Goal: Task Accomplishment & Management: Manage account settings

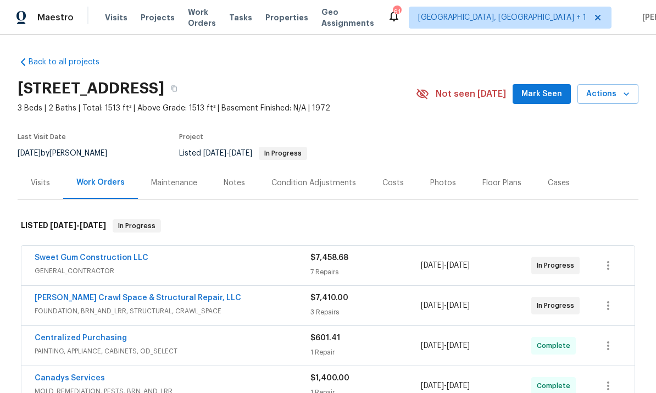
click at [159, 294] on link "[PERSON_NAME] Crawl Space & Structural Repair, LLC" at bounding box center [138, 298] width 207 height 8
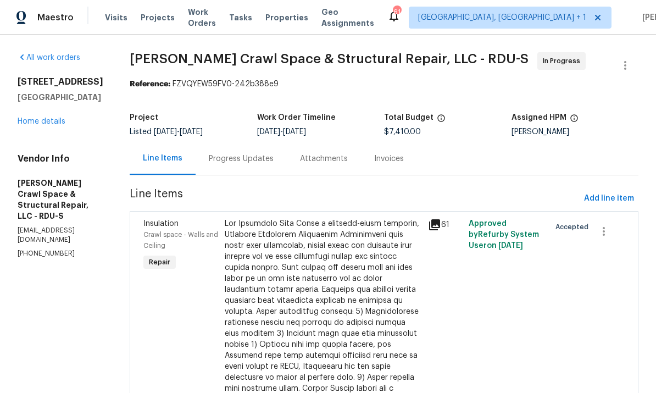
click at [256, 158] on div "Progress Updates" at bounding box center [241, 158] width 65 height 11
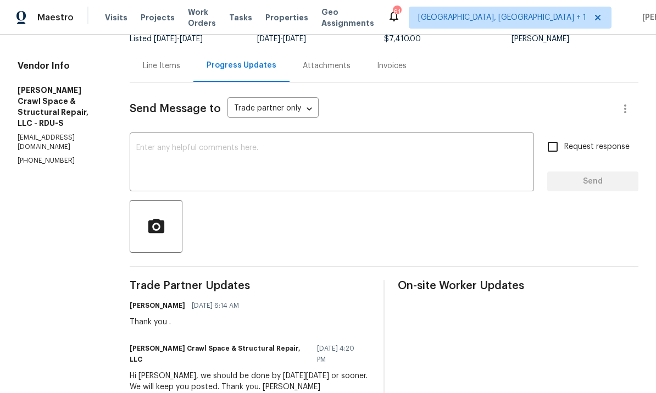
scroll to position [52, 0]
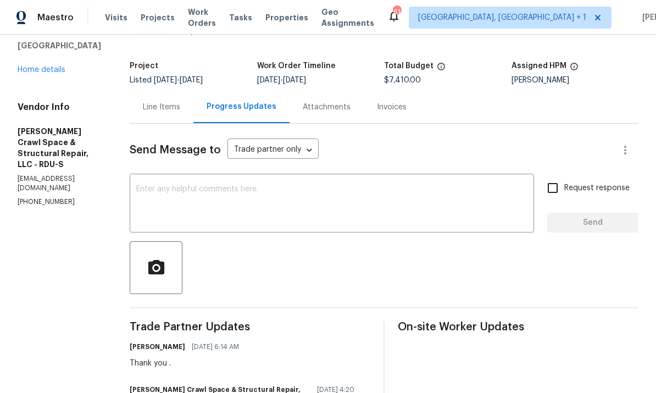
click at [45, 73] on link "Home details" at bounding box center [42, 70] width 48 height 8
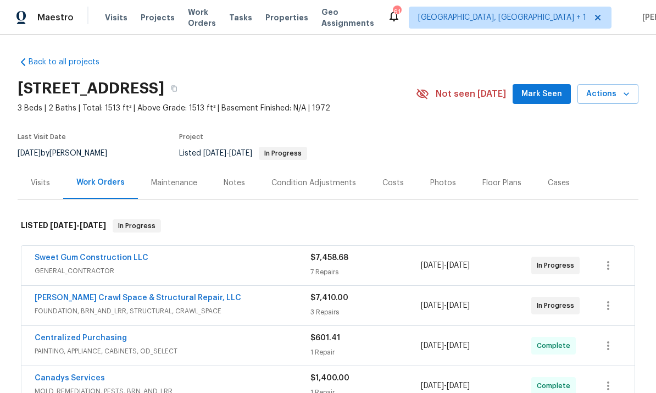
click at [106, 260] on link "Sweet Gum Construction LLC" at bounding box center [92, 258] width 114 height 8
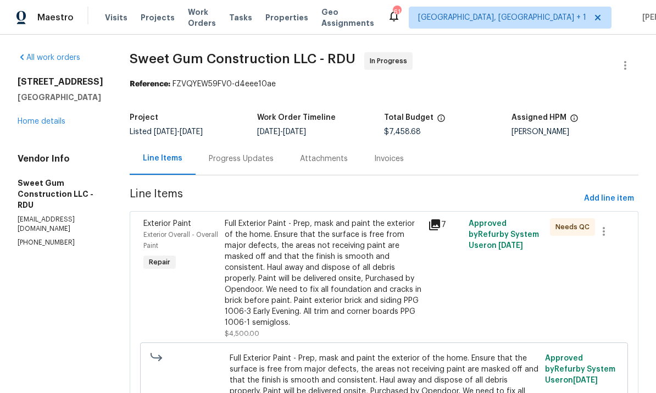
click at [255, 154] on div "Progress Updates" at bounding box center [241, 158] width 65 height 11
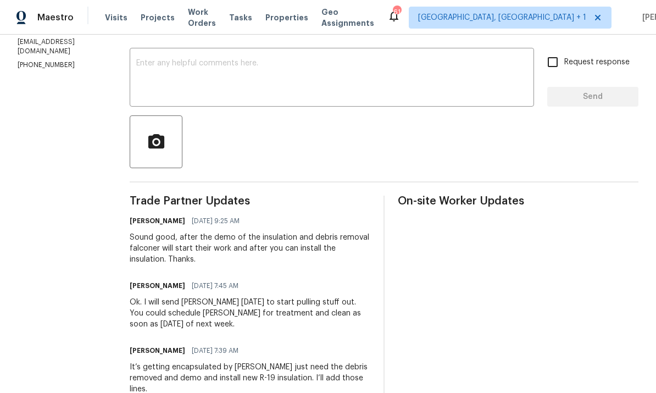
scroll to position [177, 0]
click at [200, 65] on textarea at bounding box center [331, 79] width 391 height 38
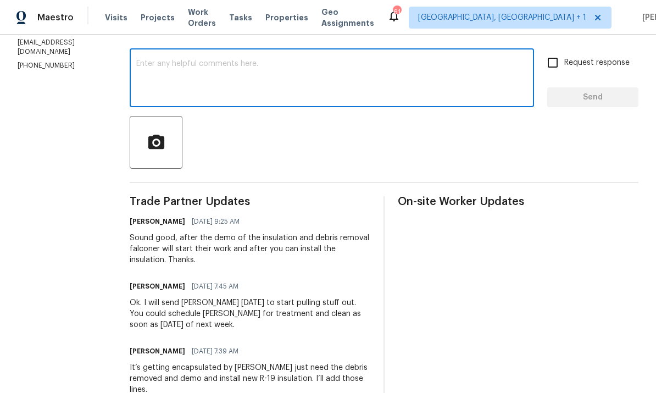
type textarea "F"
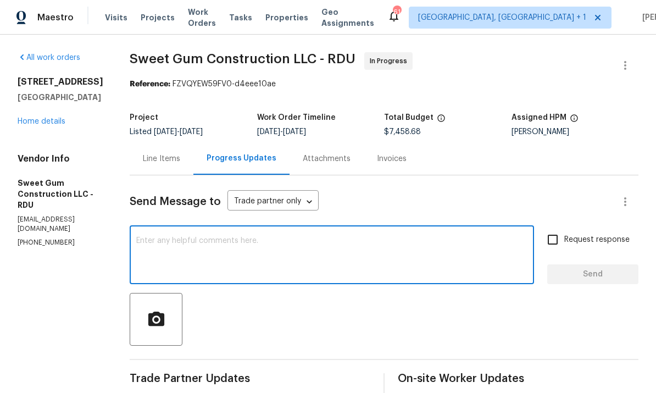
scroll to position [0, 0]
click at [180, 162] on div "Line Items" at bounding box center [161, 158] width 37 height 11
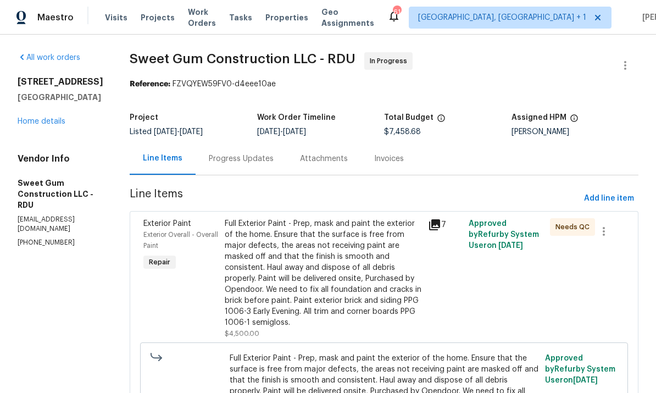
click at [60, 123] on link "Home details" at bounding box center [42, 122] width 48 height 8
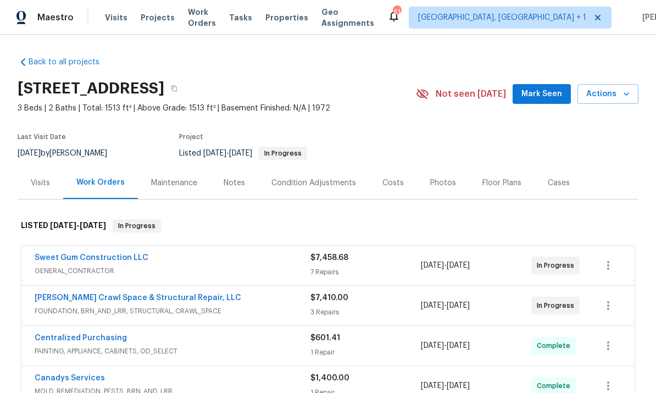
click at [172, 300] on link "Falcone Crawl Space & Structural Repair, LLC" at bounding box center [138, 298] width 207 height 8
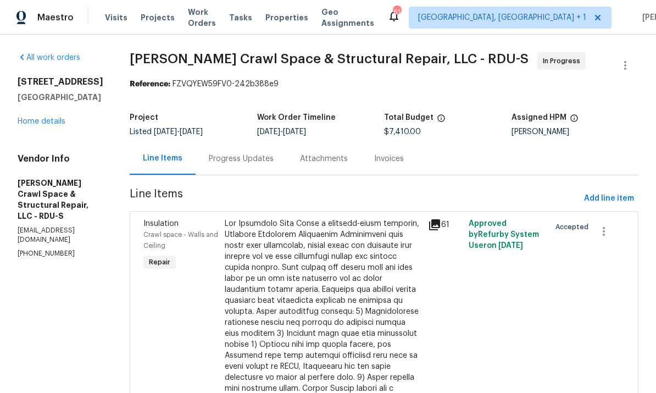
click at [249, 156] on div "Progress Updates" at bounding box center [241, 158] width 65 height 11
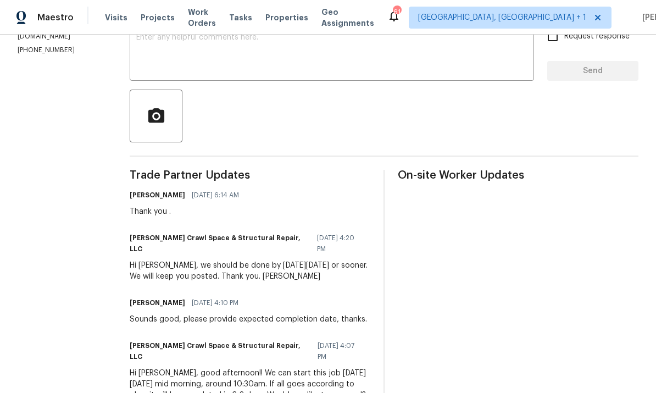
scroll to position [205, 0]
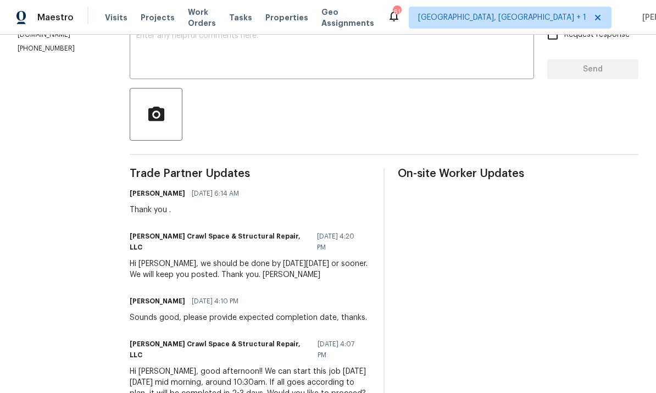
copy div "Hi Wayne, we should be done by this Friday, September 26th or sooner. We will k…"
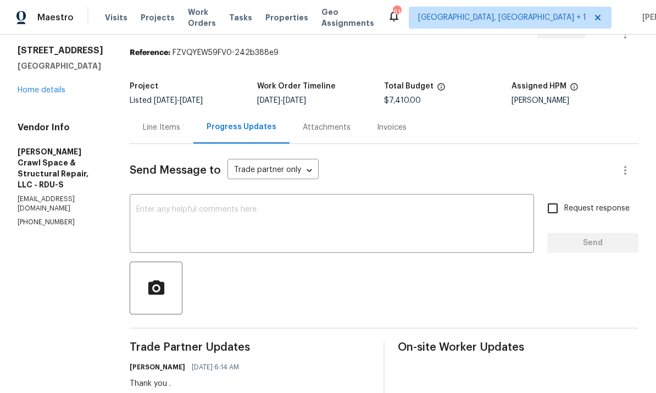
scroll to position [31, 0]
click at [173, 131] on div "Line Items" at bounding box center [161, 128] width 37 height 11
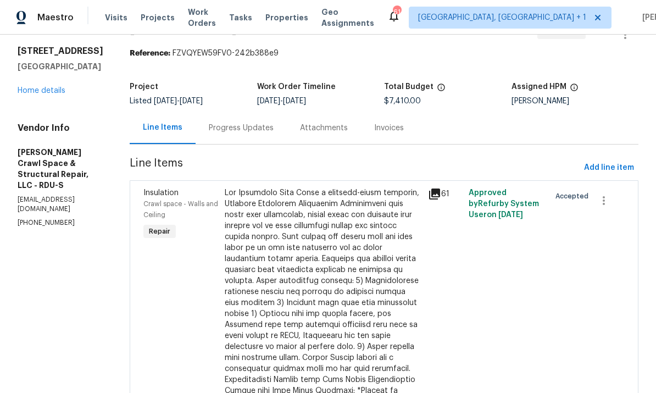
click at [59, 92] on link "Home details" at bounding box center [42, 91] width 48 height 8
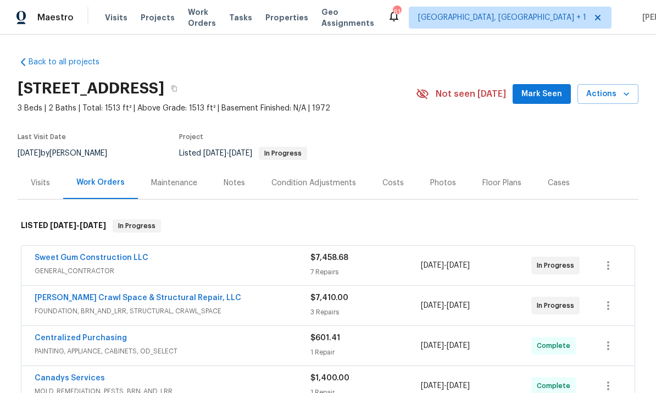
click at [119, 261] on link "Sweet Gum Construction LLC" at bounding box center [92, 258] width 114 height 8
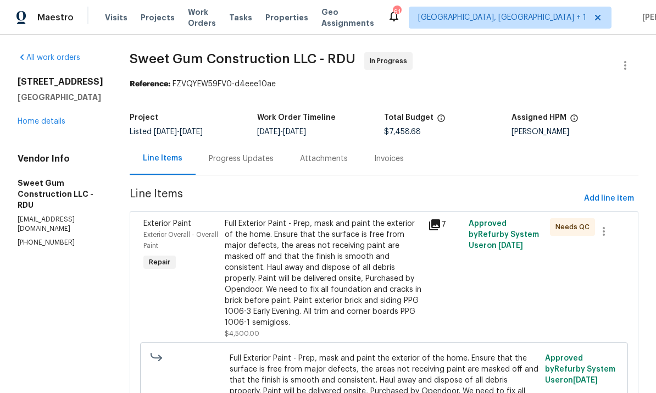
click at [259, 156] on div "Progress Updates" at bounding box center [241, 158] width 65 height 11
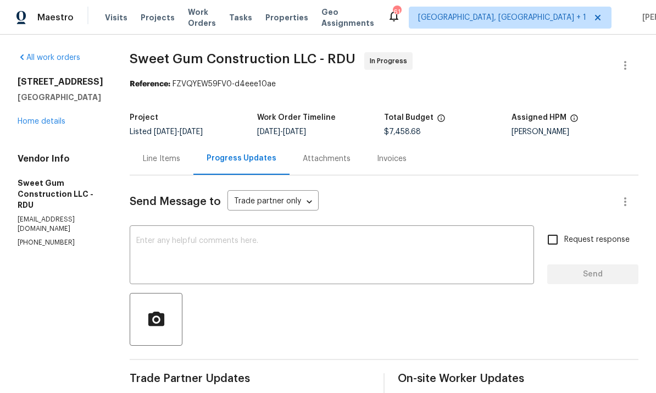
click at [247, 241] on textarea at bounding box center [331, 256] width 391 height 38
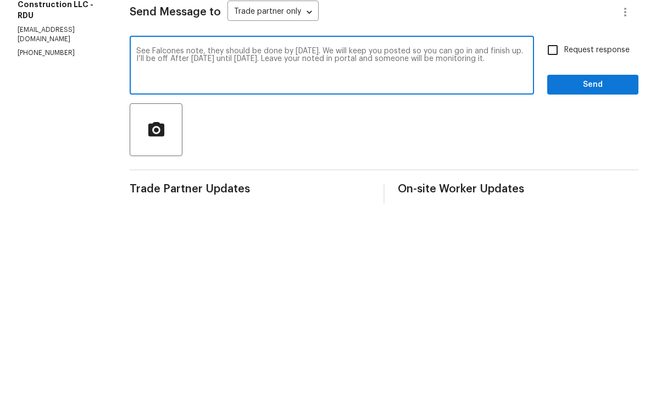
click at [390, 237] on textarea "See Falcones note, they should be done by Friday. We will keep you posted so yo…" at bounding box center [331, 256] width 391 height 38
click at [224, 237] on textarea "See Falcones note, they should be done by Friday. We will keep you posted so yo…" at bounding box center [331, 256] width 391 height 38
click at [261, 237] on textarea "See Falcones note, they should be done by Friday. We will keep you posted so yo…" at bounding box center [331, 256] width 391 height 38
click at [174, 237] on textarea "See Falcones note, they should be done by Friday. We will keep you posted so yo…" at bounding box center [331, 256] width 391 height 38
paste textarea "Hi Wayne, we should be done by this Friday, September 26th or sooner. We will k…"
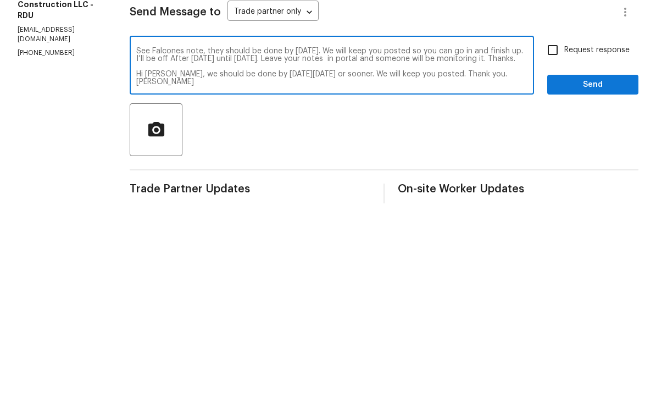
scroll to position [8, 0]
click at [164, 237] on textarea "See Falcones note, they should be done by Friday. We will keep you posted so yo…" at bounding box center [331, 256] width 391 height 38
click at [163, 237] on textarea "See Falcones note, they should be done by Friday. We will keep you posted so yo…" at bounding box center [331, 256] width 391 height 38
click at [260, 237] on textarea "See Falcones note, they should be done by Friday. We will keep you posted so yo…" at bounding box center [331, 256] width 391 height 38
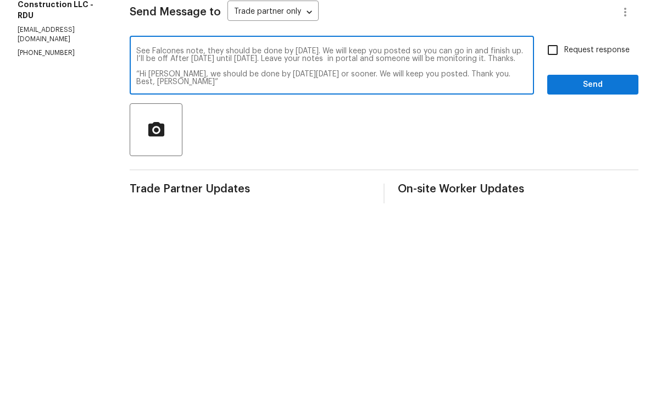
type textarea "See Falcones note, they should be done by Friday. We will keep you posted so yo…"
click at [551, 228] on input "Request response" at bounding box center [553, 239] width 23 height 23
checkbox input "true"
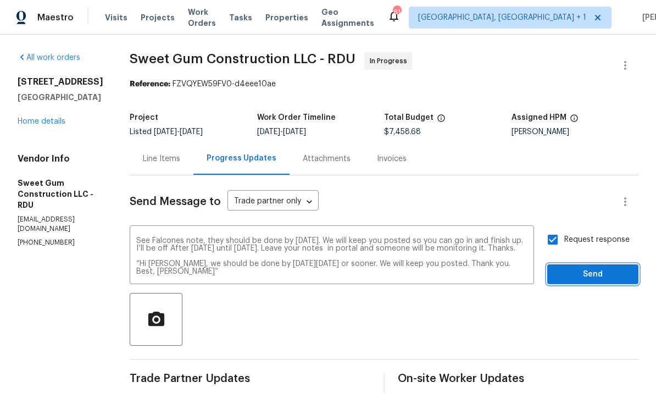
click at [595, 268] on span "Send" at bounding box center [593, 275] width 74 height 14
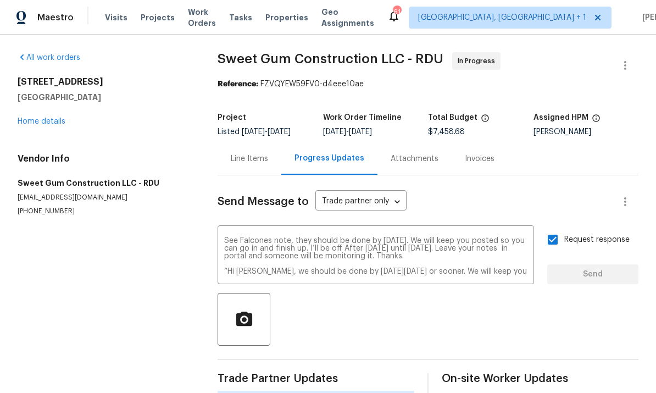
scroll to position [18, 0]
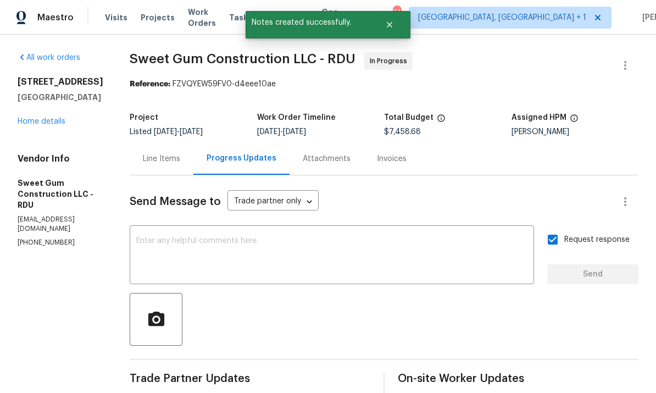
click at [48, 118] on link "Home details" at bounding box center [42, 122] width 48 height 8
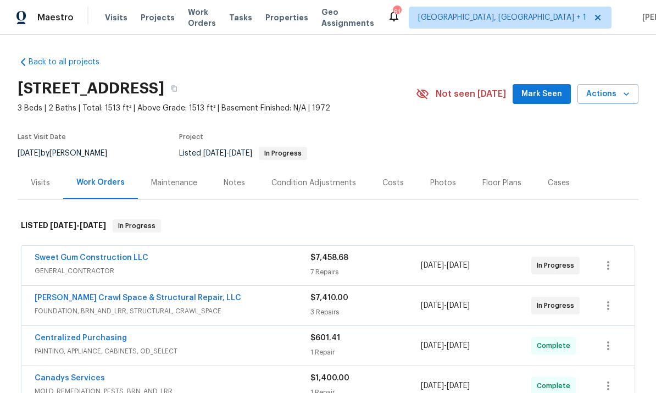
click at [104, 261] on link "Sweet Gum Construction LLC" at bounding box center [92, 258] width 114 height 8
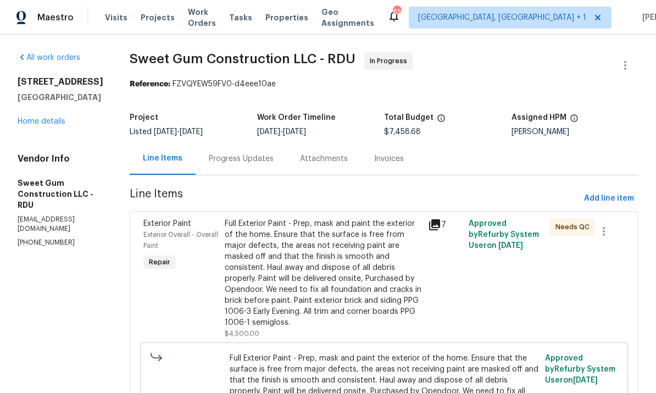
click at [40, 125] on link "Home details" at bounding box center [42, 122] width 48 height 8
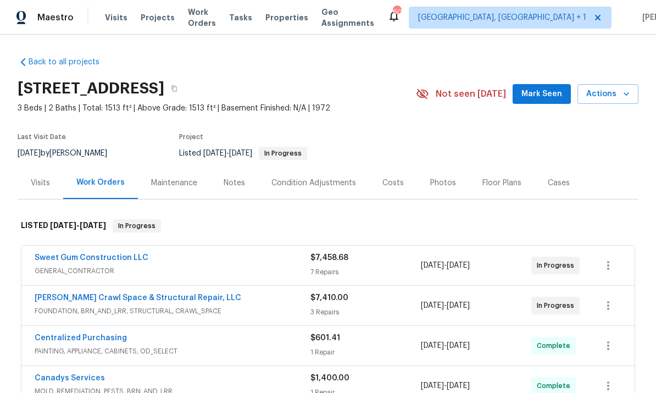
click at [101, 260] on link "Sweet Gum Construction LLC" at bounding box center [92, 258] width 114 height 8
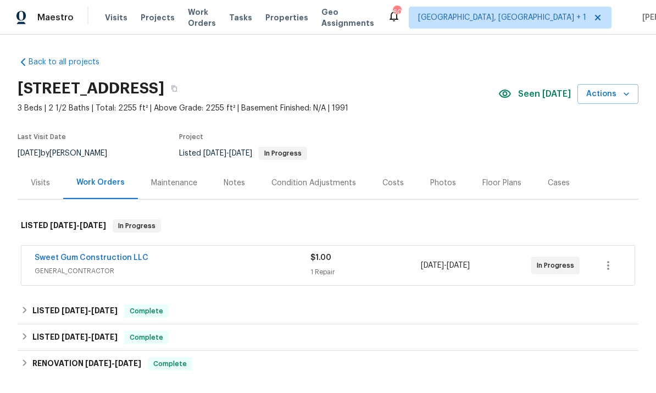
click at [230, 184] on div "Notes" at bounding box center [234, 183] width 21 height 11
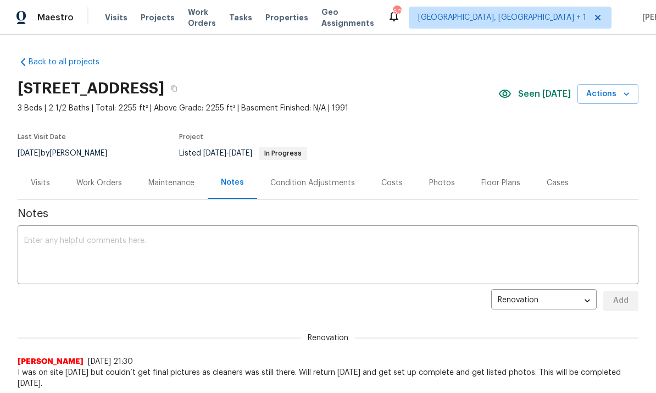
click at [105, 179] on div "Work Orders" at bounding box center [99, 183] width 46 height 11
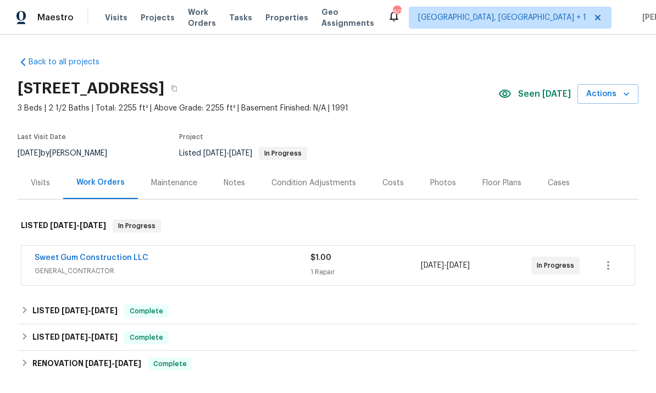
click at [100, 259] on link "Sweet Gum Construction LLC" at bounding box center [92, 258] width 114 height 8
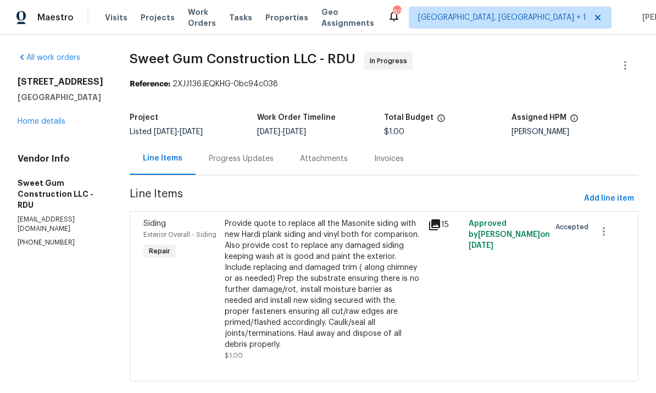
click at [257, 161] on div "Progress Updates" at bounding box center [241, 158] width 65 height 11
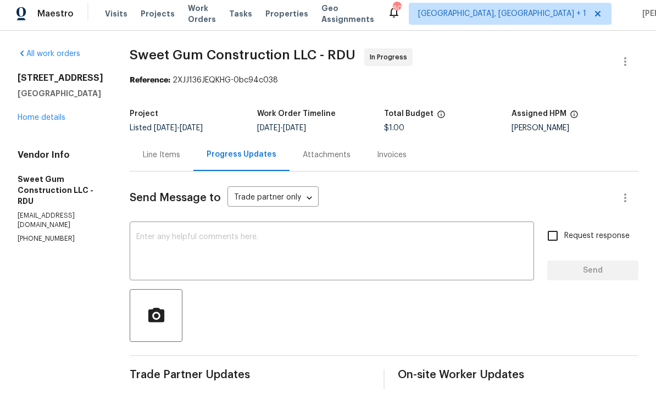
scroll to position [40, 0]
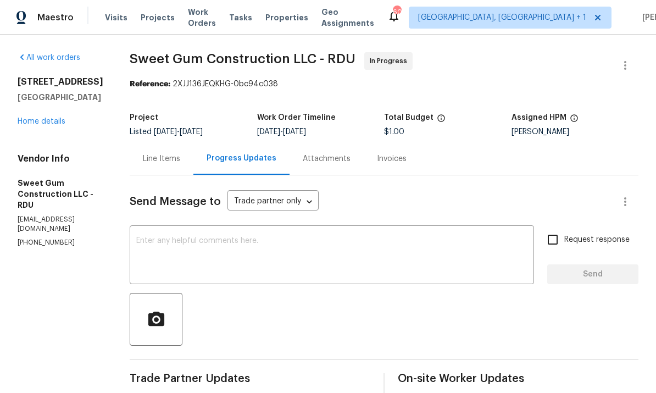
click at [47, 118] on link "Home details" at bounding box center [42, 122] width 48 height 8
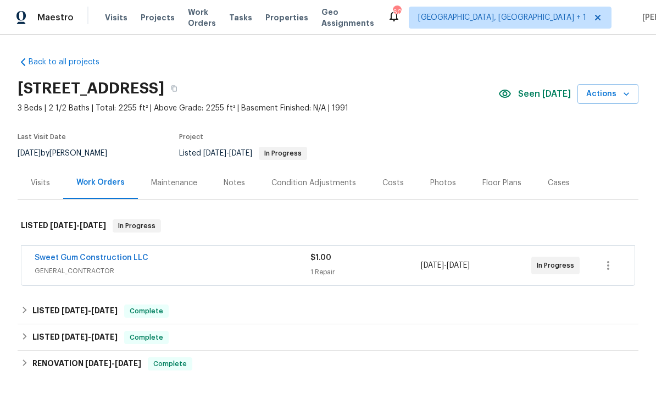
click at [288, 9] on div "Visits Projects Work Orders Tasks Properties Geo Assignments" at bounding box center [246, 18] width 283 height 22
click at [235, 184] on div "Notes" at bounding box center [234, 183] width 21 height 11
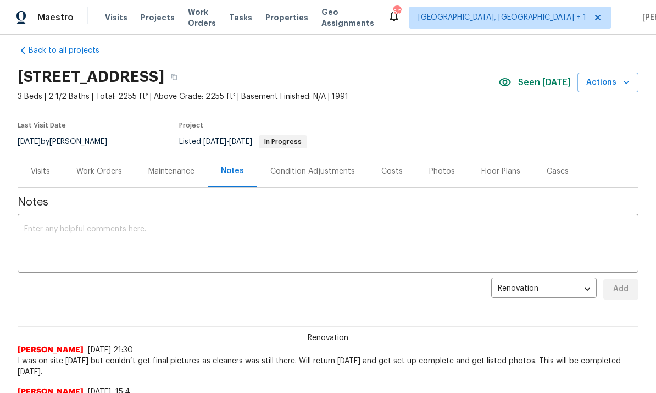
scroll to position [11, 0]
click at [110, 169] on div "Work Orders" at bounding box center [99, 172] width 46 height 11
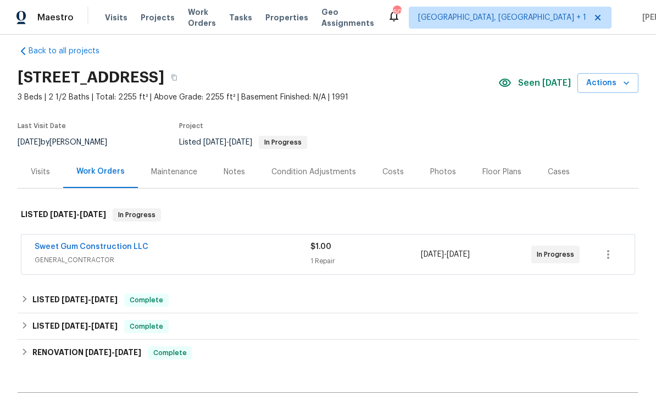
click at [107, 247] on link "Sweet Gum Construction LLC" at bounding box center [92, 247] width 114 height 8
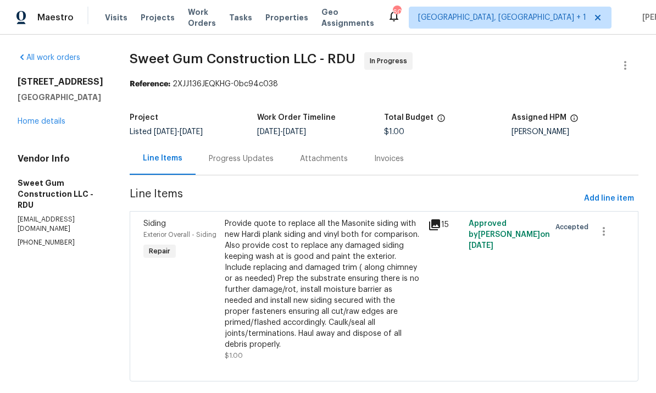
click at [257, 166] on div "Progress Updates" at bounding box center [241, 158] width 91 height 32
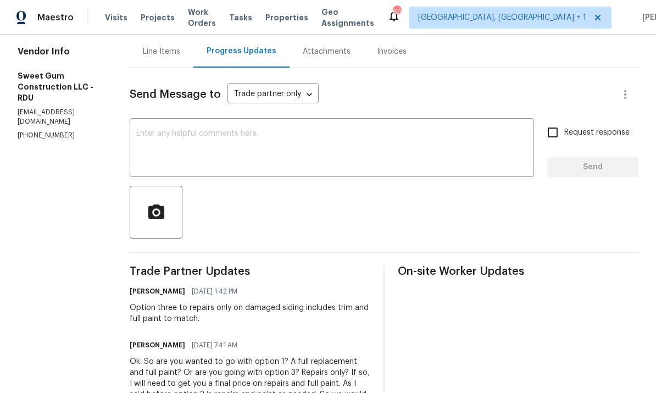
scroll to position [119, 0]
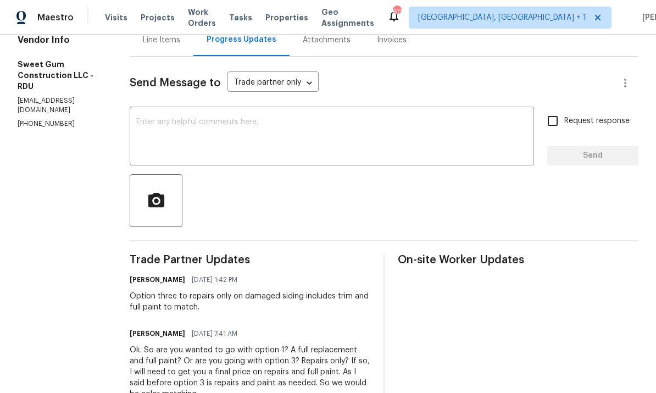
click at [200, 124] on textarea at bounding box center [331, 137] width 391 height 38
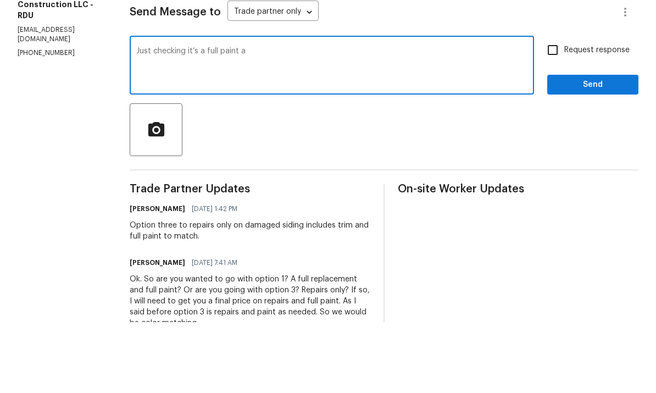
type textarea "Just checking it’s a full paint"
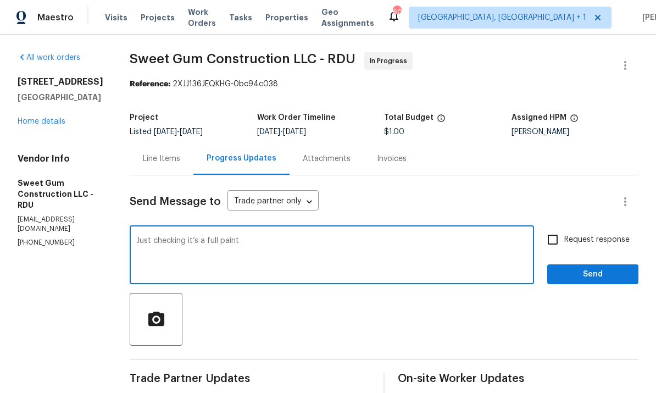
scroll to position [0, 0]
click at [34, 118] on link "Home details" at bounding box center [42, 122] width 48 height 8
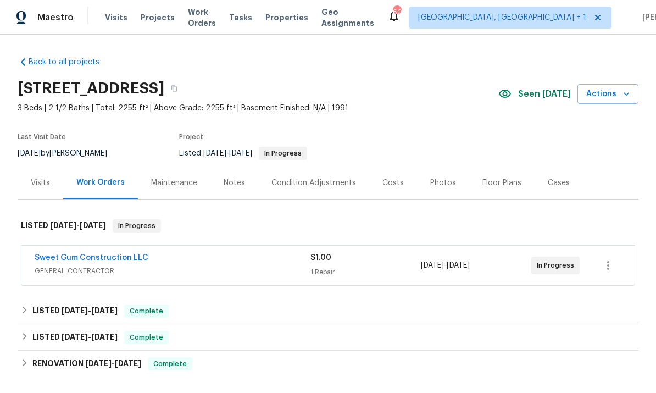
click at [110, 260] on link "Sweet Gum Construction LLC" at bounding box center [92, 258] width 114 height 8
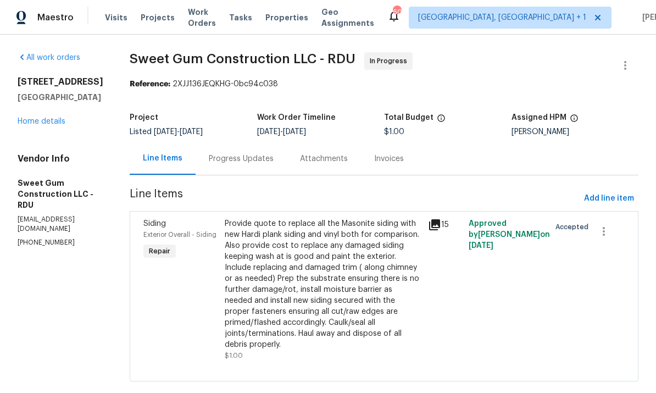
click at [264, 158] on div "Progress Updates" at bounding box center [241, 158] width 65 height 11
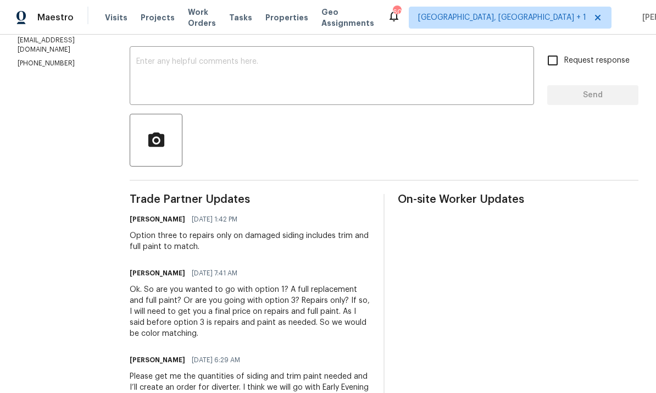
scroll to position [202, 0]
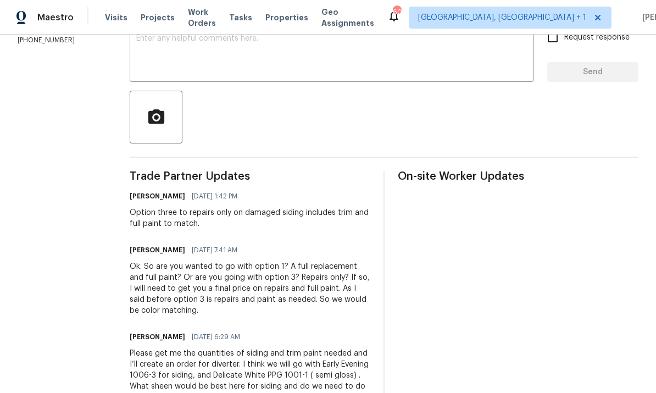
click at [200, 44] on textarea at bounding box center [331, 54] width 391 height 38
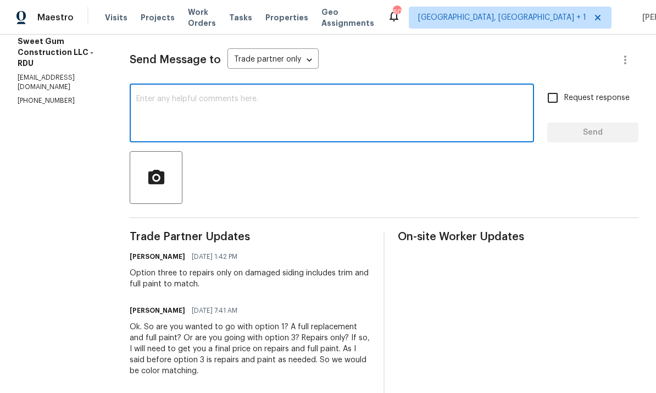
scroll to position [147, 0]
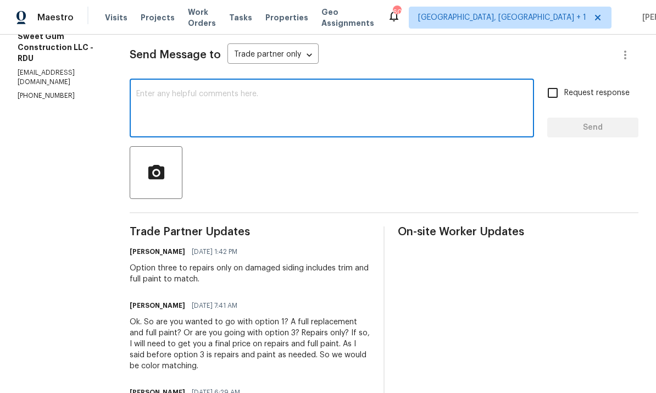
click at [186, 103] on textarea at bounding box center [331, 109] width 391 height 38
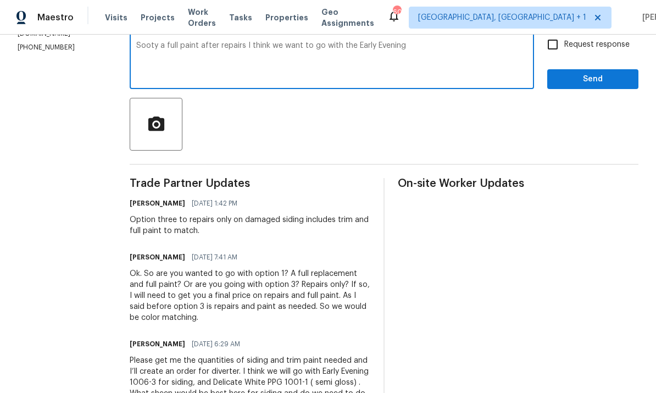
scroll to position [155, 0]
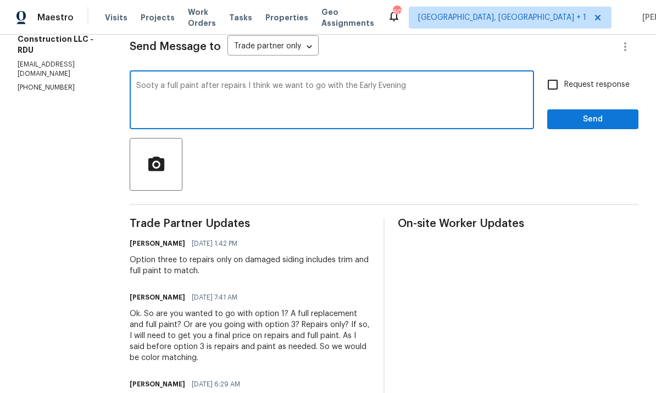
click at [183, 86] on textarea "Sooty a full paint after repairs I think we want to go with the Early Evening" at bounding box center [331, 101] width 391 height 38
click at [435, 86] on textarea "Sorry a full paint after repairs I think we want to go with the Early Evening" at bounding box center [331, 101] width 391 height 38
type textarea "Sorry"
type textarea "W"
click at [308, 84] on textarea "Ok, Im reviewing pricing team thread in this one, I told the, 6k to replace all…" at bounding box center [331, 101] width 391 height 38
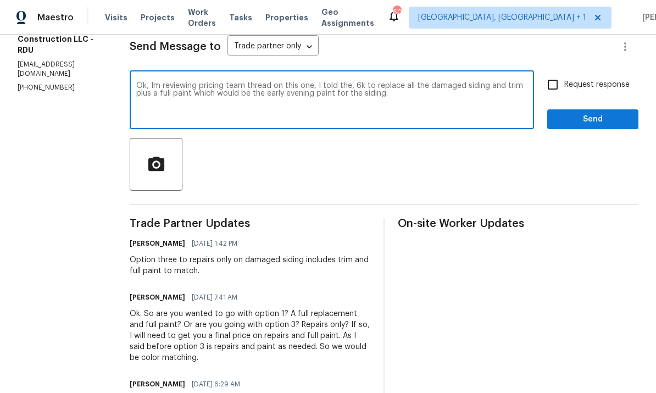
click at [441, 99] on textarea "Ok, Im reviewing pricing team thread on this one, I told the, 6k to replace all…" at bounding box center [331, 101] width 391 height 38
click at [381, 85] on textarea "Ok, Im reviewing pricing team thread on this one, I told the, 6k to replace all…" at bounding box center [331, 101] width 391 height 38
click at [424, 94] on textarea "Ok, Im reviewing pricing team thread on this one, I told them 6k to replace all…" at bounding box center [331, 101] width 391 height 38
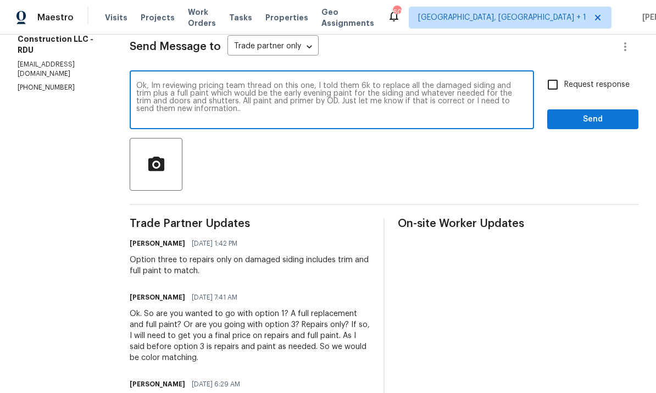
click at [303, 113] on textarea "Ok, Im reviewing pricing team thread on this one, I told them 6k to replace all…" at bounding box center [331, 101] width 391 height 38
click at [396, 118] on textarea "Ok, Im reviewing pricing team thread on this one, I told them 6k to replace all…" at bounding box center [331, 101] width 391 height 38
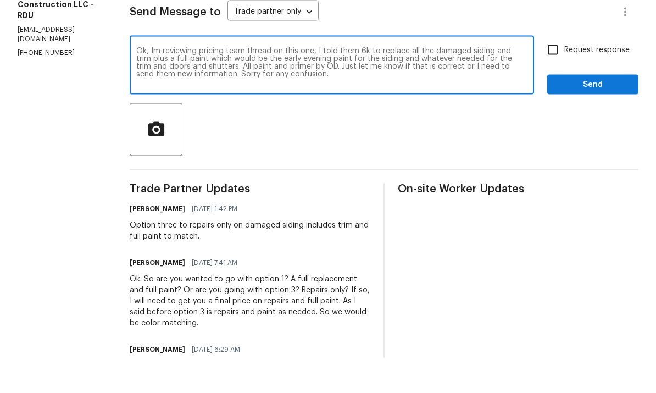
scroll to position [35, 0]
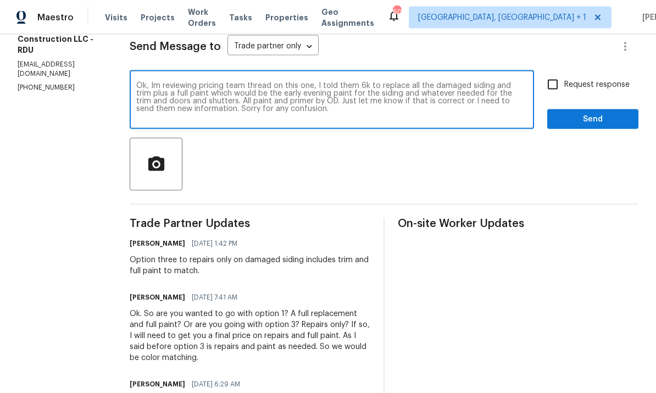
click at [401, 84] on textarea "Ok, Im reviewing pricing team thread on this one, I told them 6k to replace all…" at bounding box center [331, 101] width 391 height 38
type textarea "Ok, Im reviewing pricing team thread on this one, I told them 6k to replace all…"
click at [556, 73] on input "Request response" at bounding box center [553, 84] width 23 height 23
checkbox input "true"
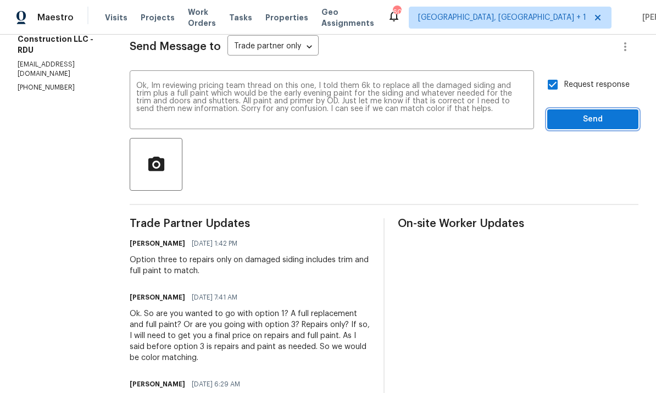
click at [597, 113] on span "Send" at bounding box center [593, 120] width 74 height 14
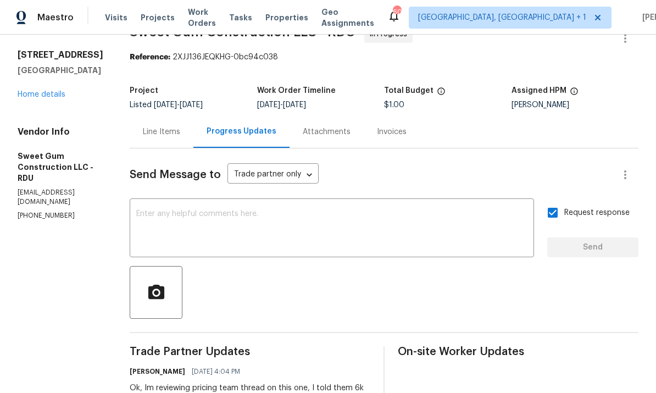
scroll to position [23, 0]
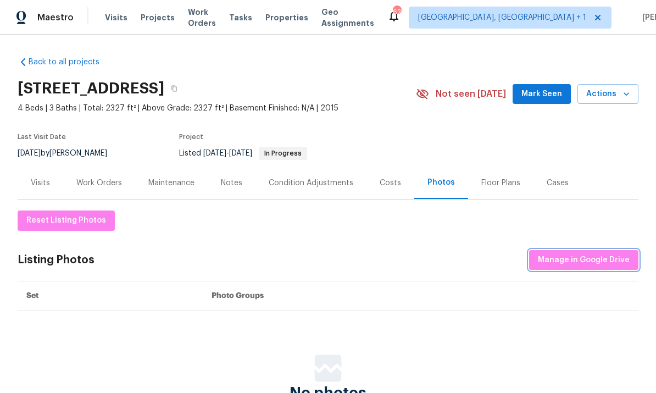
click at [573, 259] on span "Manage in Google Drive" at bounding box center [584, 260] width 92 height 14
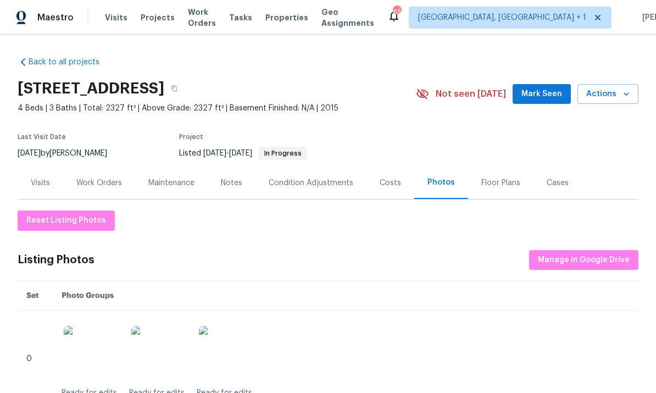
click at [236, 183] on div "Notes" at bounding box center [231, 183] width 21 height 11
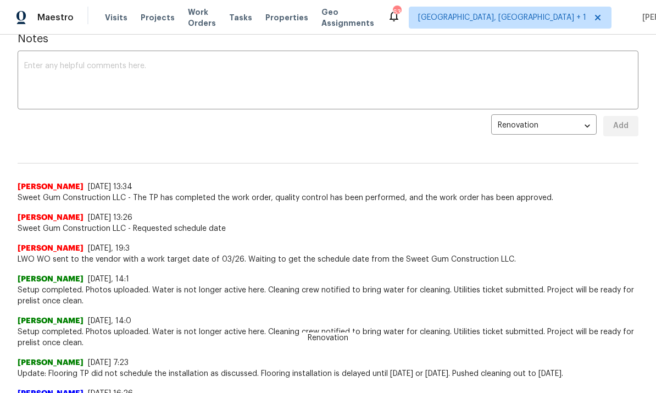
scroll to position [174, 0]
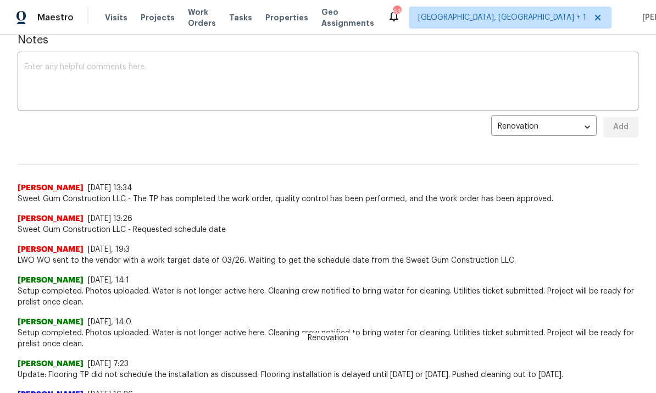
click at [80, 69] on textarea at bounding box center [328, 82] width 608 height 38
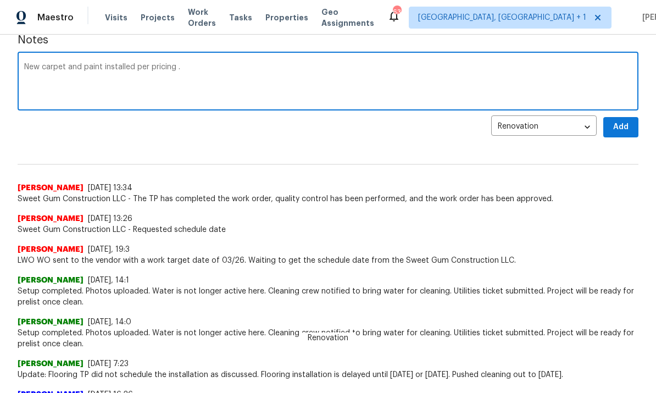
click at [205, 78] on textarea "New carpet and paint installed per pricing ." at bounding box center [328, 82] width 608 height 38
type textarea "New carpet and paint installed per pricing . Work completed and new photos uplo…"
click at [623, 123] on span "Add" at bounding box center [621, 127] width 18 height 14
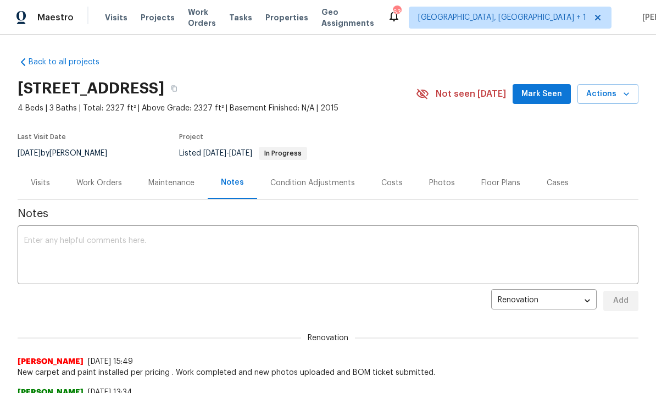
scroll to position [0, 0]
click at [96, 189] on div "Work Orders" at bounding box center [99, 183] width 72 height 32
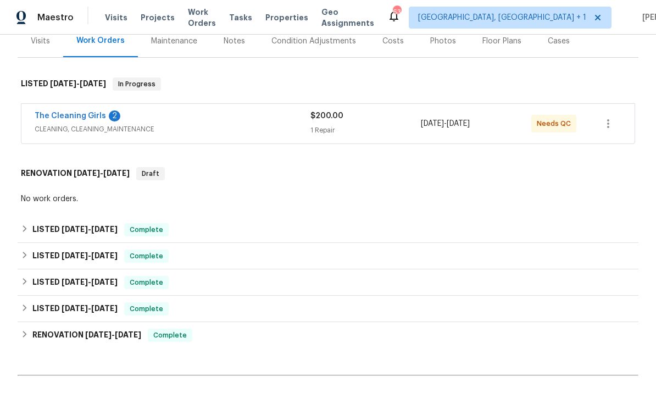
scroll to position [133, 0]
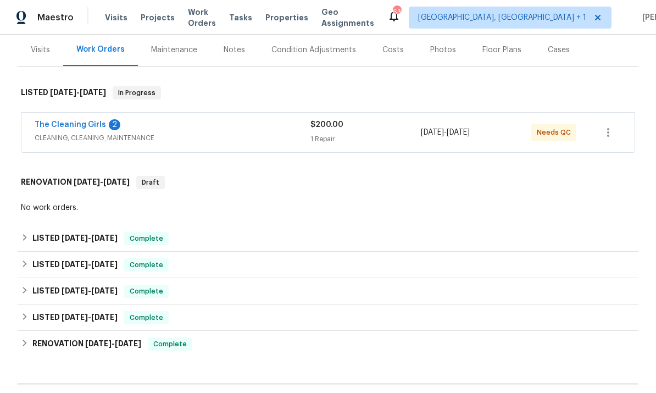
click at [78, 123] on link "The Cleaning Girls" at bounding box center [70, 125] width 71 height 8
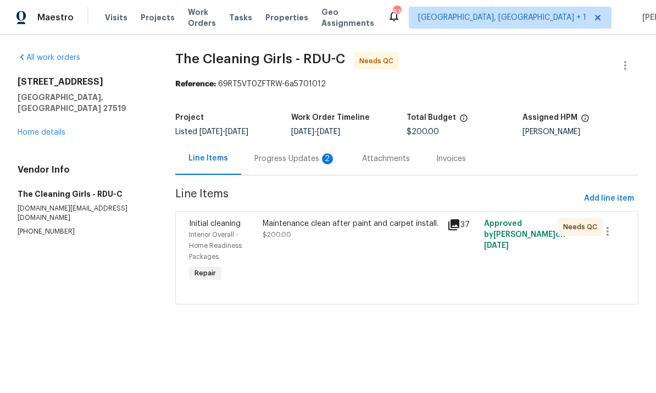
click at [335, 236] on div "Maintenance clean after paint and carpet install. $200.00" at bounding box center [352, 229] width 178 height 22
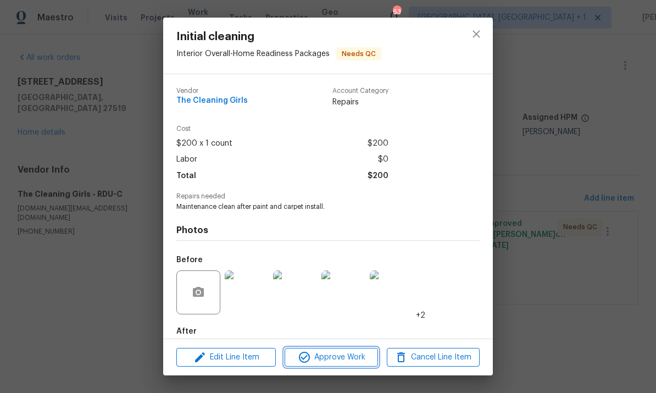
click at [340, 359] on span "Approve Work" at bounding box center [331, 358] width 86 height 14
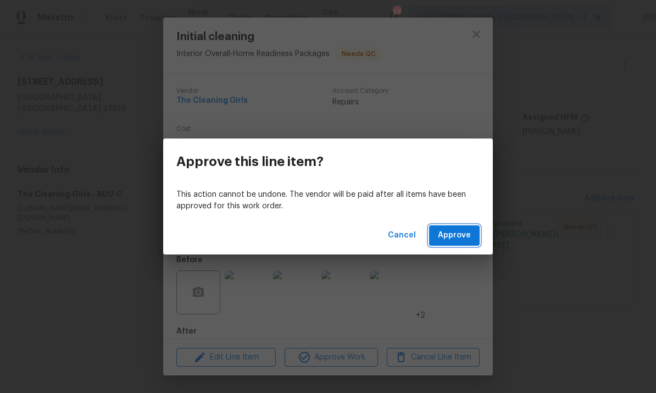
click at [463, 236] on span "Approve" at bounding box center [454, 236] width 33 height 14
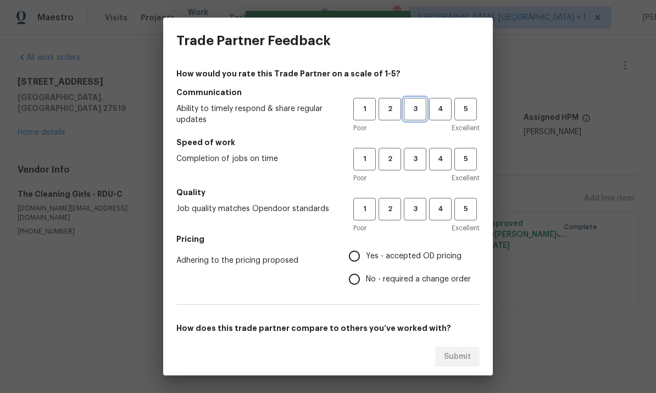
click at [417, 115] on span "3" at bounding box center [415, 109] width 20 height 13
click at [449, 159] on span "4" at bounding box center [441, 159] width 20 height 13
click at [423, 212] on span "3" at bounding box center [415, 209] width 20 height 13
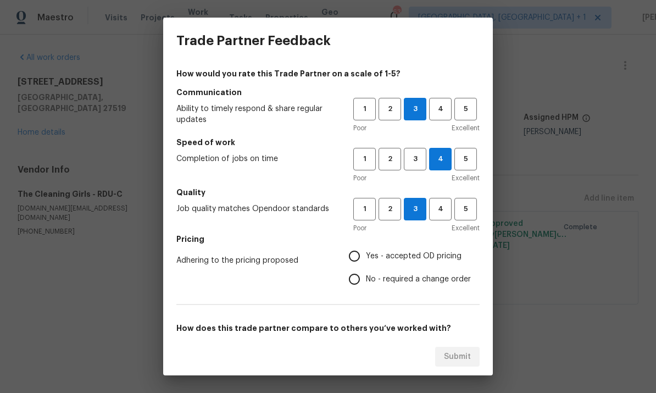
click at [361, 258] on input "Yes - accepted OD pricing" at bounding box center [354, 256] width 23 height 23
radio input "true"
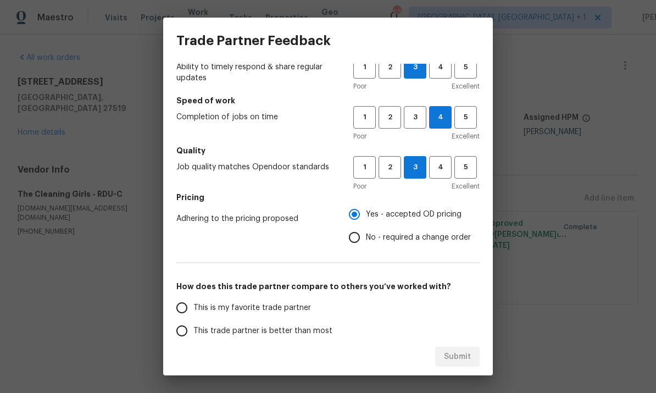
scroll to position [87, 0]
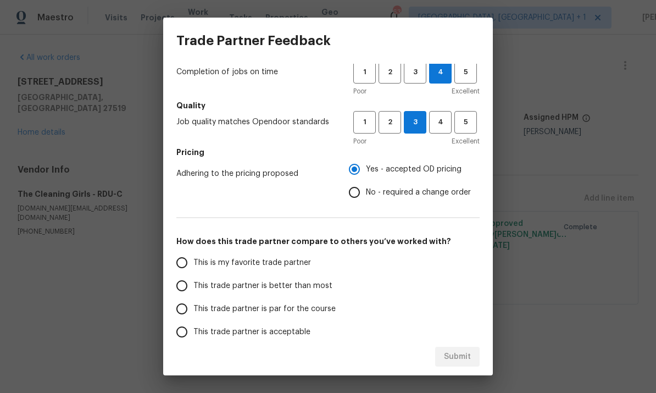
click at [190, 316] on input "This trade partner is par for the course" at bounding box center [181, 308] width 23 height 23
click at [448, 364] on button "Submit" at bounding box center [457, 357] width 45 height 20
radio input "true"
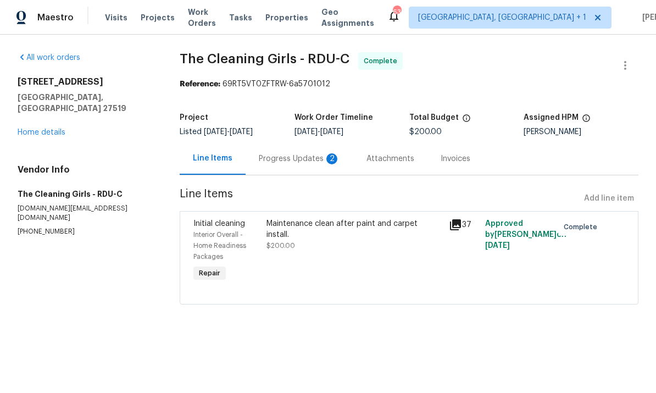
click at [288, 156] on div "Progress Updates 2" at bounding box center [299, 158] width 81 height 11
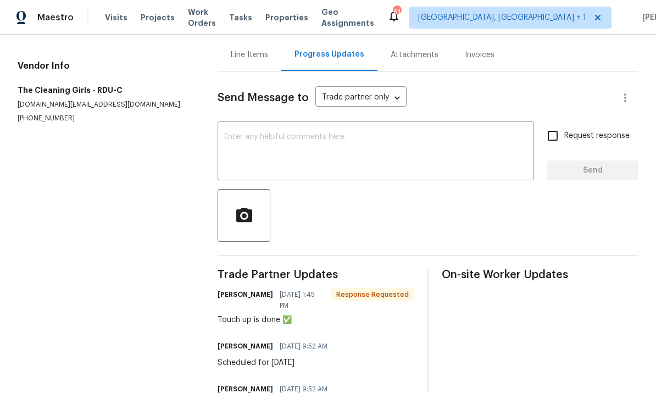
scroll to position [103, 0]
click at [261, 144] on textarea at bounding box center [375, 153] width 303 height 38
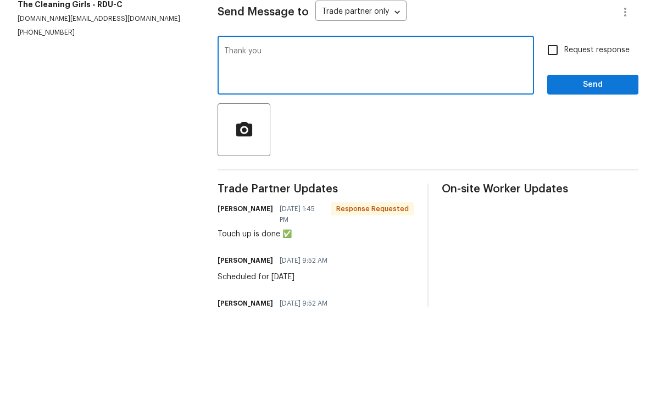
type textarea "Thank you"
click at [589, 164] on span "Send" at bounding box center [593, 171] width 74 height 14
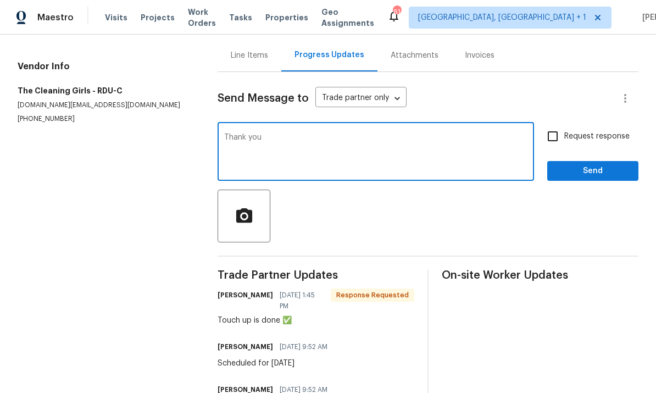
scroll to position [0, 0]
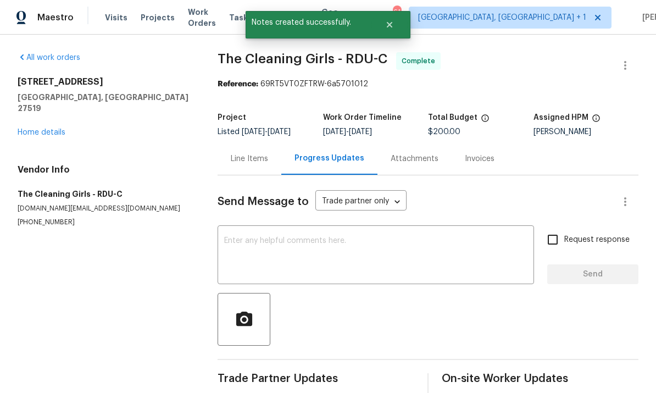
click at [50, 129] on link "Home details" at bounding box center [42, 133] width 48 height 8
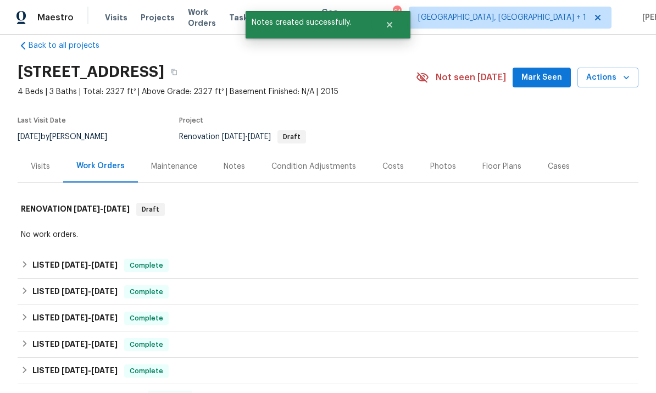
scroll to position [21, 0]
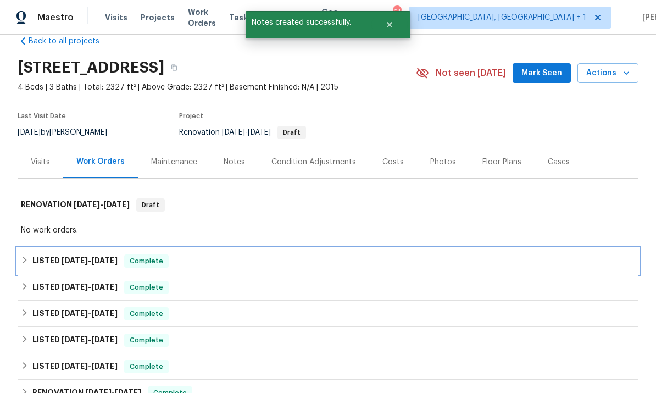
click at [76, 259] on span "9/24/25" at bounding box center [75, 261] width 26 height 8
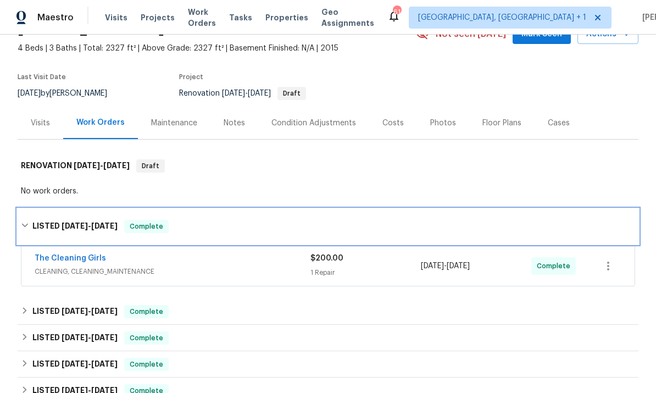
scroll to position [71, 0]
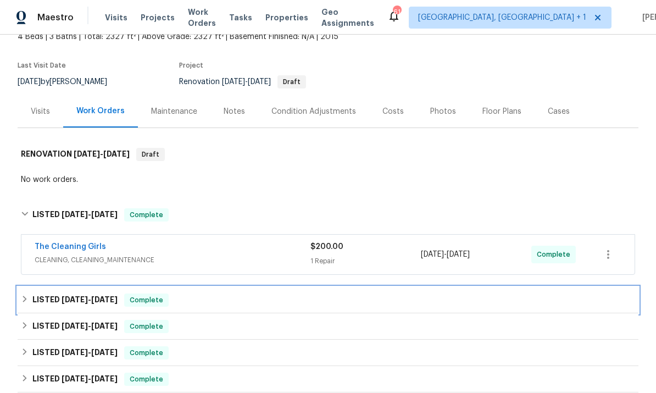
click at [104, 302] on span "9/23/25" at bounding box center [104, 300] width 26 height 8
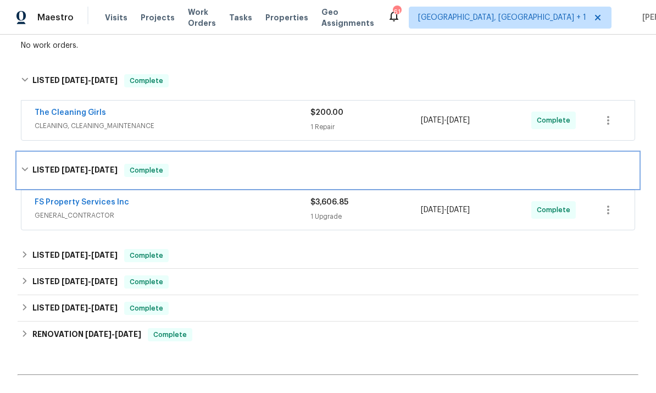
scroll to position [209, 0]
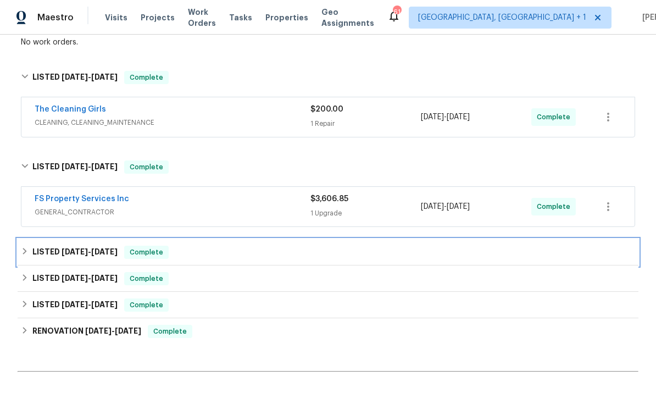
click at [100, 248] on span "9/23/25" at bounding box center [104, 252] width 26 height 8
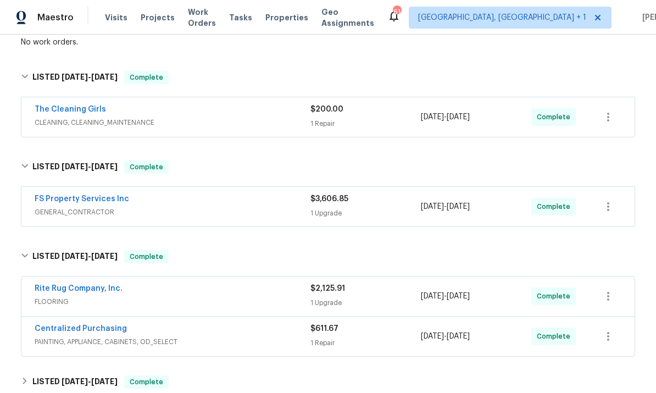
click at [89, 291] on link "Rite Rug Company, Inc." at bounding box center [79, 289] width 88 height 8
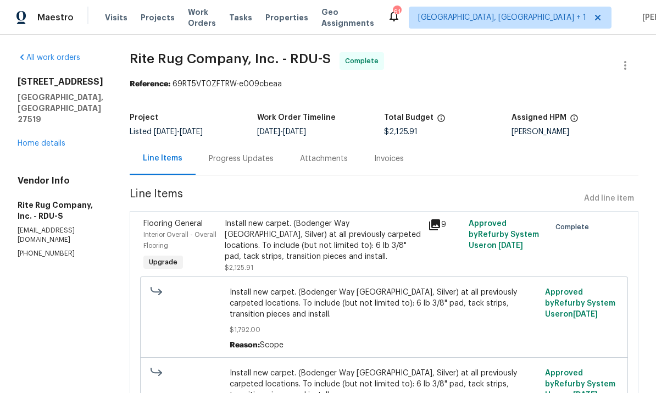
click at [286, 248] on div "Install new carpet. (Bodenger Way 945 Winter Ash, Silver) at all previously car…" at bounding box center [323, 240] width 197 height 44
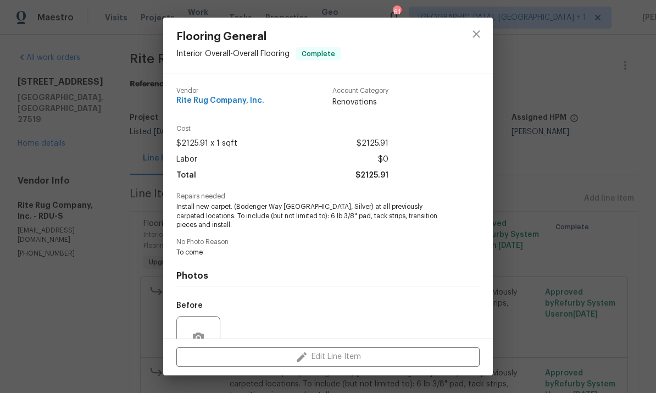
click at [317, 361] on div "Edit Line Item" at bounding box center [328, 357] width 330 height 37
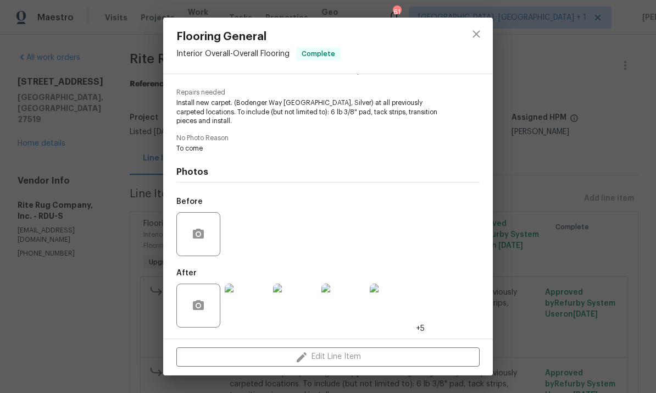
scroll to position [106, 0]
click at [321, 362] on div "Edit Line Item" at bounding box center [328, 357] width 330 height 37
click at [484, 36] on button "close" at bounding box center [476, 34] width 26 height 26
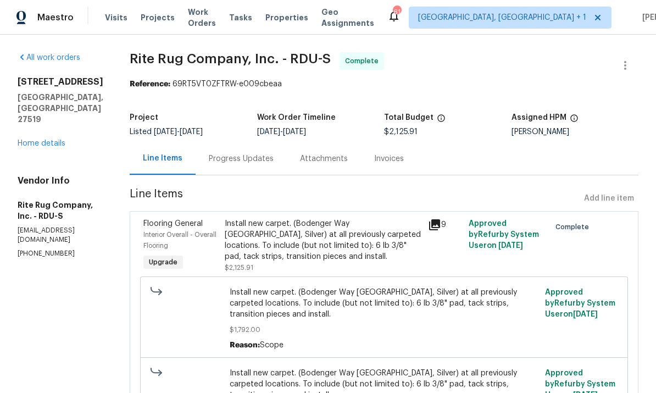
click at [47, 140] on link "Home details" at bounding box center [42, 144] width 48 height 8
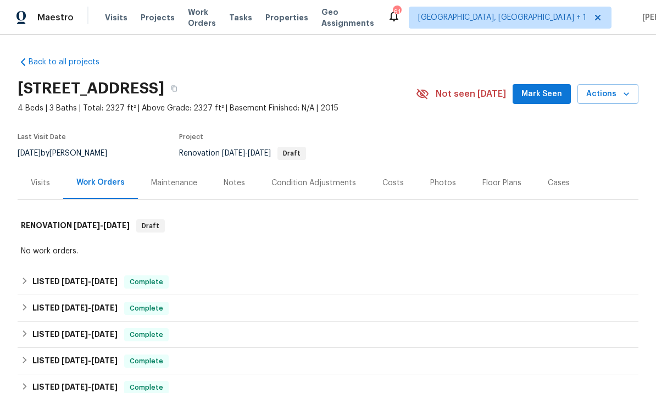
click at [554, 95] on span "Mark Seen" at bounding box center [542, 94] width 41 height 14
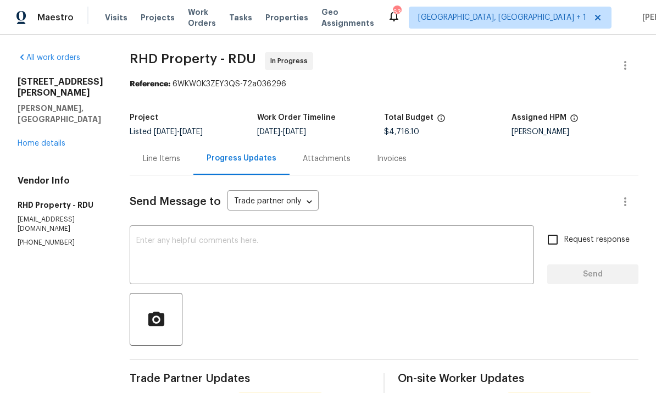
click at [38, 140] on link "Home details" at bounding box center [42, 144] width 48 height 8
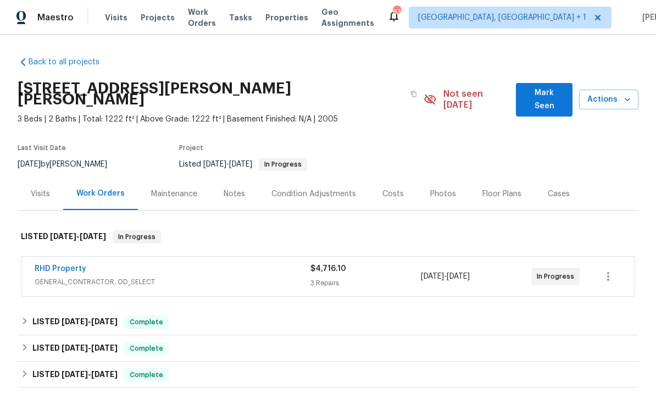
click at [233, 189] on div "Notes" at bounding box center [235, 194] width 48 height 32
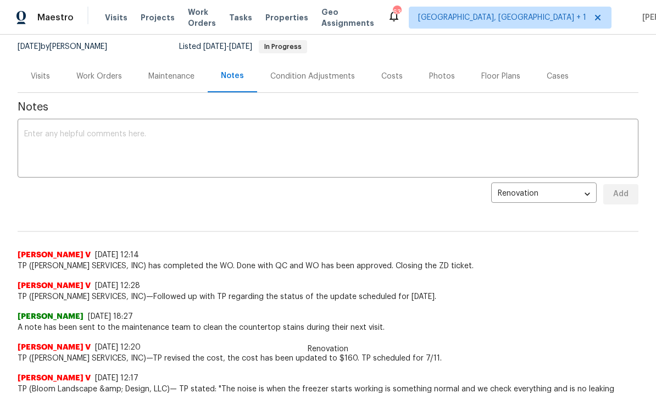
scroll to position [107, 0]
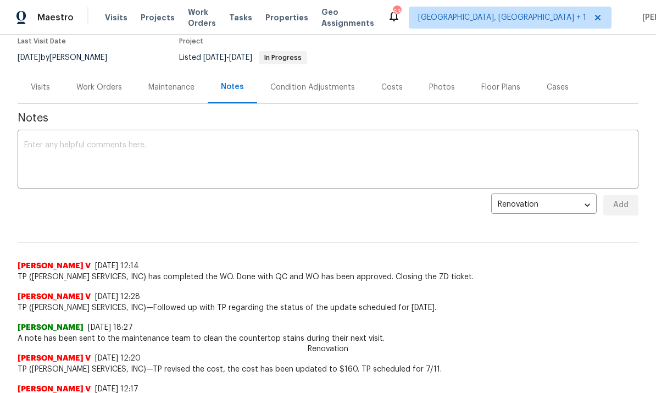
click at [78, 141] on textarea at bounding box center [328, 160] width 608 height 38
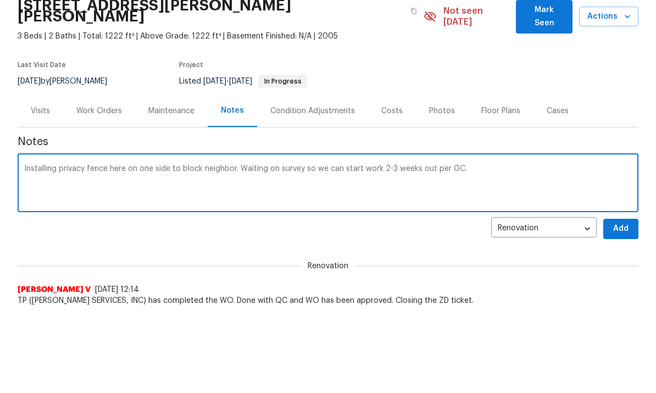
scroll to position [0, 0]
click at [126, 165] on textarea "Installing privacy fence here on one side to block neighbor. Waiting on survey …" at bounding box center [328, 184] width 608 height 38
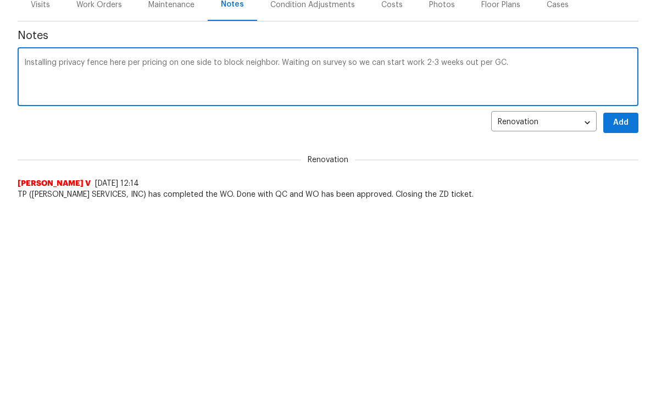
scroll to position [189, 0]
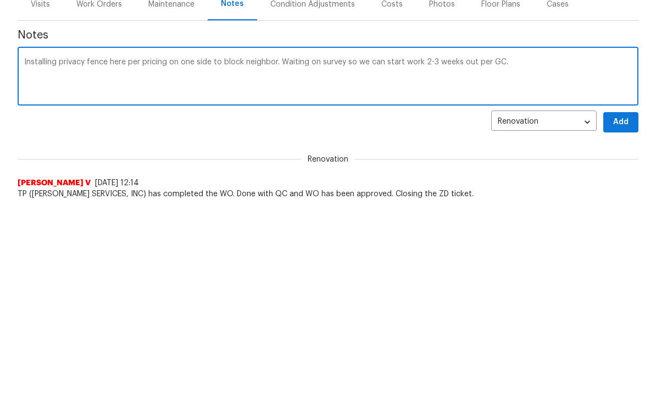
type textarea "Installing privacy fence here per pricing on one side to block neighbor. Waitin…"
click at [633, 114] on button "Add" at bounding box center [621, 123] width 35 height 20
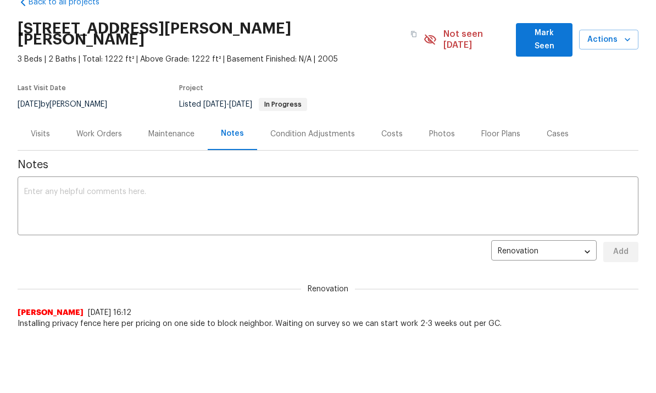
scroll to position [50, 0]
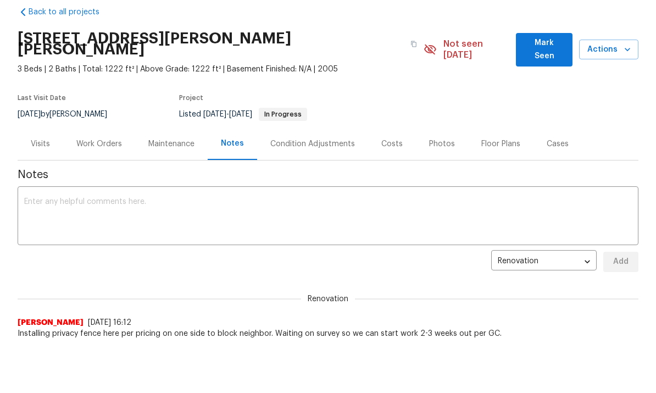
click at [103, 128] on div "Work Orders" at bounding box center [99, 144] width 72 height 32
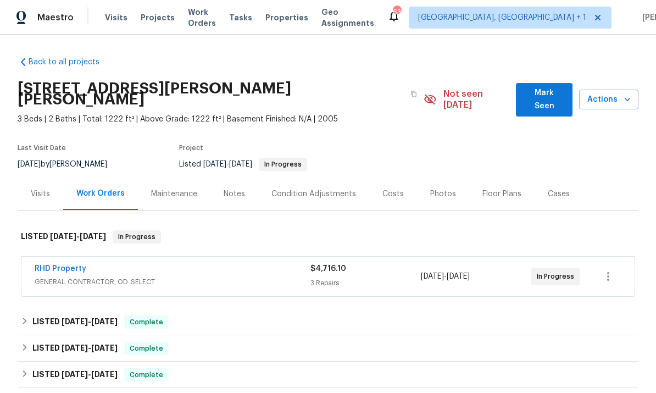
scroll to position [41, 0]
click at [63, 265] on link "RHD Property" at bounding box center [61, 269] width 52 height 8
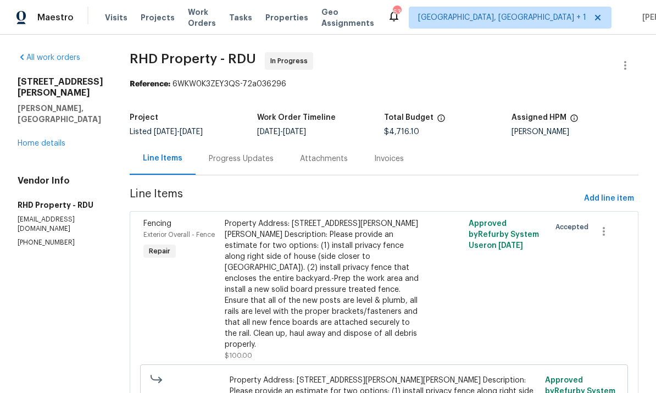
click at [250, 164] on div "Progress Updates" at bounding box center [241, 158] width 65 height 11
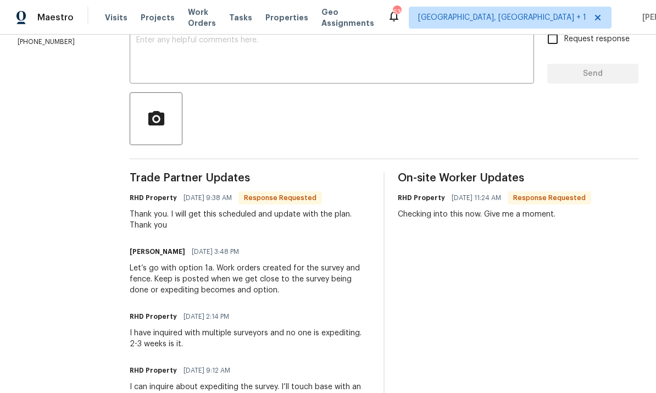
scroll to position [201, 0]
click at [198, 56] on textarea at bounding box center [331, 55] width 391 height 38
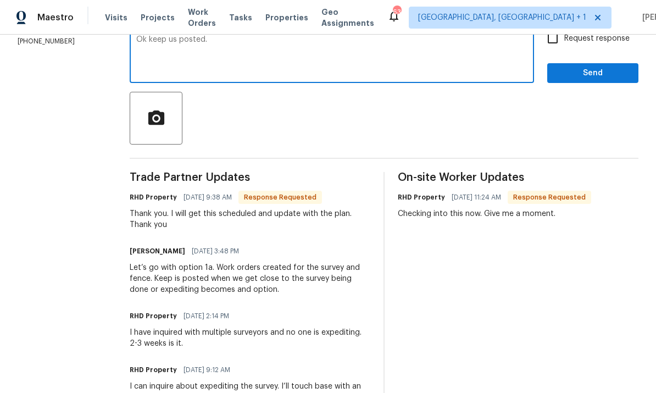
type textarea "Ok keep us posted."
click at [564, 45] on input "Request response" at bounding box center [553, 38] width 23 height 23
checkbox input "true"
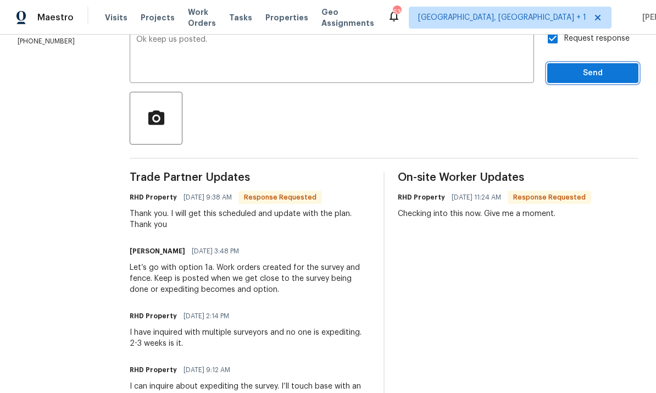
click at [592, 81] on button "Send" at bounding box center [593, 73] width 91 height 20
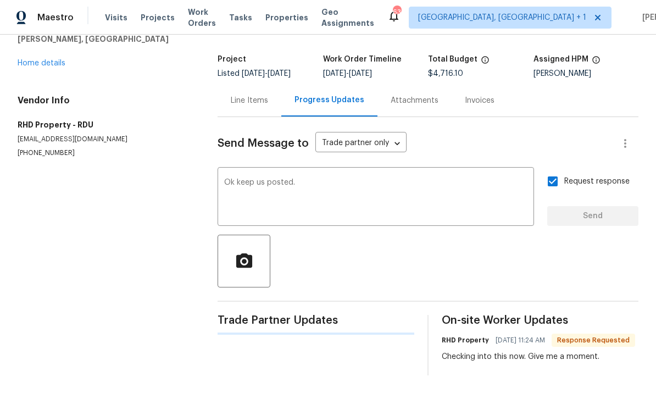
scroll to position [29, 0]
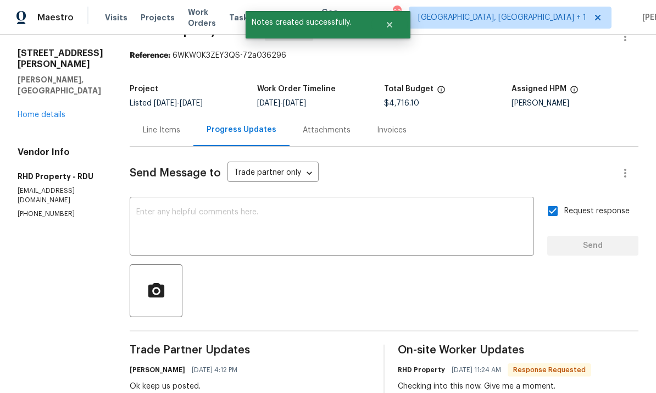
click at [180, 129] on div "Line Items" at bounding box center [161, 130] width 37 height 11
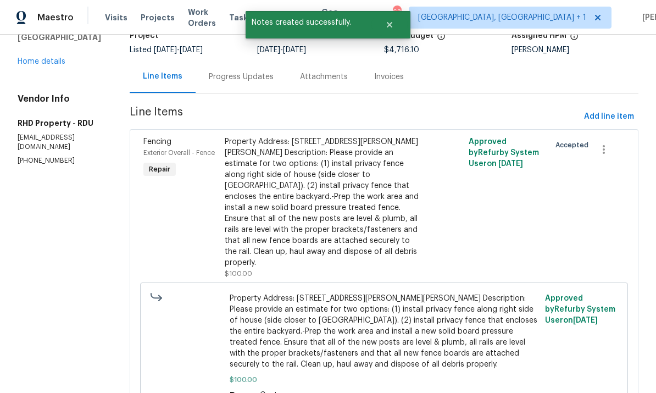
scroll to position [83, 0]
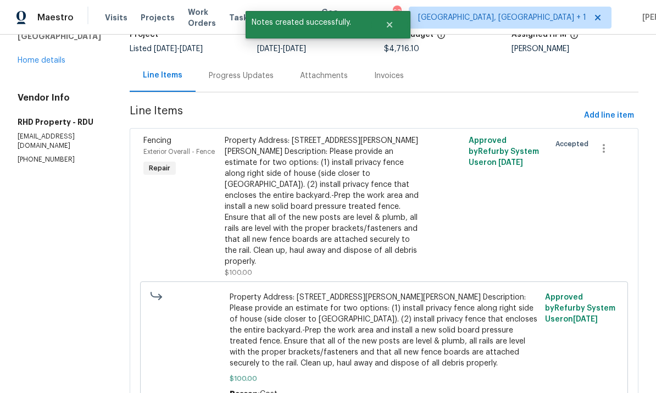
click at [368, 234] on div "Property Address: 414 Longfellow St, Fuquay Varina, NC 27526 Description: Pleas…" at bounding box center [323, 201] width 197 height 132
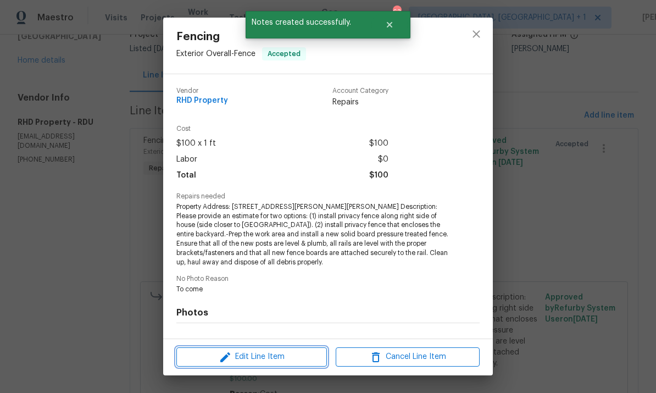
click at [290, 359] on span "Edit Line Item" at bounding box center [252, 357] width 144 height 14
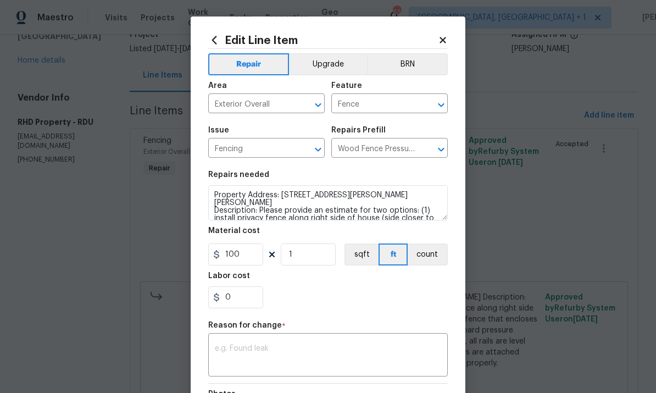
click at [340, 67] on button "Upgrade" at bounding box center [328, 64] width 79 height 22
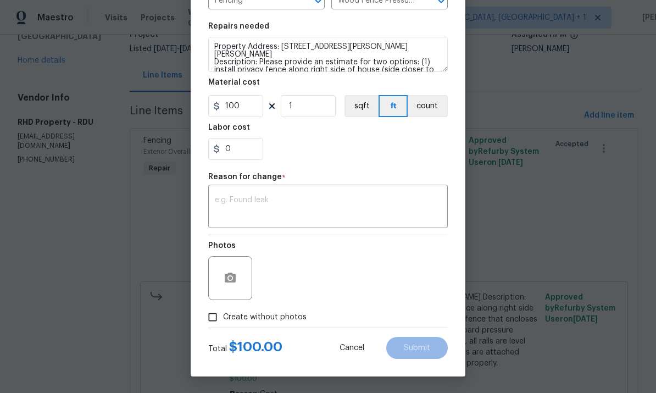
click at [257, 204] on textarea at bounding box center [328, 207] width 227 height 23
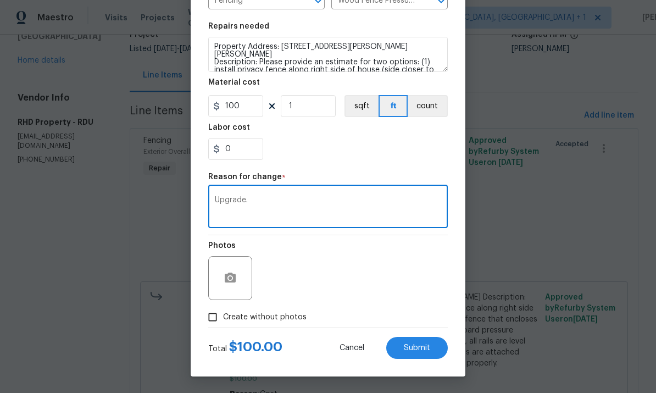
scroll to position [151, 0]
type textarea "Upgrade."
click at [531, 185] on body "Maestro Visits Projects Work Orders Tasks Properties Geo Assignments 63 Albuque…" at bounding box center [328, 196] width 656 height 393
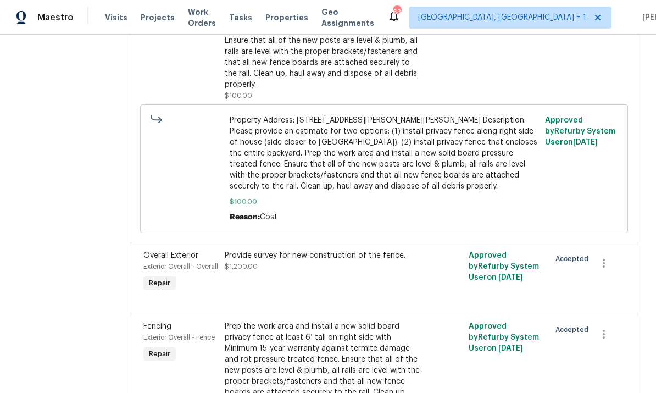
scroll to position [261, 0]
click at [332, 250] on div "Provide survey for new construction of the fence. $1,200.00" at bounding box center [323, 261] width 197 height 22
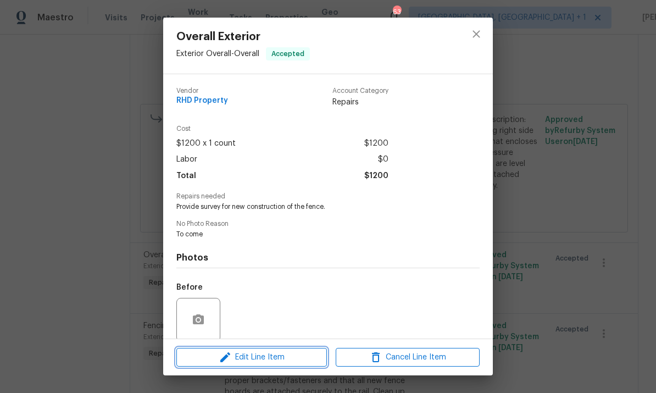
click at [282, 361] on span "Edit Line Item" at bounding box center [252, 358] width 144 height 14
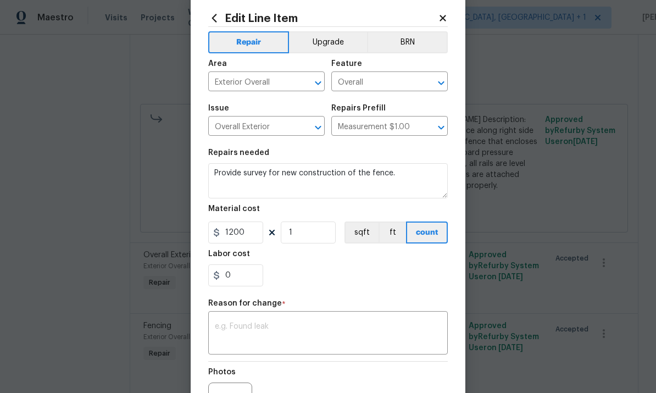
scroll to position [29, 0]
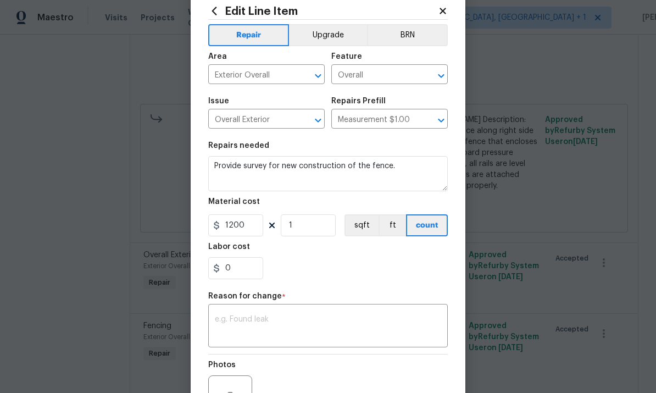
click at [282, 319] on textarea at bounding box center [328, 327] width 227 height 23
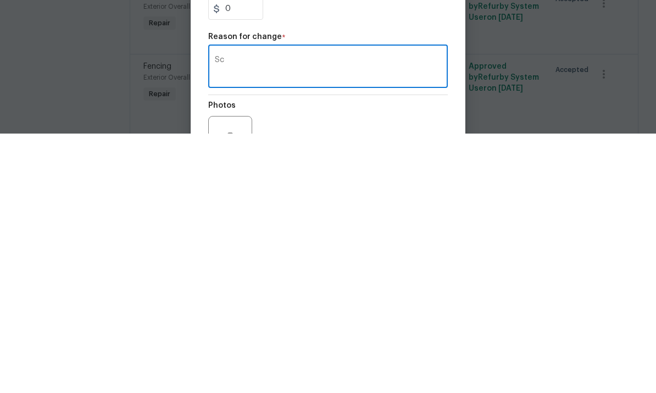
type textarea "S"
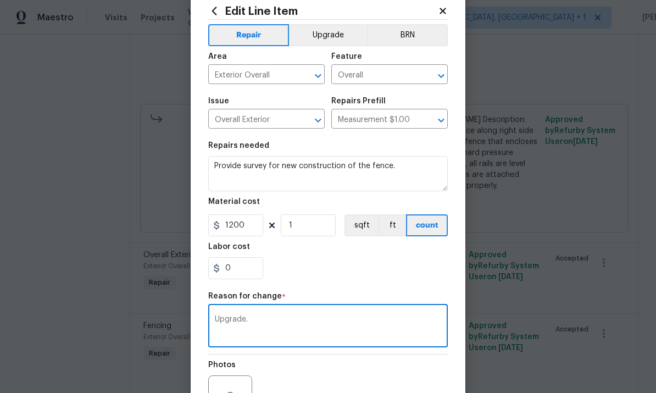
type textarea "Upgrade."
click at [329, 37] on button "Upgrade" at bounding box center [328, 35] width 79 height 22
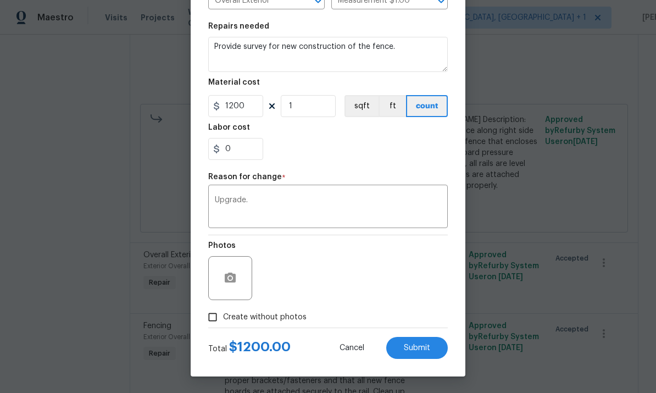
click at [431, 349] on button "Submit" at bounding box center [418, 348] width 62 height 22
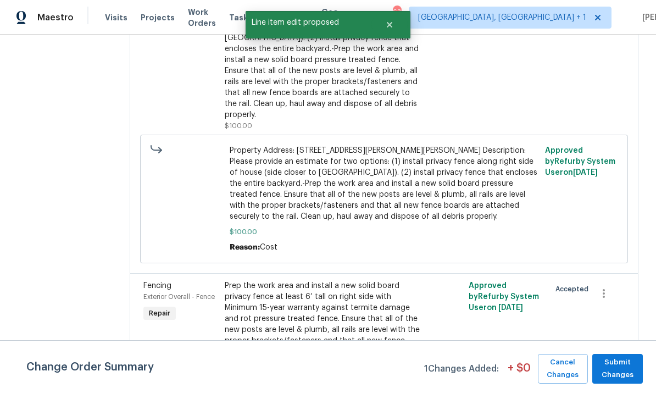
scroll to position [356, 0]
click at [344, 311] on div "Prep the work area and install a new solid board privacy fence at least 6’ tall…" at bounding box center [323, 325] width 197 height 88
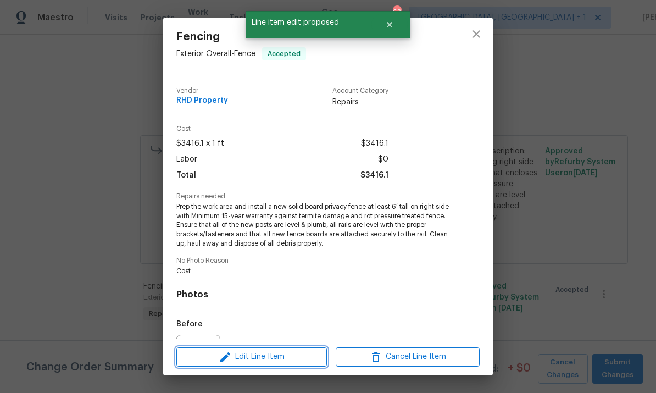
click at [294, 359] on span "Edit Line Item" at bounding box center [252, 357] width 144 height 14
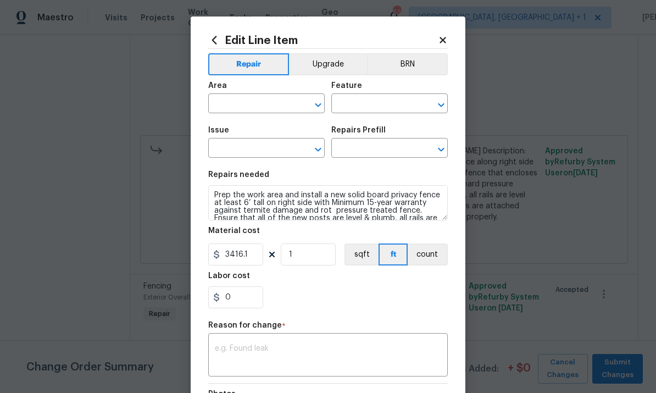
type input "Exterior Overall"
type input "Fence"
type input "Fencing"
type input "Wood Fence Pressure Treated $22.92"
click at [328, 64] on button "Upgrade" at bounding box center [328, 64] width 79 height 22
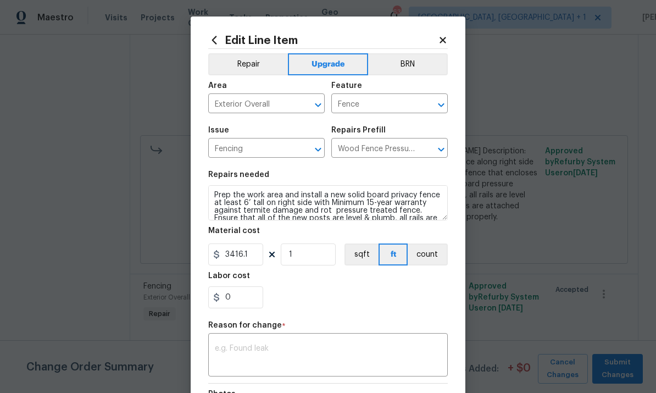
click at [269, 355] on textarea at bounding box center [328, 356] width 227 height 23
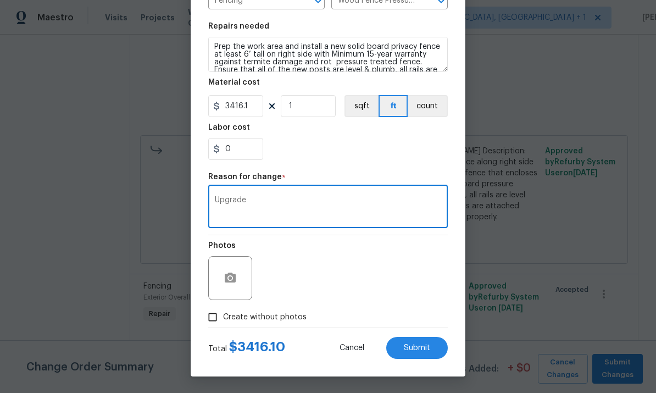
scroll to position [151, 0]
type textarea "Upgrade"
click at [421, 350] on span "Submit" at bounding box center [417, 348] width 26 height 8
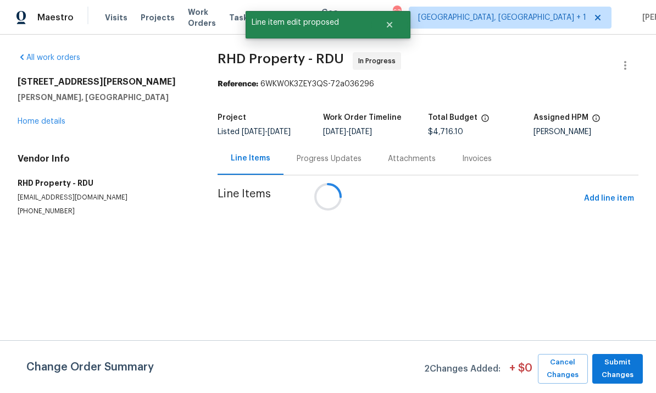
scroll to position [0, 0]
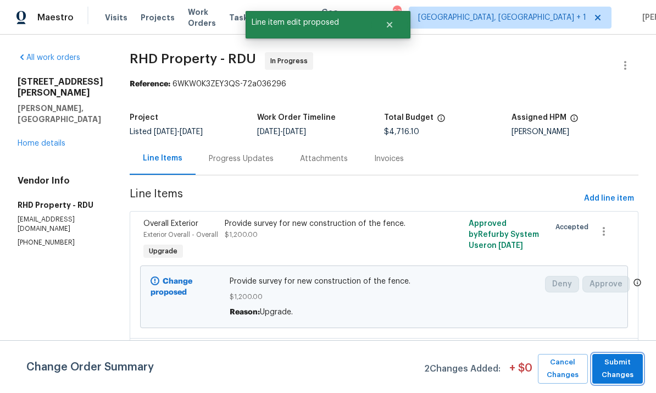
click at [615, 373] on span "Submit Changes" at bounding box center [618, 368] width 40 height 25
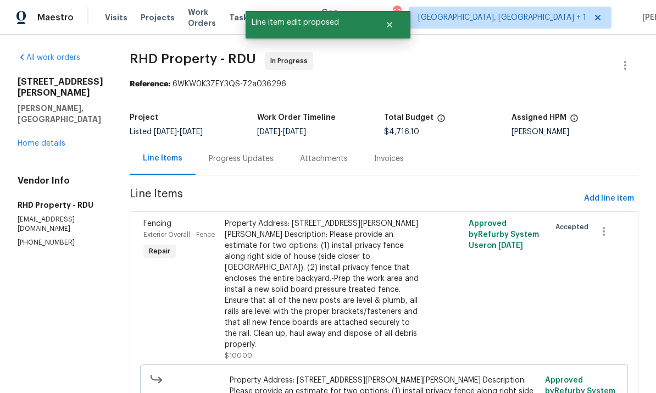
click at [52, 140] on link "Home details" at bounding box center [42, 144] width 48 height 8
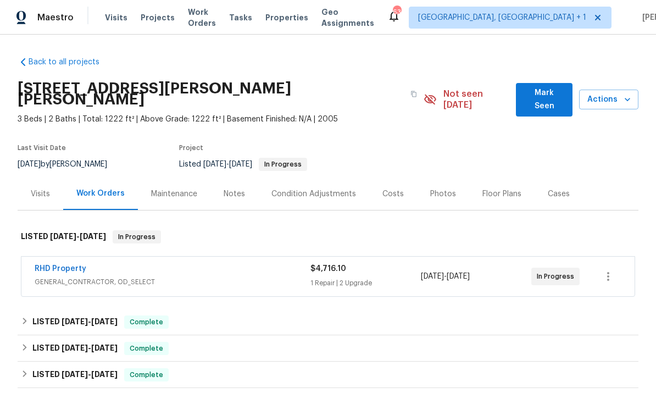
click at [548, 90] on span "Mark Seen" at bounding box center [544, 99] width 39 height 27
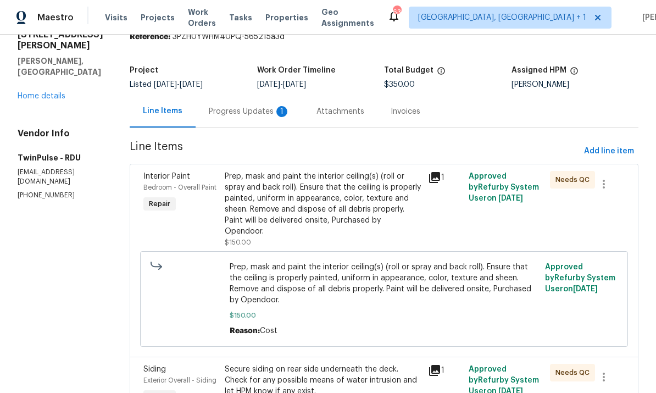
scroll to position [50, 0]
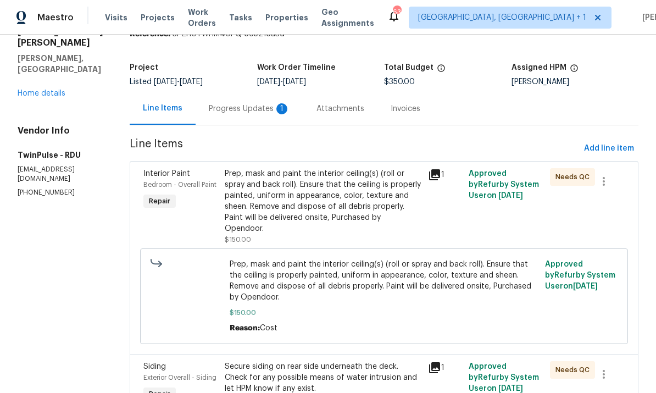
click at [242, 112] on div "Progress Updates 1" at bounding box center [249, 108] width 81 height 11
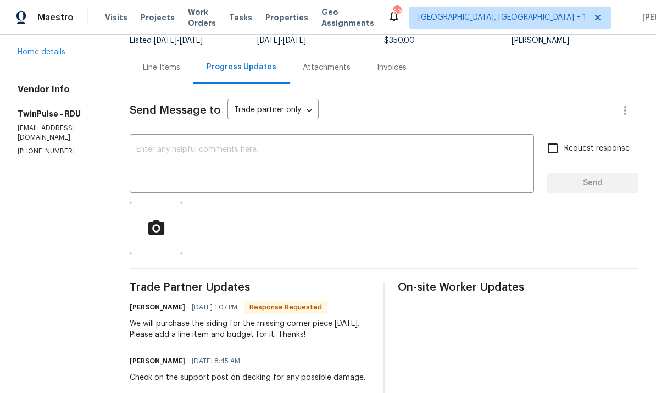
scroll to position [60, 0]
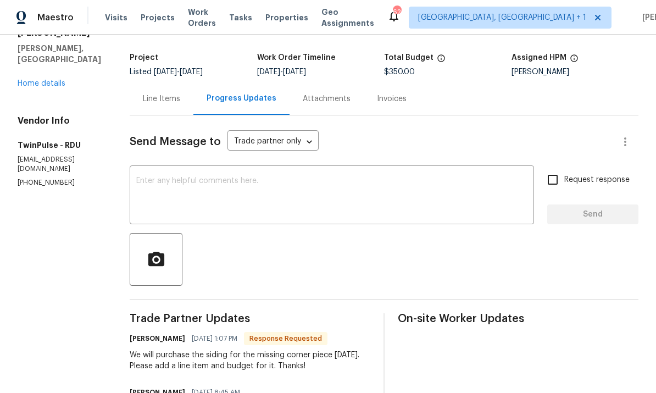
click at [157, 97] on div "Line Items" at bounding box center [161, 98] width 37 height 11
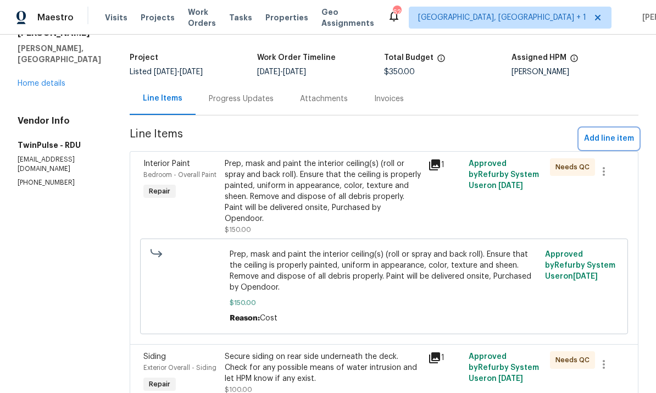
click at [616, 142] on span "Add line item" at bounding box center [609, 139] width 50 height 14
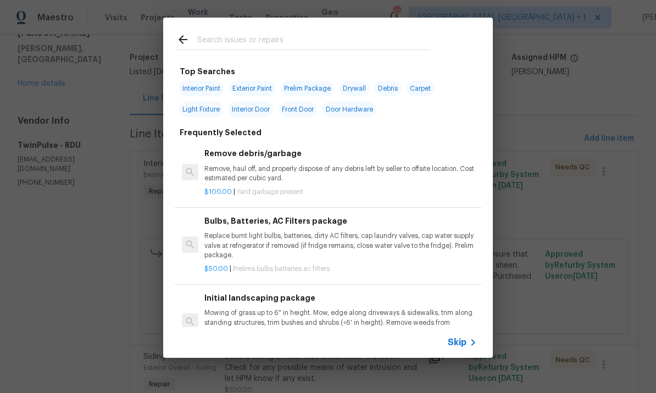
click at [225, 39] on input "text" at bounding box center [313, 41] width 233 height 16
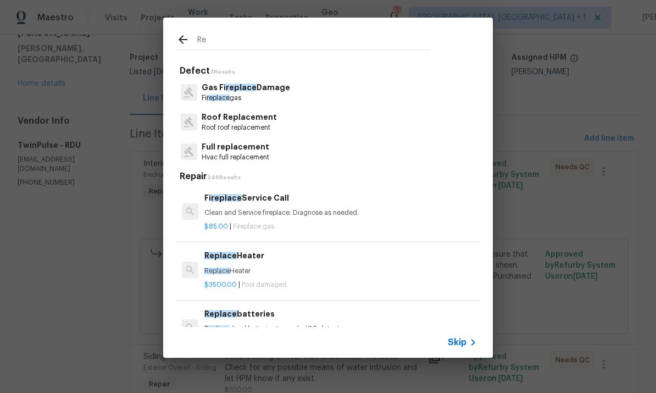
type input "R"
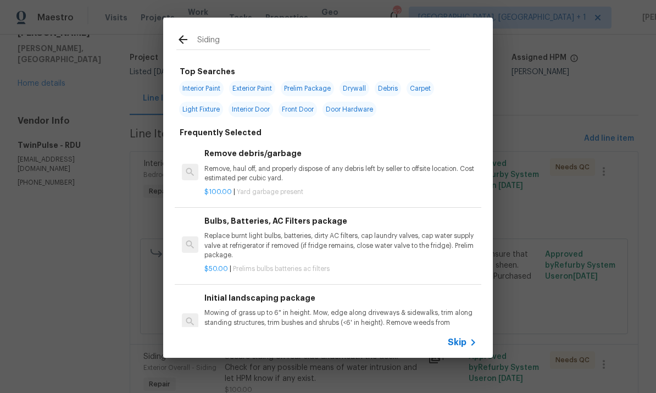
type input "Siding"
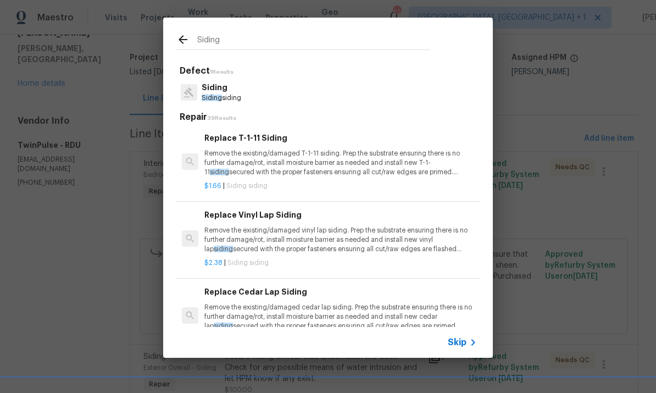
click at [217, 88] on p "Siding" at bounding box center [222, 88] width 40 height 12
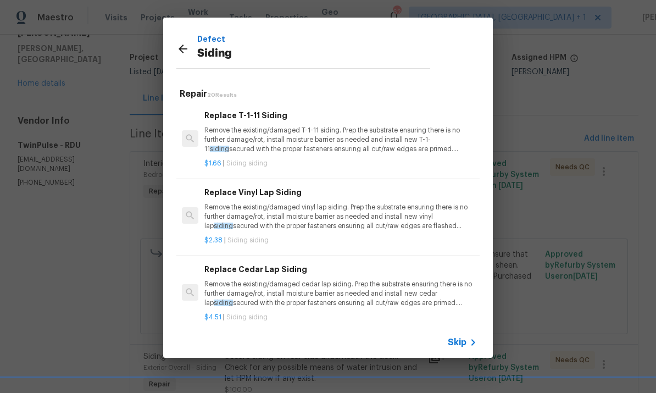
click at [352, 225] on p "Remove the existing/damaged vinyl lap siding. Prep the substrate ensuring there…" at bounding box center [341, 217] width 273 height 28
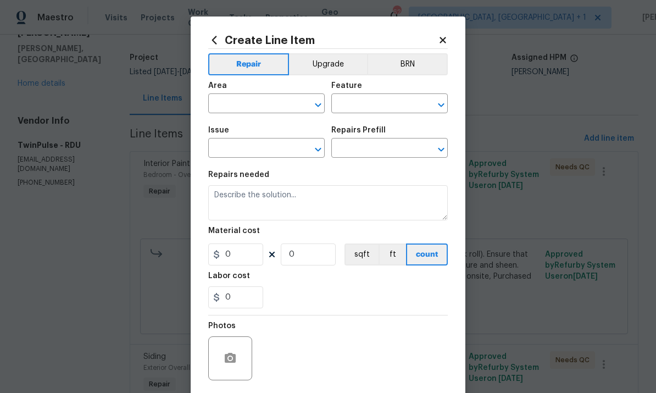
type input "Siding"
type input "Replace Vinyl Lap Siding $2.38"
type textarea "Remove the existing/damaged vinyl lap siding. Prep the substrate ensuring there…"
type input "2.38"
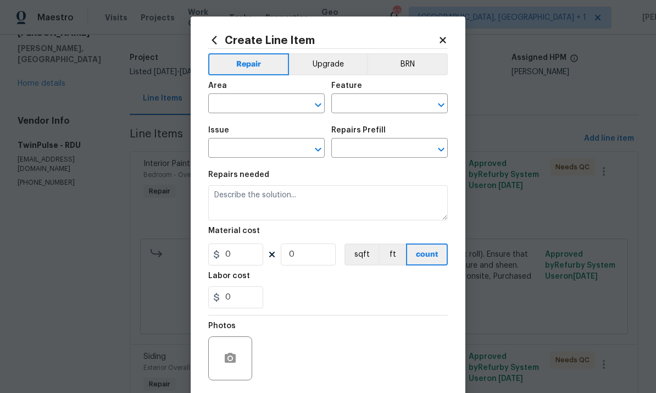
type input "1"
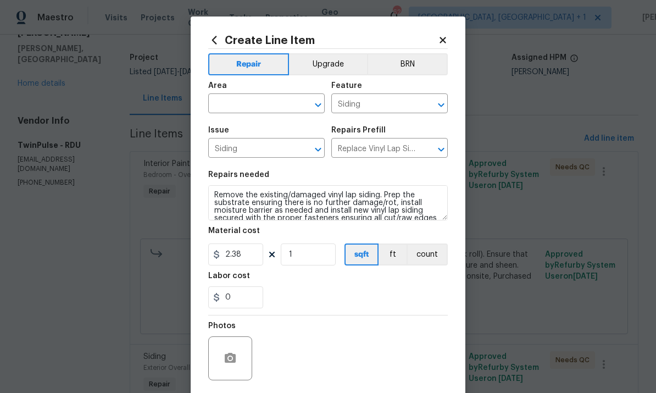
click at [247, 110] on input "text" at bounding box center [251, 104] width 86 height 17
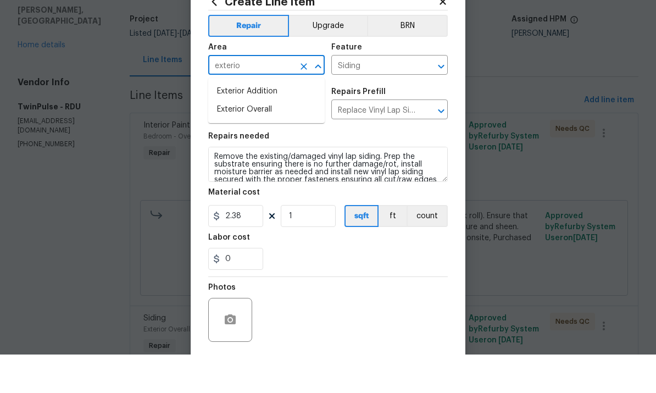
click at [264, 139] on li "Exterior Overall" at bounding box center [266, 148] width 117 height 18
type input "Exterior Overall"
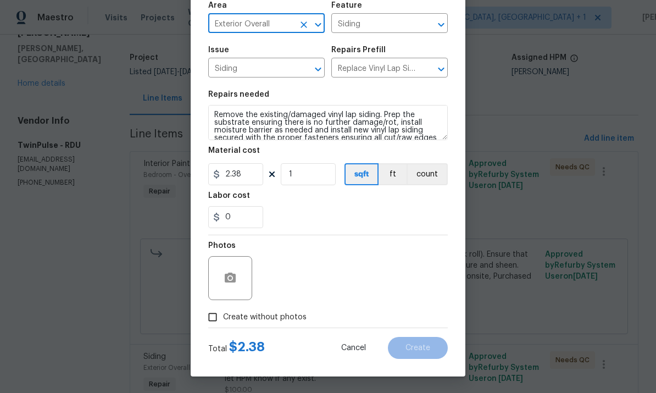
scroll to position [82, 0]
click at [241, 273] on button "button" at bounding box center [230, 278] width 26 height 26
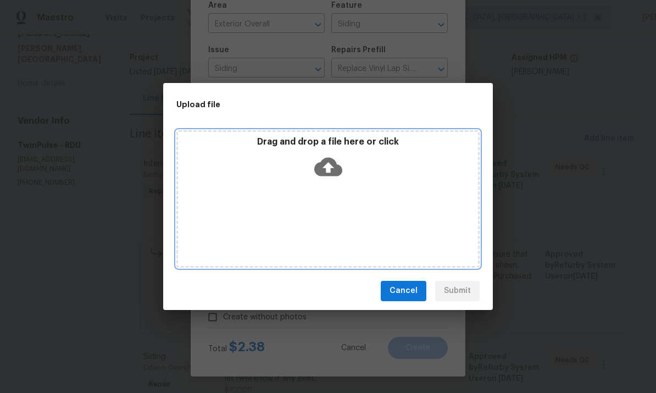
click at [324, 163] on icon at bounding box center [328, 166] width 28 height 19
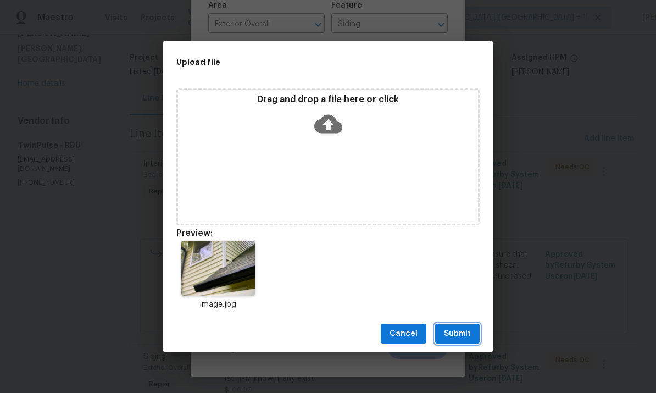
click at [465, 332] on span "Submit" at bounding box center [457, 334] width 27 height 14
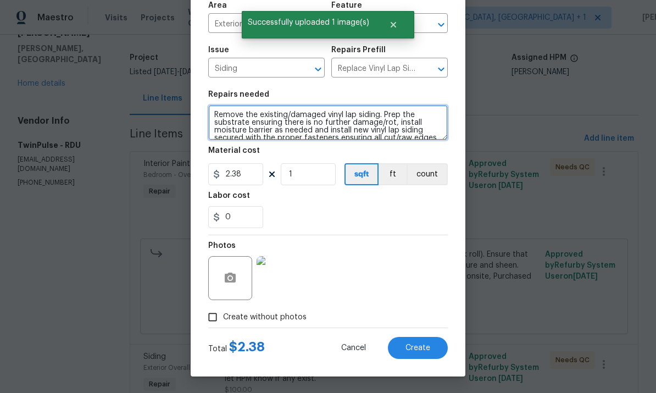
click at [223, 112] on textarea "Remove the existing/damaged vinyl lap siding. Prep the substrate ensuring there…" at bounding box center [328, 122] width 240 height 35
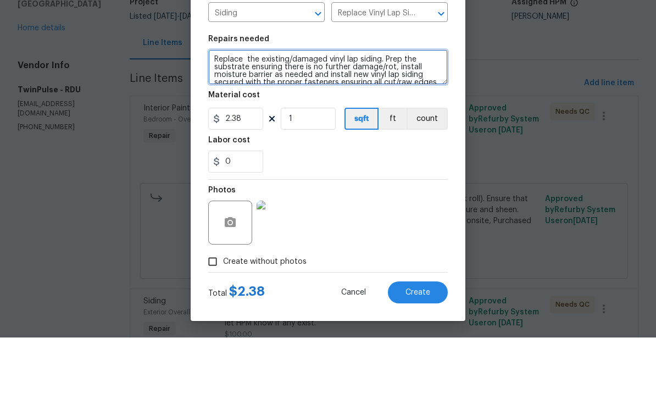
click at [324, 105] on textarea "Replace the existing/damaged vinyl lap siding. Prep the substrate ensuring ther…" at bounding box center [328, 122] width 240 height 35
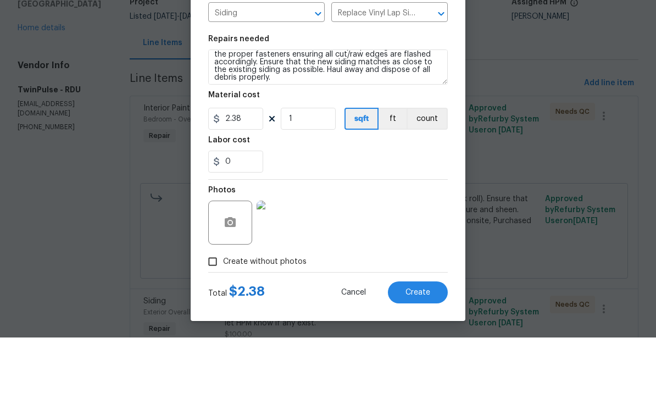
scroll to position [41, 0]
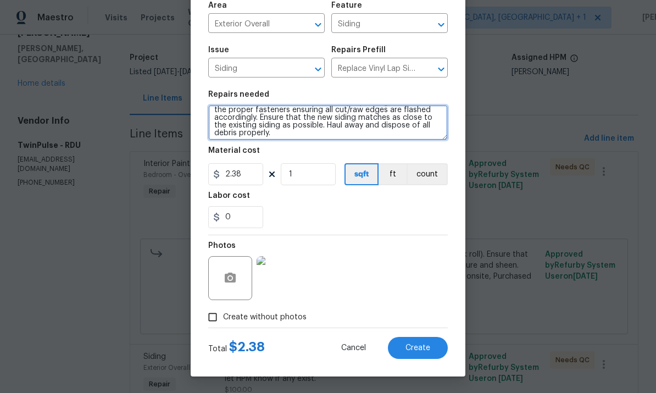
type textarea "Replace the missing vinyl lap siding. Prep the substrate ensuring there is no f…"
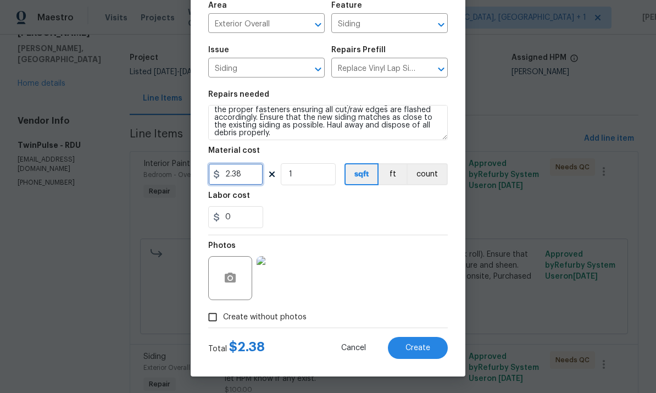
click at [257, 174] on input "2.38" at bounding box center [235, 174] width 55 height 22
type input "25"
click at [357, 305] on div "Photos" at bounding box center [328, 270] width 240 height 71
click at [417, 357] on button "Create" at bounding box center [418, 348] width 60 height 22
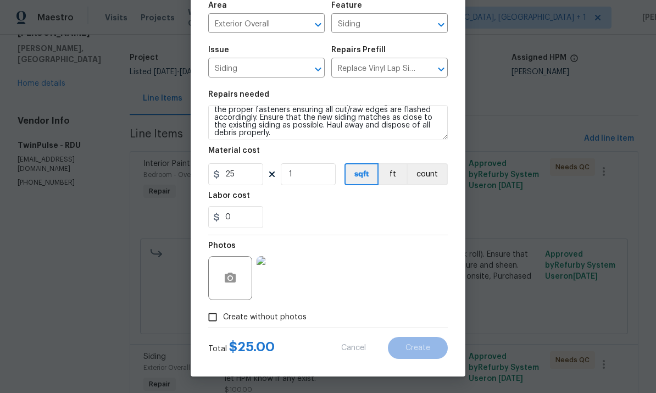
type input "0"
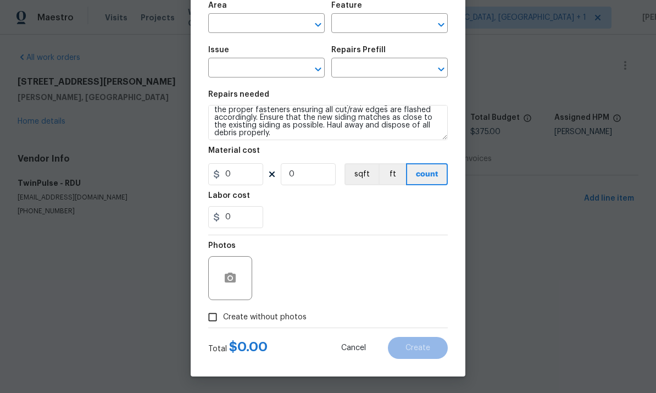
scroll to position [0, 0]
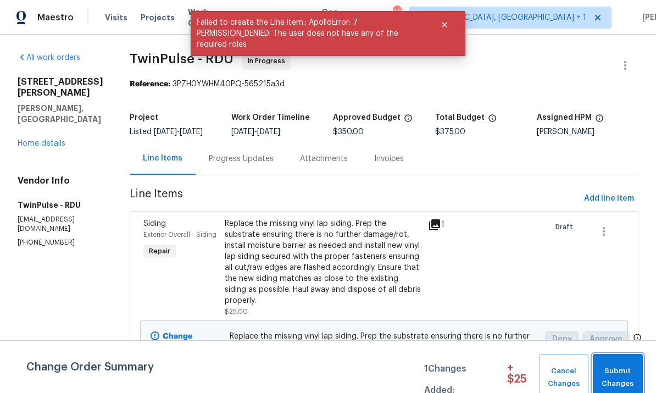
click at [615, 372] on span "Submit Changes" at bounding box center [618, 377] width 39 height 25
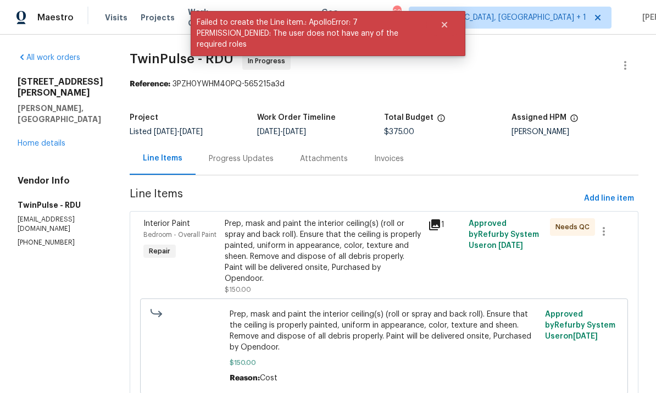
click at [114, 14] on span "Visits" at bounding box center [116, 17] width 23 height 11
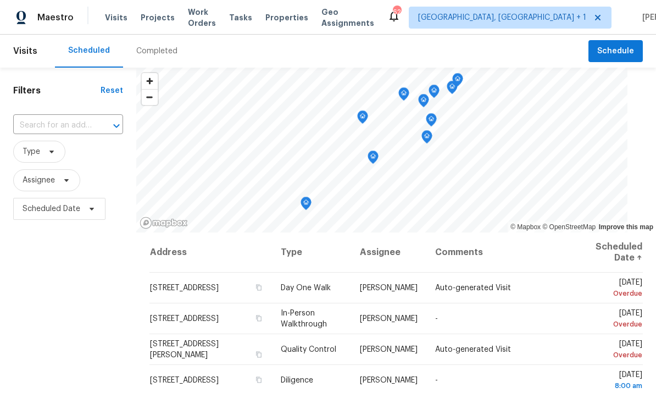
click at [153, 53] on div "Completed" at bounding box center [156, 51] width 41 height 11
click at [148, 23] on span "Projects" at bounding box center [158, 17] width 34 height 11
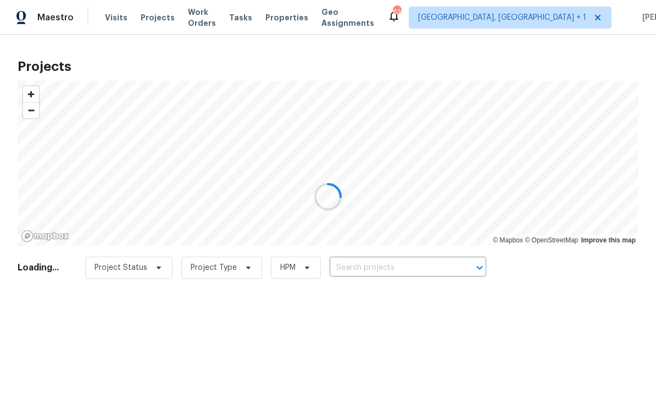
click at [383, 271] on div at bounding box center [328, 196] width 656 height 393
click at [382, 270] on input "text" at bounding box center [393, 268] width 126 height 17
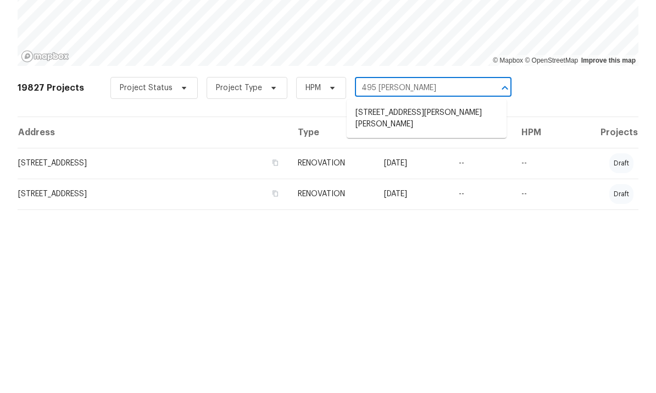
type input "495 [PERSON_NAME]"
click at [440, 284] on li "[STREET_ADDRESS][PERSON_NAME][PERSON_NAME]" at bounding box center [427, 299] width 160 height 30
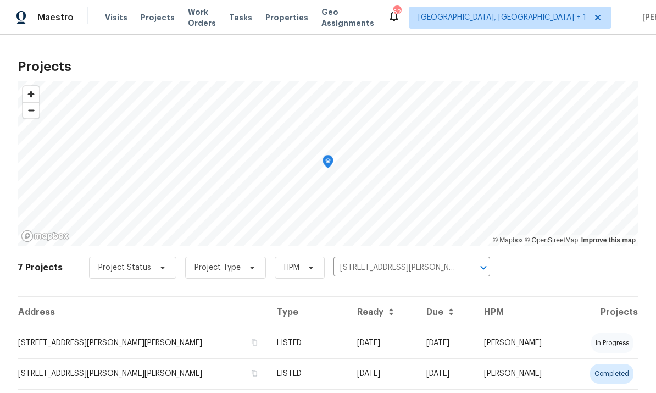
click at [221, 336] on td "[STREET_ADDRESS][PERSON_NAME][PERSON_NAME]" at bounding box center [143, 343] width 251 height 31
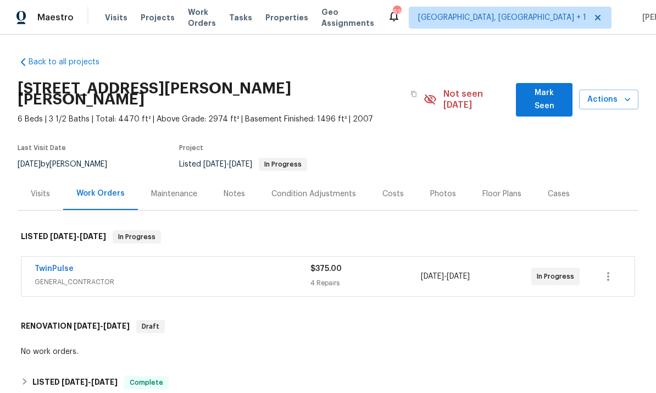
click at [62, 265] on link "TwinPulse" at bounding box center [54, 269] width 39 height 8
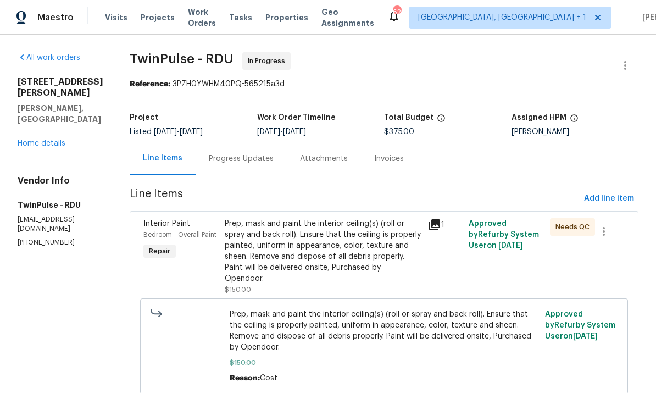
click at [242, 159] on div "Progress Updates" at bounding box center [241, 158] width 65 height 11
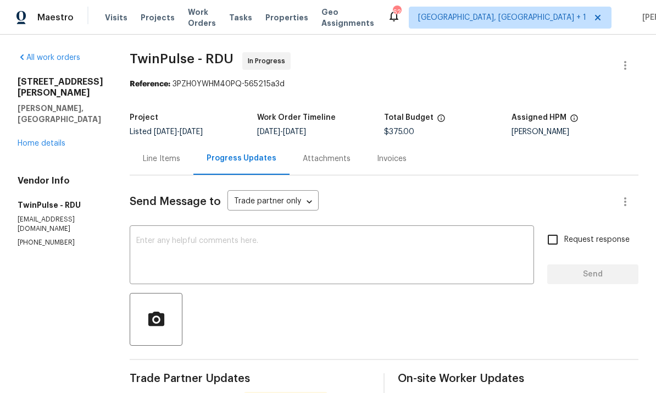
click at [218, 249] on textarea at bounding box center [331, 256] width 391 height 38
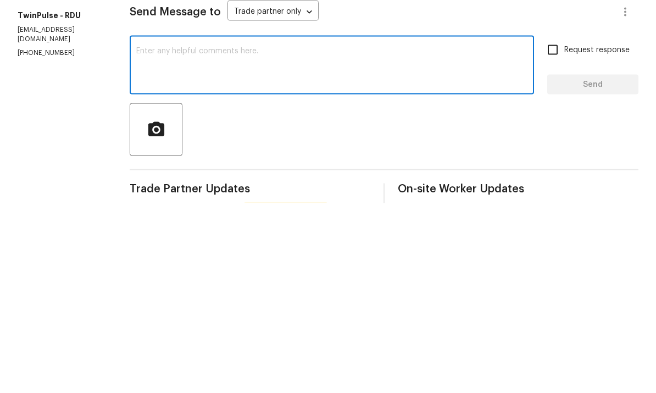
type textarea "O"
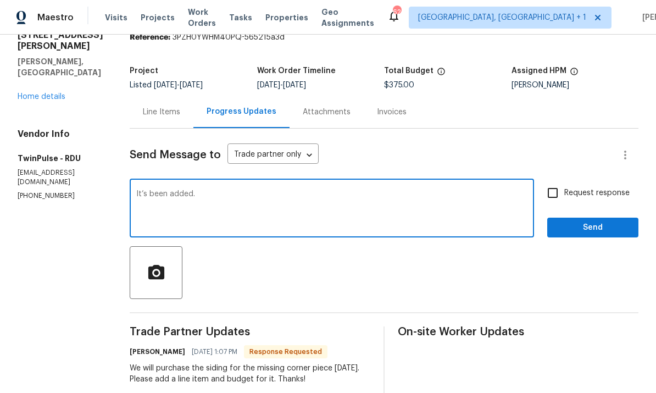
scroll to position [34, 0]
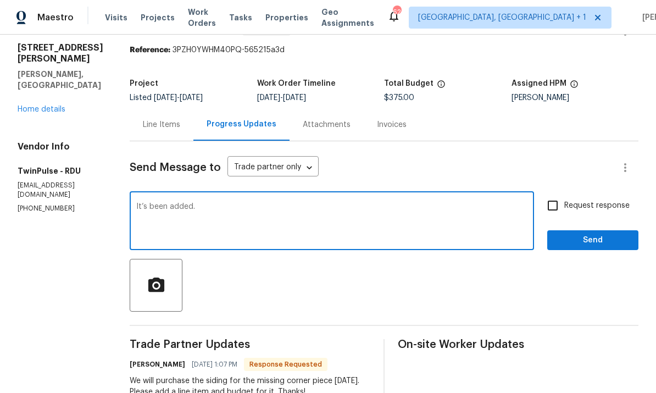
click at [228, 203] on textarea "It’s been added." at bounding box center [331, 222] width 391 height 38
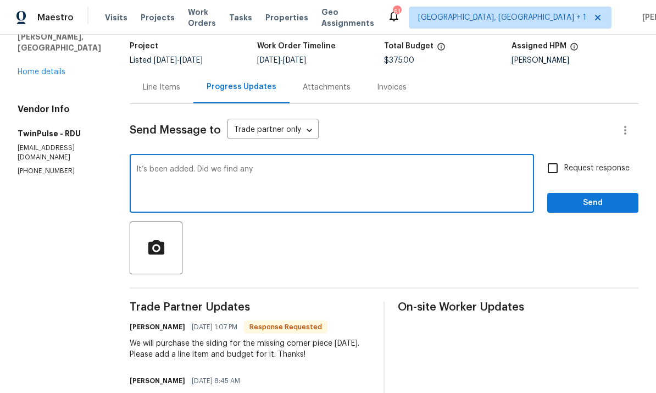
scroll to position [63, 0]
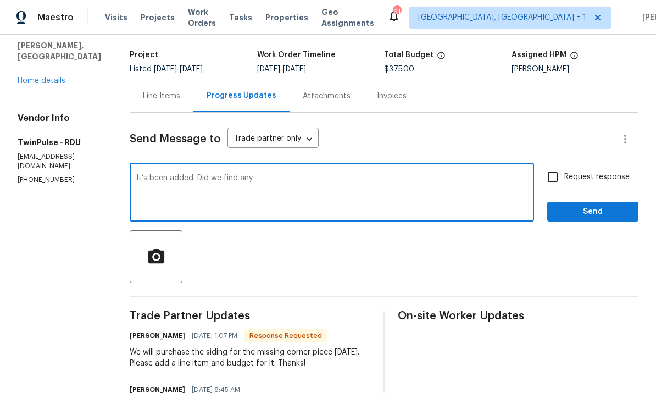
click at [266, 174] on textarea "It’s been added. Did we find any" at bounding box center [331, 193] width 391 height 38
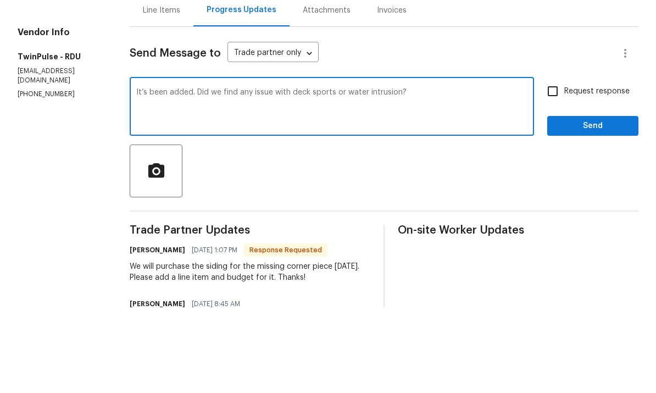
click at [268, 174] on textarea "It’s been added. Did we find any issue with deck sports or water intrusion?" at bounding box center [331, 193] width 391 height 38
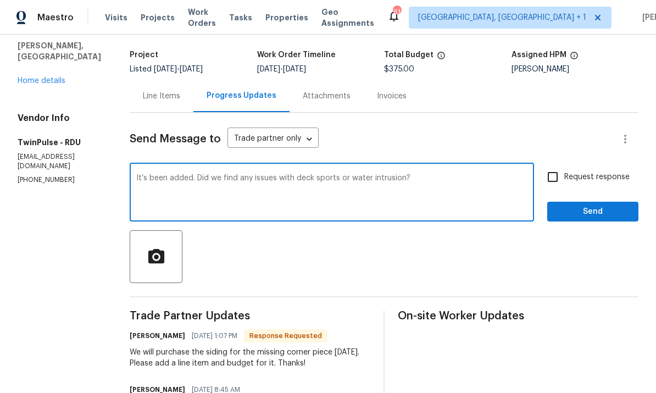
type textarea "It’s been added. Did we find any issues with deck sports or water intrusion?"
click at [554, 165] on input "Request response" at bounding box center [553, 176] width 23 height 23
checkbox input "true"
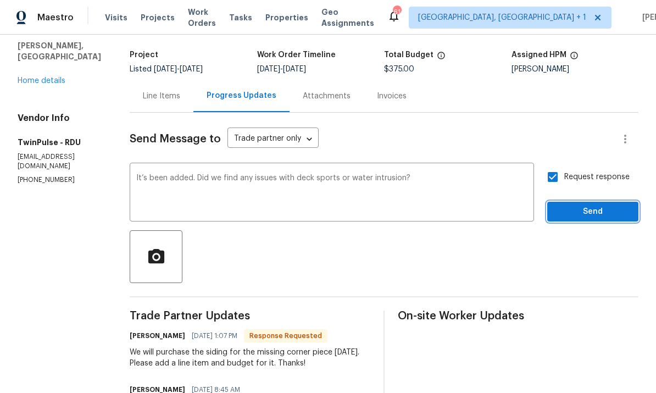
click at [594, 205] on span "Send" at bounding box center [593, 212] width 74 height 14
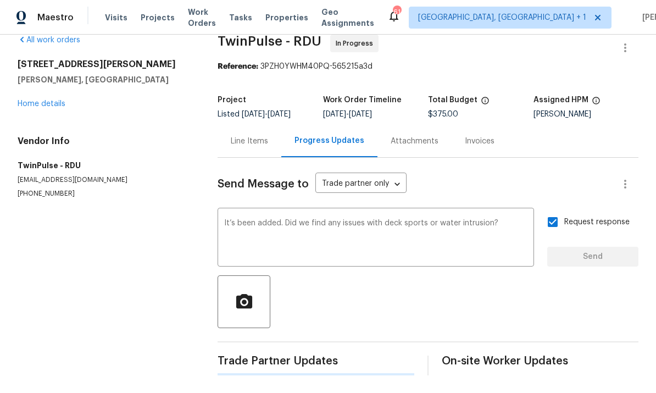
scroll to position [0, 0]
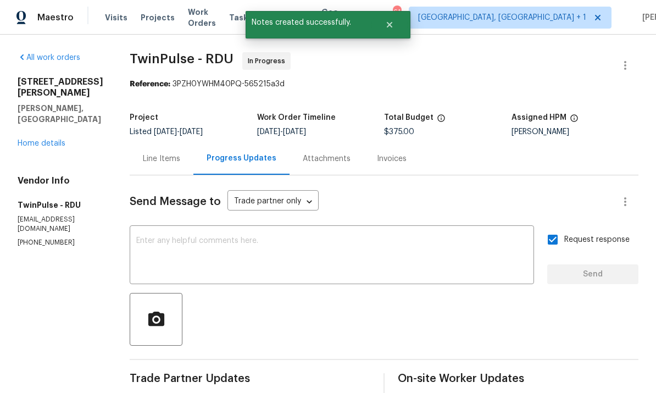
click at [53, 103] on div "[STREET_ADDRESS][PERSON_NAME][PERSON_NAME] Home details" at bounding box center [61, 112] width 86 height 73
click at [54, 140] on link "Home details" at bounding box center [42, 144] width 48 height 8
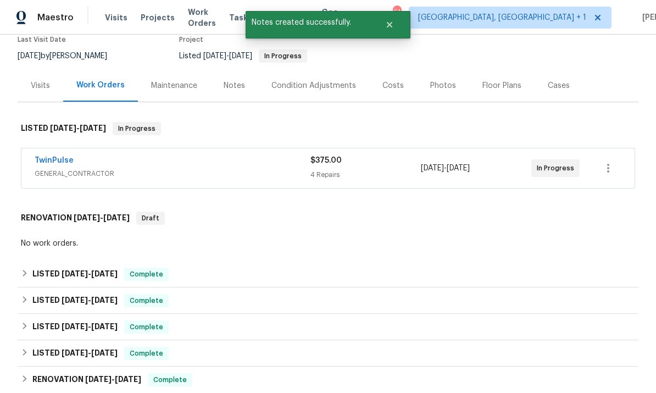
scroll to position [101, 0]
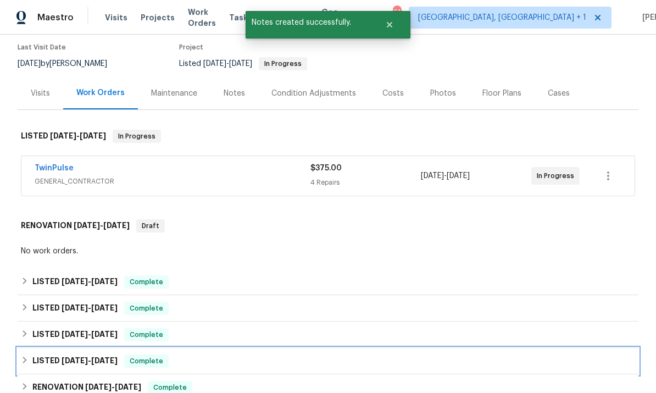
click at [429, 355] on div "LISTED [DATE] - [DATE] Complete" at bounding box center [328, 361] width 615 height 13
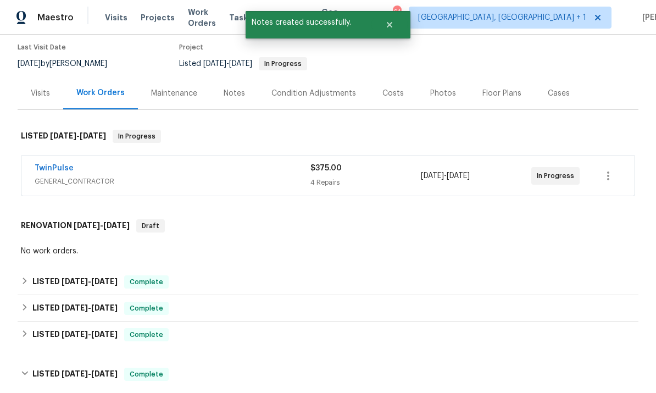
click at [63, 164] on link "TwinPulse" at bounding box center [54, 168] width 39 height 8
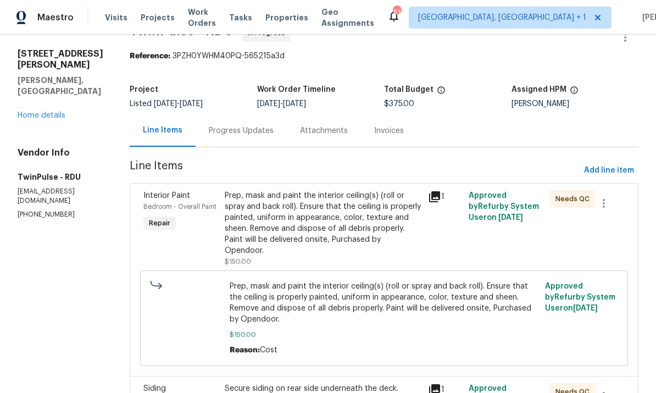
scroll to position [31, 0]
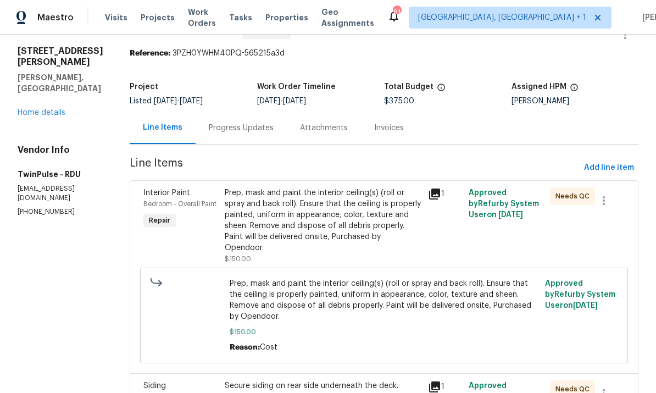
click at [356, 223] on div "Prep, mask and paint the interior ceiling(s) (roll or spray and back roll). Ens…" at bounding box center [323, 220] width 197 height 66
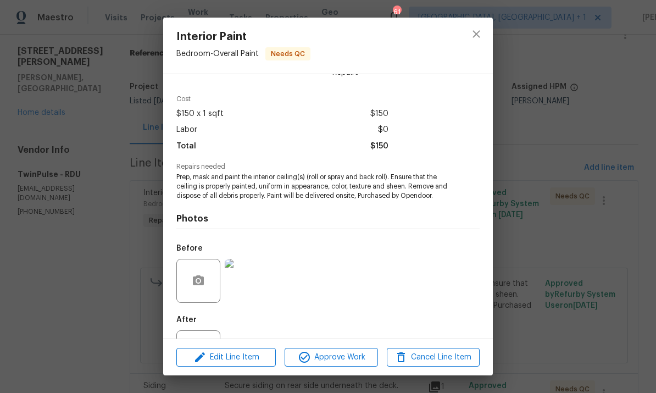
scroll to position [43, 0]
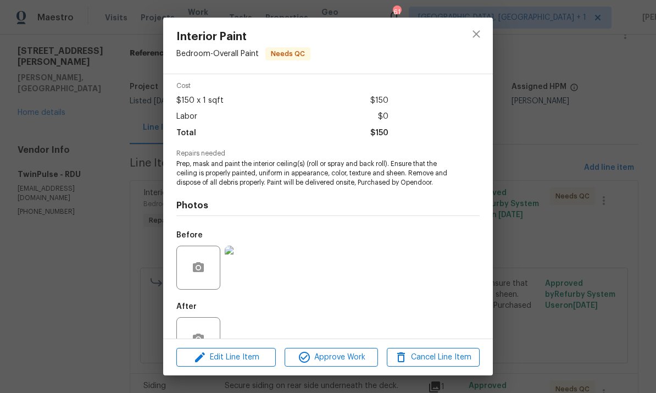
click at [254, 278] on img at bounding box center [247, 268] width 44 height 44
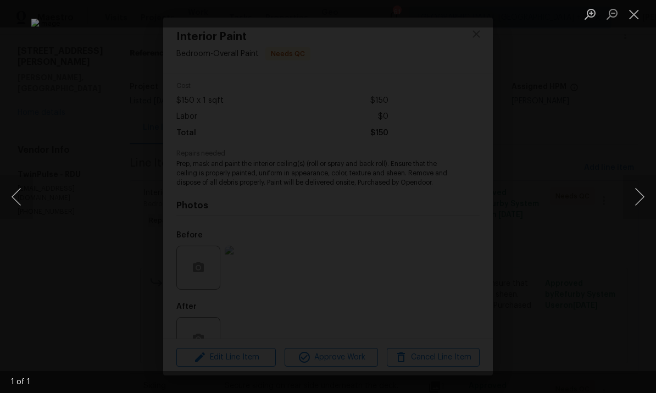
click at [639, 190] on button "Next image" at bounding box center [639, 197] width 33 height 44
click at [640, 130] on div "Lightbox" at bounding box center [328, 196] width 656 height 393
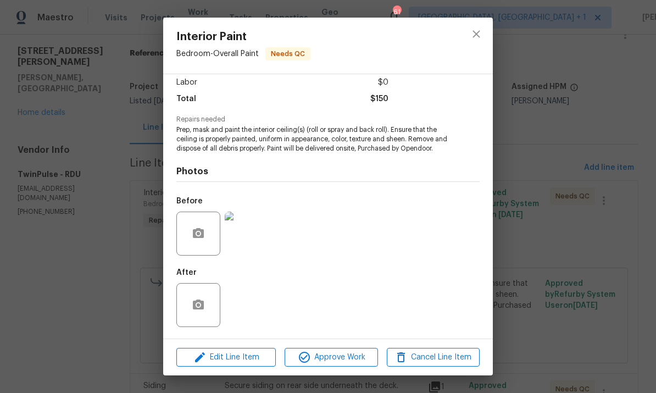
scroll to position [87, 0]
click at [561, 162] on div "Interior Paint Bedroom - Overall Paint Needs QC Vendor TwinPulse Account Catego…" at bounding box center [328, 196] width 656 height 393
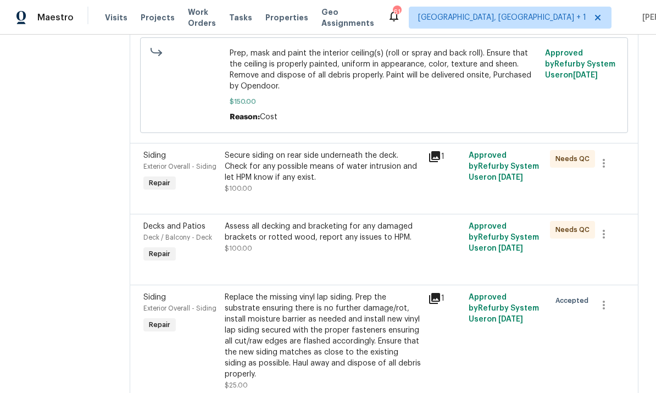
scroll to position [261, 0]
click at [322, 165] on div "Secure siding on rear side underneath the deck. Check for any possible means of…" at bounding box center [323, 167] width 197 height 33
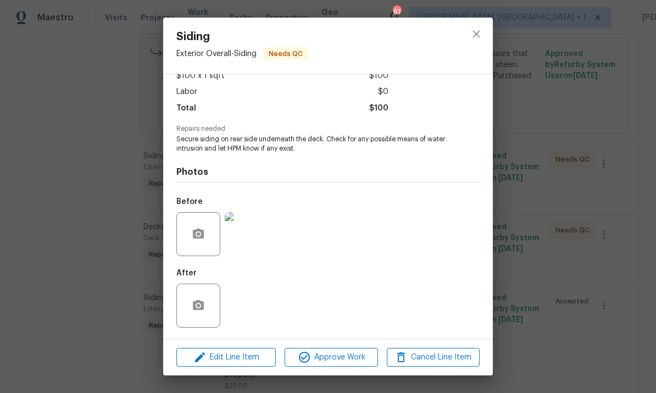
scroll to position [70, 0]
click at [578, 160] on div "Siding Exterior Overall - Siding Needs QC Vendor TwinPulse Account Category Rep…" at bounding box center [328, 196] width 656 height 393
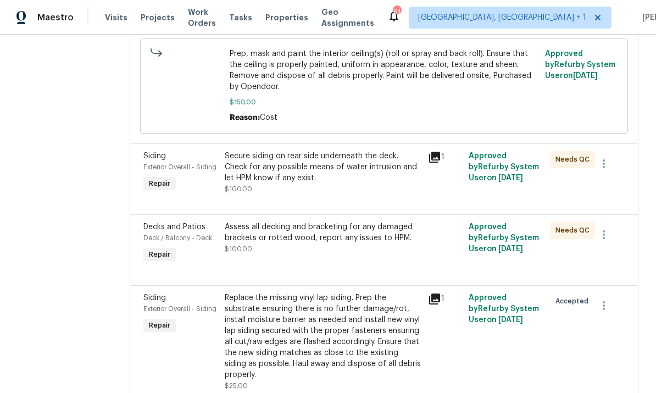
click at [359, 228] on div "Assess all decking and bracketing for any damaged brackets or rotted wood, repo…" at bounding box center [323, 233] width 197 height 22
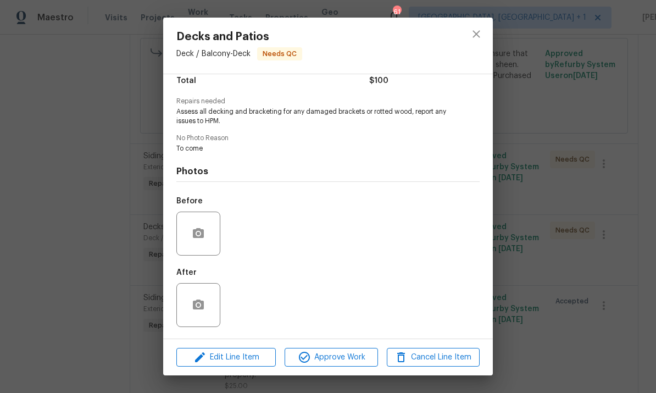
click at [572, 227] on div "Decks and Patios Deck / Balcony - Deck Needs QC Vendor TwinPulse Account Catego…" at bounding box center [328, 196] width 656 height 393
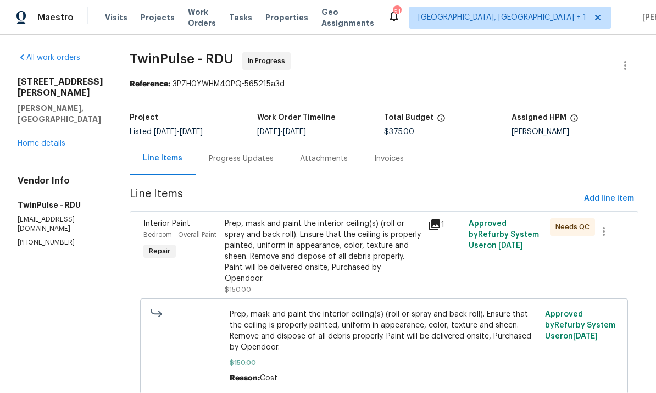
scroll to position [0, 0]
click at [242, 161] on div "Progress Updates" at bounding box center [241, 158] width 65 height 11
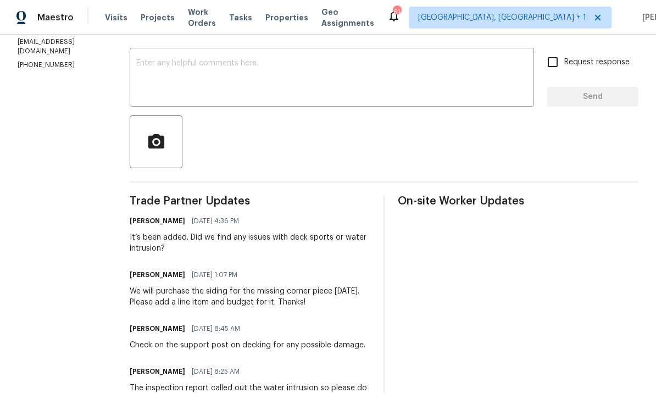
scroll to position [175, 0]
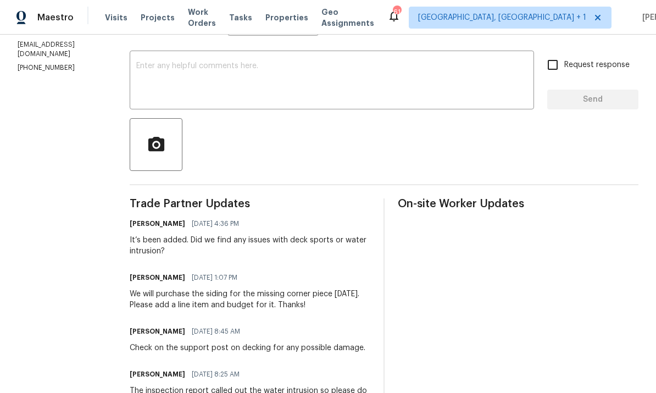
click at [180, 80] on textarea at bounding box center [331, 81] width 391 height 38
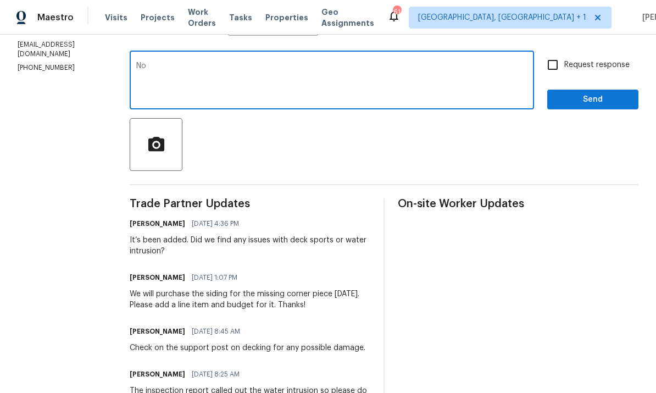
type textarea "N"
type textarea "I don’t see any after photos will need them uploaded as well."
click at [556, 63] on input "Request response" at bounding box center [553, 64] width 23 height 23
checkbox input "true"
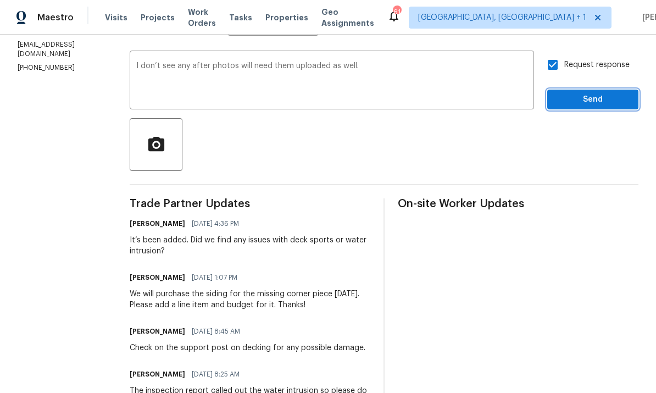
click at [606, 99] on span "Send" at bounding box center [593, 100] width 74 height 14
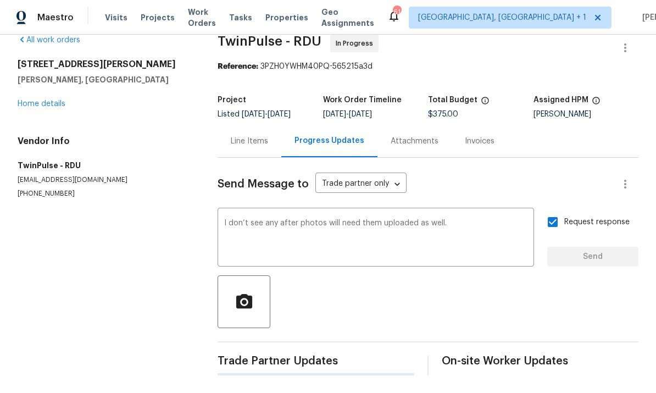
scroll to position [0, 0]
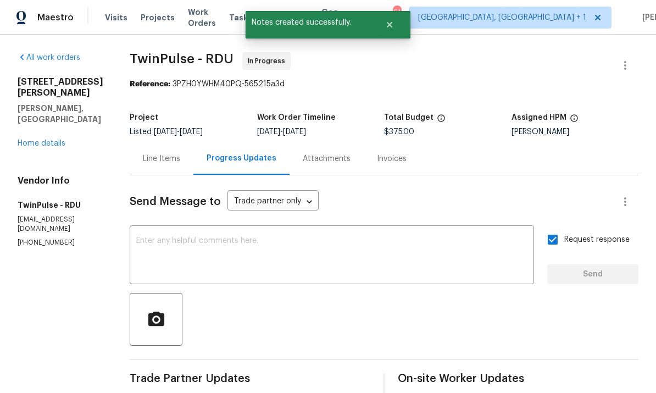
click at [43, 140] on link "Home details" at bounding box center [42, 144] width 48 height 8
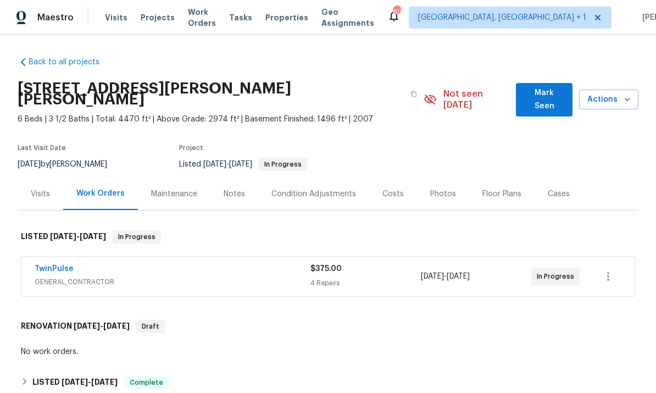
click at [548, 86] on button "Mark Seen" at bounding box center [544, 100] width 57 height 34
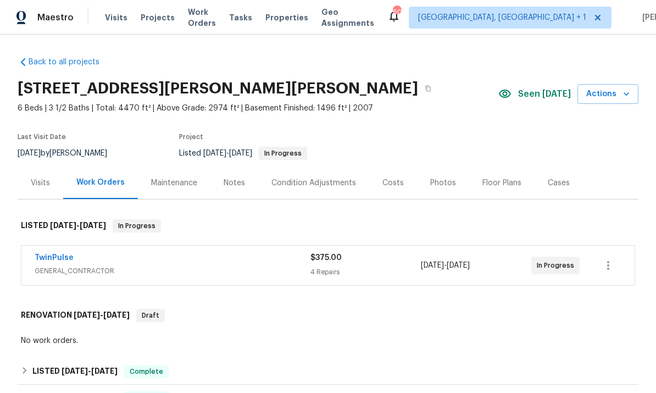
click at [550, 96] on span "Seen [DATE]" at bounding box center [544, 94] width 53 height 11
click at [234, 181] on div "Notes" at bounding box center [234, 183] width 21 height 11
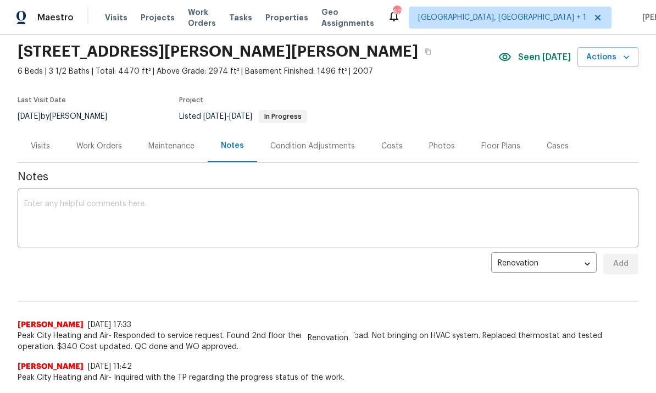
scroll to position [135, 0]
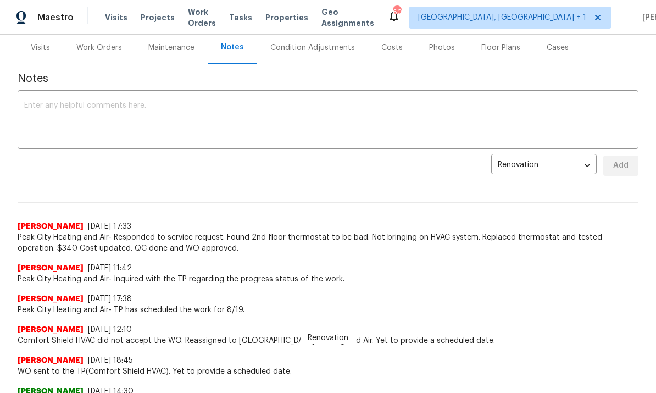
click at [71, 112] on textarea at bounding box center [328, 121] width 608 height 38
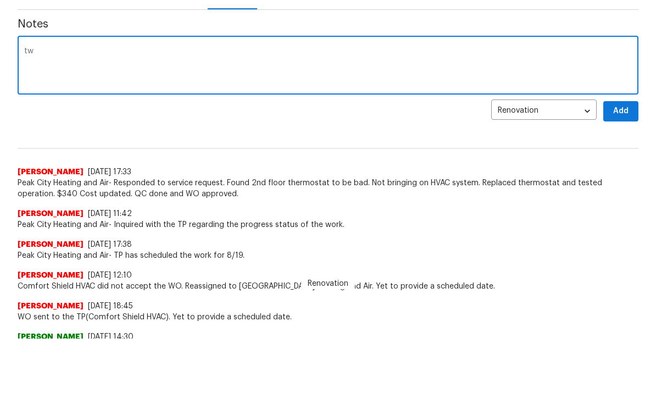
type textarea "t"
type textarea "vendor assigned to assess any issues with possible water intrusion, decking sup…"
click at [630, 107] on button "Add" at bounding box center [621, 112] width 35 height 20
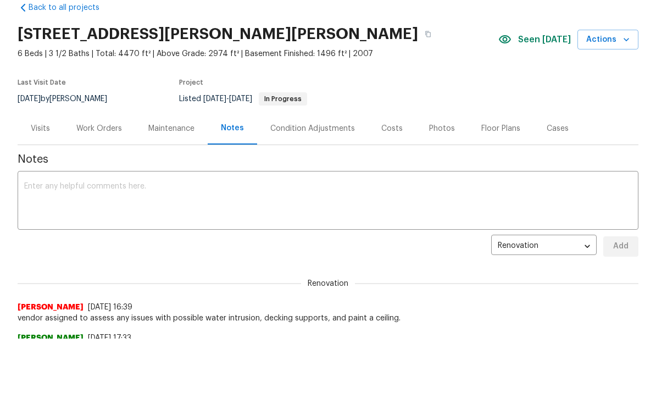
scroll to position [0, 0]
click at [108, 126] on div "Work Orders" at bounding box center [99, 128] width 46 height 11
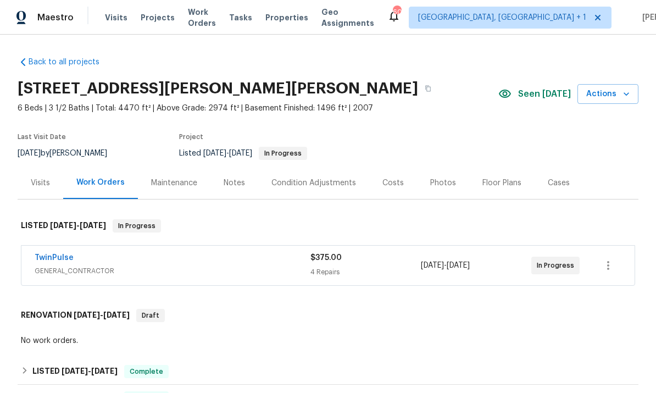
scroll to position [41, 0]
click at [64, 254] on link "TwinPulse" at bounding box center [54, 258] width 39 height 8
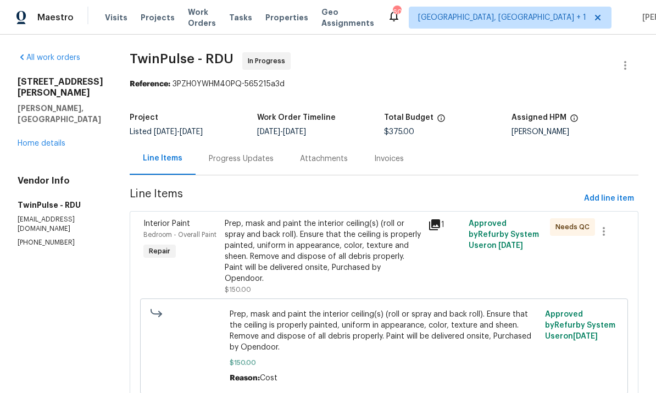
click at [240, 158] on div "Progress Updates" at bounding box center [241, 158] width 65 height 11
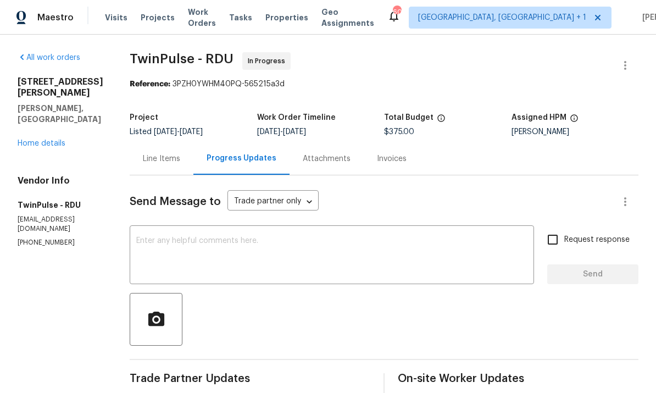
click at [48, 144] on div "All work orders [STREET_ADDRESS][PERSON_NAME][PERSON_NAME] Home details Vendor …" at bounding box center [61, 149] width 86 height 195
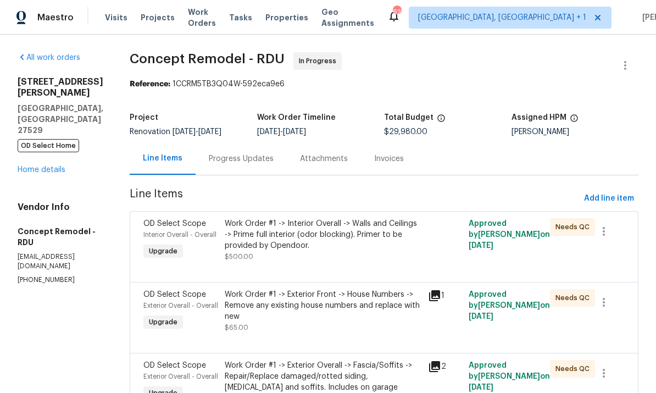
click at [220, 159] on div "Progress Updates" at bounding box center [241, 158] width 65 height 11
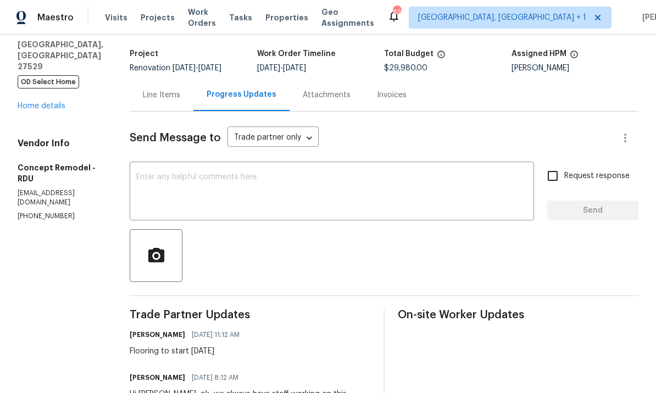
scroll to position [152, 0]
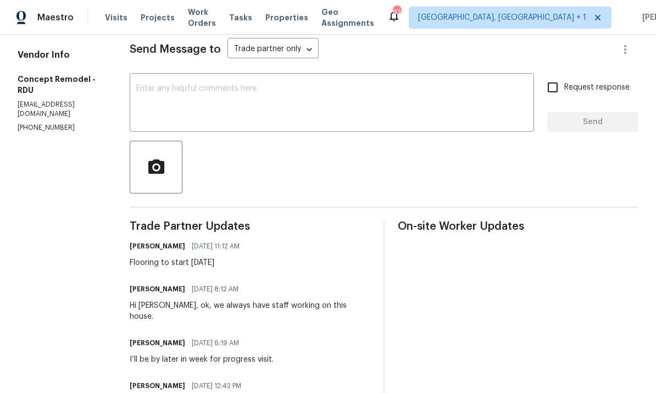
click at [140, 98] on textarea at bounding box center [331, 104] width 391 height 38
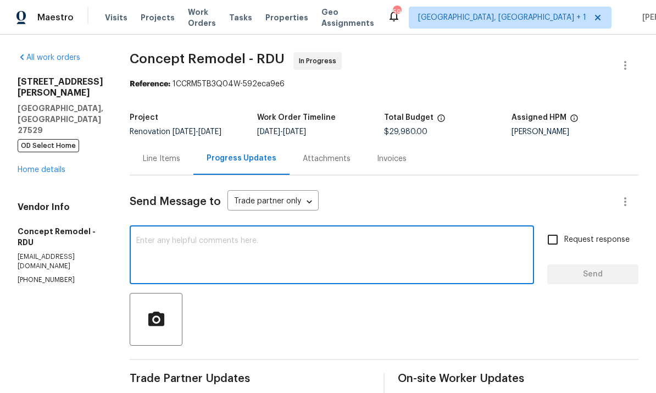
scroll to position [0, 0]
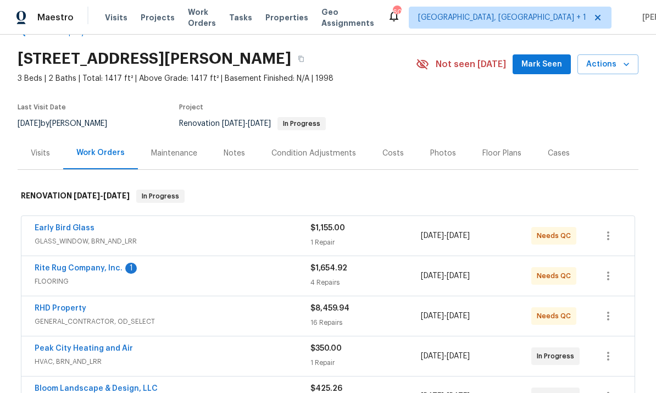
scroll to position [36, 0]
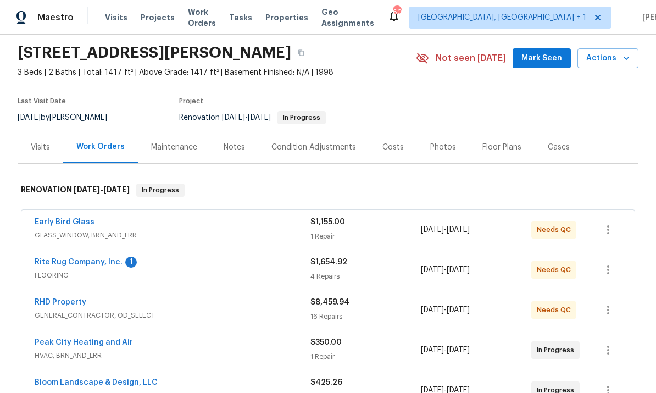
click at [81, 264] on link "Rite Rug Company, Inc." at bounding box center [79, 262] width 88 height 8
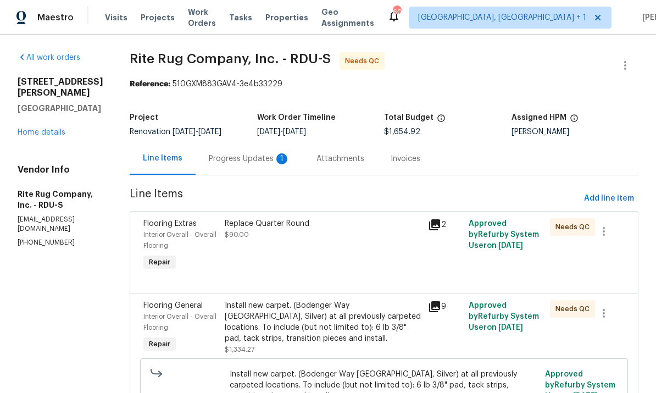
click at [248, 165] on div "Progress Updates 1" at bounding box center [250, 158] width 108 height 32
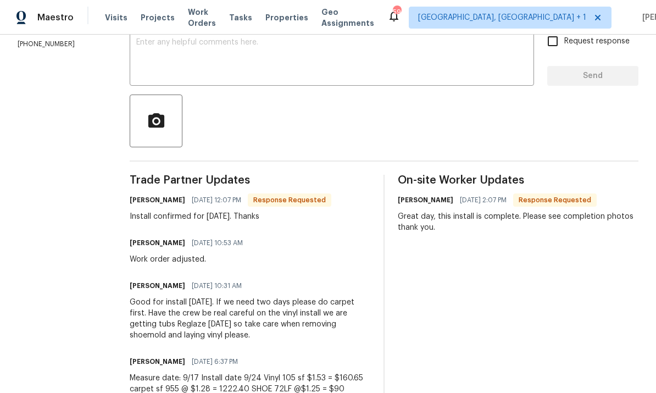
scroll to position [38, 0]
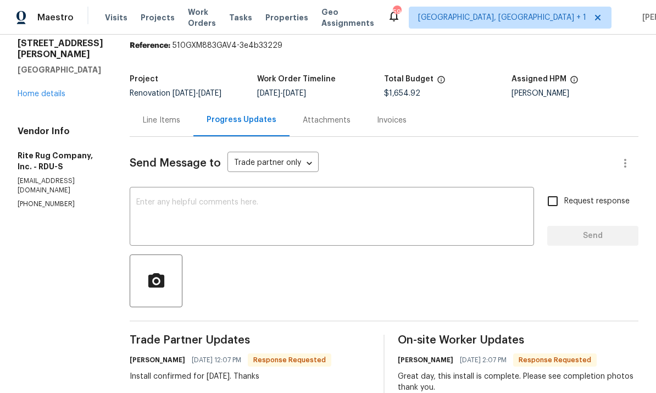
click at [208, 211] on textarea at bounding box center [331, 217] width 391 height 38
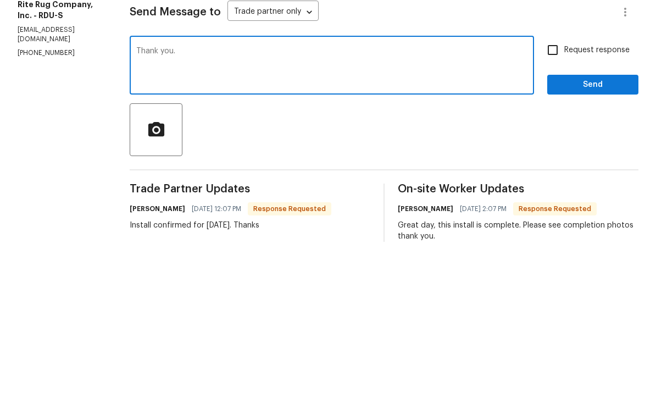
type textarea "Thank you."
click at [589, 229] on span "Send" at bounding box center [593, 236] width 74 height 14
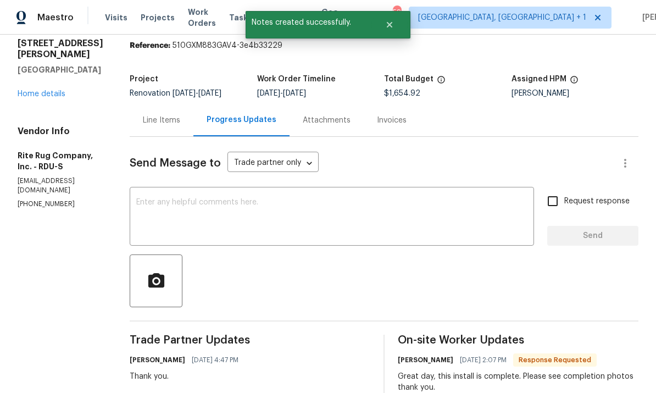
click at [173, 115] on div "Line Items" at bounding box center [161, 120] width 37 height 11
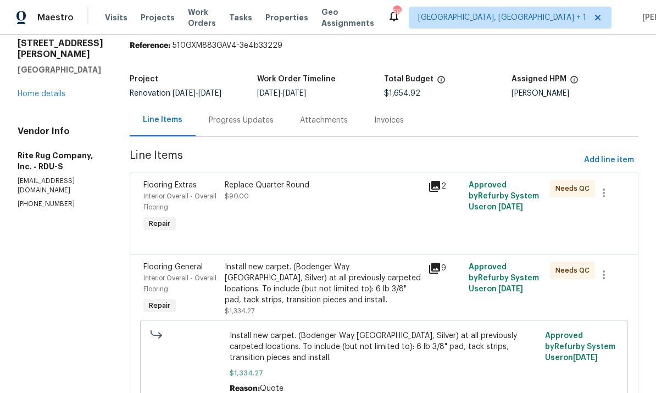
click at [46, 90] on link "Home details" at bounding box center [42, 94] width 48 height 8
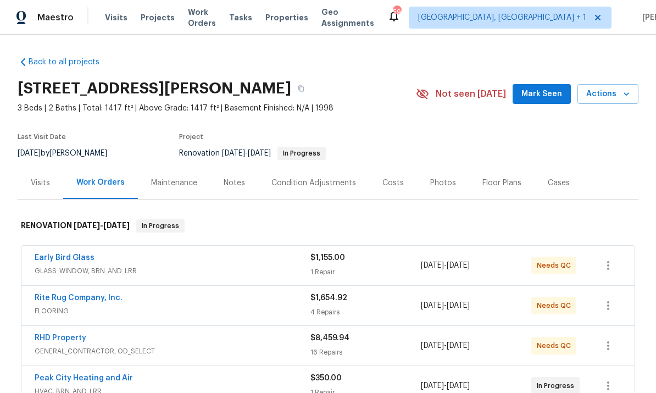
click at [92, 294] on link "Rite Rug Company, Inc." at bounding box center [79, 298] width 88 height 8
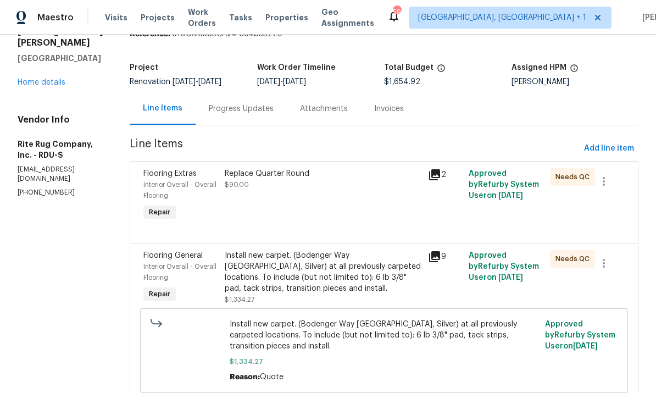
scroll to position [151, 0]
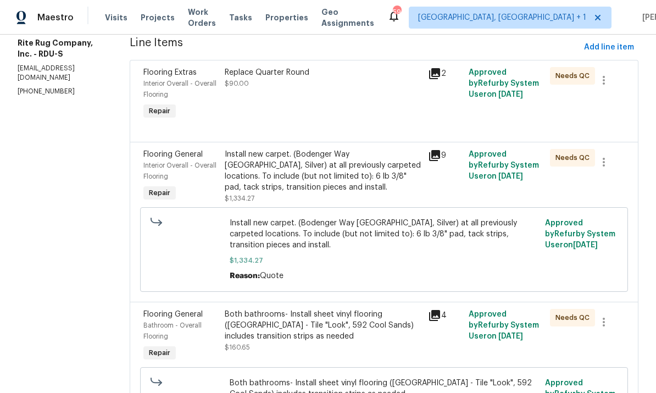
click at [301, 182] on div "Install new carpet. (Bodenger Way [GEOGRAPHIC_DATA], Silver) at all previously …" at bounding box center [323, 171] width 197 height 44
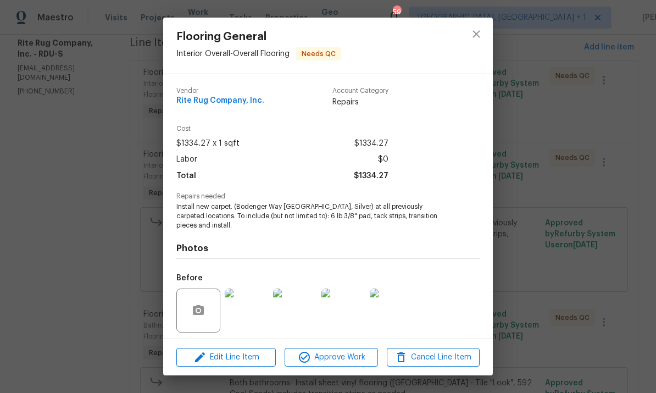
click at [257, 314] on img at bounding box center [247, 311] width 44 height 44
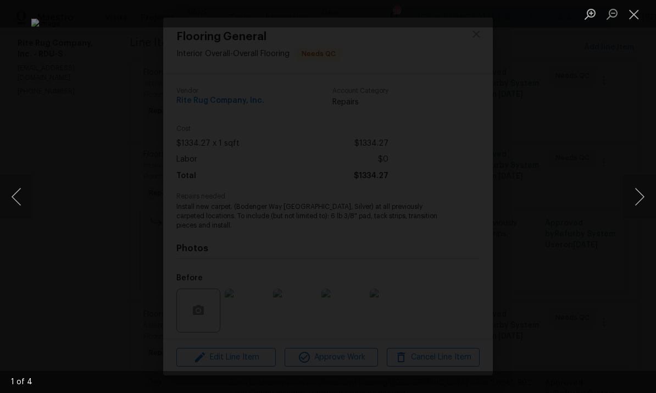
click at [623, 153] on div "Lightbox" at bounding box center [328, 196] width 656 height 393
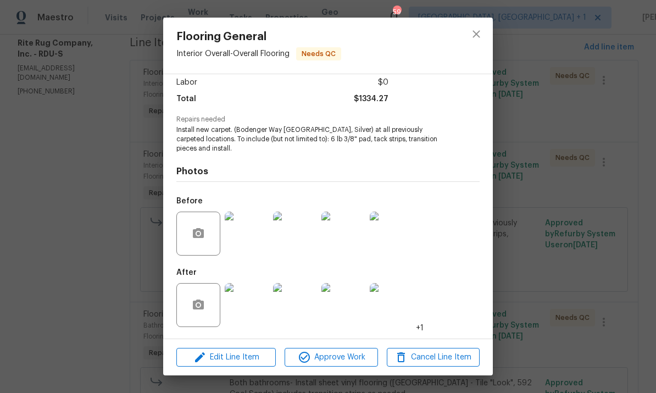
scroll to position [79, 0]
click at [253, 308] on img at bounding box center [247, 305] width 44 height 44
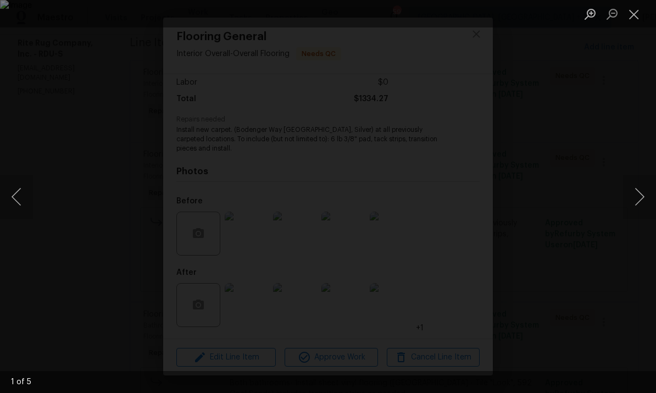
click at [641, 197] on button "Next image" at bounding box center [639, 197] width 33 height 44
click at [645, 194] on button "Next image" at bounding box center [639, 197] width 33 height 44
click at [650, 190] on button "Next image" at bounding box center [639, 197] width 33 height 44
click at [651, 186] on button "Next image" at bounding box center [639, 197] width 33 height 44
click at [652, 194] on button "Next image" at bounding box center [639, 197] width 33 height 44
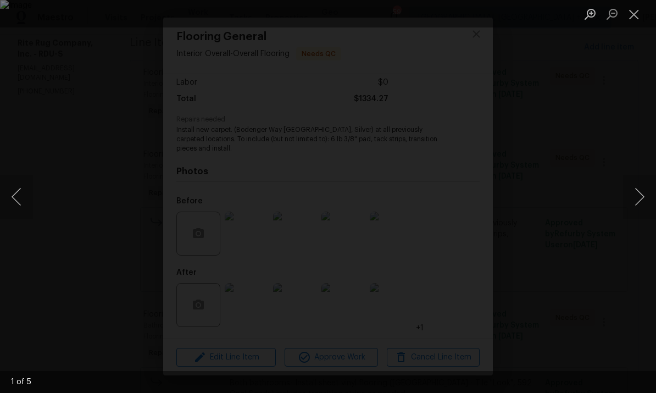
click at [650, 197] on button "Next image" at bounding box center [639, 197] width 33 height 44
click at [650, 200] on button "Next image" at bounding box center [639, 197] width 33 height 44
click at [640, 13] on button "Close lightbox" at bounding box center [634, 13] width 22 height 19
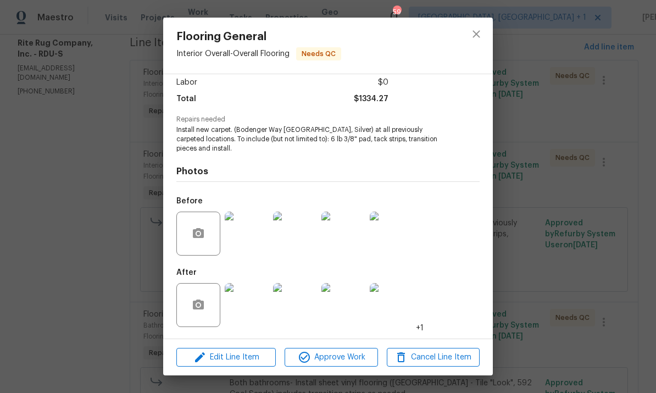
click at [557, 115] on div "Flooring General Interior Overall - Overall Flooring Needs QC Vendor Rite Rug C…" at bounding box center [328, 196] width 656 height 393
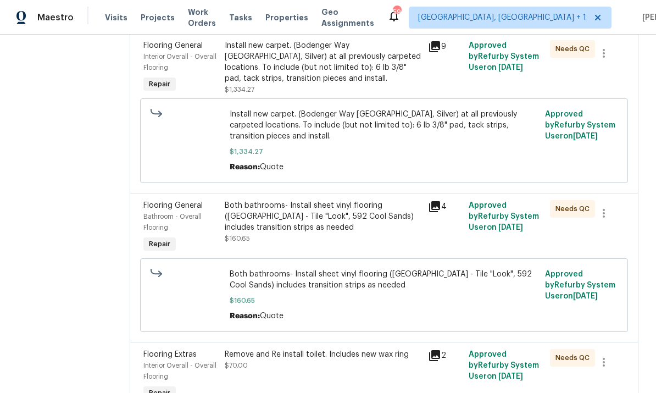
scroll to position [262, 0]
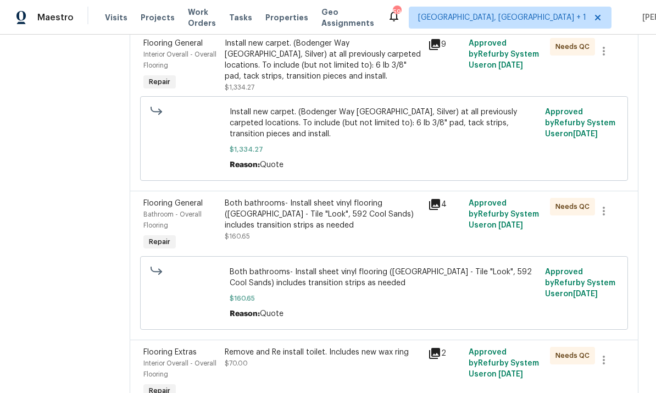
click at [362, 211] on div "Both bathrooms- Install sheet vinyl flooring ([GEOGRAPHIC_DATA] - Tile "Look", …" at bounding box center [323, 214] width 197 height 33
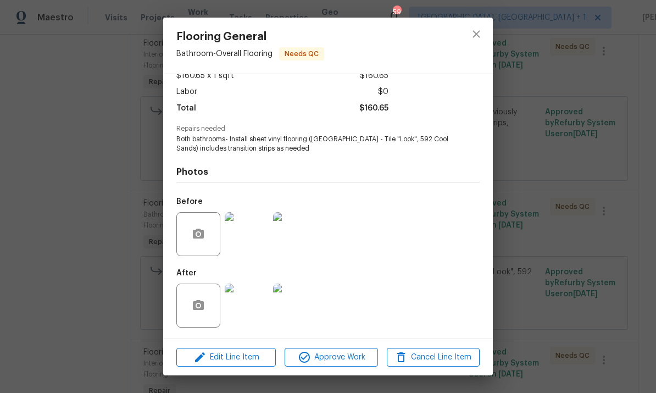
scroll to position [70, 0]
click at [247, 315] on img at bounding box center [247, 306] width 44 height 44
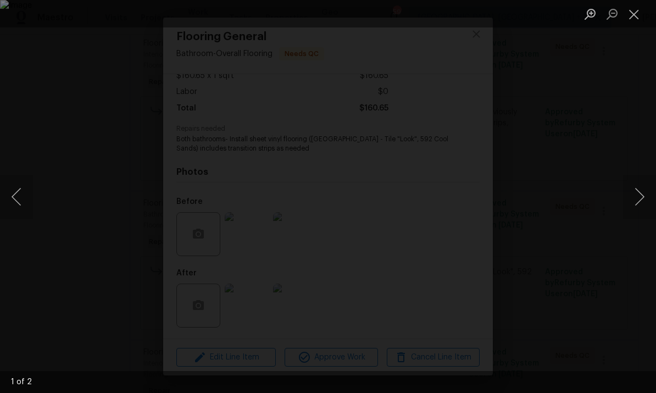
click at [629, 196] on button "Next image" at bounding box center [639, 197] width 33 height 44
click at [641, 199] on button "Next image" at bounding box center [639, 197] width 33 height 44
click at [643, 185] on button "Next image" at bounding box center [639, 197] width 33 height 44
click at [653, 186] on button "Next image" at bounding box center [639, 197] width 33 height 44
click at [652, 156] on div "Lightbox" at bounding box center [328, 196] width 656 height 393
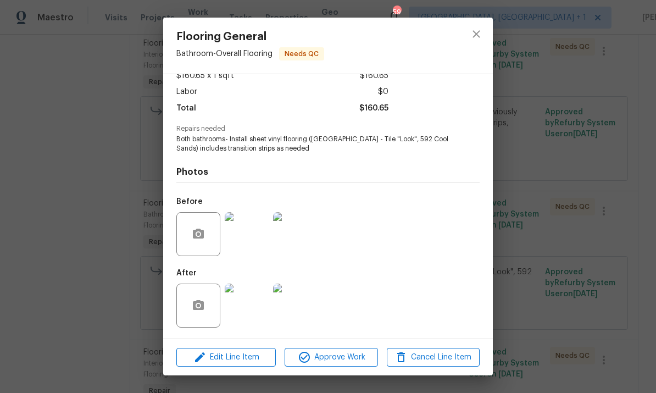
click at [581, 180] on div "Flooring General Bathroom - Overall Flooring Needs QC Vendor Rite Rug Company, …" at bounding box center [328, 196] width 656 height 393
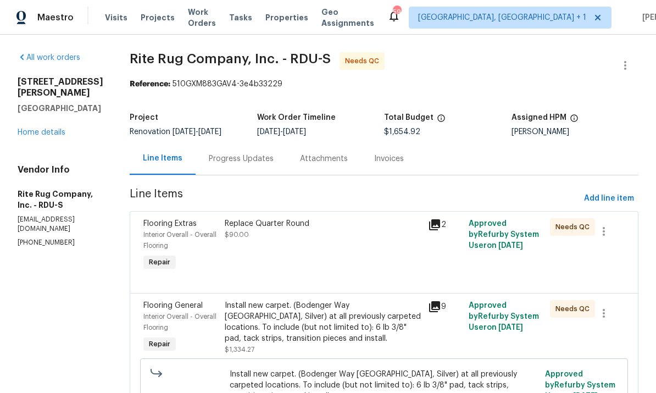
scroll to position [0, 0]
click at [256, 163] on div "Progress Updates" at bounding box center [241, 158] width 65 height 11
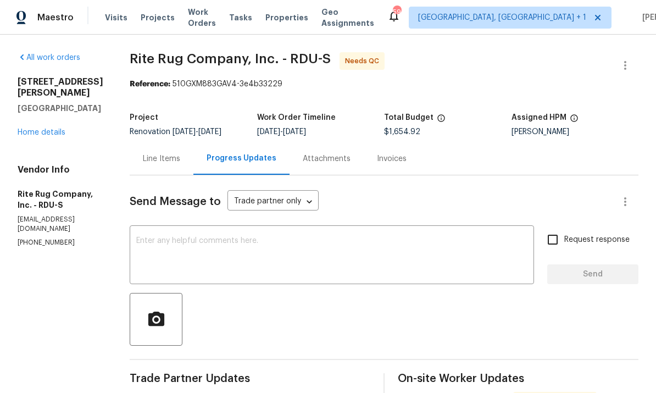
click at [163, 168] on div "Line Items" at bounding box center [162, 158] width 64 height 32
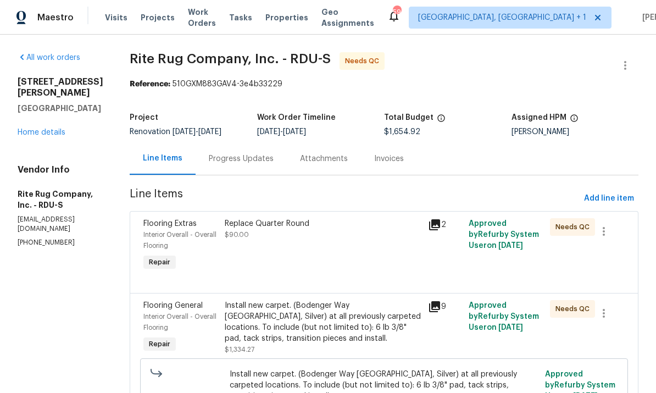
click at [47, 129] on link "Home details" at bounding box center [42, 133] width 48 height 8
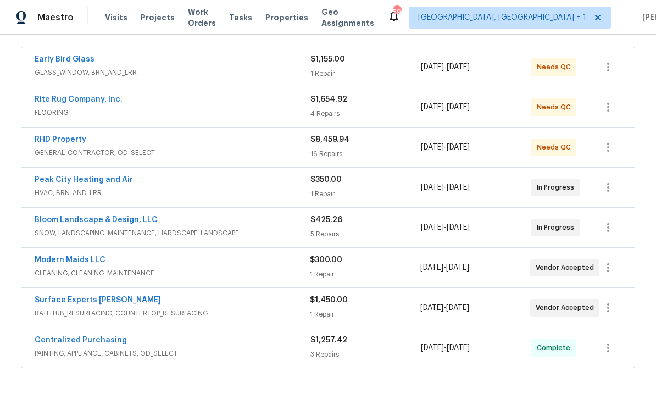
scroll to position [207, 0]
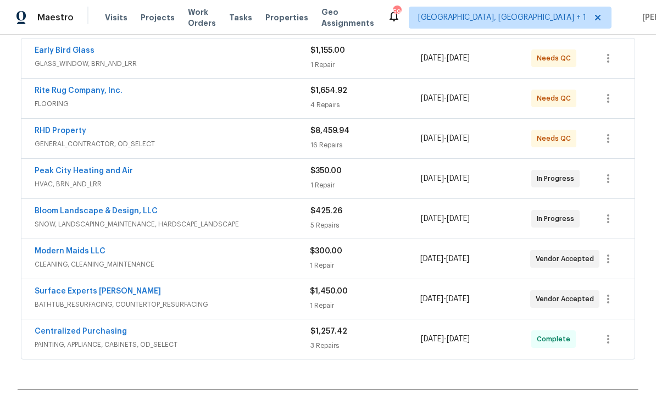
click at [90, 289] on link "Surface Experts [PERSON_NAME]" at bounding box center [98, 292] width 126 height 8
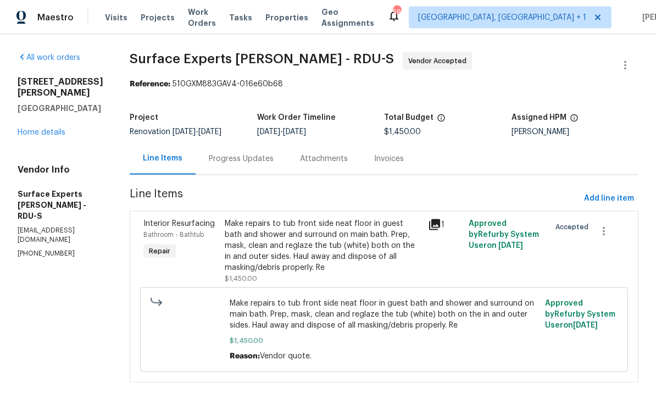
click at [343, 243] on div "Make repairs to tub front side neat floor in guest bath and shower and surround…" at bounding box center [323, 245] width 197 height 55
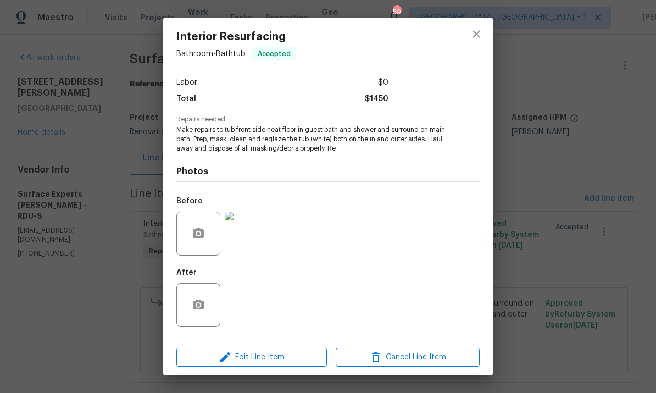
scroll to position [79, 0]
click at [549, 191] on div "Interior Resurfacing Bathroom - Bathtub Accepted Vendor Surface Experts [PERSON…" at bounding box center [328, 196] width 656 height 393
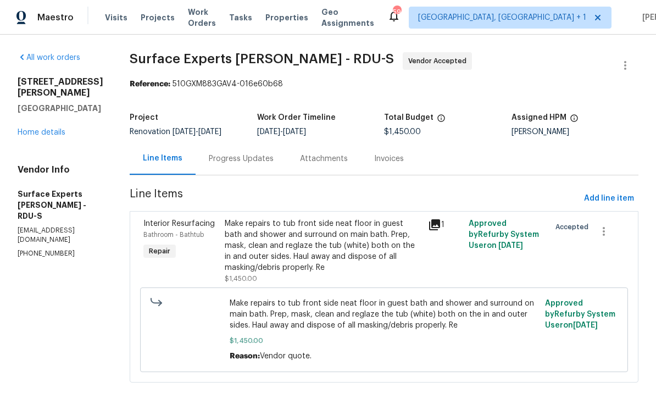
click at [40, 129] on link "Home details" at bounding box center [42, 133] width 48 height 8
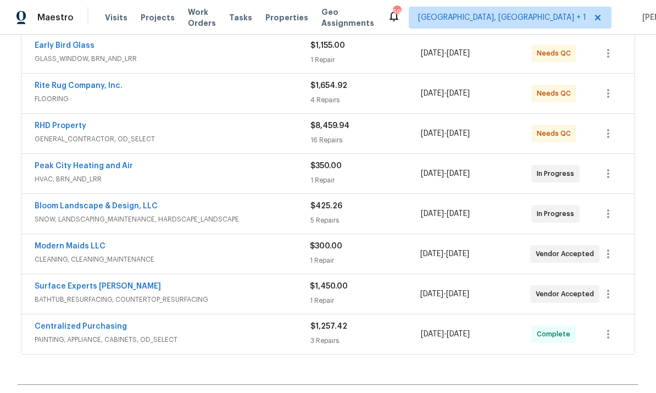
scroll to position [219, 0]
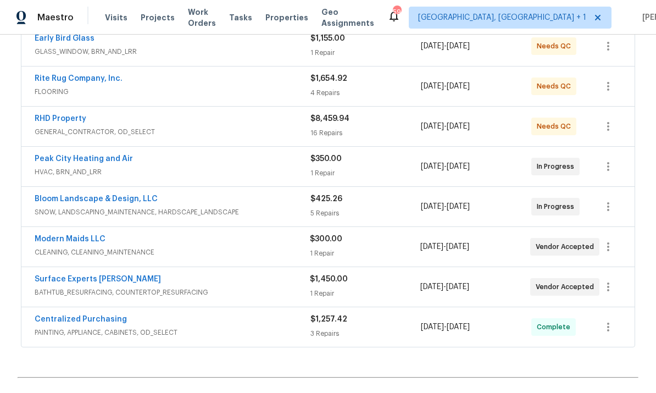
click at [79, 275] on link "Surface Experts [PERSON_NAME]" at bounding box center [98, 279] width 126 height 8
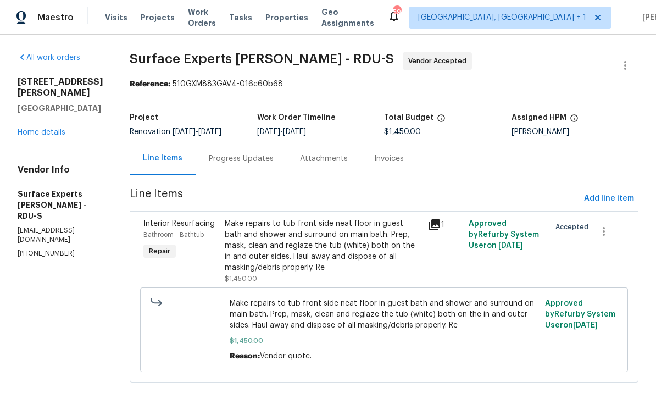
click at [47, 136] on link "Home details" at bounding box center [42, 133] width 48 height 8
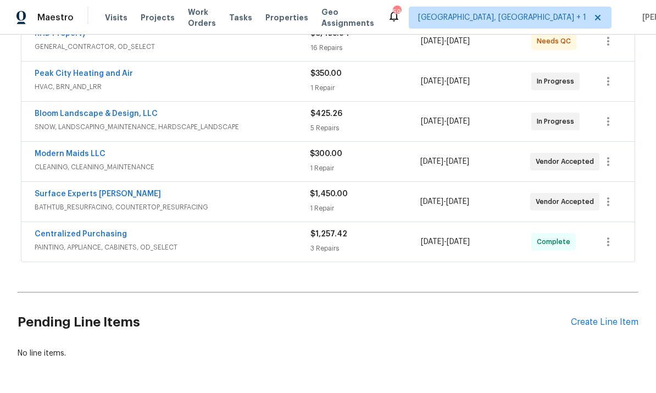
scroll to position [303, 0]
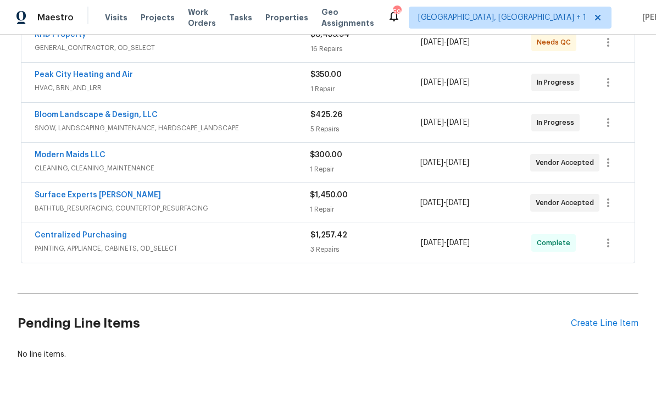
click at [71, 198] on link "Surface Experts [PERSON_NAME]" at bounding box center [98, 195] width 126 height 8
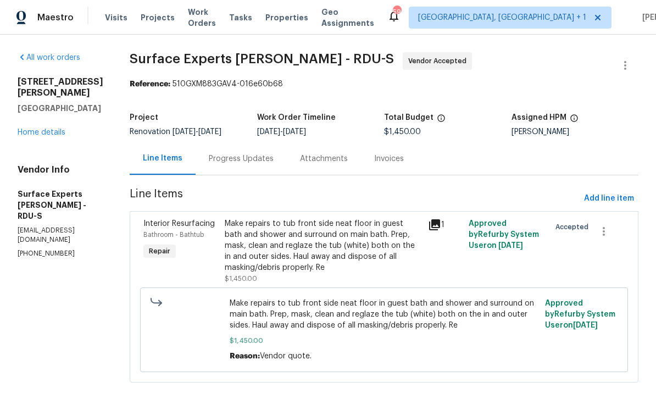
click at [236, 158] on div "Progress Updates" at bounding box center [241, 158] width 65 height 11
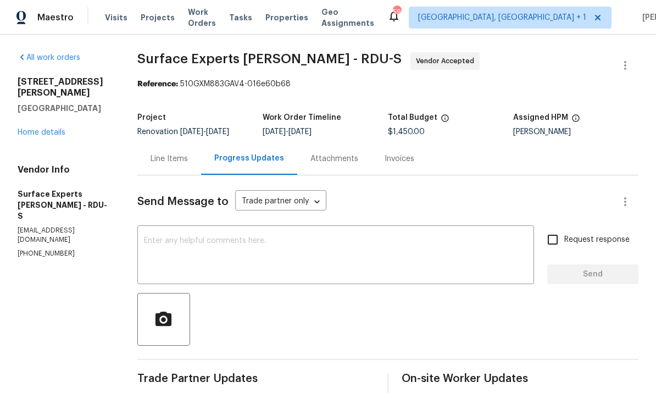
click at [53, 129] on link "Home details" at bounding box center [42, 133] width 48 height 8
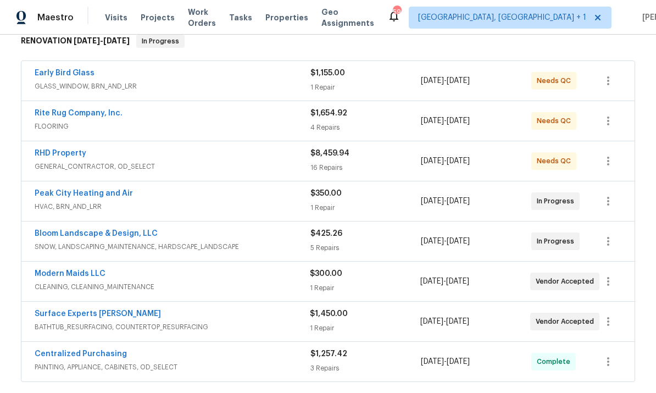
scroll to position [238, 0]
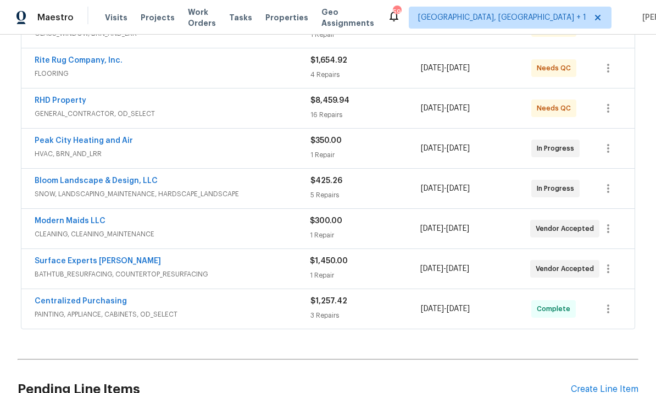
click at [85, 63] on link "Rite Rug Company, Inc." at bounding box center [79, 61] width 88 height 8
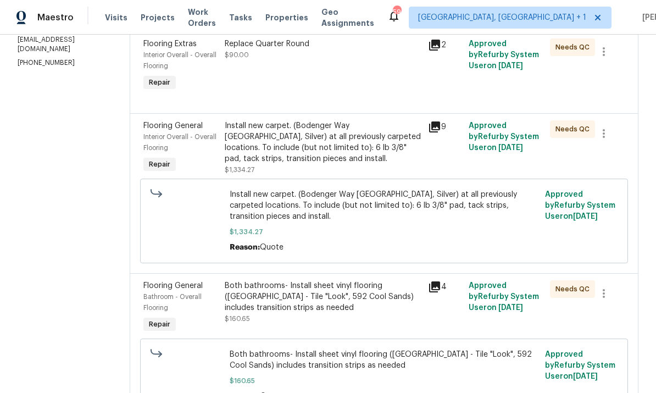
scroll to position [192, 0]
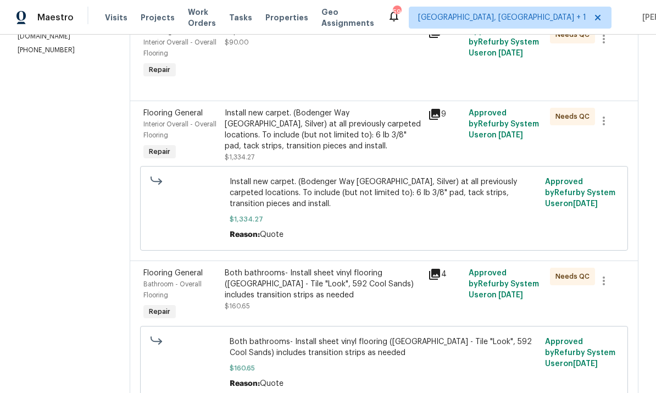
click at [369, 288] on div "Both bathrooms- Install sheet vinyl flooring ([GEOGRAPHIC_DATA] - Tile "Look", …" at bounding box center [323, 284] width 197 height 33
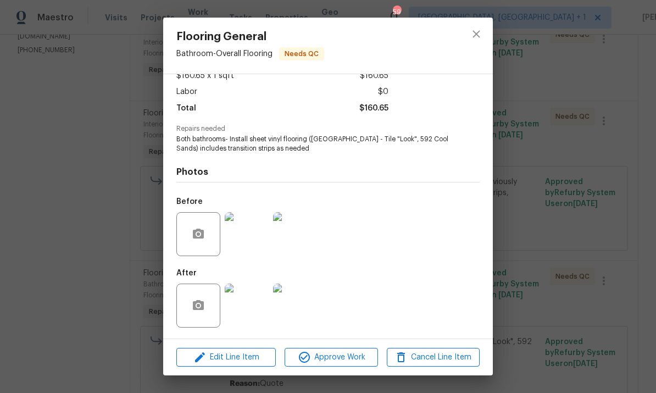
scroll to position [70, 0]
click at [538, 222] on div "Flooring General Bathroom - Overall Flooring Needs QC Vendor Rite Rug Company, …" at bounding box center [328, 196] width 656 height 393
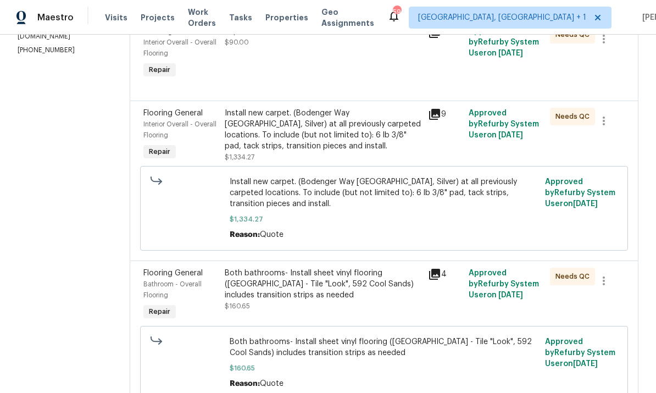
click at [356, 291] on div "Both bathrooms- Install sheet vinyl flooring ([GEOGRAPHIC_DATA] - Tile "Look", …" at bounding box center [323, 284] width 197 height 33
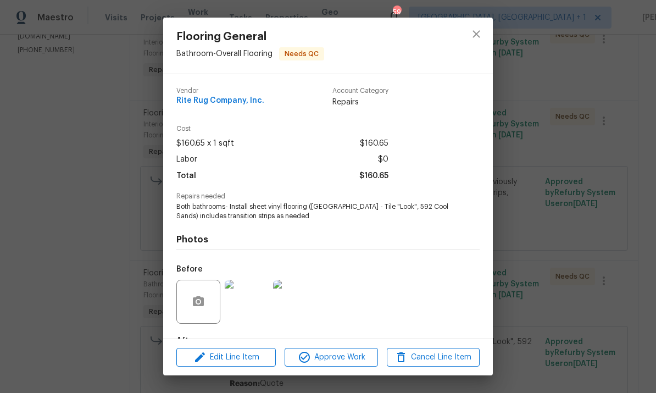
click at [544, 217] on div "Flooring General Bathroom - Overall Flooring Needs QC Vendor Rite Rug Company, …" at bounding box center [328, 196] width 656 height 393
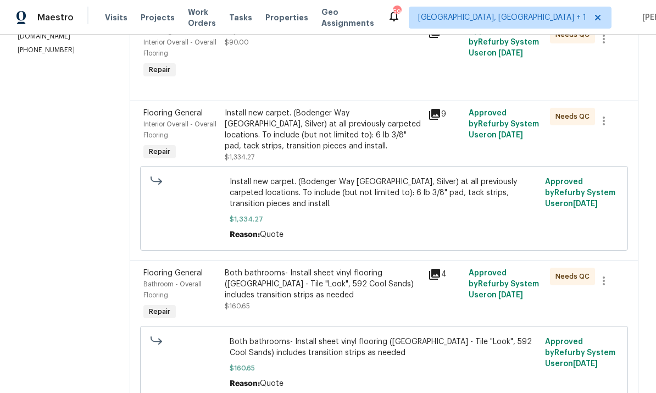
click at [436, 273] on icon at bounding box center [434, 274] width 11 height 11
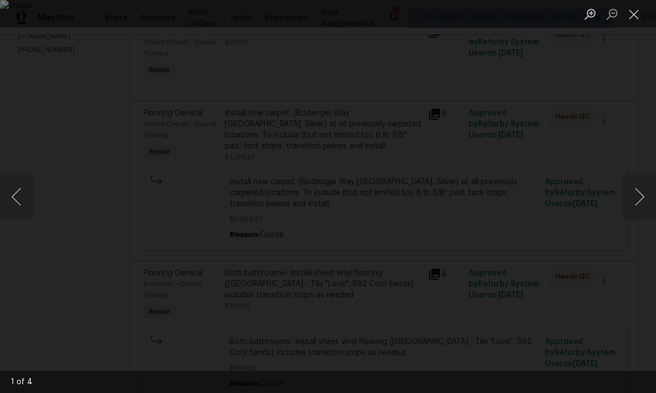
click at [636, 208] on button "Next image" at bounding box center [639, 197] width 33 height 44
click at [639, 205] on button "Next image" at bounding box center [639, 197] width 33 height 44
click at [643, 197] on button "Next image" at bounding box center [639, 197] width 33 height 44
click at [644, 195] on button "Next image" at bounding box center [639, 197] width 33 height 44
click at [634, 141] on div "Lightbox" at bounding box center [328, 196] width 656 height 393
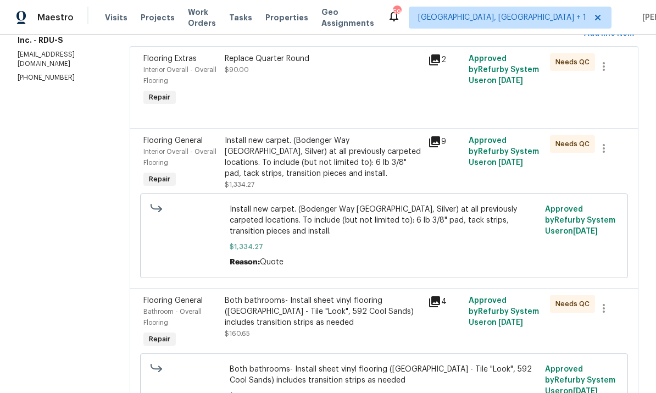
scroll to position [172, 0]
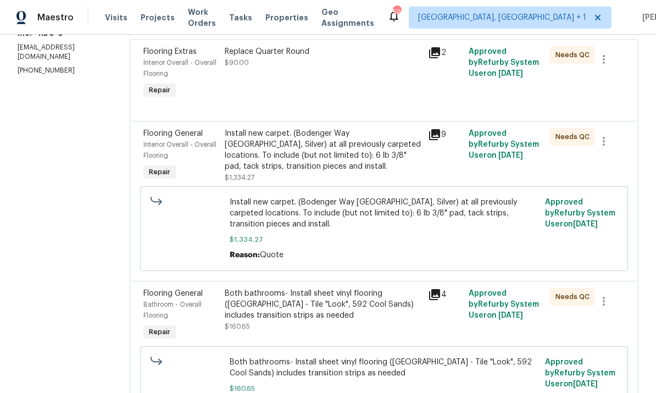
click at [363, 310] on div "Both bathrooms- Install sheet vinyl flooring ([GEOGRAPHIC_DATA] - Tile "Look", …" at bounding box center [323, 304] width 197 height 33
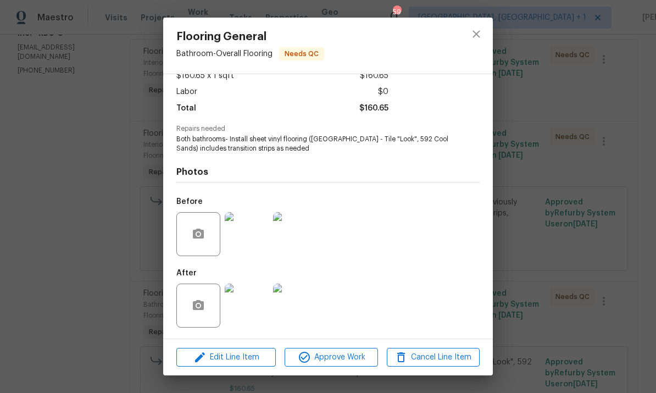
scroll to position [70, 0]
click at [244, 312] on img at bounding box center [247, 306] width 44 height 44
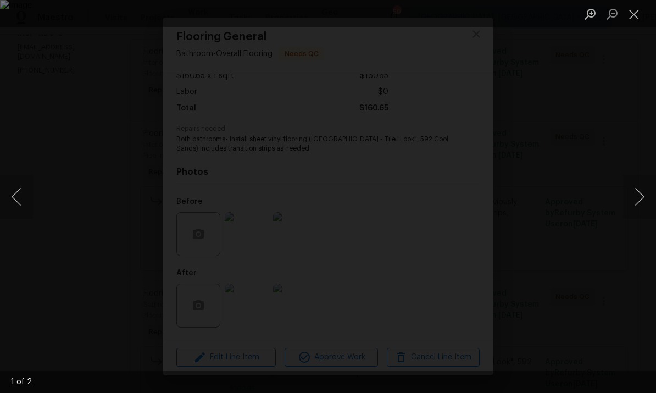
click at [640, 191] on button "Next image" at bounding box center [639, 197] width 33 height 44
click at [650, 193] on button "Next image" at bounding box center [639, 197] width 33 height 44
click at [637, 13] on button "Close lightbox" at bounding box center [634, 13] width 22 height 19
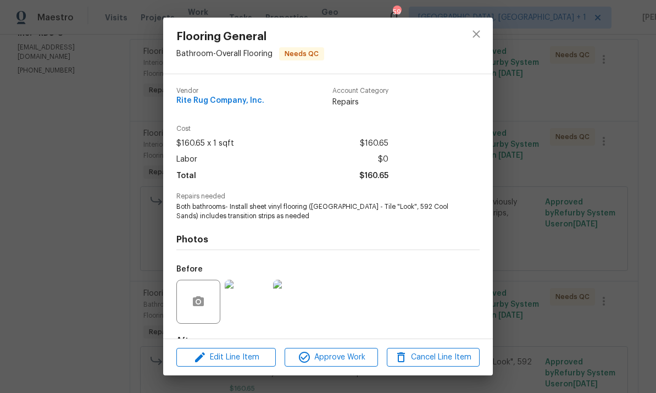
scroll to position [0, 0]
click at [540, 194] on div "Flooring General Bathroom - Overall Flooring Needs QC Vendor Rite Rug Company, …" at bounding box center [328, 196] width 656 height 393
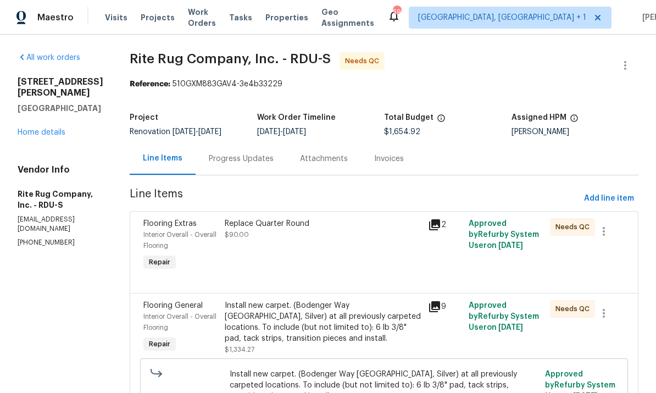
click at [45, 129] on link "Home details" at bounding box center [42, 133] width 48 height 8
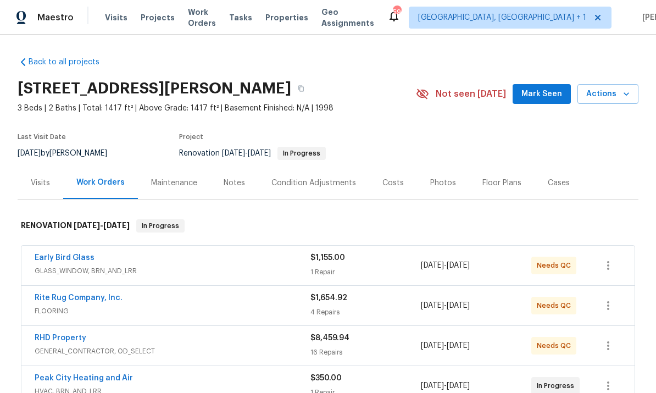
click at [87, 300] on link "Rite Rug Company, Inc." at bounding box center [79, 298] width 88 height 8
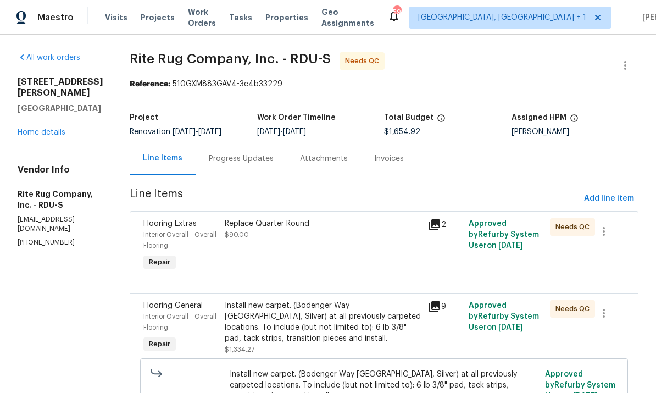
click at [49, 129] on link "Home details" at bounding box center [42, 133] width 48 height 8
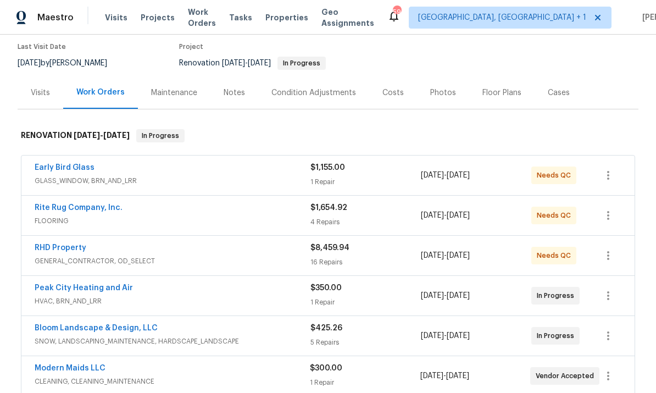
scroll to position [101, 0]
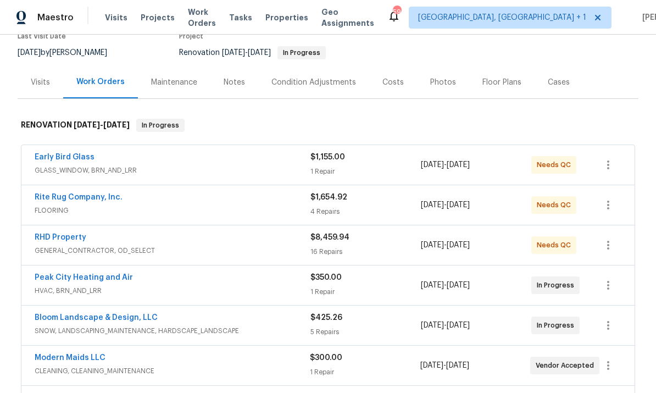
click at [102, 280] on link "Peak City Heating and Air" at bounding box center [84, 278] width 98 height 8
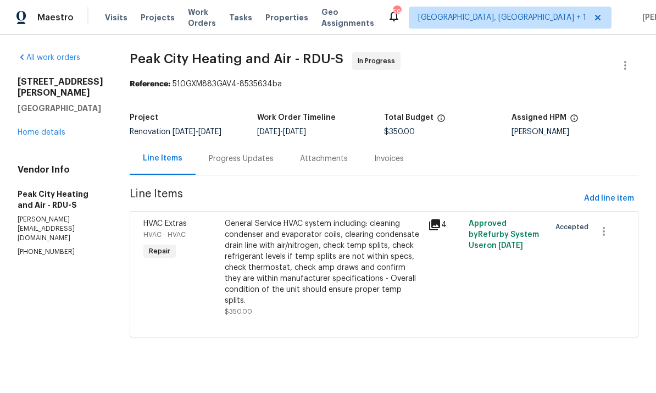
click at [245, 162] on div "Progress Updates" at bounding box center [241, 158] width 65 height 11
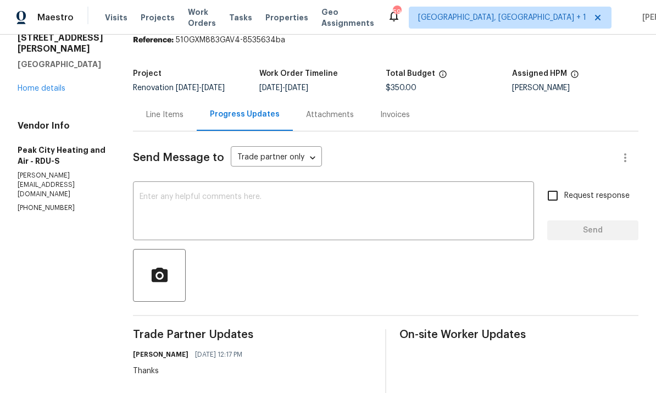
scroll to position [25, 0]
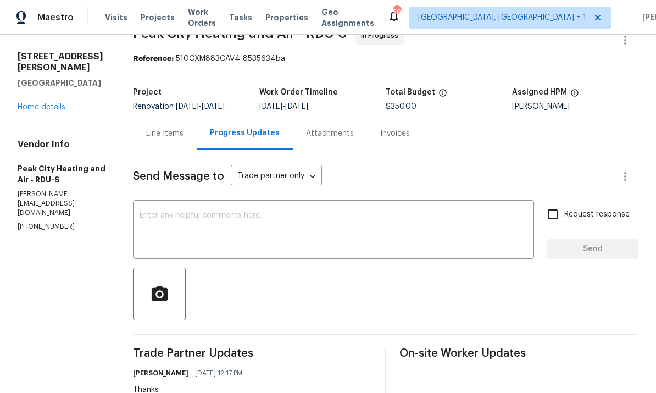
click at [40, 103] on link "Home details" at bounding box center [42, 107] width 48 height 8
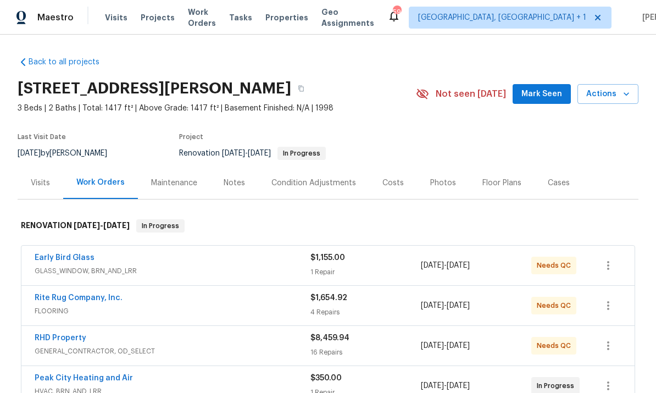
click at [243, 186] on div "Notes" at bounding box center [235, 183] width 48 height 32
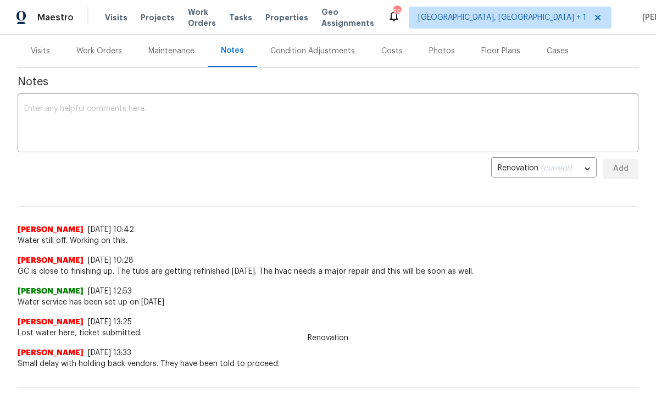
scroll to position [125, 0]
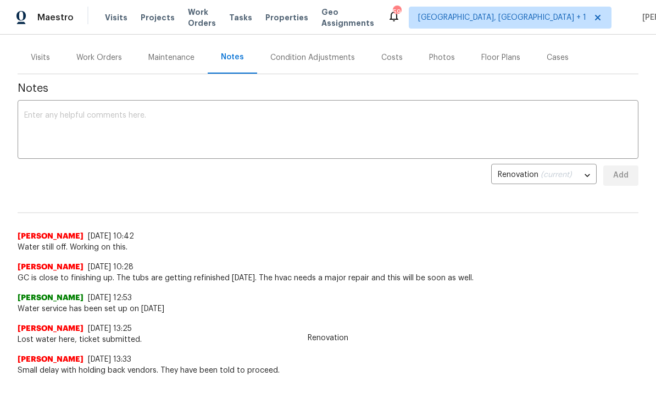
click at [84, 113] on textarea at bounding box center [328, 131] width 608 height 38
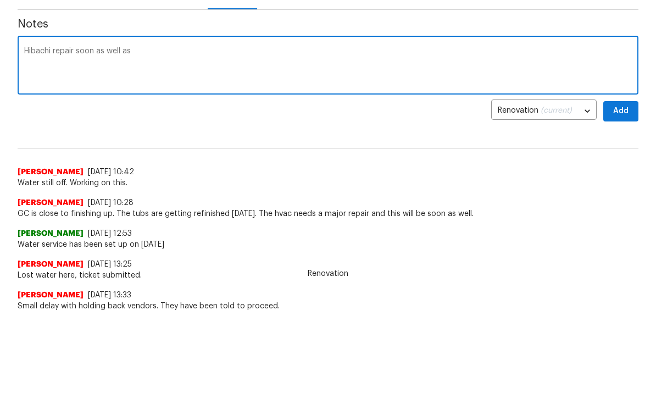
type textarea "Hibachi repair soon as well as"
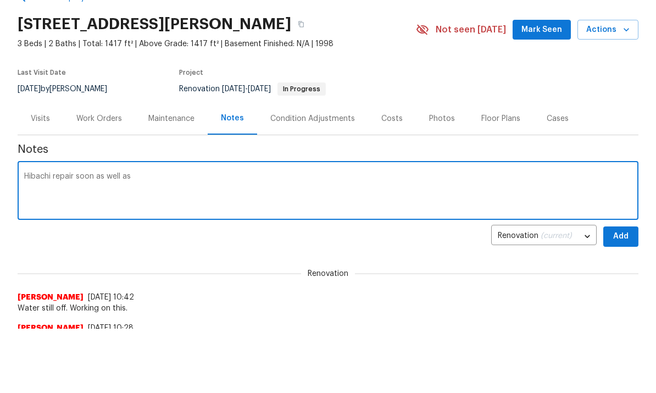
scroll to position [0, 0]
click at [109, 121] on div "Work Orders" at bounding box center [99, 119] width 46 height 11
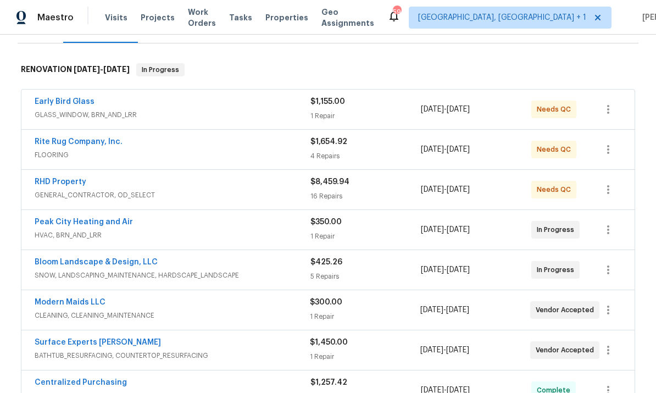
scroll to position [154, 0]
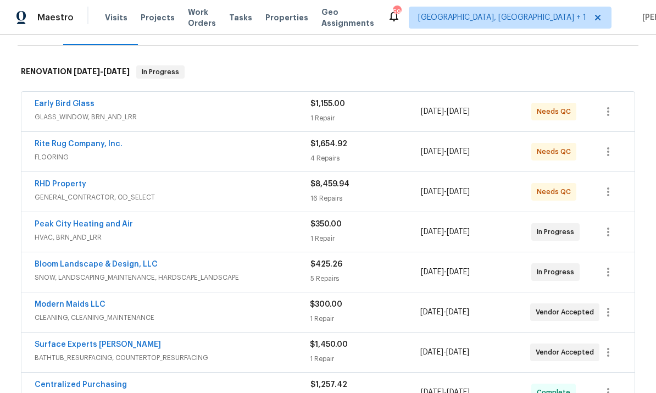
click at [78, 100] on link "Early Bird Glass" at bounding box center [65, 104] width 60 height 8
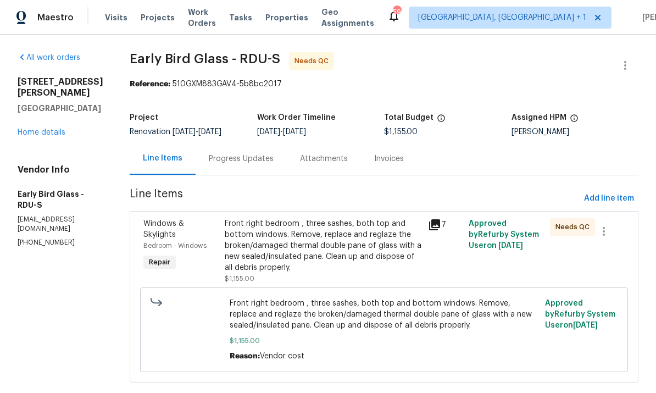
click at [246, 156] on div "Progress Updates" at bounding box center [241, 158] width 65 height 11
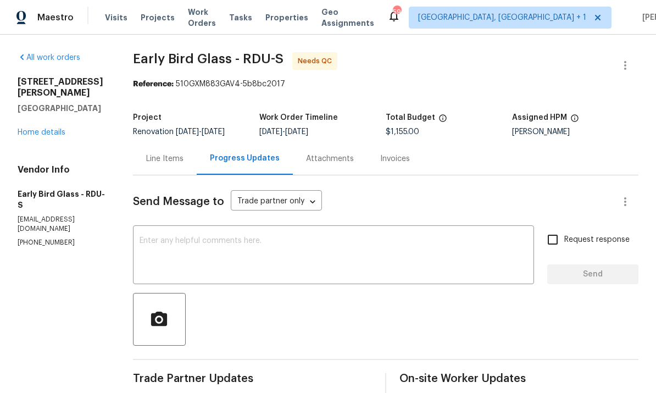
click at [47, 135] on link "Home details" at bounding box center [42, 133] width 48 height 8
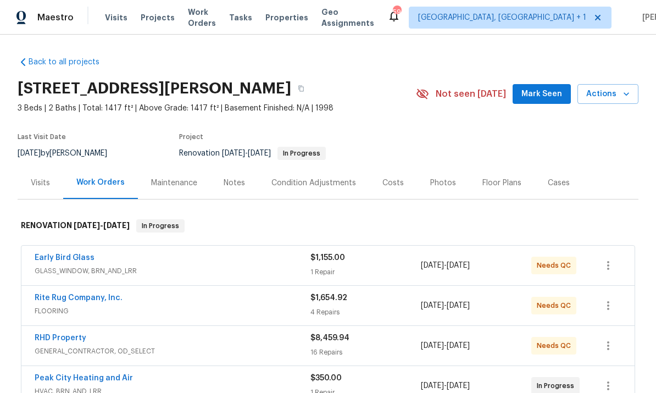
click at [242, 185] on div "Notes" at bounding box center [234, 183] width 21 height 11
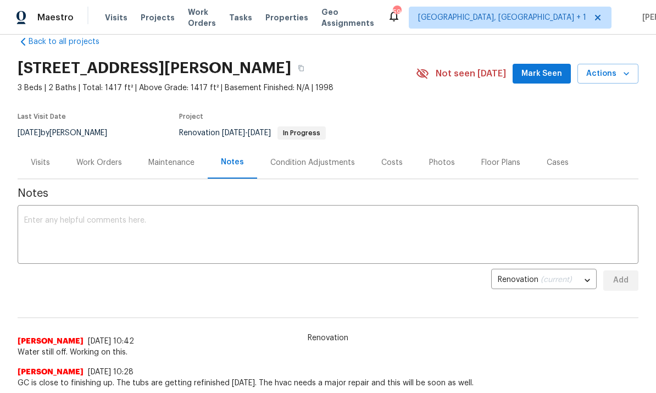
scroll to position [32, 0]
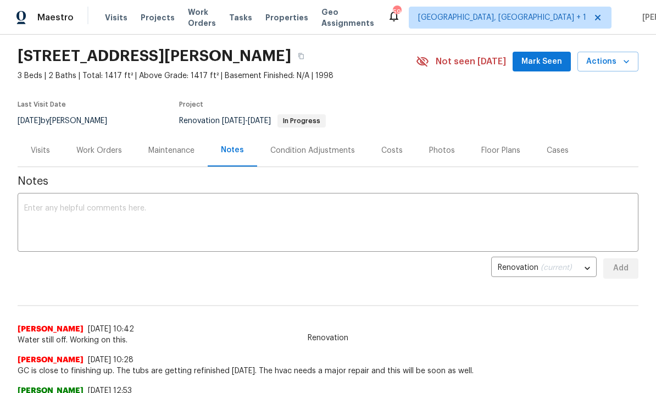
click at [58, 213] on textarea at bounding box center [328, 224] width 608 height 38
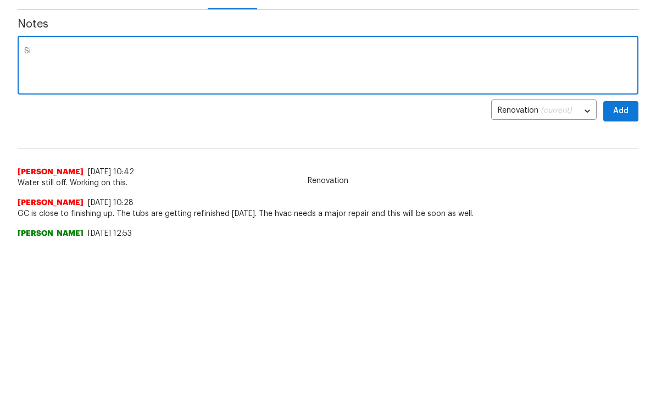
type textarea "S"
click at [65, 60] on textarea at bounding box center [328, 66] width 608 height 38
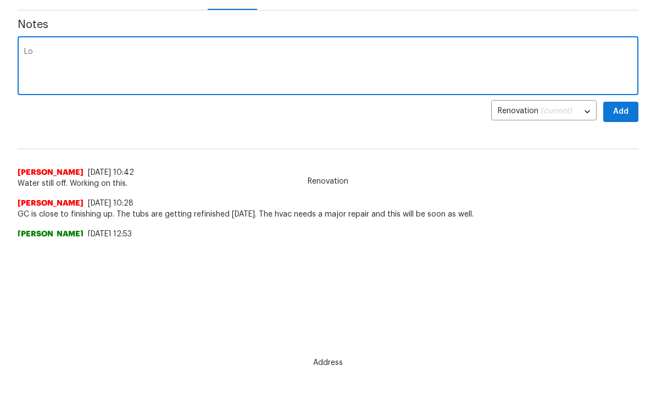
type textarea "L"
click at [179, 51] on textarea "Hubcap repair waiting on parts dpshould be soon." at bounding box center [328, 67] width 608 height 38
click at [57, 52] on textarea "Hubcap repair waiting on parts should be soon." at bounding box center [328, 67] width 608 height 38
click at [68, 52] on textarea "Hvac repair waiting on parts should be soon." at bounding box center [328, 67] width 608 height 38
type textarea "Hvac repairs waiting on parts should be soon."
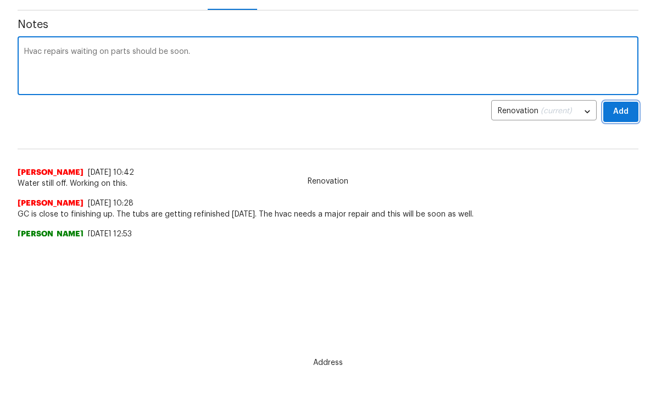
click at [634, 107] on button "Add" at bounding box center [621, 112] width 35 height 20
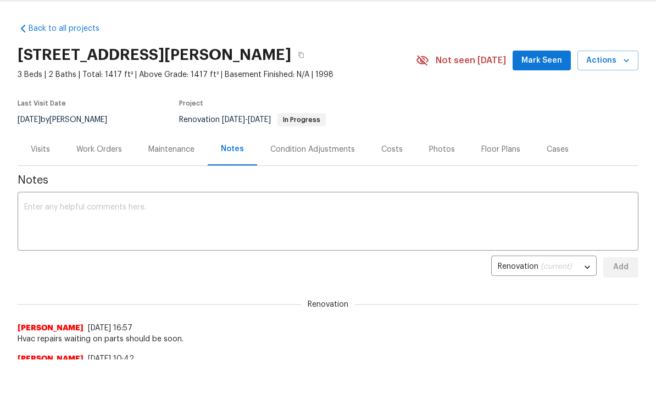
scroll to position [0, 0]
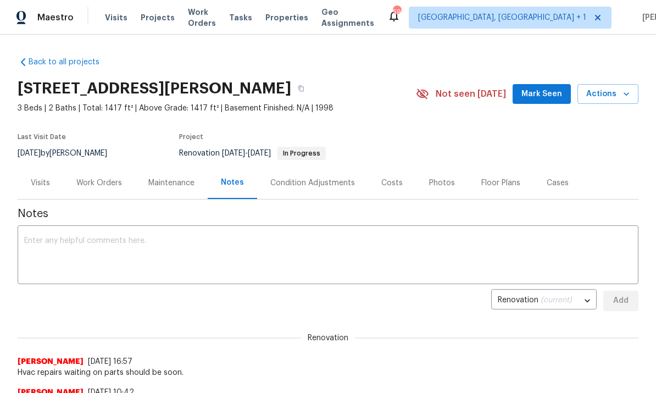
click at [91, 185] on div "Work Orders" at bounding box center [99, 183] width 46 height 11
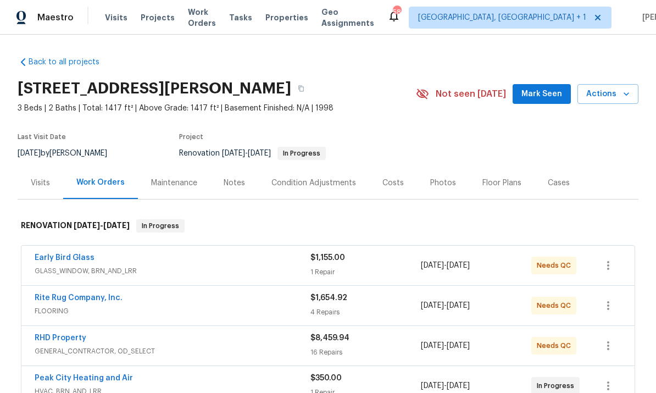
click at [65, 260] on link "Early Bird Glass" at bounding box center [65, 258] width 60 height 8
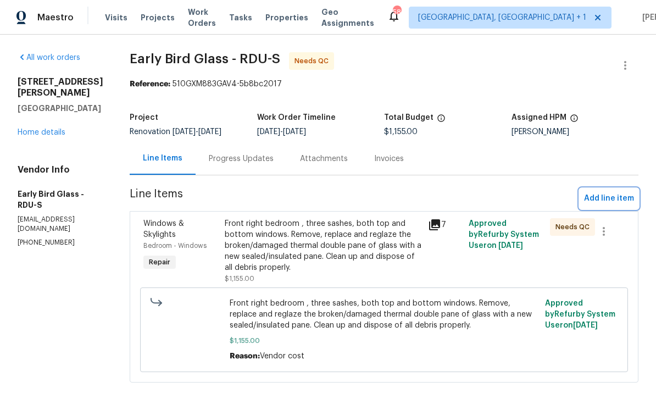
click at [617, 201] on span "Add line item" at bounding box center [609, 199] width 50 height 14
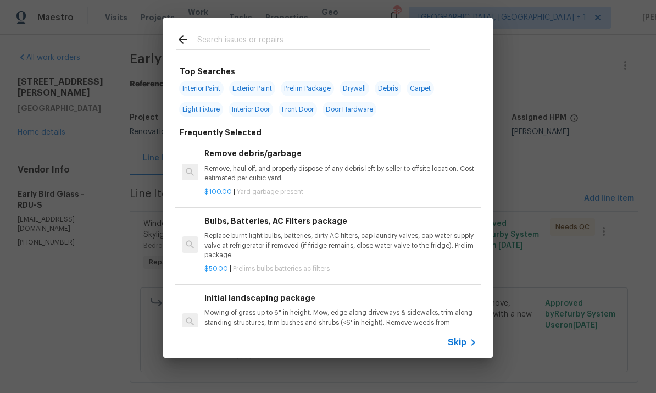
click at [242, 36] on input "text" at bounding box center [313, 41] width 233 height 16
click at [551, 187] on div "Top Searches Interior Paint Exterior Paint Prelim Package Drywall Debris Carpet…" at bounding box center [328, 188] width 656 height 376
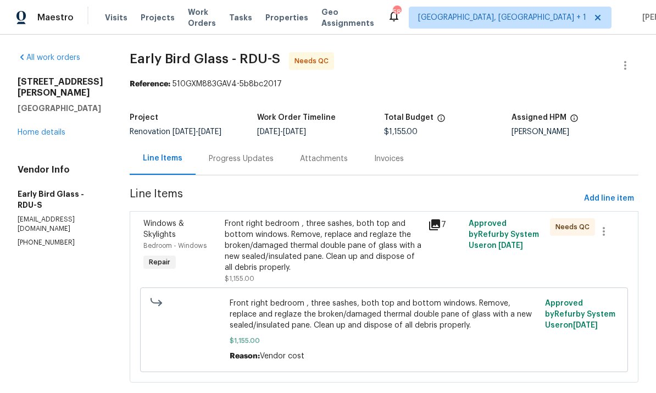
click at [245, 156] on div "Progress Updates" at bounding box center [241, 158] width 65 height 11
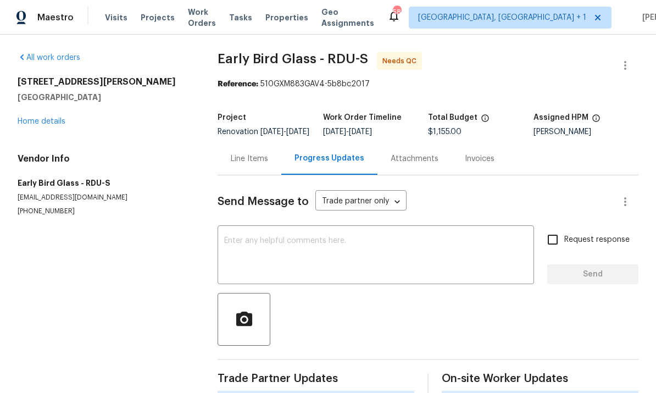
scroll to position [41, 0]
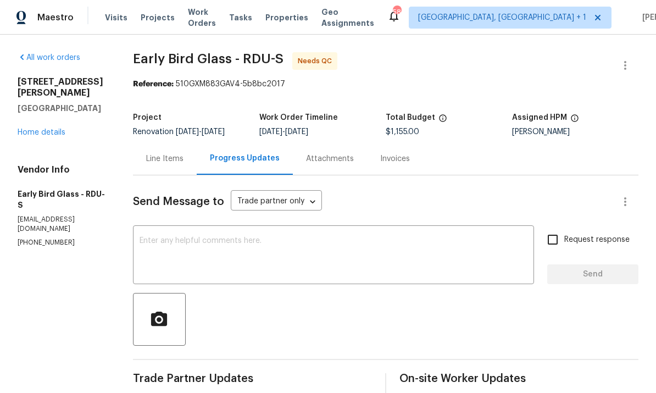
click at [51, 129] on link "Home details" at bounding box center [42, 133] width 48 height 8
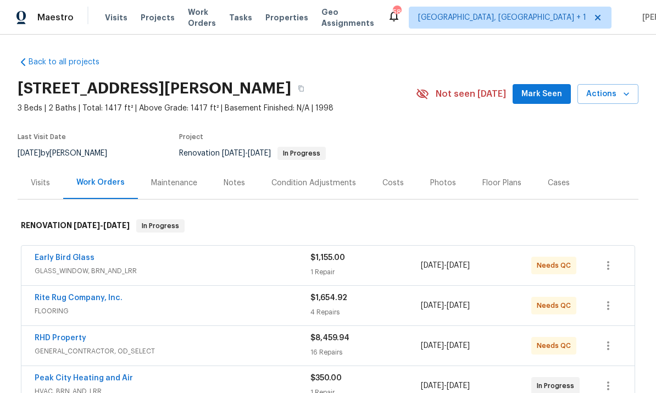
click at [233, 178] on div "Notes" at bounding box center [234, 183] width 21 height 11
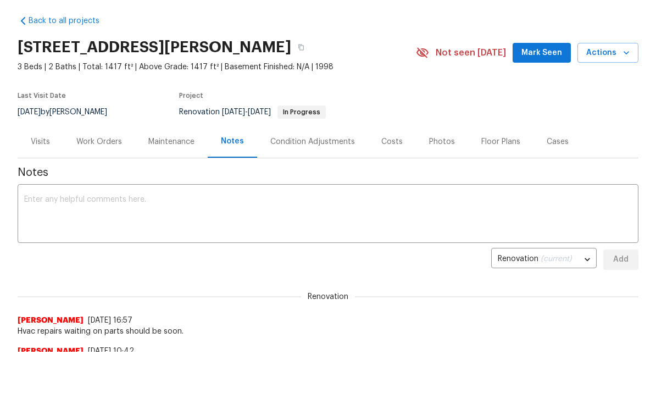
click at [85, 202] on textarea at bounding box center [328, 215] width 608 height 38
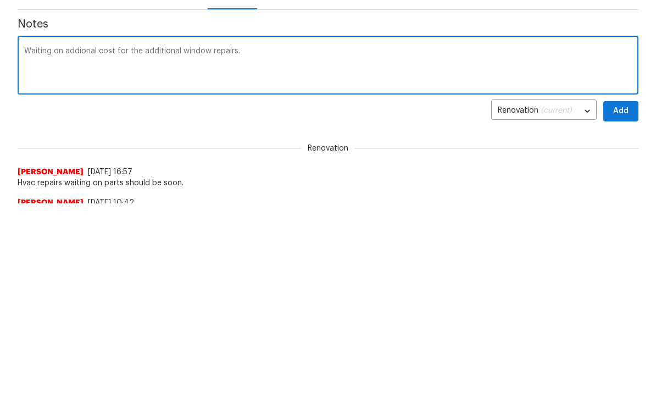
click at [95, 196] on textarea "Waiting on addional cost for the additional window repairs." at bounding box center [328, 215] width 608 height 38
click at [100, 196] on textarea "Waiting on addional cost for the additional window repairs." at bounding box center [328, 215] width 608 height 38
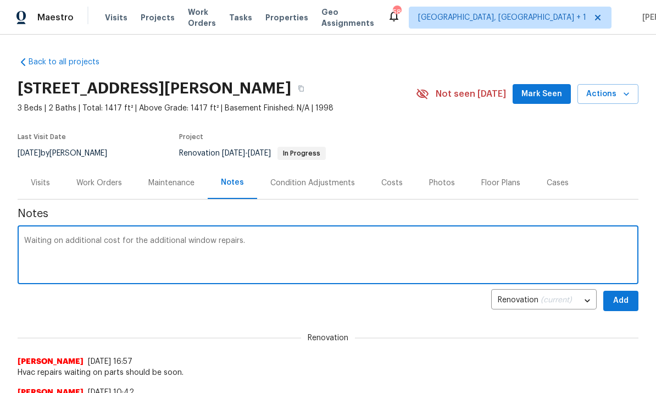
type textarea "Waiting on additional cost for the additional window repairs."
click at [619, 298] on span "Add" at bounding box center [621, 301] width 18 height 14
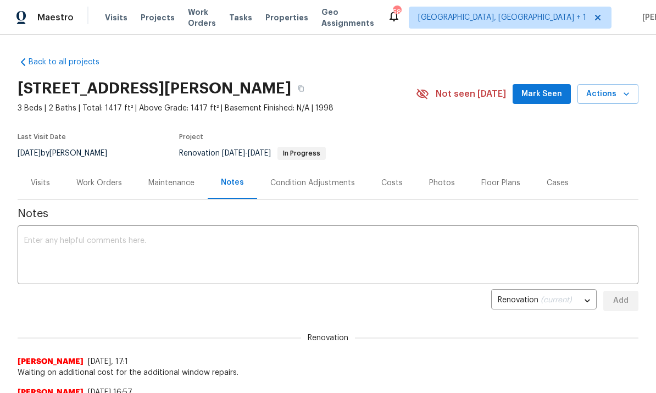
click at [94, 185] on div "Work Orders" at bounding box center [99, 183] width 46 height 11
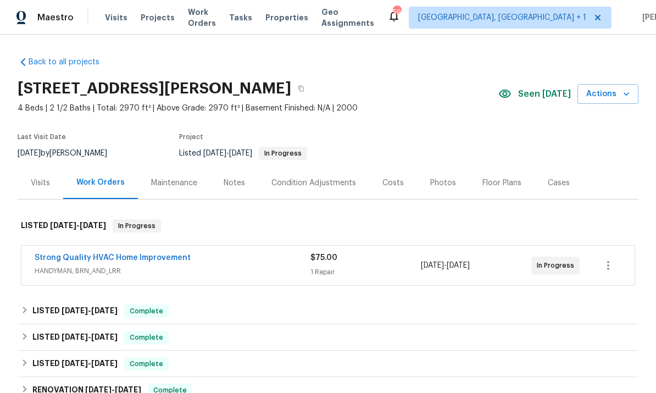
click at [136, 261] on link "Strong Quality HVAC Home Improvement" at bounding box center [113, 258] width 156 height 8
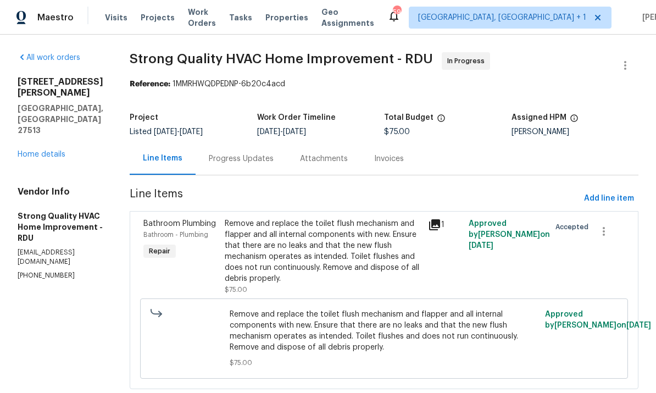
click at [262, 156] on div "Progress Updates" at bounding box center [241, 158] width 65 height 11
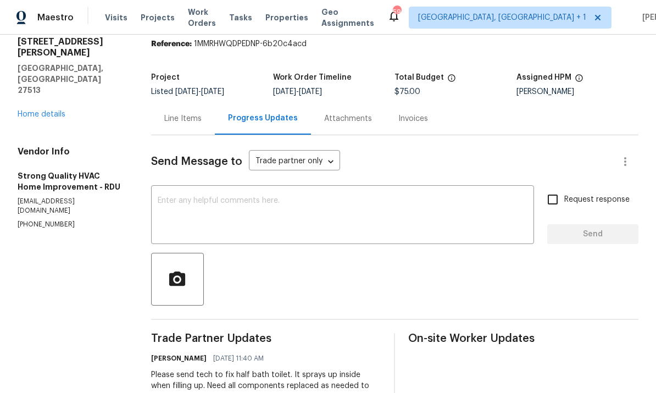
scroll to position [40, 0]
click at [203, 213] on textarea at bounding box center [343, 216] width 370 height 38
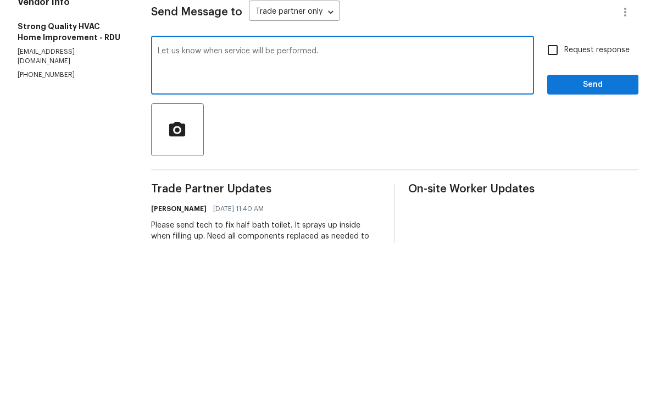
scroll to position [41, 0]
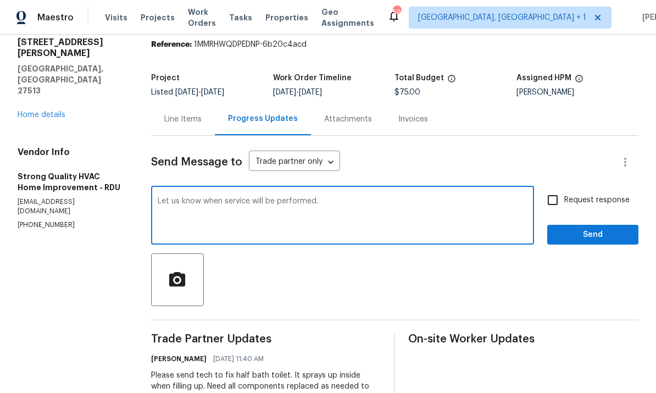
type textarea "Let us know when service will be performed."
click at [561, 189] on input "Request response" at bounding box center [553, 200] width 23 height 23
checkbox input "true"
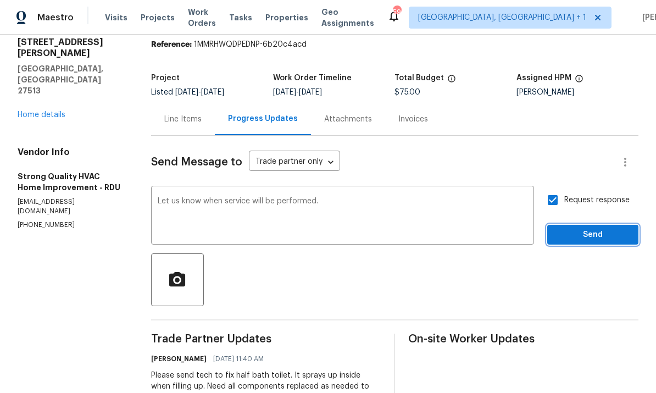
click at [597, 228] on span "Send" at bounding box center [593, 235] width 74 height 14
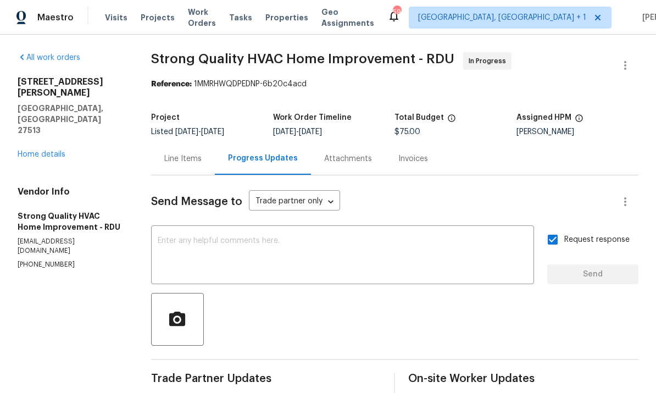
scroll to position [0, 0]
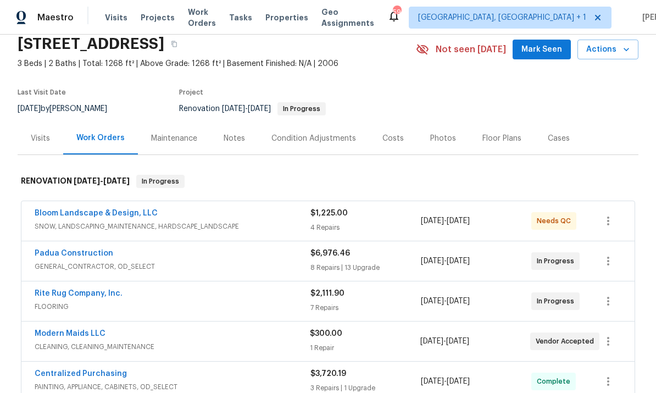
scroll to position [46, 0]
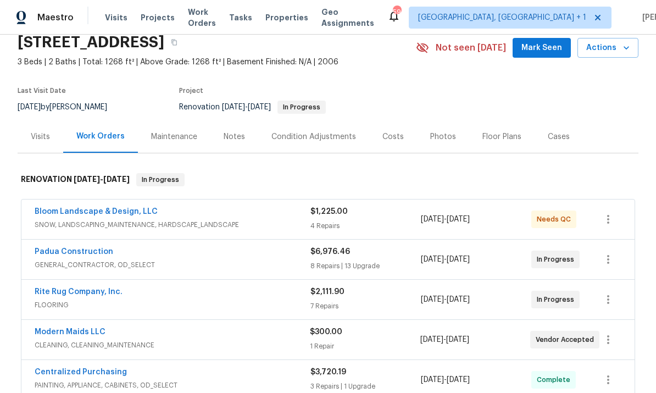
click at [237, 149] on div "Notes" at bounding box center [235, 136] width 48 height 32
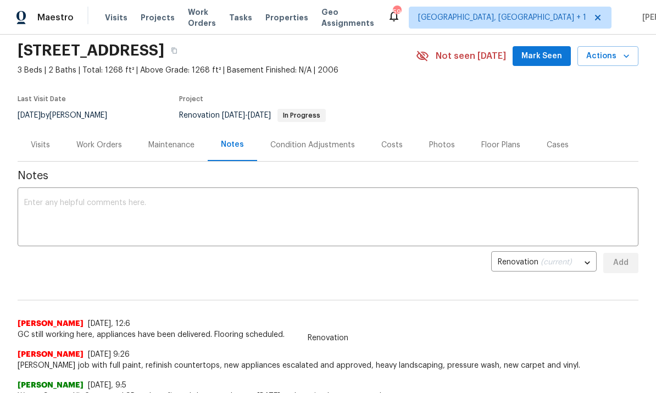
scroll to position [40, 0]
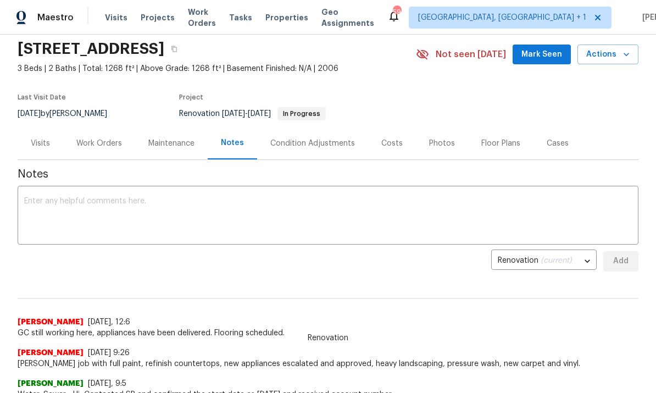
click at [106, 150] on div "Work Orders" at bounding box center [99, 143] width 72 height 32
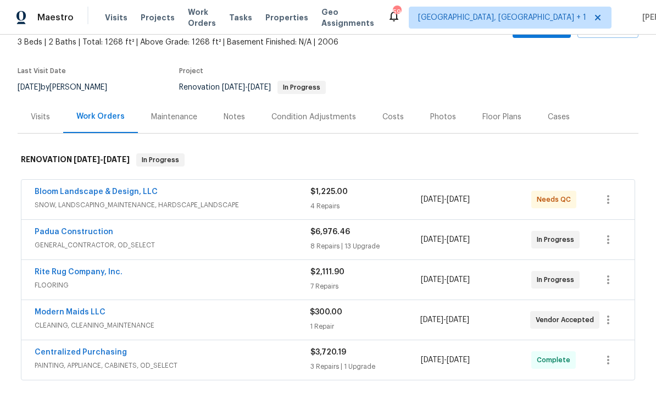
scroll to position [67, 0]
click at [85, 230] on link "Padua Construction" at bounding box center [74, 232] width 79 height 8
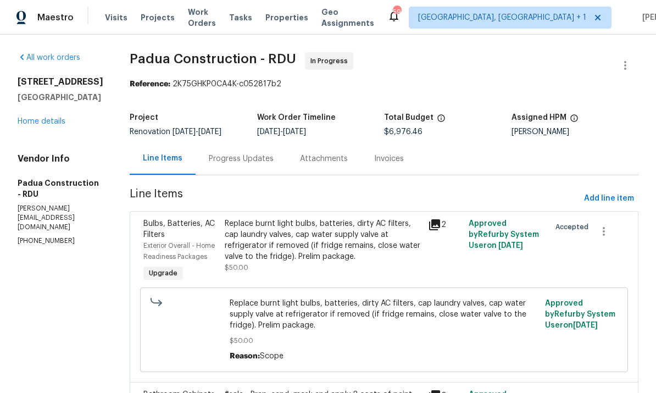
click at [30, 125] on link "Home details" at bounding box center [42, 122] width 48 height 8
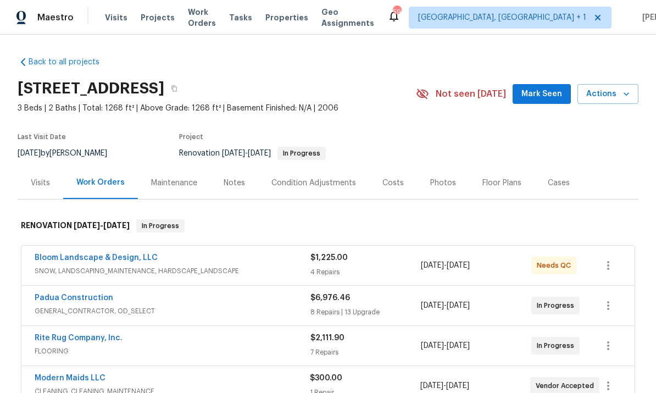
click at [89, 301] on link "Padua Construction" at bounding box center [74, 298] width 79 height 8
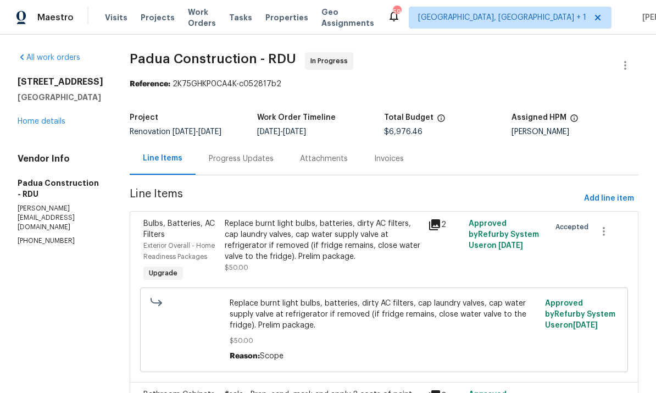
click at [228, 157] on div "Progress Updates" at bounding box center [241, 158] width 65 height 11
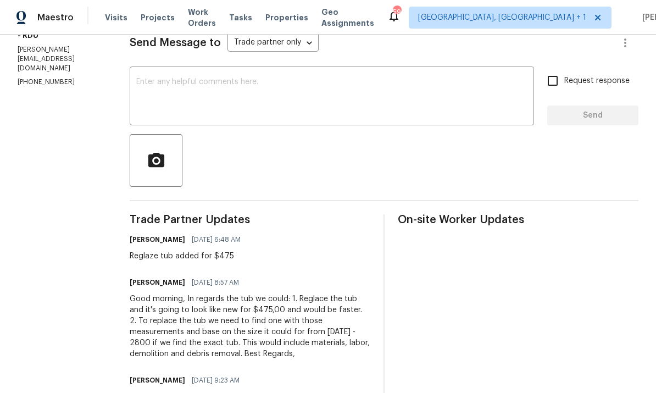
scroll to position [162, 0]
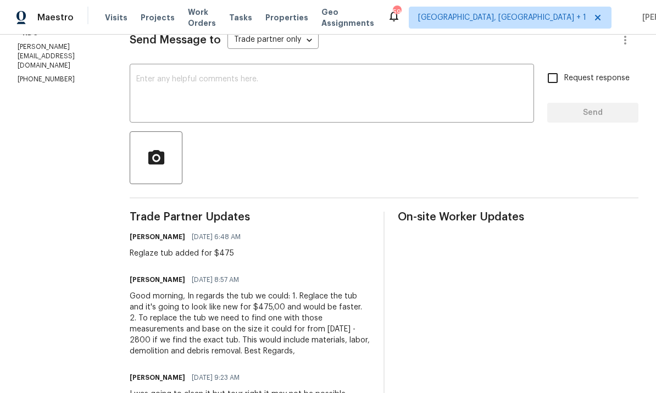
click at [151, 86] on textarea at bounding box center [331, 94] width 391 height 38
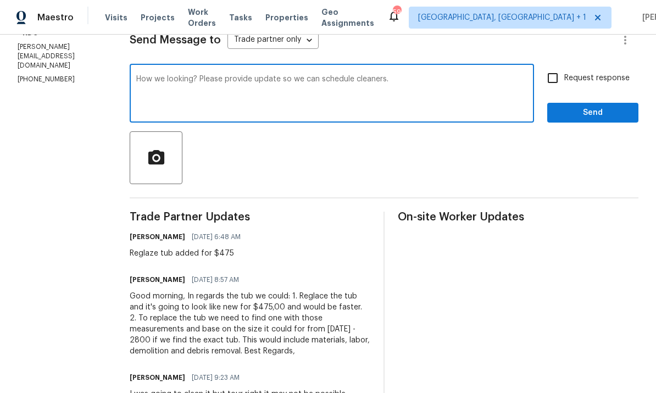
type textarea "How we looking? Please provide update so we can schedule cleaners."
click at [549, 78] on input "Request response" at bounding box center [553, 78] width 23 height 23
checkbox input "true"
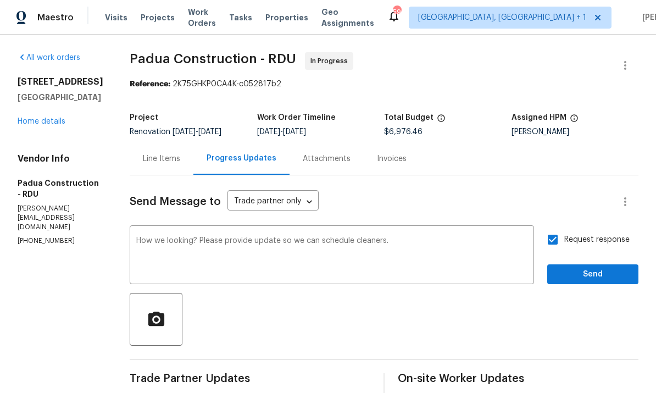
scroll to position [0, 0]
click at [595, 275] on span "Send" at bounding box center [593, 275] width 74 height 14
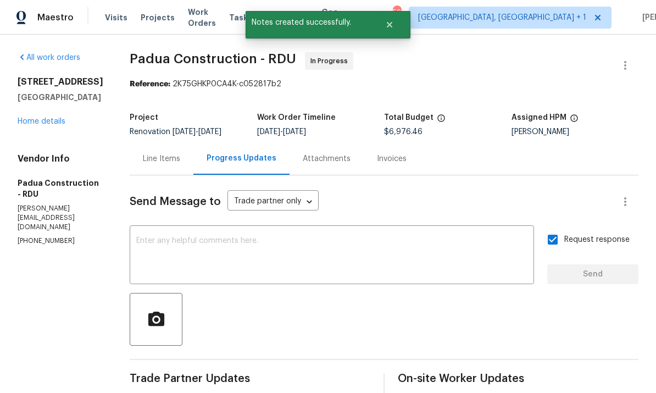
click at [52, 125] on link "Home details" at bounding box center [42, 122] width 48 height 8
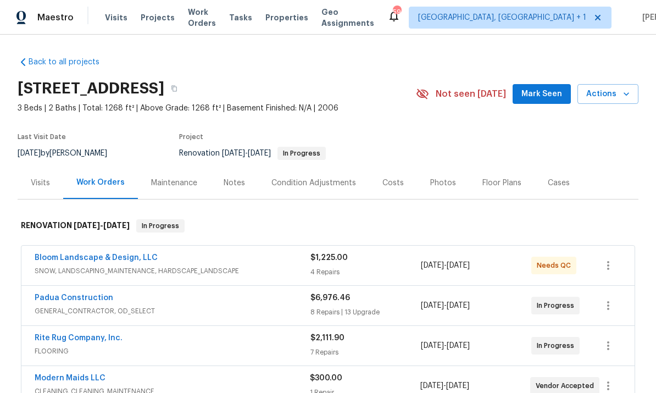
click at [562, 93] on span "Mark Seen" at bounding box center [542, 94] width 41 height 14
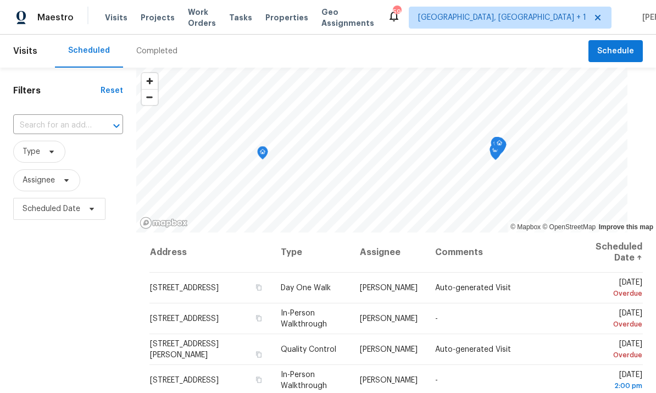
click at [156, 21] on span "Projects" at bounding box center [158, 17] width 34 height 11
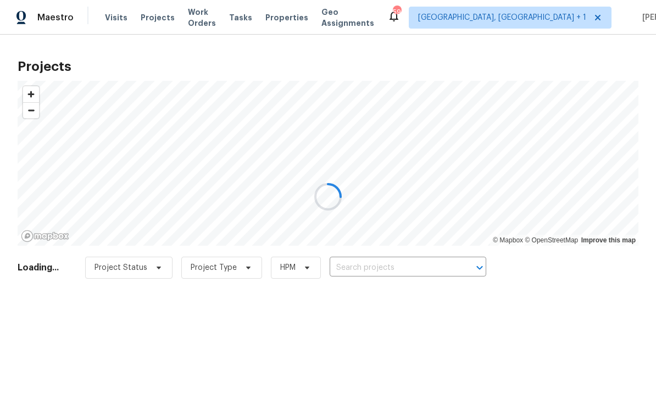
click at [369, 270] on div at bounding box center [328, 196] width 656 height 393
click at [369, 271] on div at bounding box center [328, 196] width 656 height 393
click at [368, 270] on div at bounding box center [328, 196] width 656 height 393
click at [378, 269] on div at bounding box center [328, 196] width 656 height 393
click at [376, 268] on div at bounding box center [328, 196] width 656 height 393
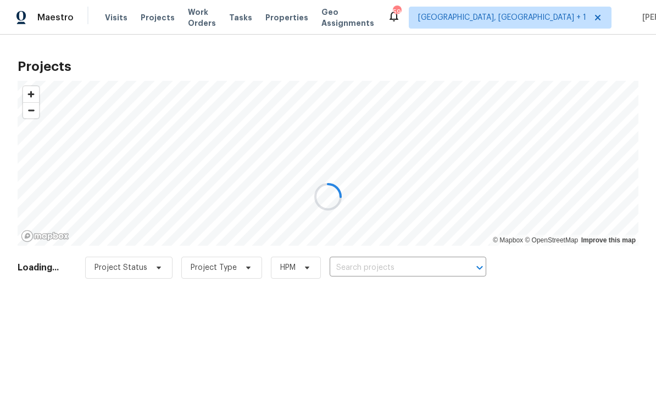
click at [382, 269] on div at bounding box center [328, 196] width 656 height 393
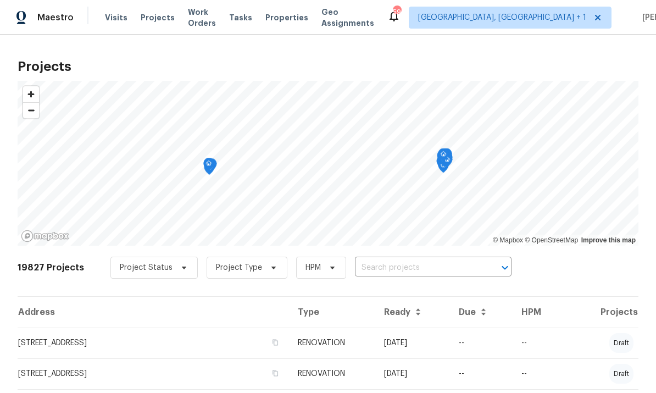
click at [380, 277] on input "text" at bounding box center [418, 268] width 126 height 17
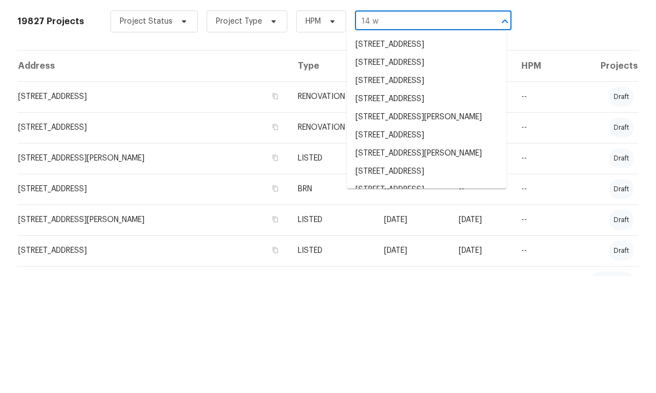
scroll to position [131, 0]
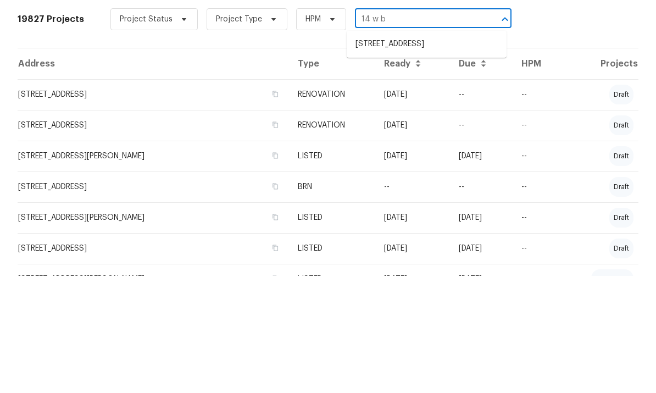
type input "14 w br"
click at [425, 152] on li "14 W Bridlewood Trl, Durham, NC 27713" at bounding box center [427, 161] width 160 height 18
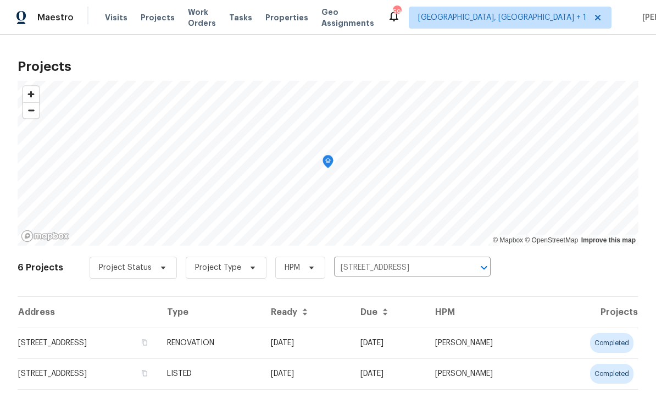
click at [134, 339] on td "14 W Bridlewood Trl, Durham, NC 27713" at bounding box center [88, 343] width 141 height 31
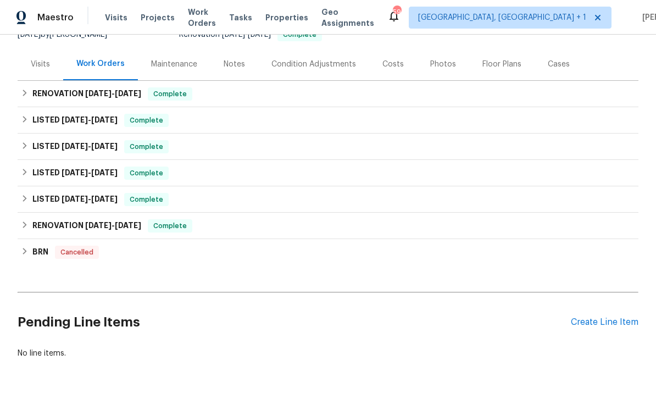
scroll to position [118, 0]
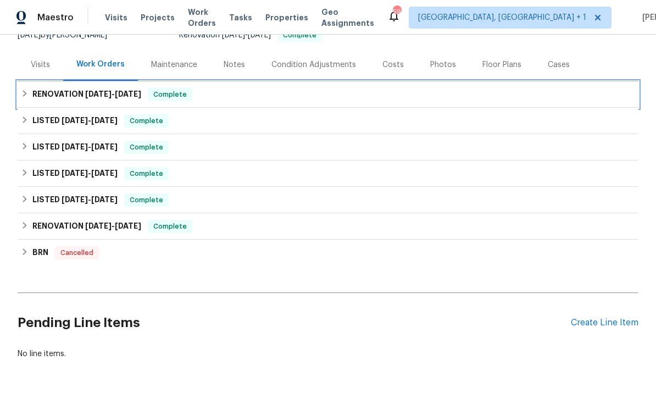
click at [95, 95] on span "8/20/25" at bounding box center [98, 94] width 26 height 8
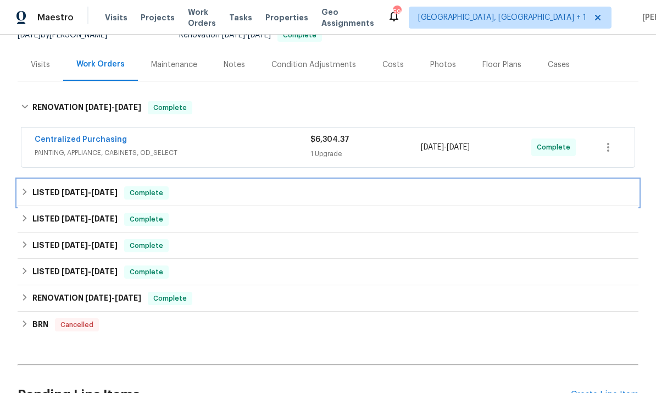
click at [95, 193] on span "8/12/25" at bounding box center [104, 193] width 26 height 8
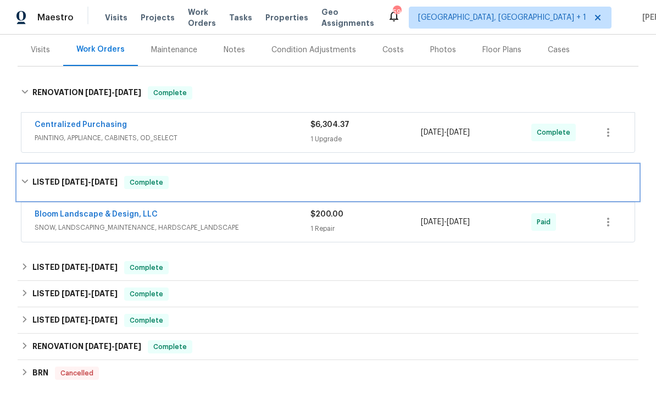
scroll to position [147, 0]
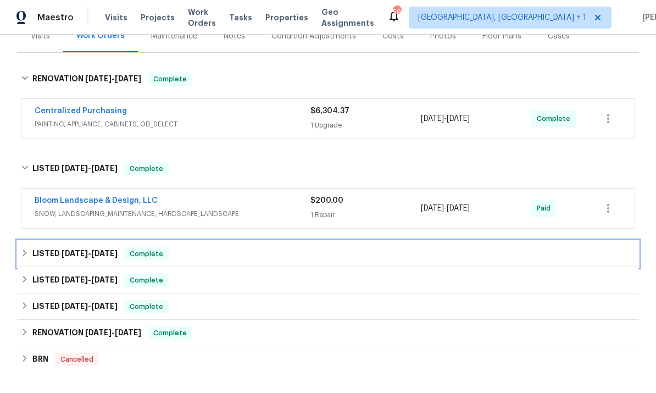
click at [101, 249] on h6 "LISTED 7/21/25 - 7/31/25" at bounding box center [74, 253] width 85 height 13
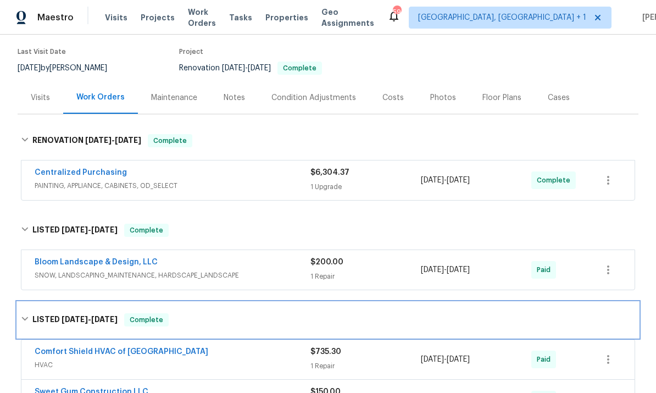
scroll to position [68, 0]
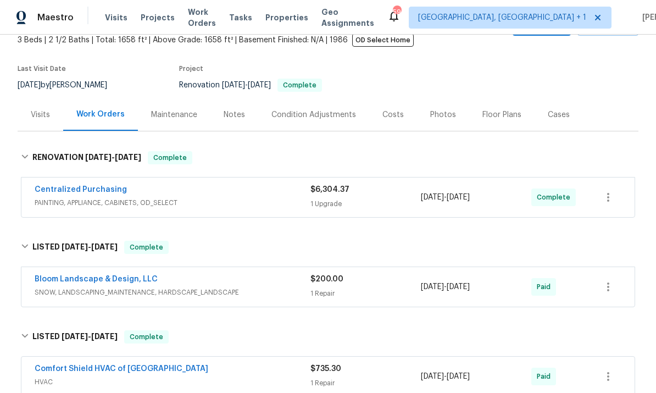
click at [230, 121] on div "Notes" at bounding box center [235, 114] width 48 height 32
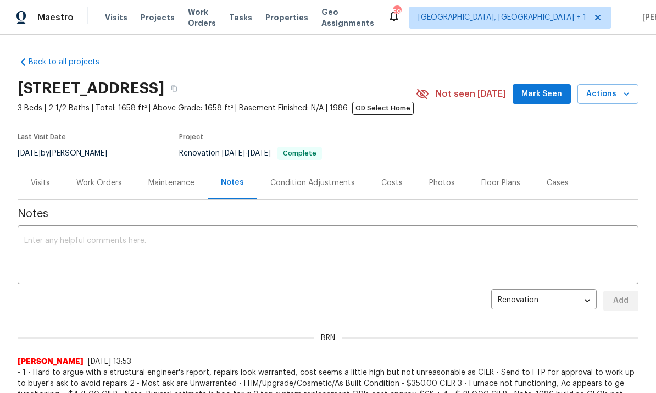
click at [554, 92] on span "Mark Seen" at bounding box center [542, 94] width 41 height 14
click at [100, 186] on div "Work Orders" at bounding box center [99, 183] width 46 height 11
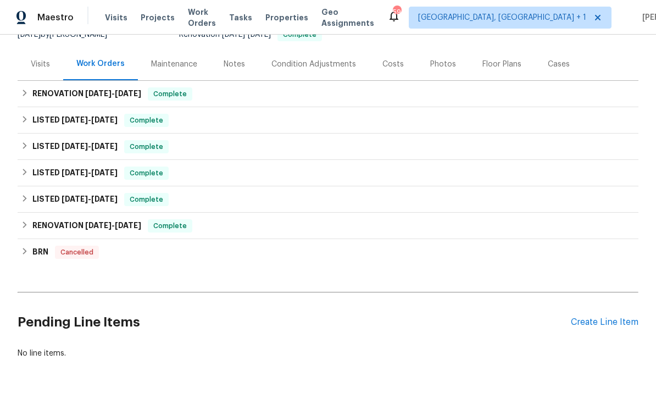
scroll to position [118, 0]
click at [601, 328] on div "Create Line Item" at bounding box center [605, 323] width 68 height 10
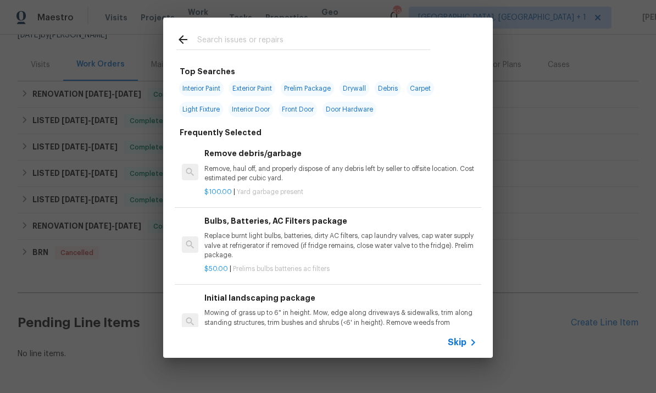
click at [236, 45] on input "text" at bounding box center [313, 41] width 233 height 16
type input "Foundation"
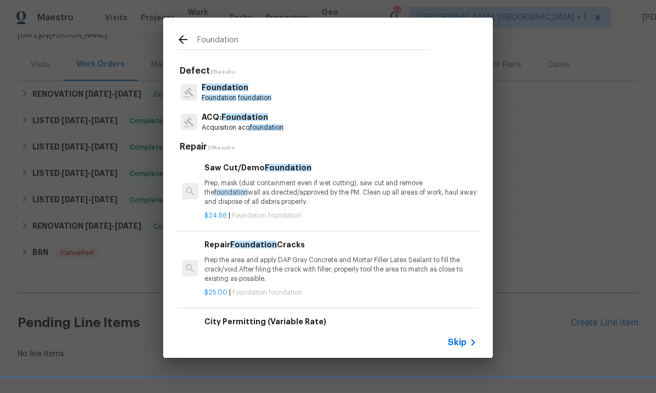
click at [240, 95] on span "foundation" at bounding box center [255, 98] width 34 height 7
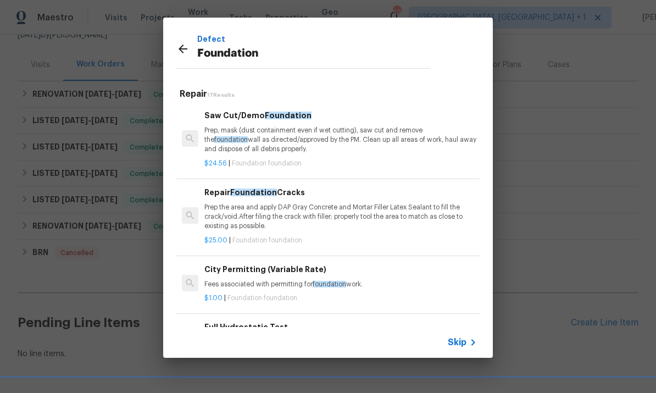
click at [362, 219] on p "Prep the area and apply DAP Gray Concrete and Mortar Filler Latex Sealant to fi…" at bounding box center [341, 217] width 273 height 28
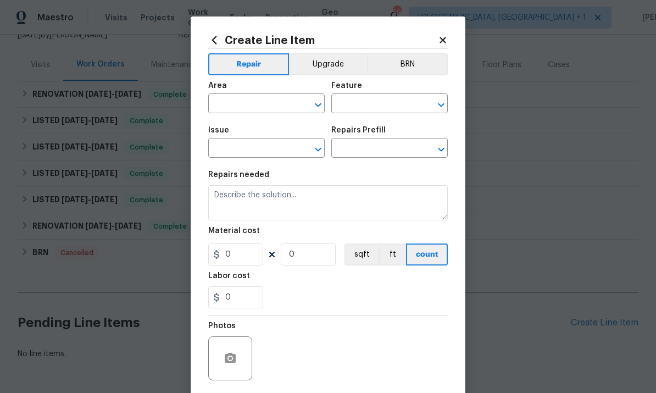
type input "Foundation"
type input "Repair Foundation Cracks $25.00"
type textarea "Prep the area and apply DAP Gray Concrete and Mortar Filler Latex Sealant to fi…"
type input "25"
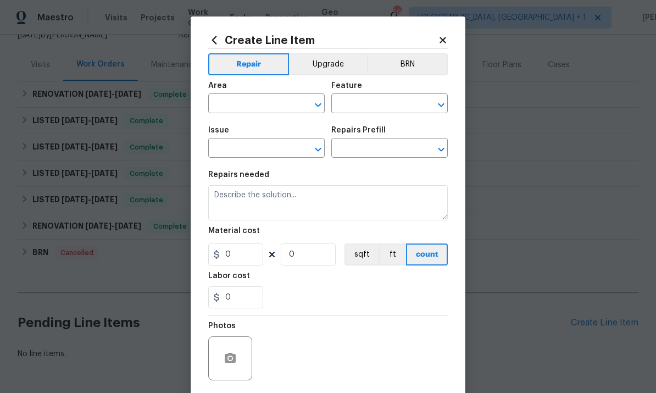
type input "1"
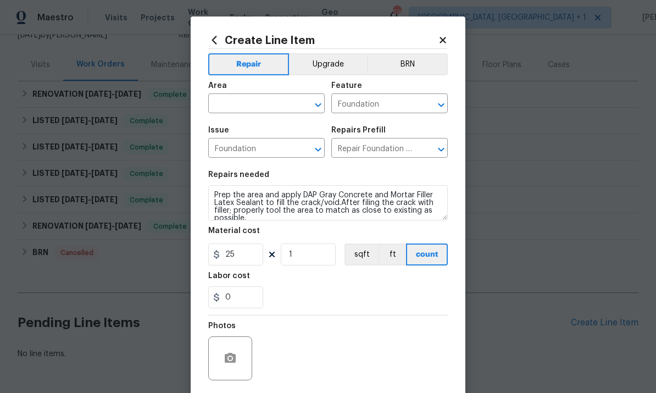
click at [252, 108] on input "text" at bounding box center [251, 104] width 86 height 17
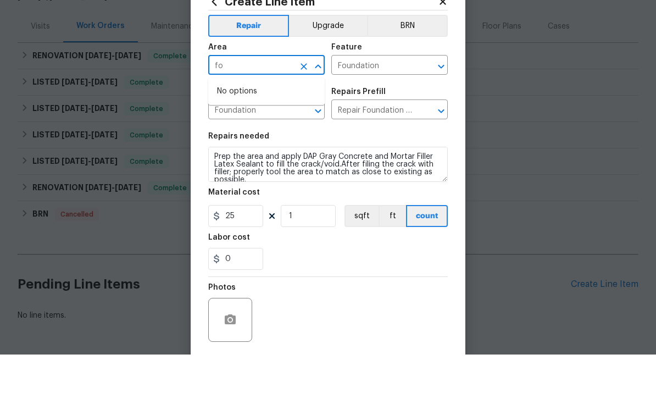
type input "f"
click at [250, 121] on li "Crawl space" at bounding box center [266, 130] width 117 height 18
type input "Crawl space"
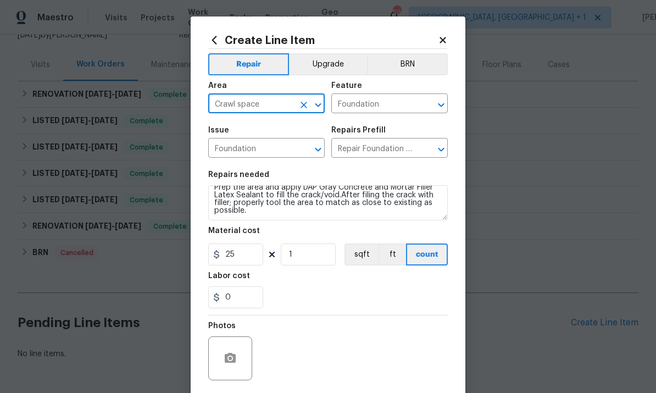
scroll to position [8, 0]
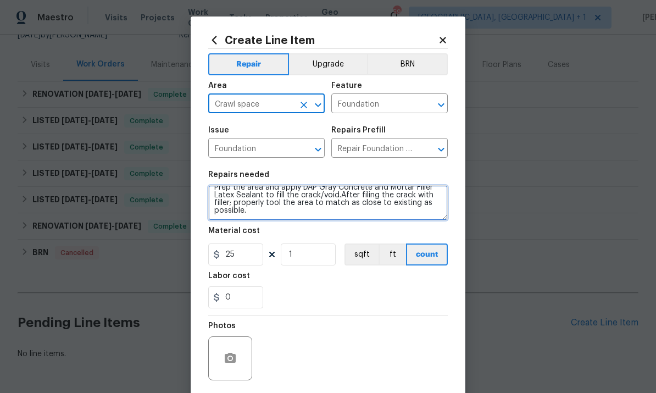
click at [264, 217] on textarea "Prep the area and apply DAP Gray Concrete and Mortar Filler Latex Sealant to fi…" at bounding box center [328, 202] width 240 height 35
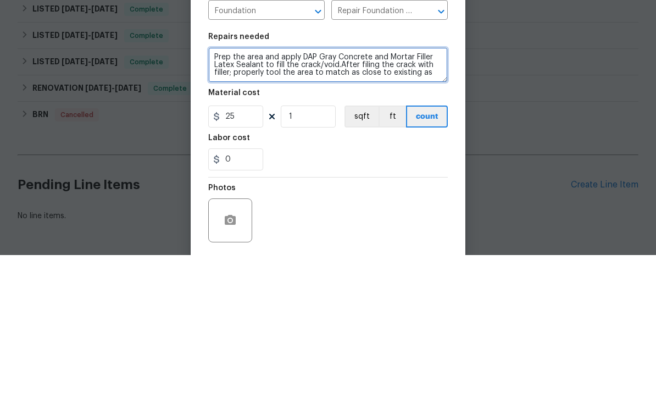
scroll to position [0, 0]
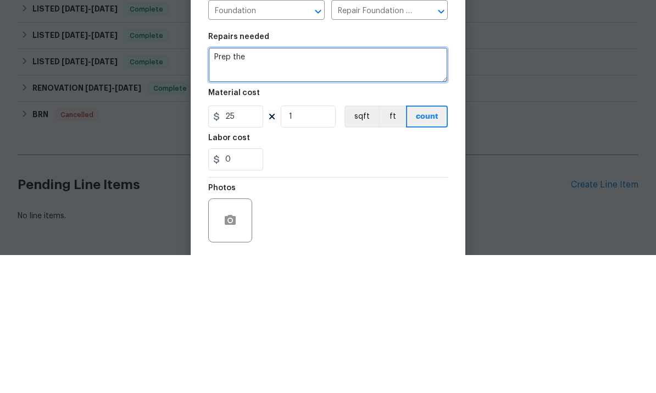
type textarea "Prep"
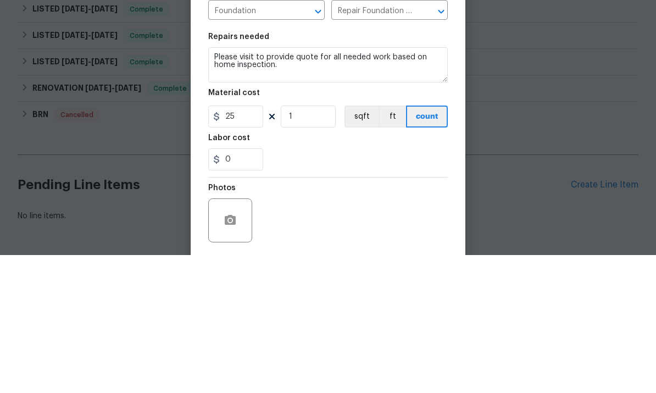
scroll to position [41, 0]
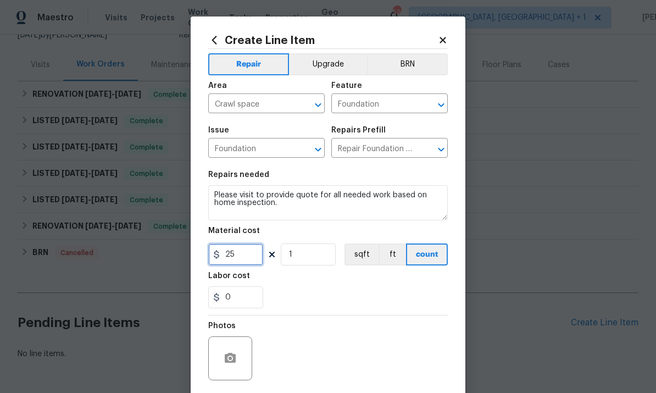
click at [252, 262] on input "25" at bounding box center [235, 255] width 55 height 22
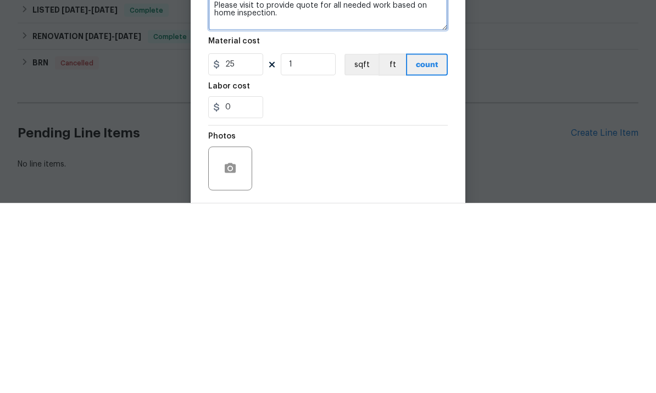
click at [309, 185] on textarea "Please visit to provide quote for all needed work based on home inspection." at bounding box center [328, 202] width 240 height 35
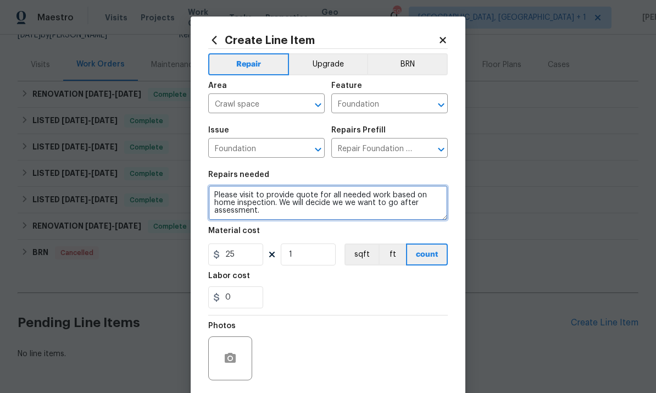
type textarea "Please visit to provide quote for all needed work based on home inspection. We …"
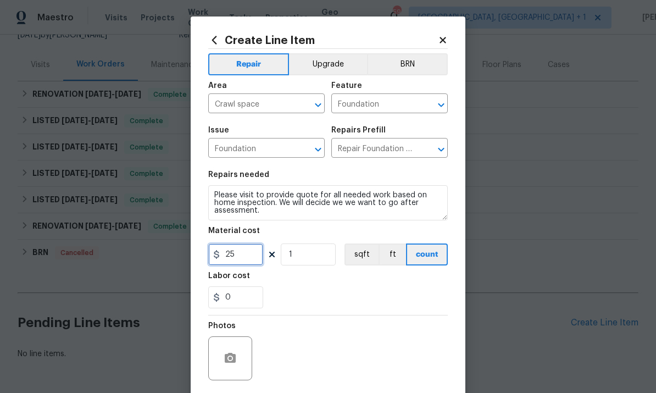
click at [247, 258] on input "25" at bounding box center [235, 255] width 55 height 22
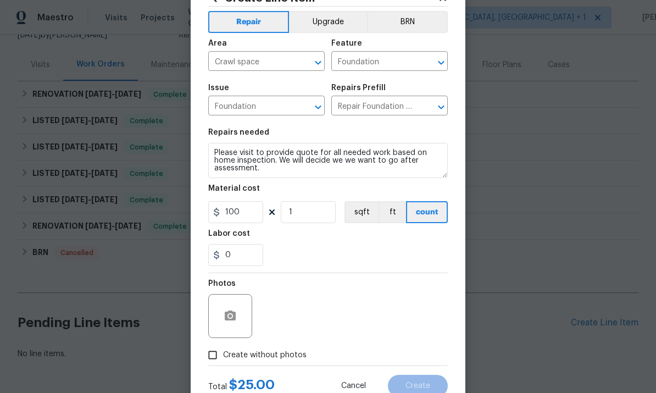
scroll to position [47, 0]
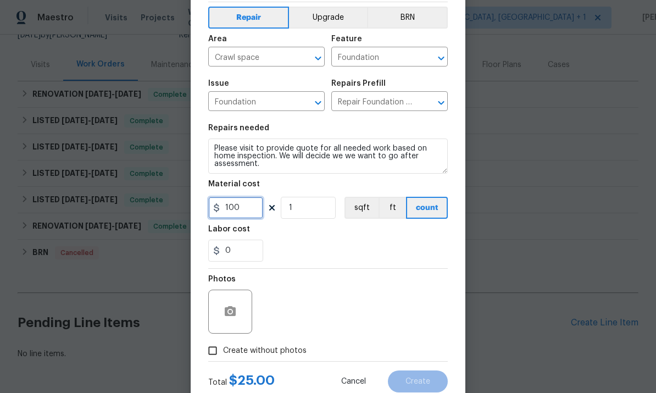
type input "100"
click at [235, 316] on icon "button" at bounding box center [230, 311] width 11 height 10
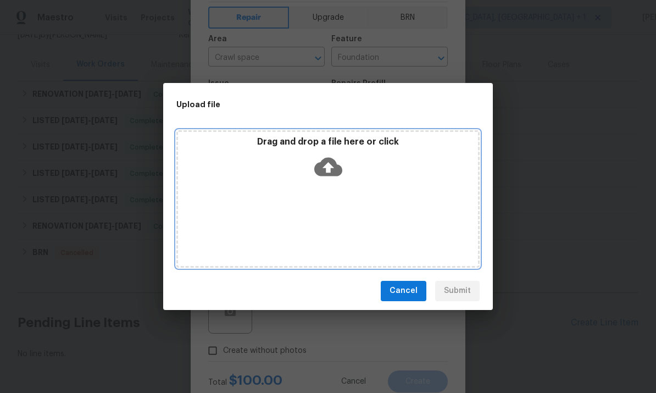
click at [328, 173] on icon at bounding box center [328, 166] width 28 height 19
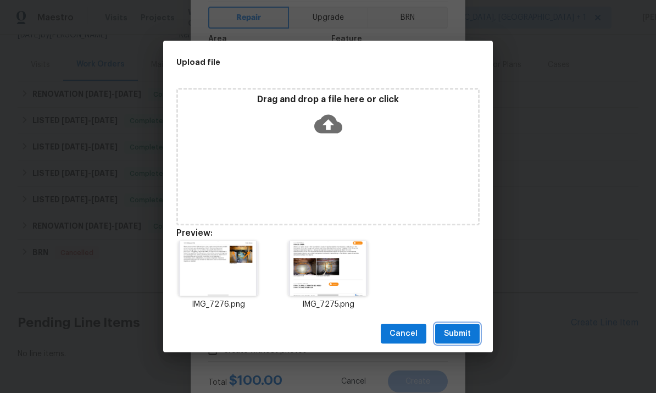
click at [463, 335] on span "Submit" at bounding box center [457, 334] width 27 height 14
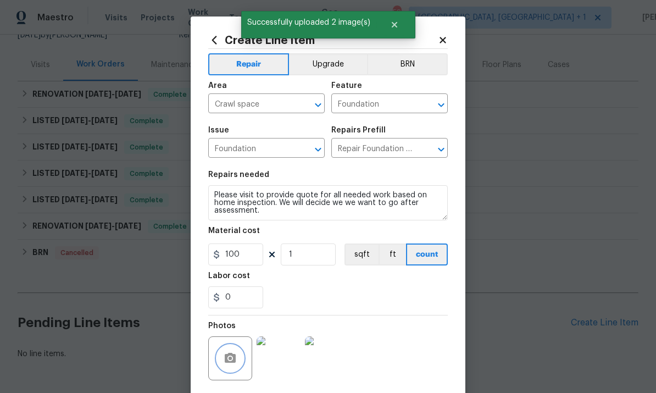
scroll to position [0, 0]
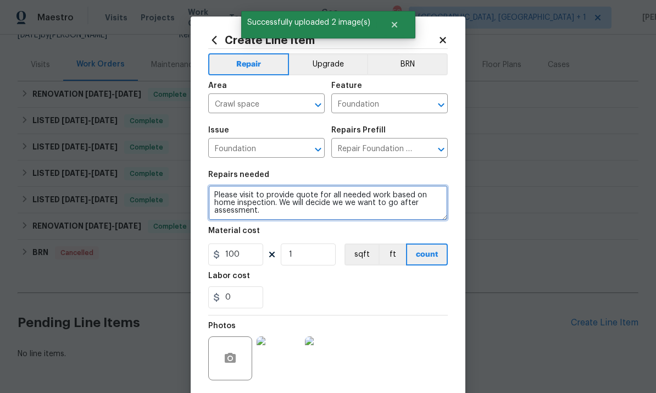
click at [282, 211] on textarea "Please visit to provide quote for all needed work based on home inspection. We …" at bounding box center [328, 202] width 240 height 35
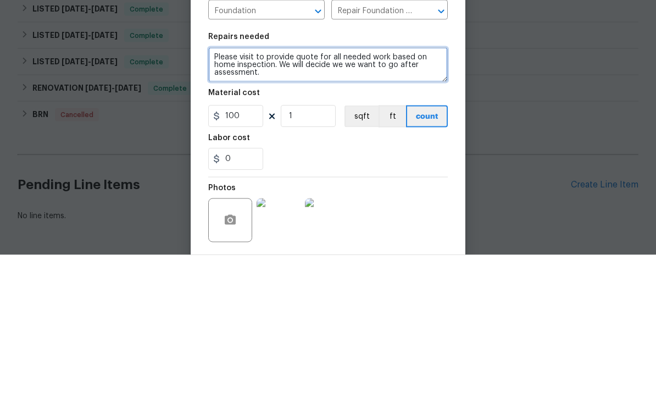
click at [432, 185] on textarea "Please visit to provide quote for all needed work based on home inspection. We …" at bounding box center [328, 202] width 240 height 35
click at [440, 185] on textarea "Please visit to provide quote for all needed work based on home inspection. We …" at bounding box center [328, 202] width 240 height 35
click at [430, 185] on textarea "Please visit to provide quote for all needed work based on home inspection. We …" at bounding box center [328, 202] width 240 height 35
click at [273, 185] on textarea "Please visit to provide quote for all needed work based on home inspection. We …" at bounding box center [328, 202] width 240 height 35
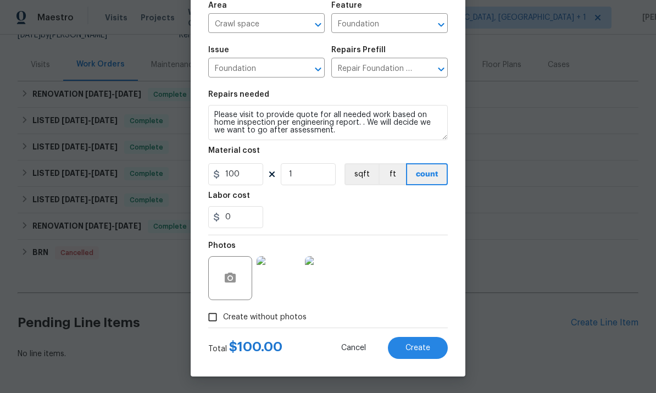
scroll to position [82, 0]
type textarea "Please visit to provide quote for all needed work based on home inspection per …"
click at [422, 350] on span "Create" at bounding box center [418, 348] width 25 height 8
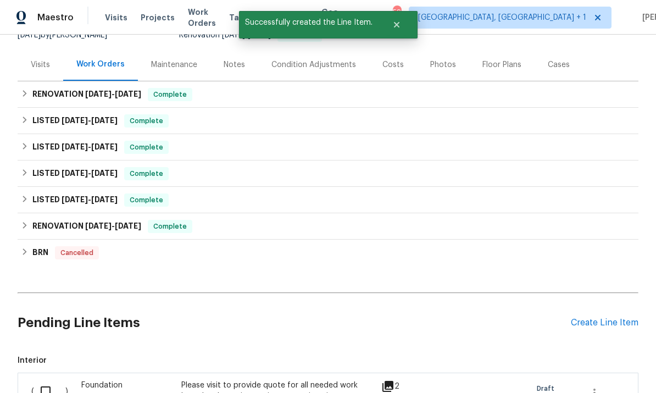
click at [62, 380] on input "checkbox" at bounding box center [49, 391] width 31 height 23
checkbox input "true"
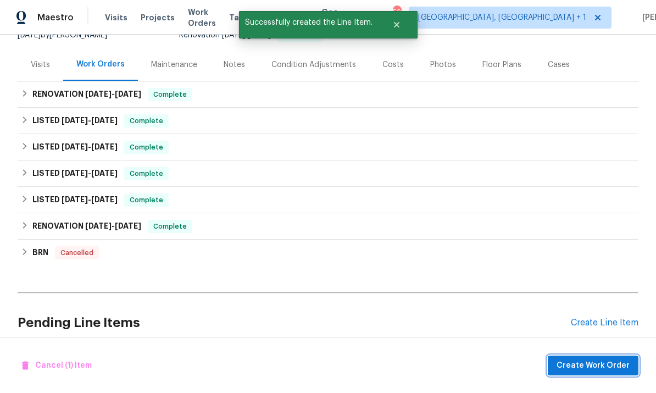
click at [600, 375] on button "Create Work Order" at bounding box center [593, 366] width 91 height 20
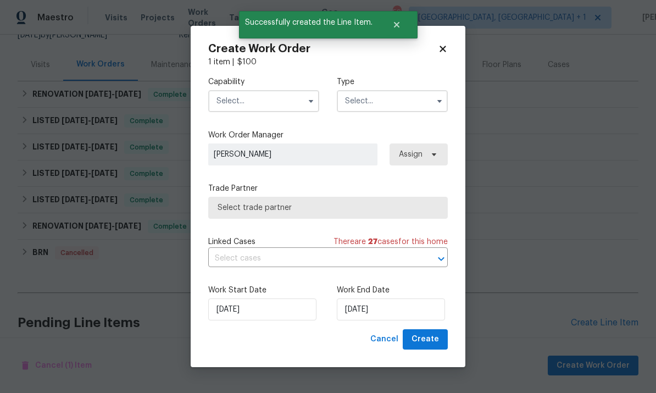
click at [278, 102] on input "text" at bounding box center [263, 101] width 111 height 22
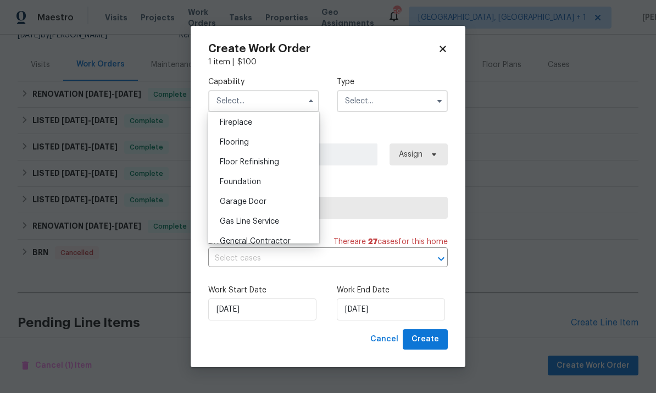
scroll to position [409, 0]
click at [266, 181] on div "Foundation" at bounding box center [264, 182] width 106 height 20
type input "Foundation"
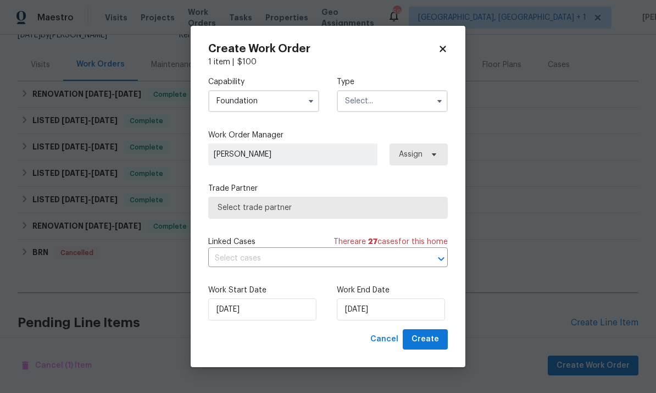
click at [416, 102] on input "text" at bounding box center [392, 101] width 111 height 22
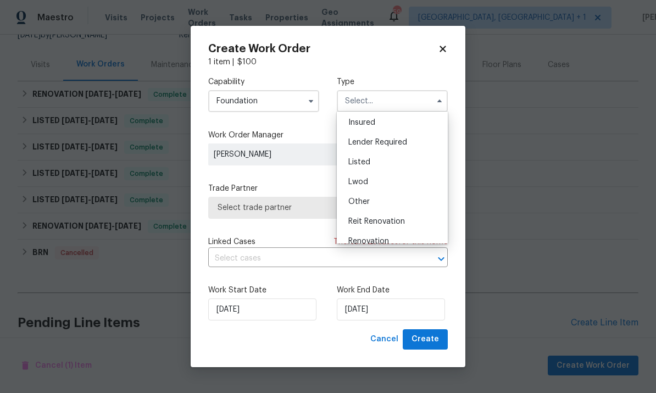
scroll to position [63, 0]
click at [373, 166] on div "Listed" at bounding box center [393, 160] width 106 height 20
type input "Listed"
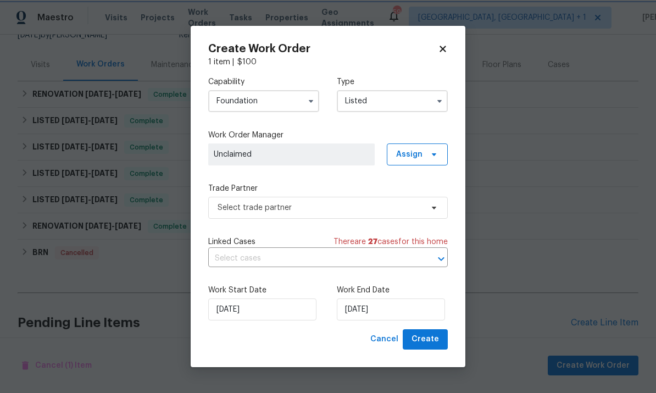
scroll to position [0, 0]
click at [438, 104] on icon "button" at bounding box center [439, 101] width 9 height 9
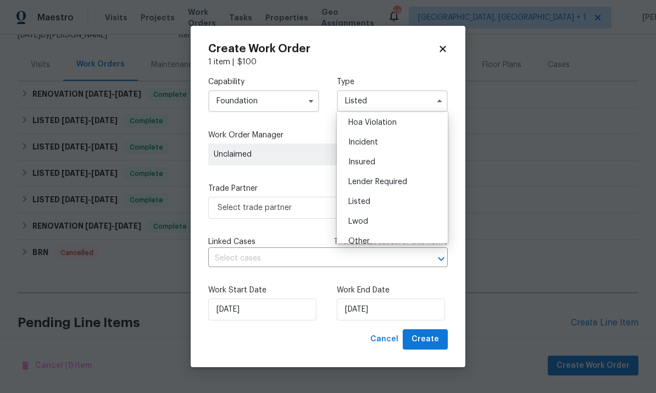
scroll to position [19, 0]
click at [372, 208] on div "Listed" at bounding box center [393, 205] width 106 height 20
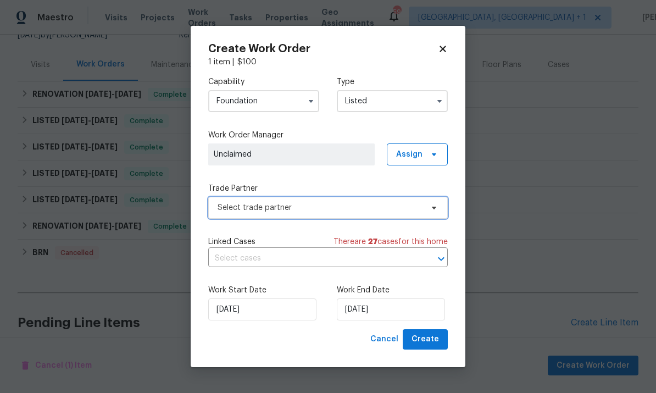
click at [435, 207] on icon at bounding box center [434, 208] width 4 height 3
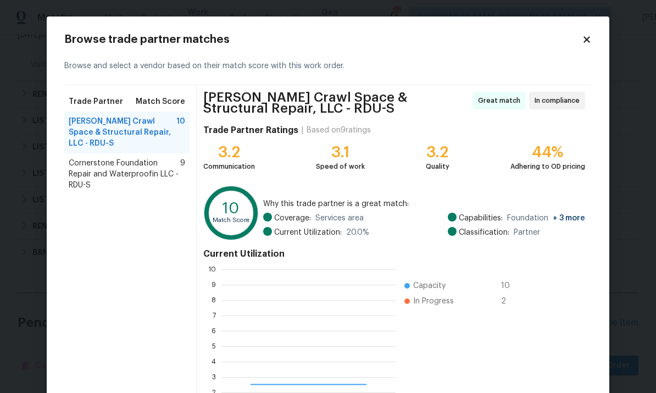
scroll to position [154, 174]
click at [140, 132] on span "Falcone Crawl Space & Structural Repair, LLC - RDU-S" at bounding box center [123, 132] width 108 height 33
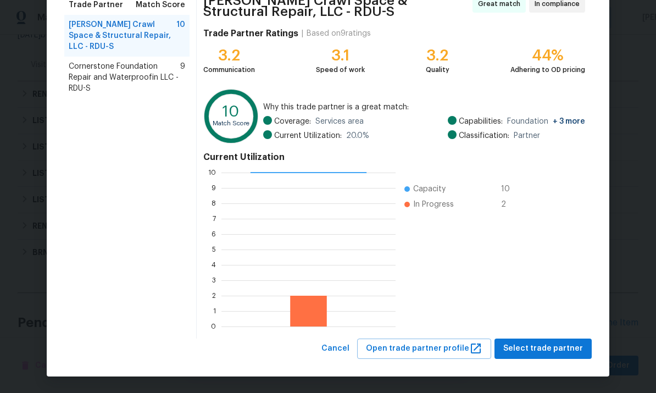
scroll to position [96, 0]
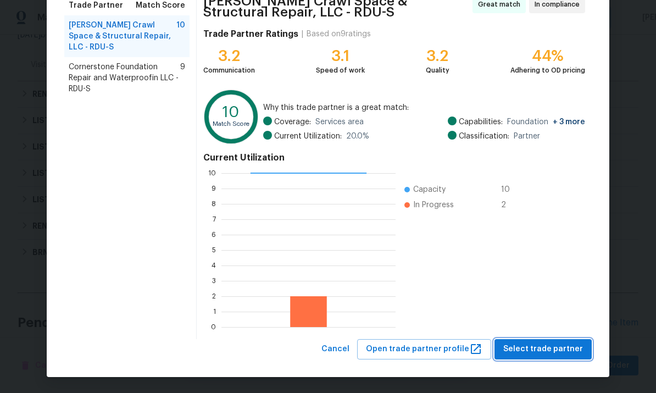
click at [557, 353] on span "Select trade partner" at bounding box center [544, 350] width 80 height 14
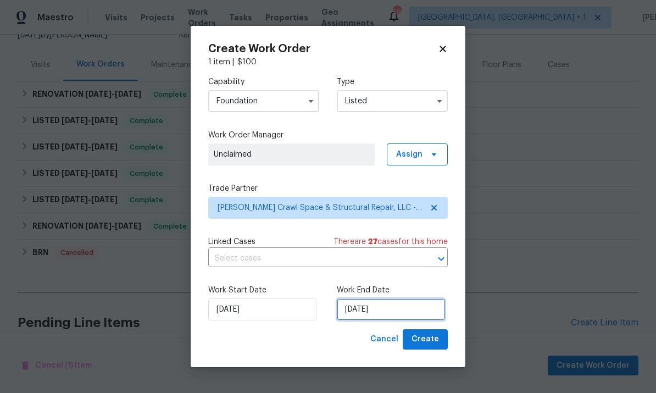
click at [421, 317] on input "[DATE]" at bounding box center [391, 310] width 108 height 22
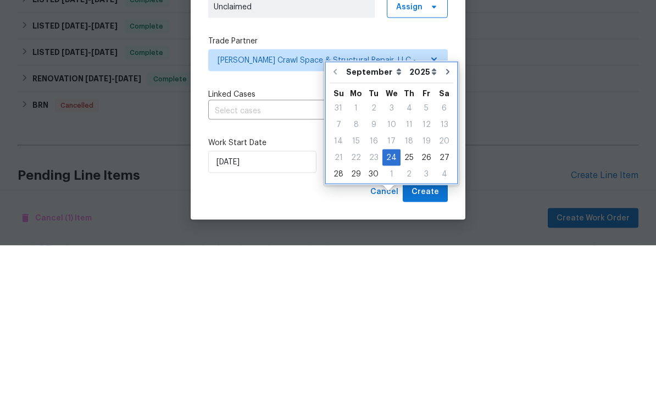
click at [445, 215] on icon "Go to next month" at bounding box center [448, 219] width 9 height 9
type input "10/24/2025"
select select "9"
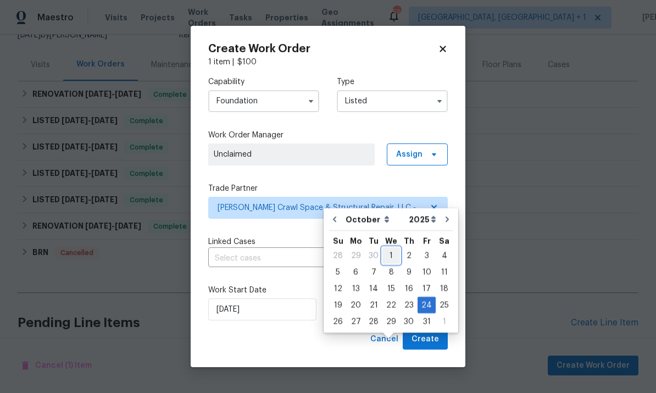
click at [393, 248] on div "1" at bounding box center [392, 255] width 18 height 15
type input "10/1/2025"
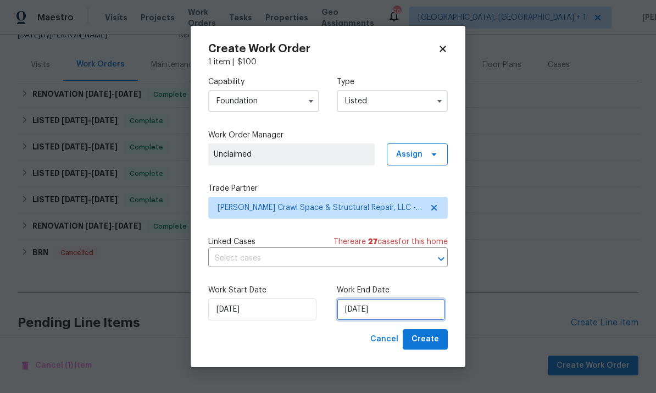
click at [392, 308] on input "10/1/2025" at bounding box center [391, 310] width 108 height 22
select select "9"
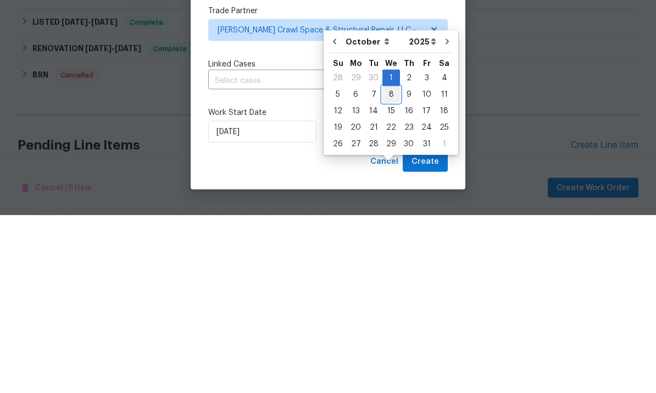
click at [393, 264] on div "8" at bounding box center [392, 271] width 18 height 15
type input "10/8/2025"
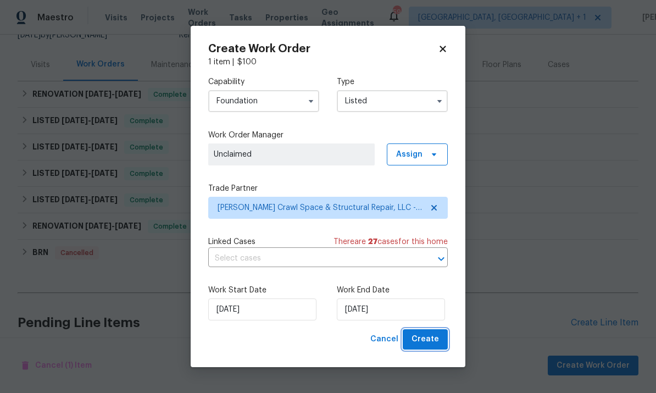
click at [439, 340] on span "Create" at bounding box center [425, 340] width 27 height 14
checkbox input "false"
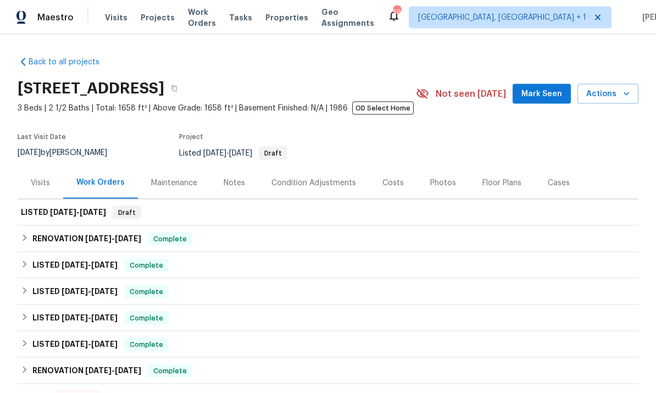
scroll to position [41, 0]
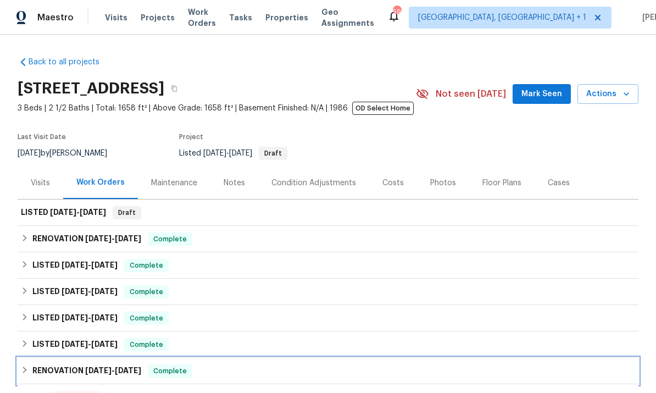
click at [80, 365] on h6 "RENOVATION 10/30/24 - 3/26/25" at bounding box center [86, 371] width 109 height 13
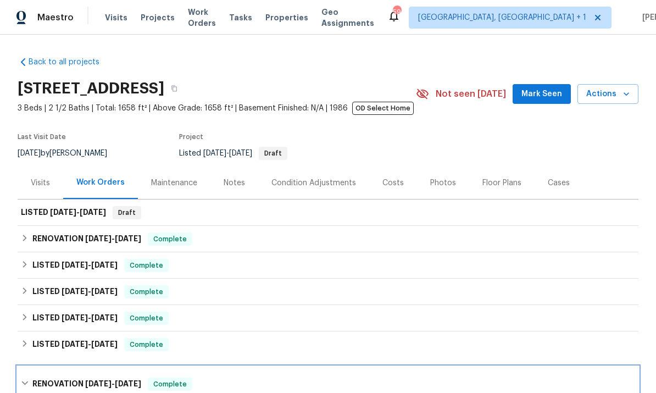
scroll to position [0, 0]
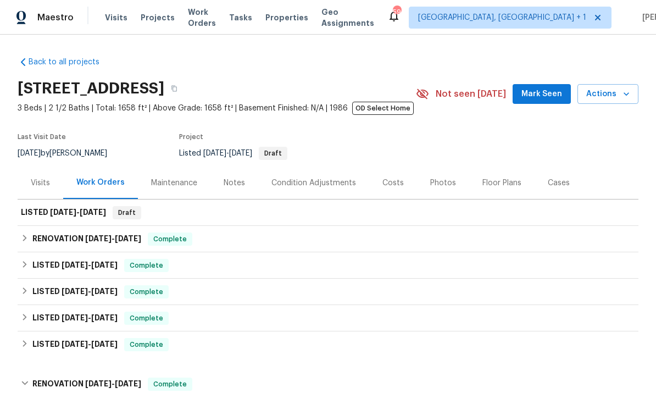
click at [103, 177] on div "Work Orders" at bounding box center [100, 182] width 48 height 11
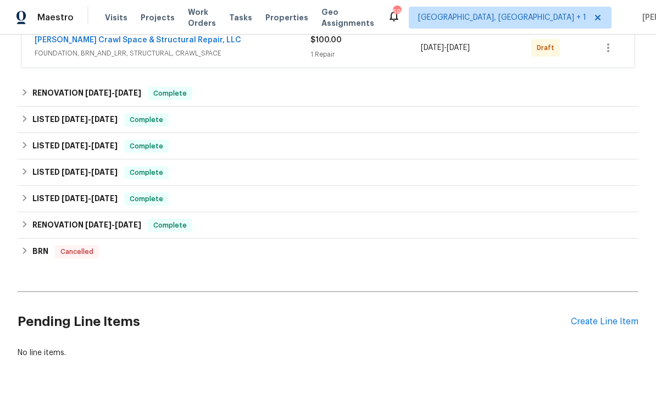
scroll to position [217, 0]
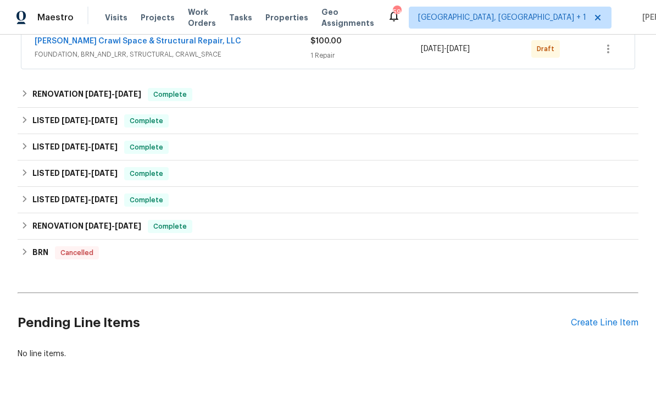
click at [605, 322] on div "Create Line Item" at bounding box center [605, 323] width 68 height 10
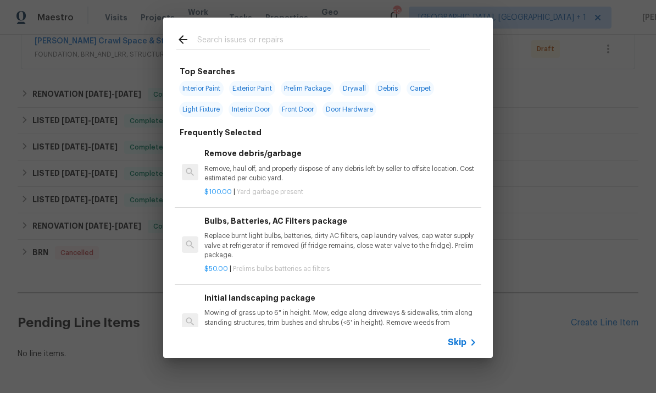
click at [235, 47] on input "text" at bounding box center [313, 41] width 233 height 16
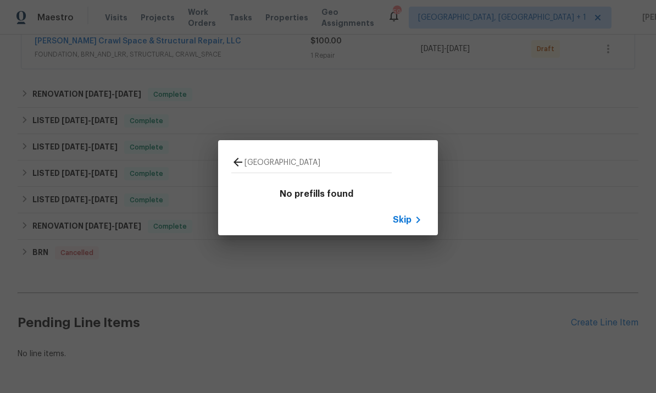
click at [286, 167] on input "[GEOGRAPHIC_DATA]" at bounding box center [318, 164] width 147 height 16
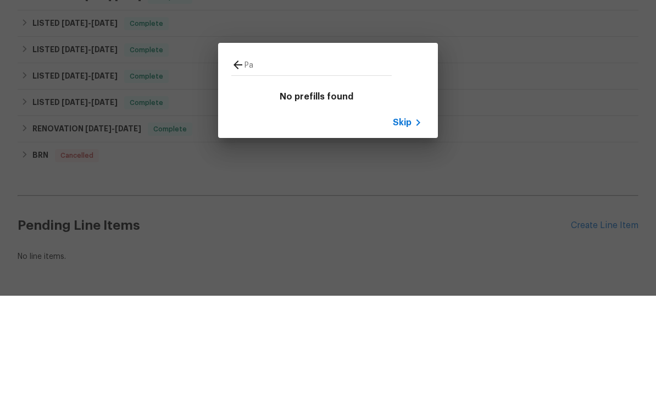
type input "P"
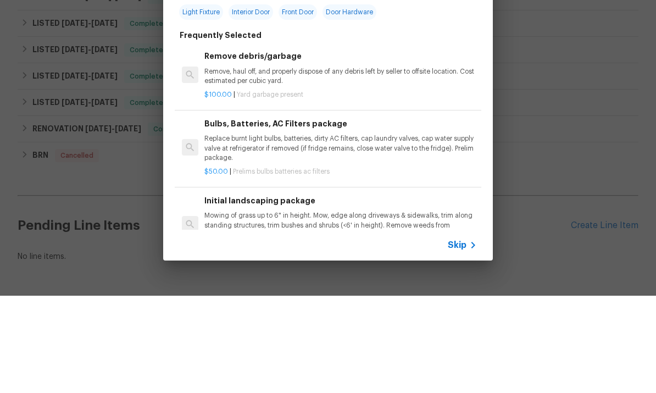
scroll to position [41, 0]
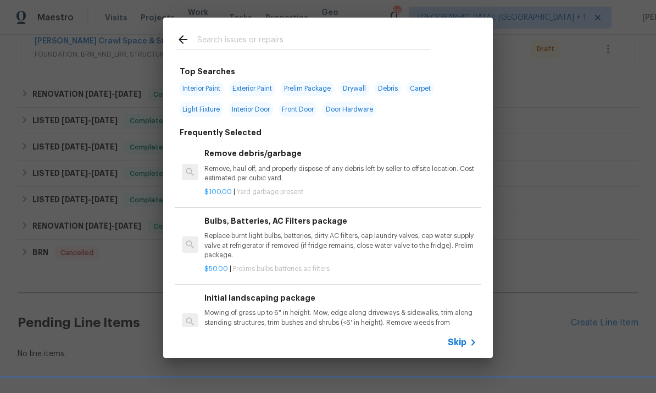
click at [555, 164] on div "Top Searches Interior Paint Exterior Paint Prelim Package Drywall Debris Carpet…" at bounding box center [328, 188] width 656 height 376
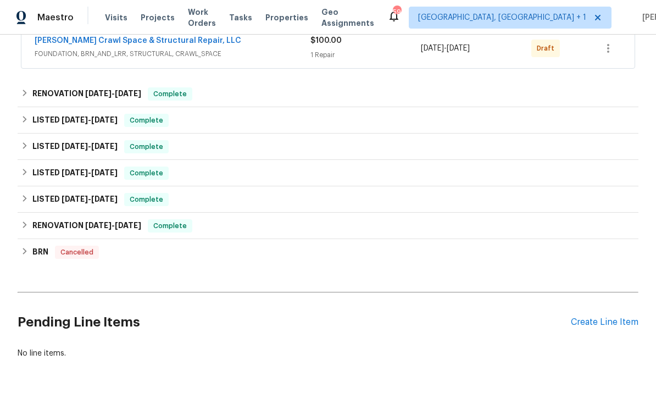
scroll to position [217, 0]
click at [600, 318] on div "Create Line Item" at bounding box center [605, 323] width 68 height 10
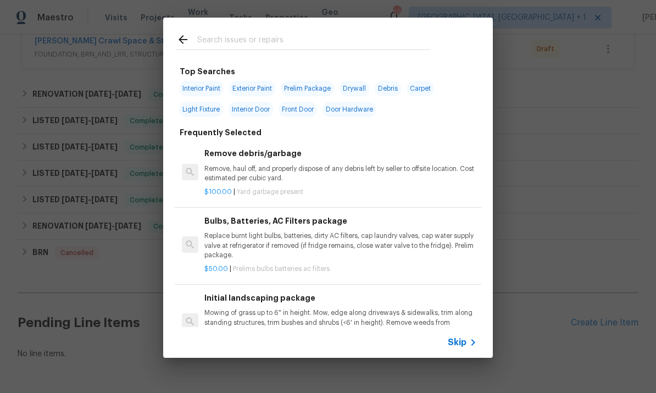
click at [236, 43] on input "text" at bounding box center [313, 41] width 233 height 16
type input "Windows"
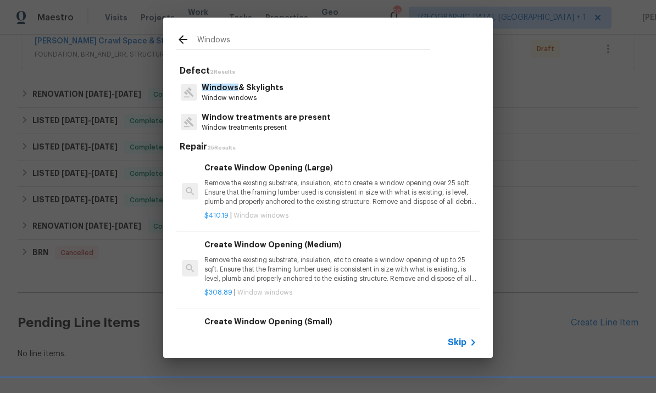
click at [262, 95] on p "Window windows" at bounding box center [243, 97] width 82 height 9
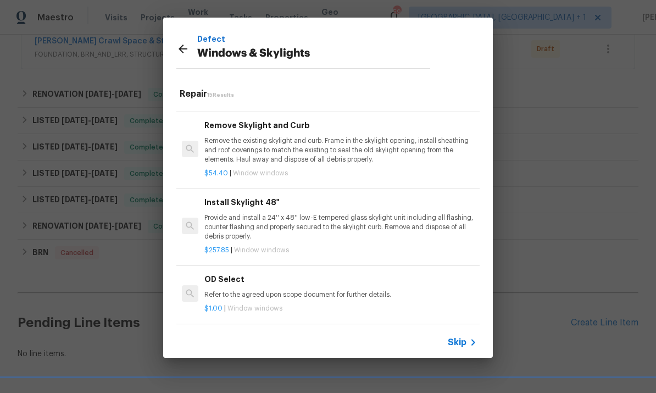
scroll to position [808, 0]
click at [233, 332] on h6 "Add a Task" at bounding box center [341, 338] width 273 height 12
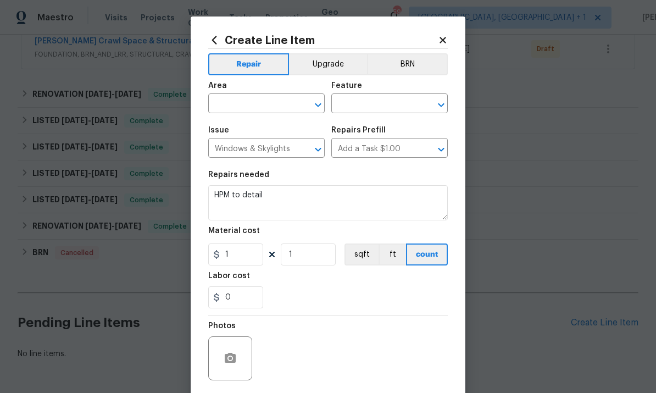
click at [263, 101] on input "text" at bounding box center [251, 104] width 86 height 17
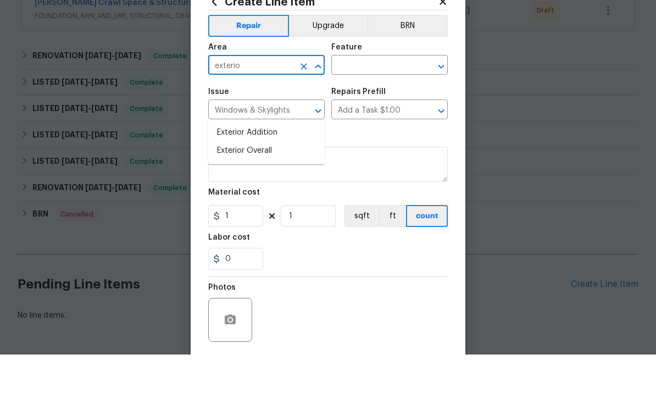
click at [256, 180] on li "Exterior Overall" at bounding box center [266, 189] width 117 height 18
type input "Exterior Overall"
click at [382, 96] on input "text" at bounding box center [375, 104] width 86 height 17
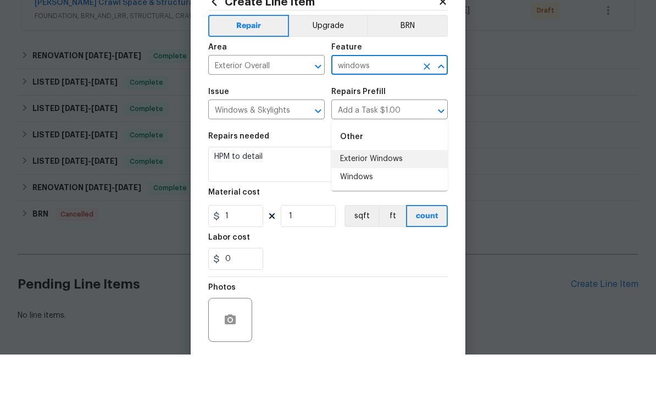
click at [384, 189] on li "Exterior Windows" at bounding box center [390, 198] width 117 height 18
type input "Exterior Windows"
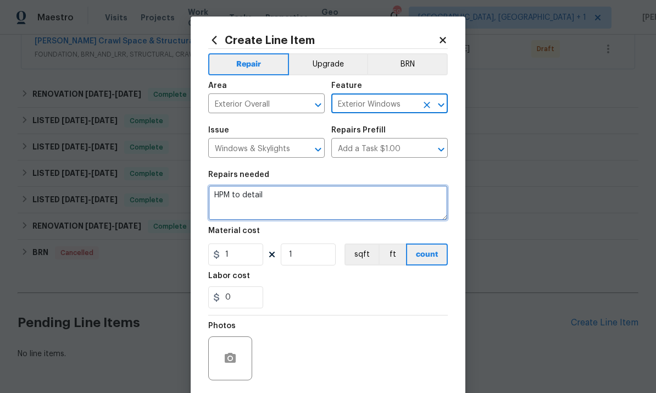
click at [271, 206] on textarea "HPM to detail" at bounding box center [328, 202] width 240 height 35
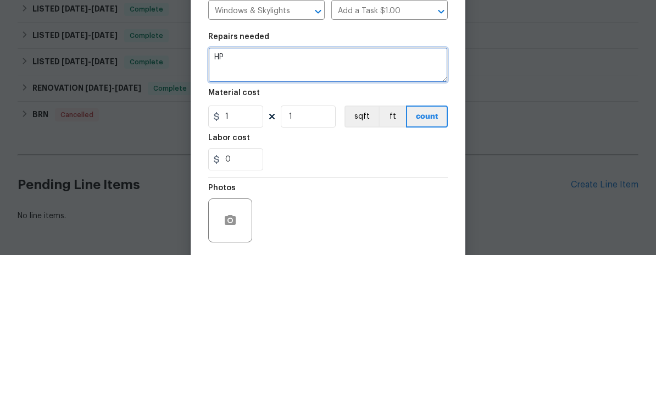
type textarea "H"
click at [251, 185] on textarea at bounding box center [328, 202] width 240 height 35
paste textarea "Hi [PERSON_NAME] [PERSON_NAME].[PERSON_NAME] we had a contract fall through, an…"
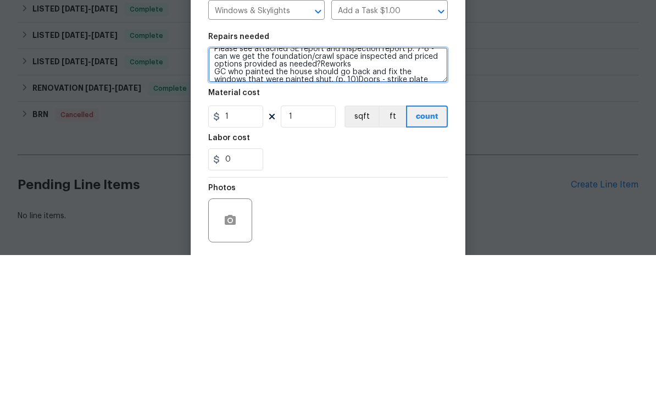
scroll to position [31, 0]
click at [366, 185] on textarea "Hi [PERSON_NAME] [PERSON_NAME].[PERSON_NAME] we had a contract fall through, an…" at bounding box center [328, 202] width 240 height 35
click at [229, 185] on textarea "GC who painted the house should go back and fix the windows that were painted s…" at bounding box center [328, 202] width 240 height 35
click at [250, 185] on textarea "GC who painted the house should go back and fix the windows that were painted s…" at bounding box center [328, 202] width 240 height 35
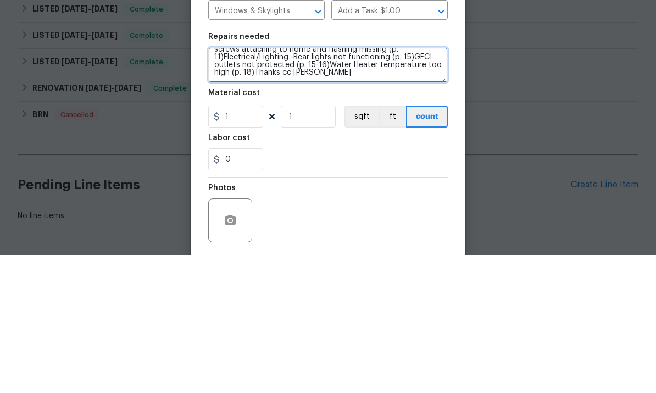
scroll to position [46, 0]
click at [362, 185] on textarea "We have windows that are stuck shut after contract fell through, please visit a…" at bounding box center [328, 202] width 240 height 35
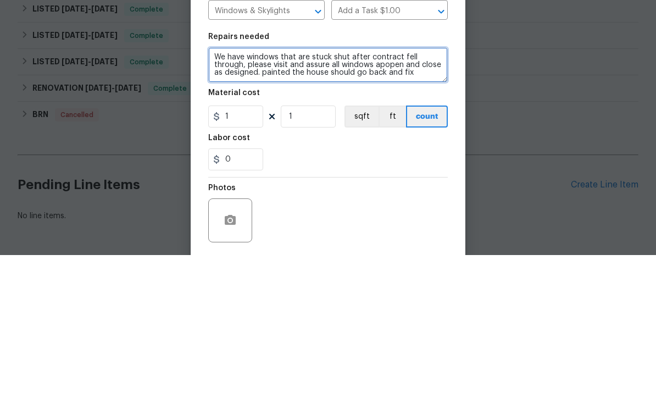
scroll to position [0, 0]
click at [399, 185] on textarea "We have windows that are stuck shut after contract fell through, please visit a…" at bounding box center [328, 202] width 240 height 35
click at [271, 185] on textarea "We have windows that are stuck shut after contract fell through, please visit a…" at bounding box center [328, 202] width 240 height 35
type textarea "We have windows that are stuck shut after contract fell through, please visit a…"
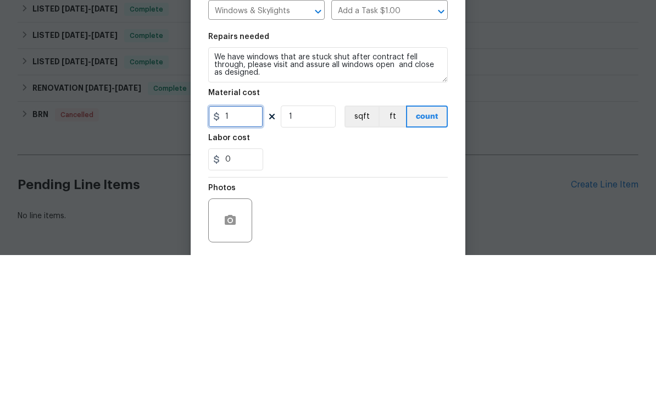
click at [245, 244] on input "1" at bounding box center [235, 255] width 55 height 22
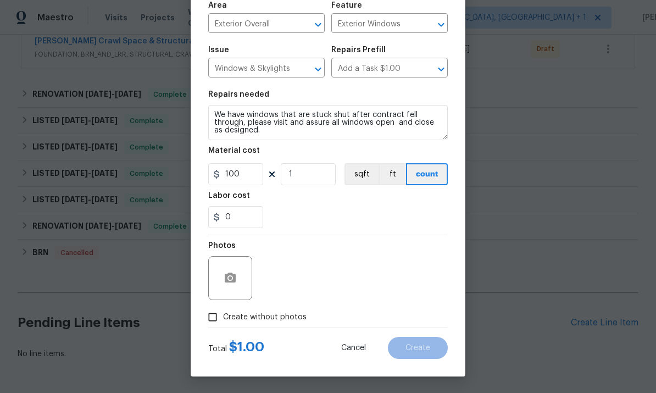
scroll to position [82, 0]
type input "100"
click at [221, 323] on input "Create without photos" at bounding box center [212, 317] width 21 height 21
checkbox input "true"
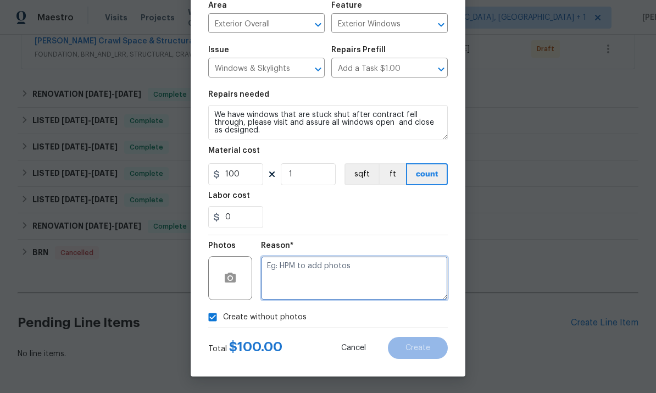
click at [302, 274] on textarea at bounding box center [354, 278] width 187 height 44
type textarea "To come"
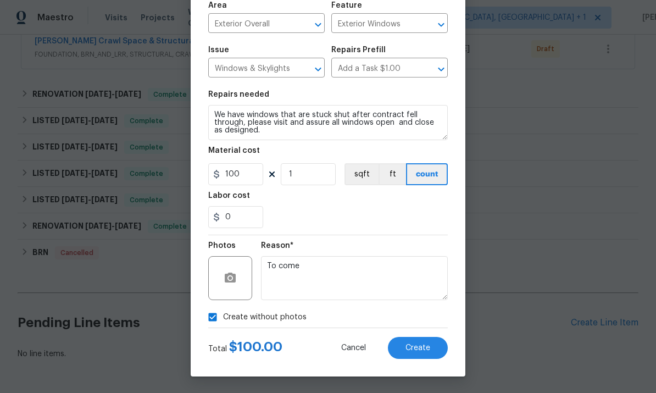
click at [429, 351] on span "Create" at bounding box center [418, 348] width 25 height 8
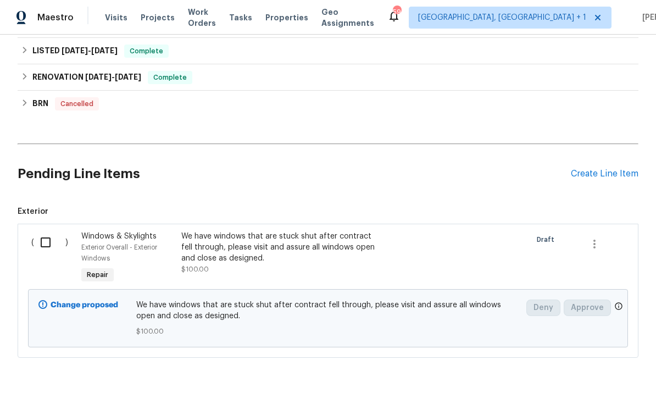
scroll to position [365, 0]
click at [599, 169] on div "Create Line Item" at bounding box center [605, 174] width 68 height 10
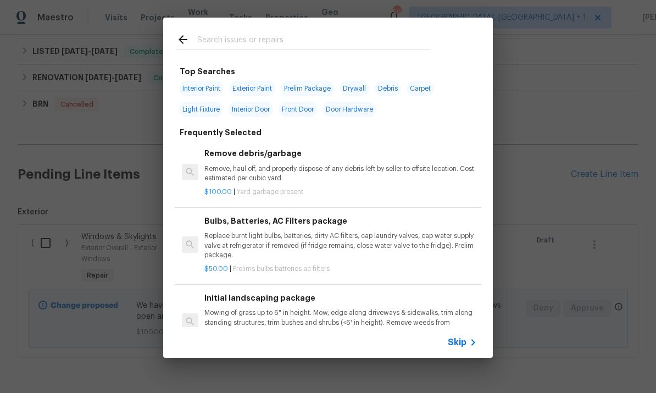
click at [246, 47] on input "text" at bounding box center [313, 41] width 233 height 16
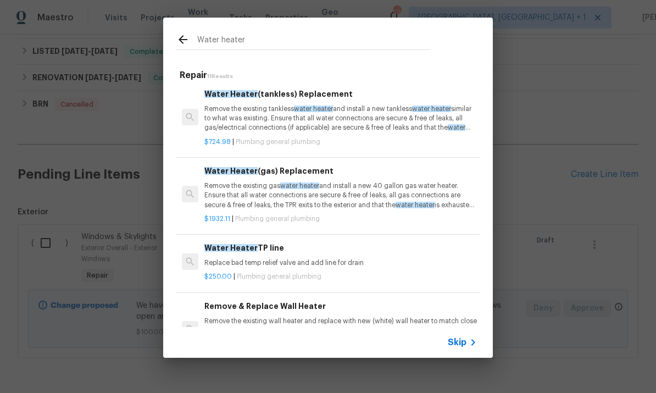
scroll to position [234, 0]
click at [256, 42] on input "Water heater" at bounding box center [313, 41] width 233 height 16
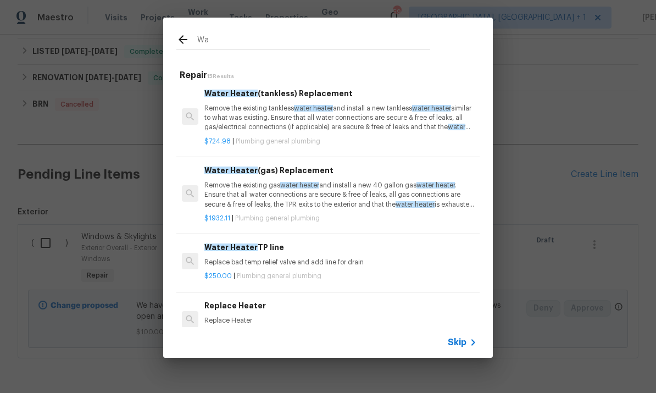
type input "W"
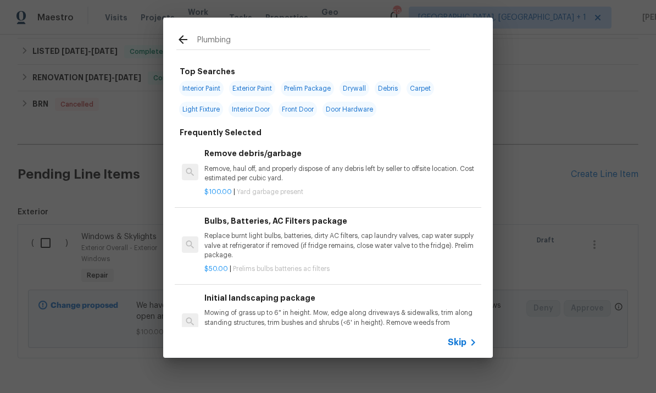
type input "Plumbing"
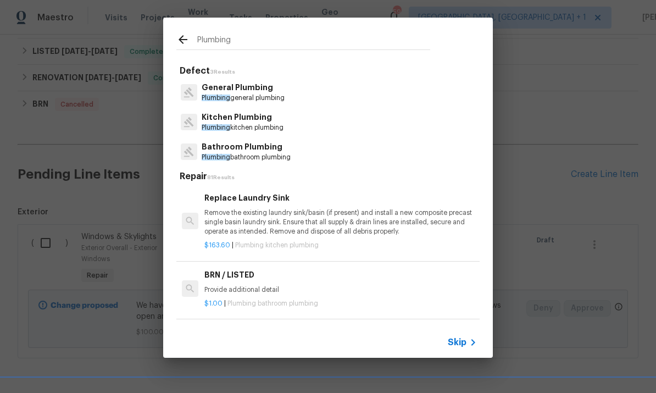
click at [252, 91] on p "General Plumbing" at bounding box center [243, 88] width 83 height 12
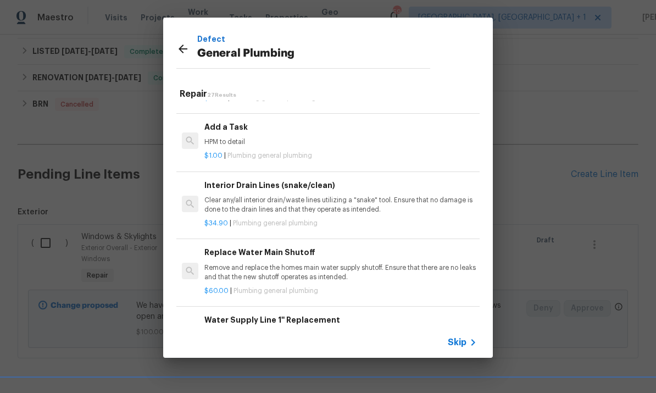
scroll to position [1231, 0]
click at [238, 121] on h6 "Add a Task" at bounding box center [341, 127] width 273 height 12
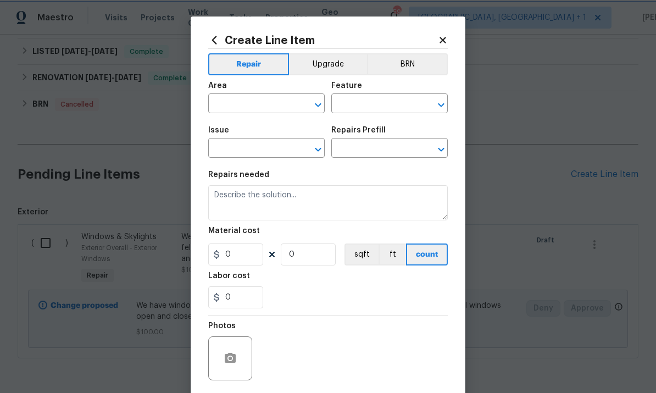
type input "Plumbing"
type input "General Plumbing"
type input "Add a Task $1.00"
type textarea "HPM to detail"
type input "1"
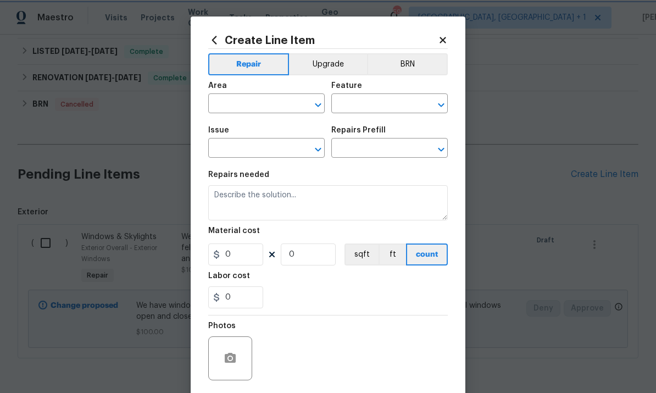
type input "1"
click at [251, 104] on input "text" at bounding box center [251, 104] width 86 height 17
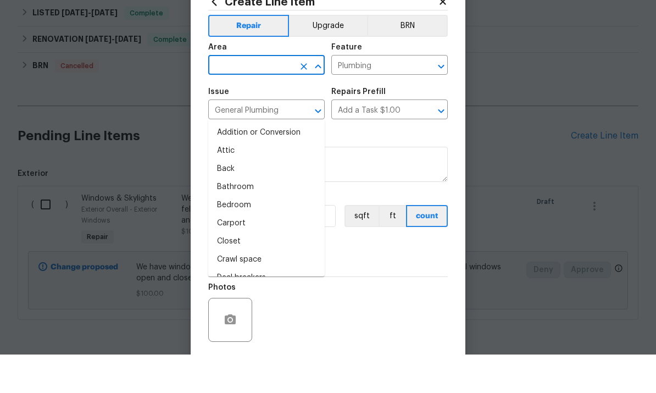
type input "m"
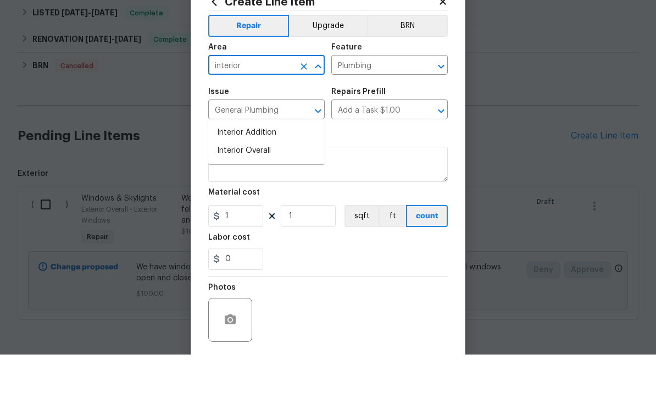
click at [257, 180] on li "Interior Overall" at bounding box center [266, 189] width 117 height 18
type input "Interior Overall"
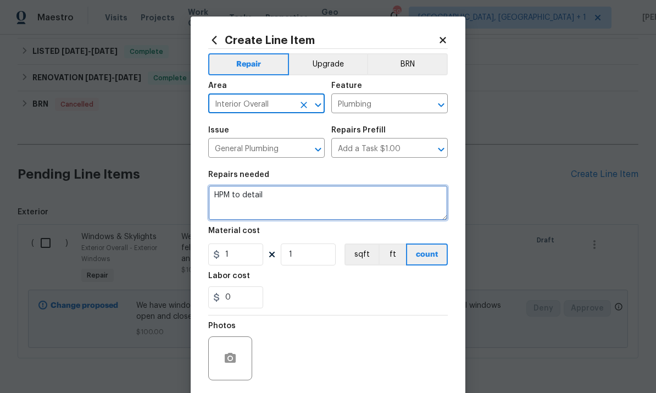
click at [286, 197] on textarea "HPM to detail" at bounding box center [328, 202] width 240 height 35
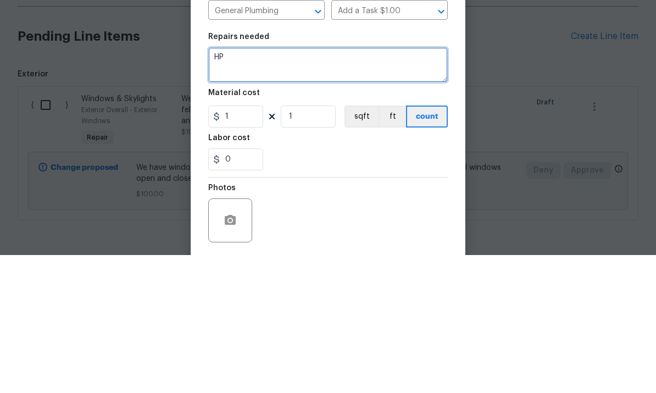
type textarea "H"
type textarea "A"
type textarea "Water heater temp to hot, adjust to normal ranges."
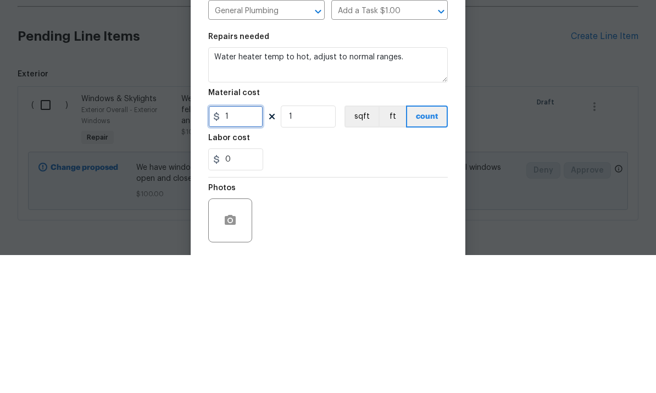
click at [244, 244] on input "1" at bounding box center [235, 255] width 55 height 22
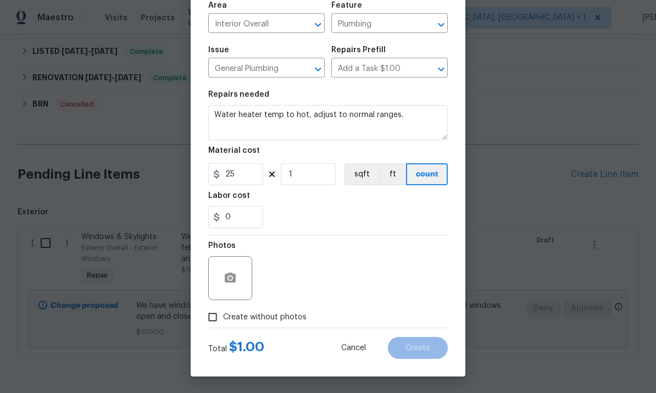
scroll to position [82, 0]
type input "25"
click at [219, 321] on input "Create without photos" at bounding box center [212, 317] width 21 height 21
checkbox input "true"
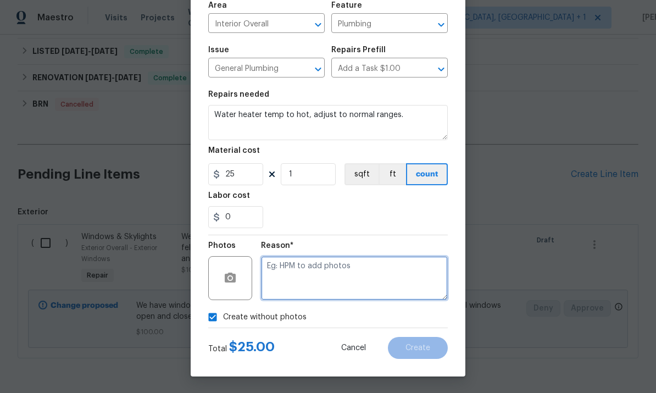
click at [309, 269] on textarea at bounding box center [354, 278] width 187 height 44
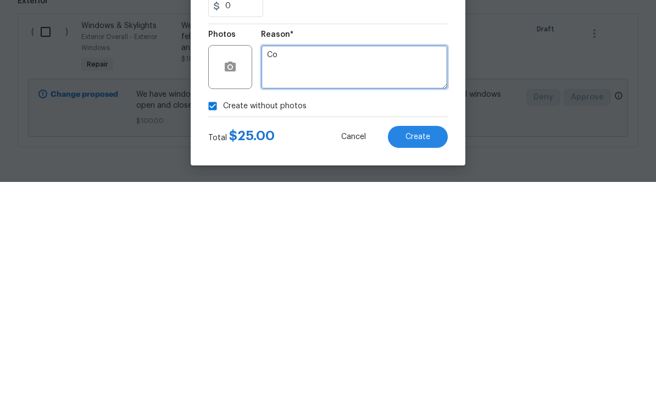
type textarea "C"
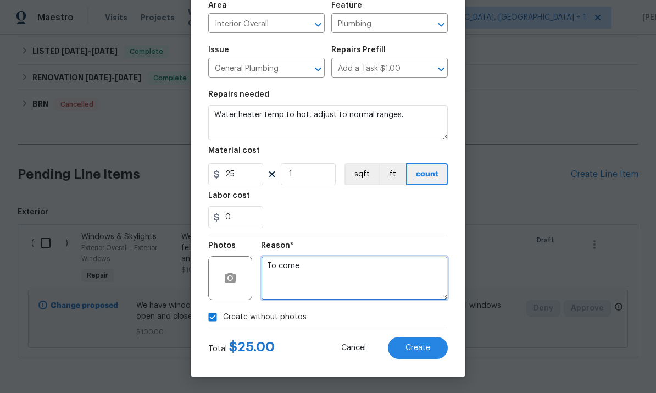
type textarea "To come"
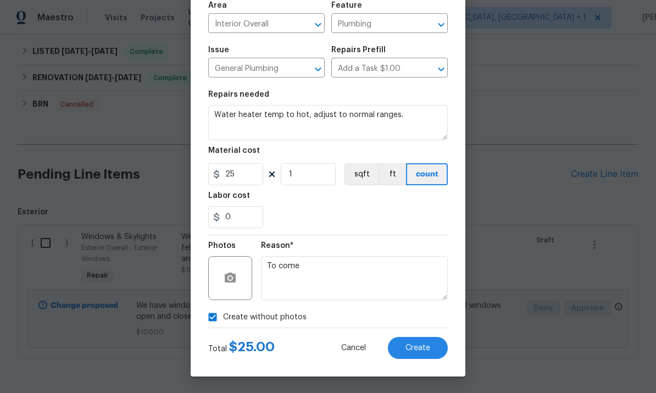
click at [420, 346] on span "Create" at bounding box center [418, 348] width 25 height 8
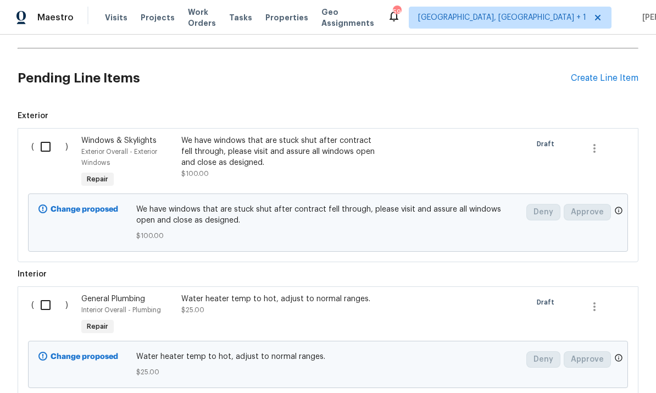
scroll to position [455, 0]
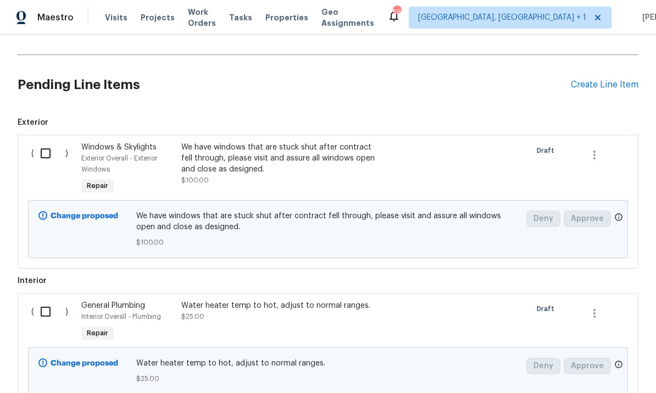
click at [606, 59] on div "Pending Line Items Create Line Item" at bounding box center [328, 84] width 621 height 51
click at [603, 80] on div "Create Line Item" at bounding box center [605, 85] width 68 height 10
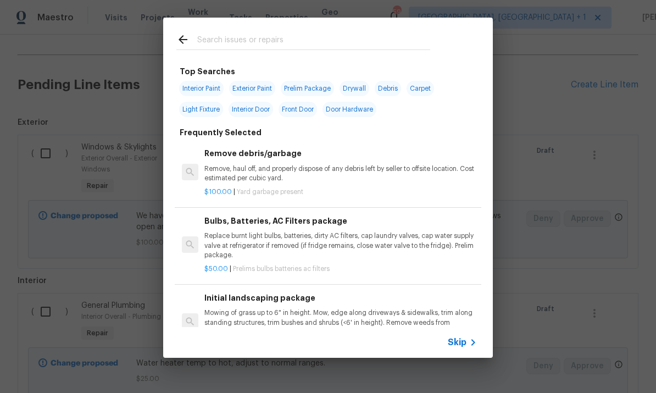
click at [263, 38] on input "text" at bounding box center [313, 41] width 233 height 16
type input "Doors"
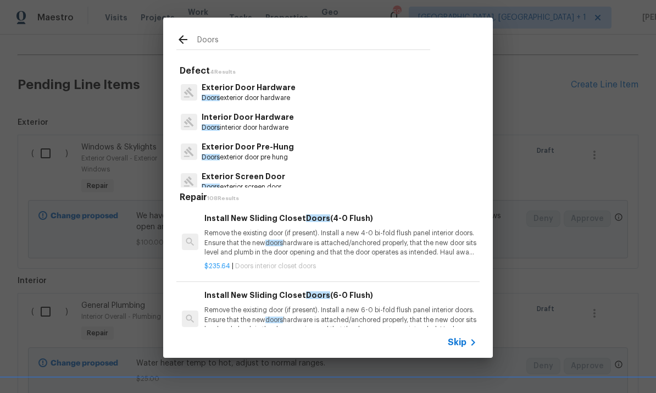
click at [274, 92] on p "Exterior Door Hardware" at bounding box center [249, 88] width 94 height 12
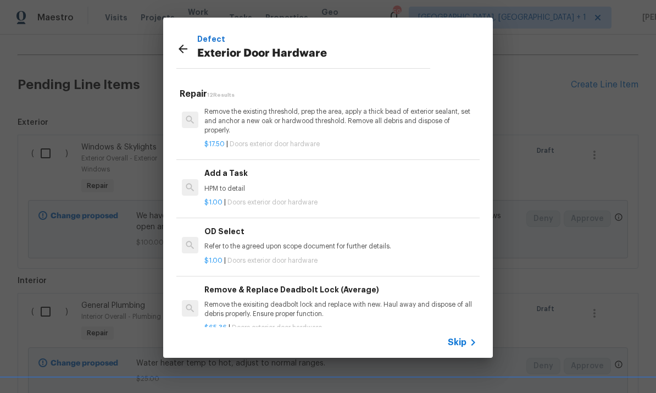
scroll to position [377, 0]
click at [239, 178] on div "Add a Task HPM to detail" at bounding box center [341, 179] width 273 height 26
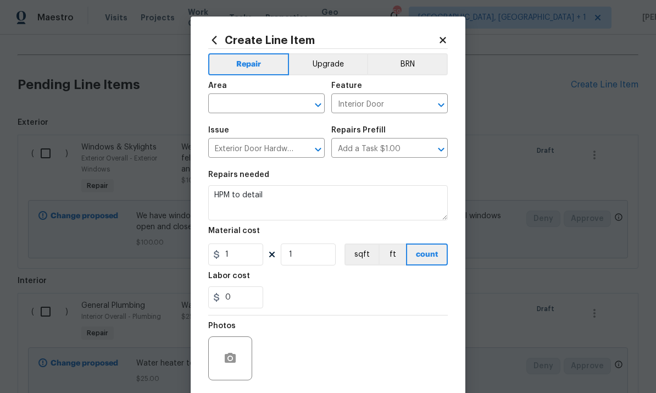
click at [254, 109] on input "text" at bounding box center [251, 104] width 86 height 17
click at [252, 107] on input "doors" at bounding box center [251, 104] width 86 height 17
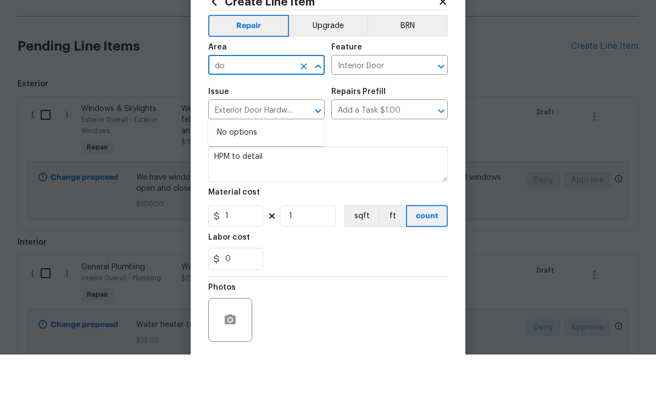
type input "d"
click at [261, 180] on li "Interior Overall" at bounding box center [266, 189] width 117 height 18
type input "Interior Overall"
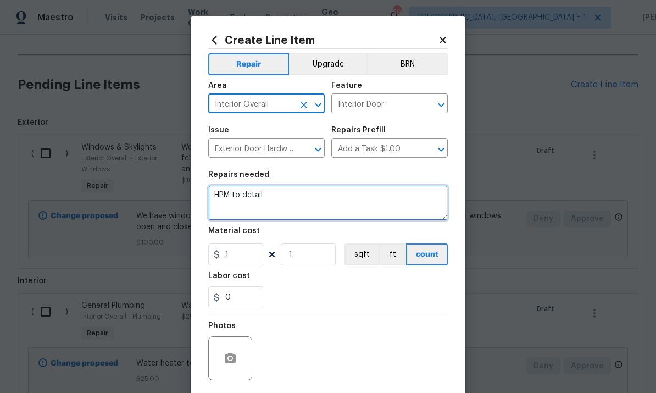
click at [260, 201] on textarea "HPM to detail" at bounding box center [328, 202] width 240 height 35
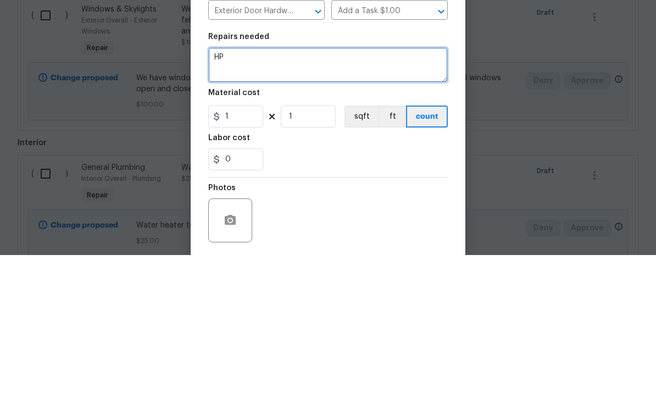
type textarea "H"
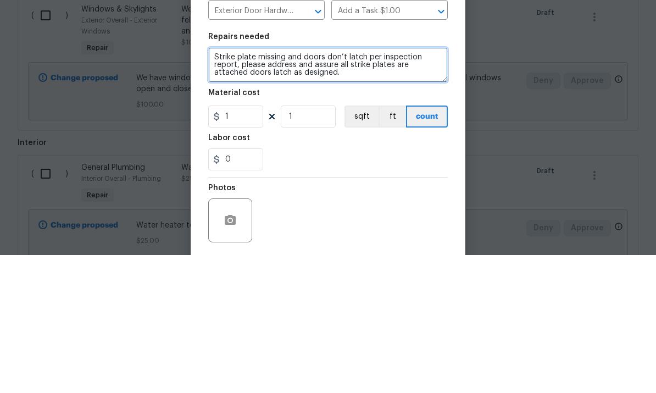
type textarea "Strike plate missing and doors don’t latch per inspection report, please addres…"
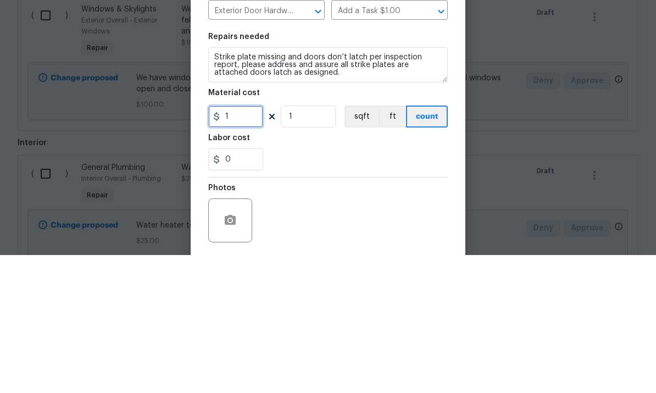
click at [251, 244] on input "1" at bounding box center [235, 255] width 55 height 22
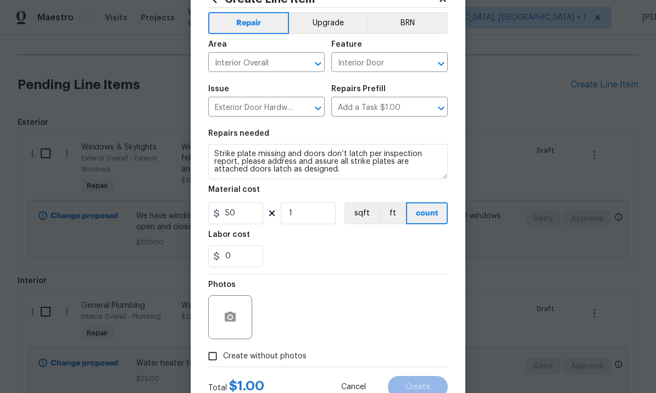
scroll to position [46, 0]
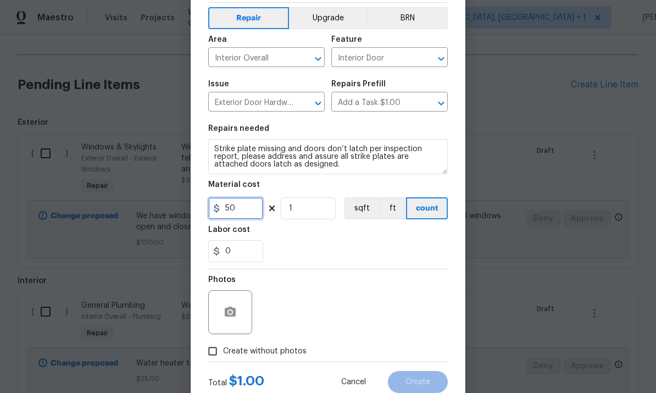
type input "50"
click at [222, 345] on input "Create without photos" at bounding box center [212, 351] width 21 height 21
checkbox input "true"
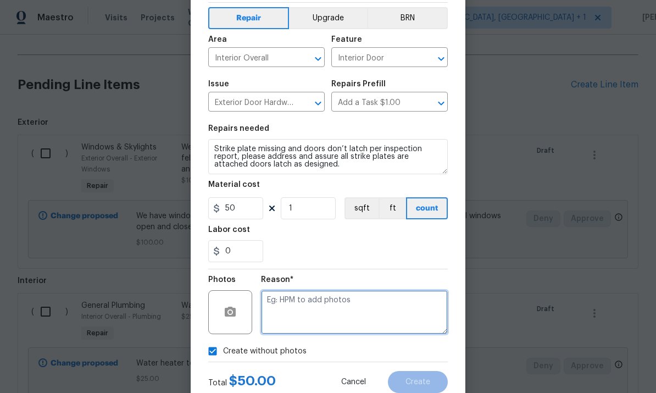
click at [303, 312] on textarea at bounding box center [354, 312] width 187 height 44
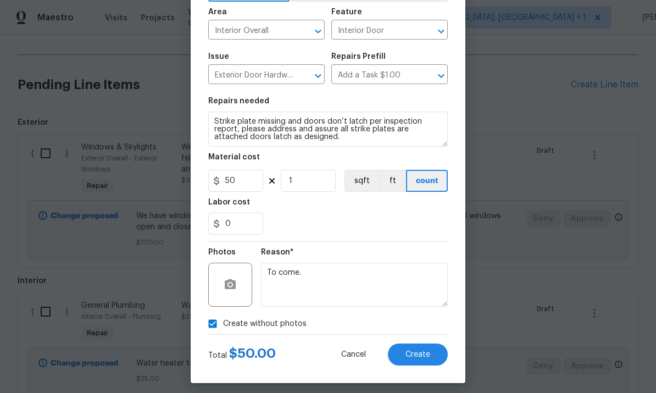
scroll to position [79, 0]
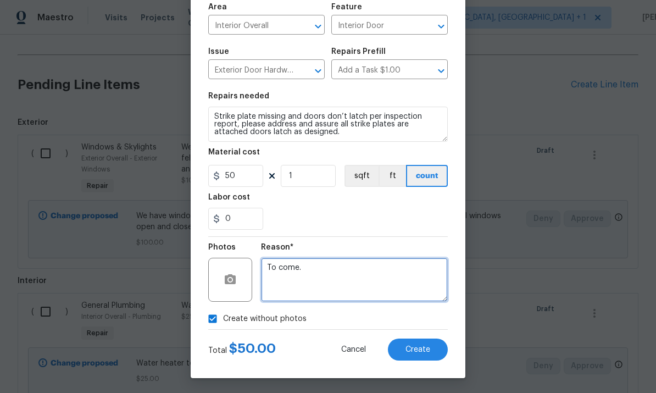
type textarea "To come."
click at [417, 352] on span "Create" at bounding box center [418, 350] width 25 height 8
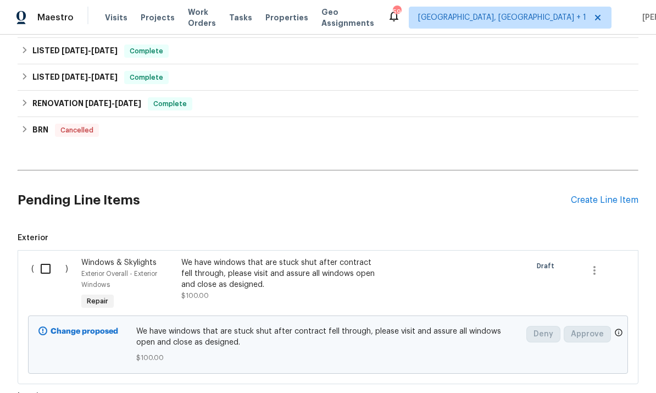
scroll to position [338, 0]
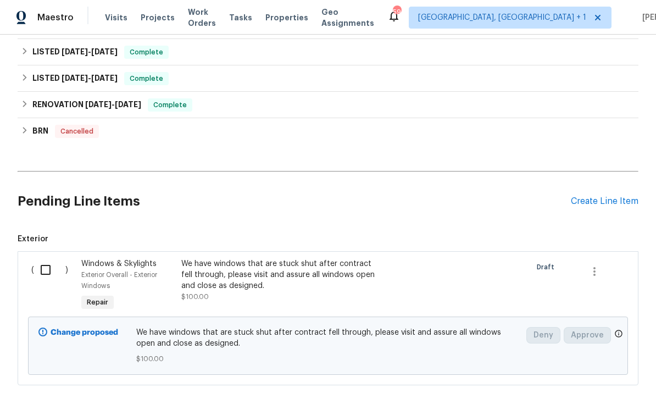
click at [595, 206] on div "Create Line Item" at bounding box center [605, 201] width 68 height 10
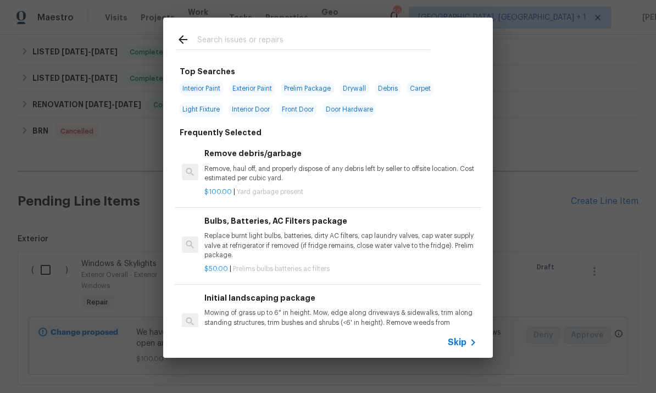
click at [232, 42] on input "text" at bounding box center [313, 41] width 233 height 16
type input "Deck"
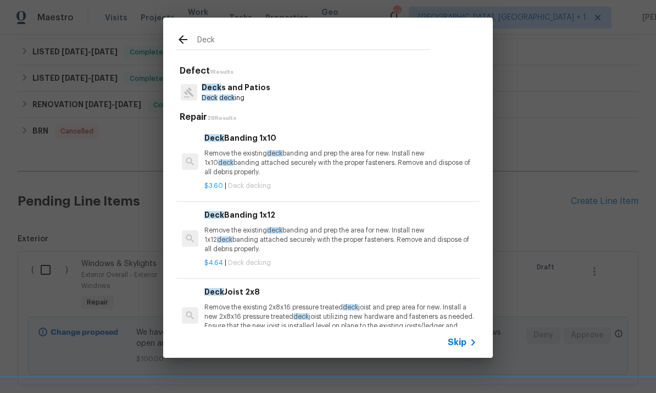
click at [246, 90] on p "Deck s and Patios" at bounding box center [236, 88] width 69 height 12
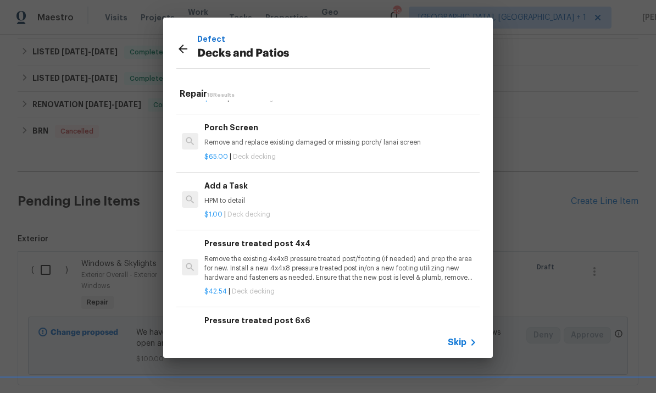
scroll to position [1065, 0]
click at [241, 197] on p "HPM to detail" at bounding box center [341, 201] width 273 height 9
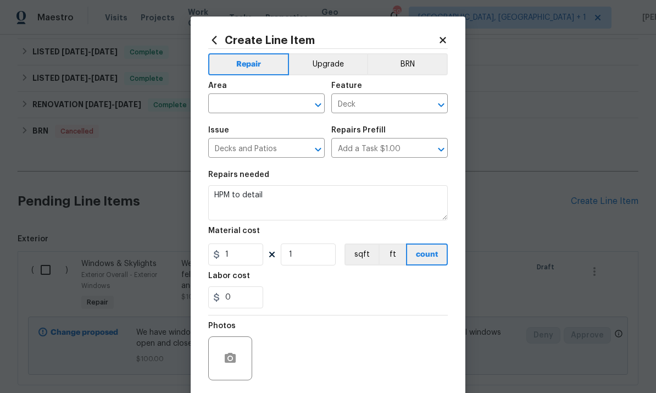
click at [242, 103] on input "text" at bounding box center [251, 104] width 86 height 17
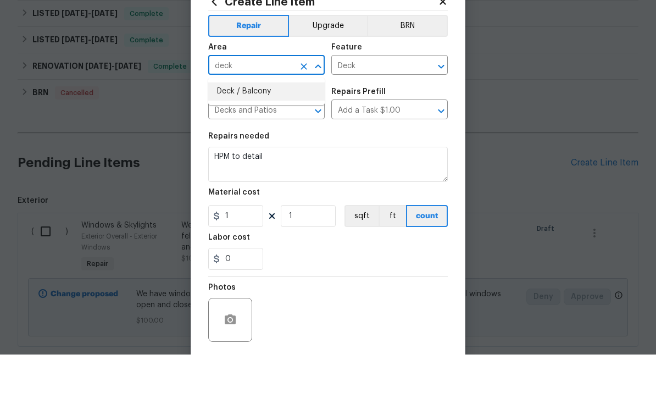
click at [260, 121] on li "Deck / Balcony" at bounding box center [266, 130] width 117 height 18
type input "Deck / Balcony"
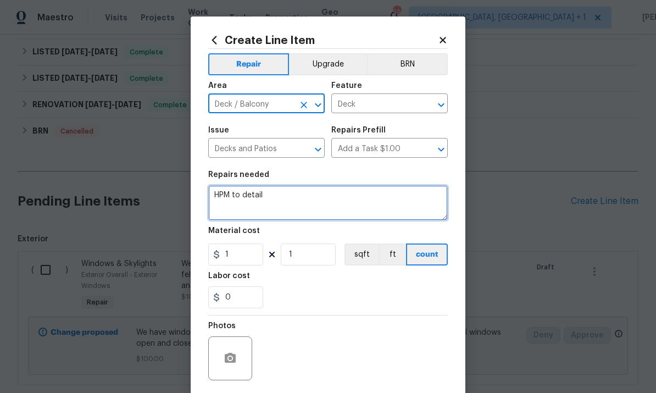
click at [264, 210] on textarea "HPM to detail" at bounding box center [328, 202] width 240 height 35
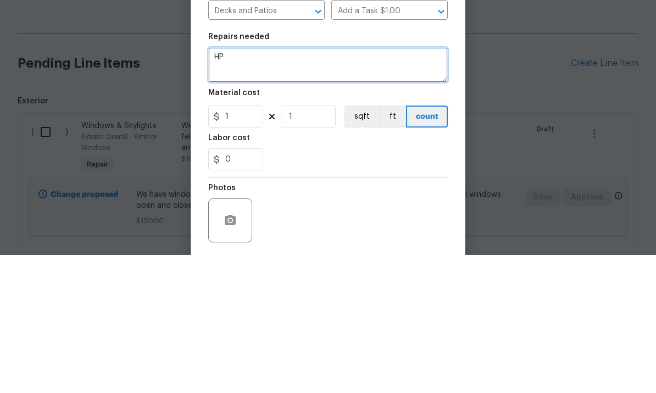
type textarea "H"
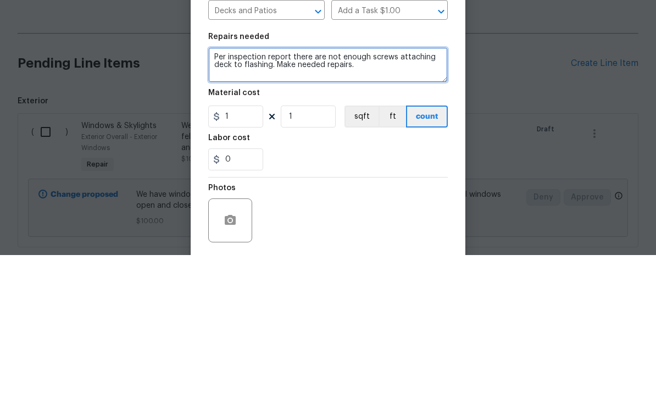
type textarea "Per inspection report there are not enough screws attaching deck to flashing. M…"
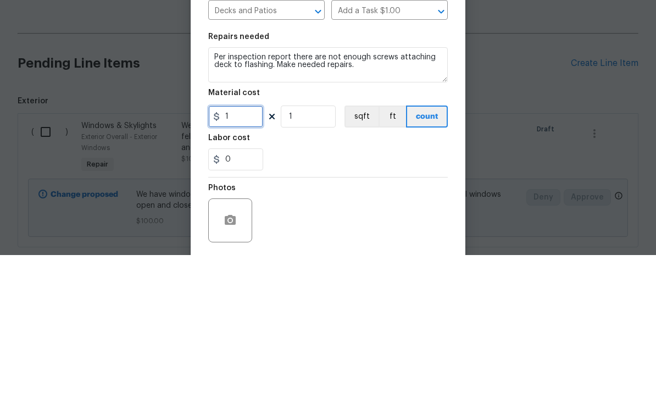
click at [245, 244] on input "1" at bounding box center [235, 255] width 55 height 22
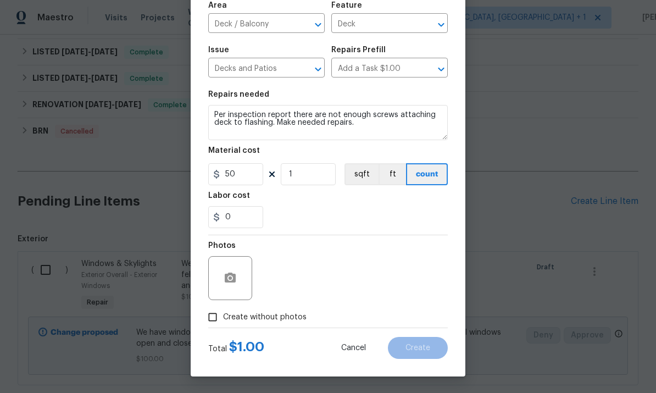
scroll to position [82, 0]
type input "50"
click at [222, 315] on input "Create without photos" at bounding box center [212, 317] width 21 height 21
checkbox input "true"
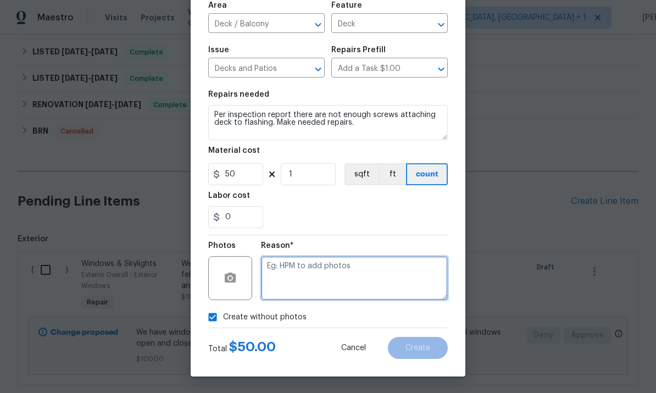
click at [287, 267] on textarea at bounding box center [354, 278] width 187 height 44
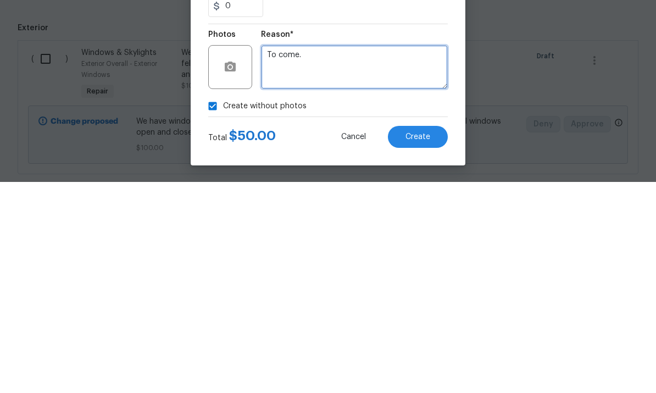
type textarea "To come."
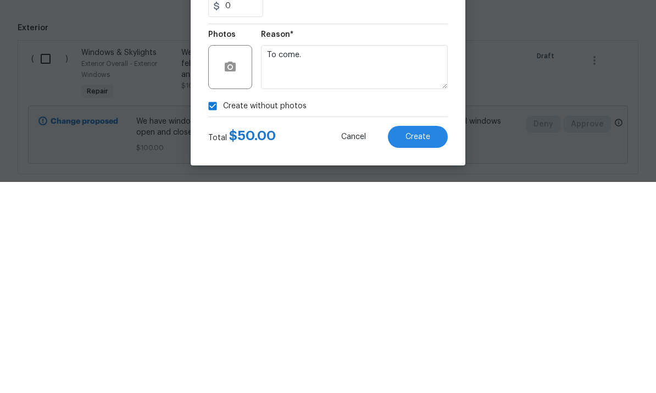
click at [418, 328] on div "Total $ 50.00 Cancel Create" at bounding box center [328, 343] width 240 height 31
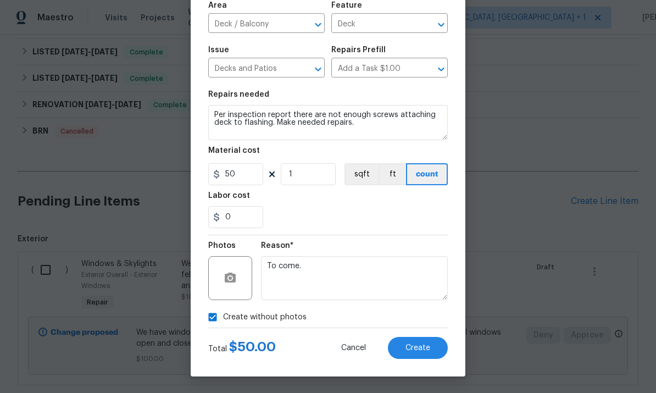
click at [429, 354] on button "Create" at bounding box center [418, 348] width 60 height 22
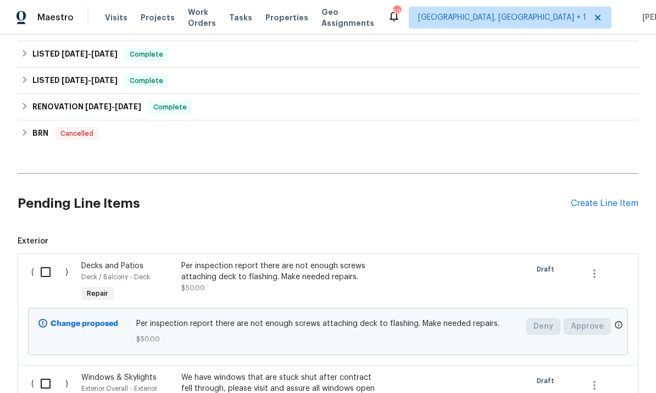
scroll to position [356, 0]
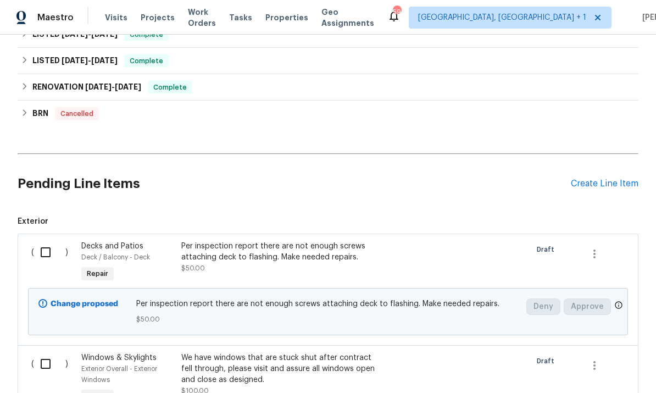
click at [598, 179] on div "Create Line Item" at bounding box center [605, 184] width 68 height 10
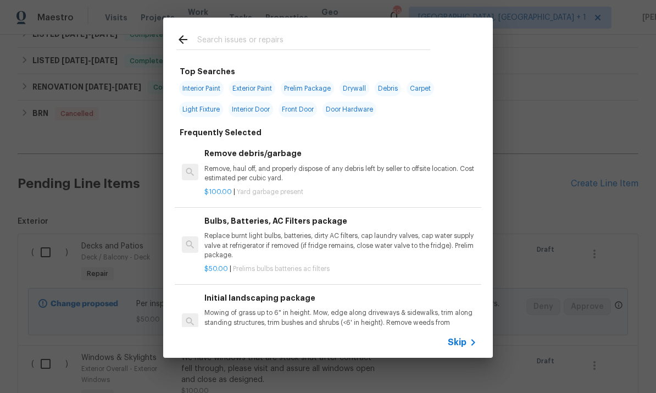
click at [252, 46] on input "text" at bounding box center [313, 41] width 233 height 16
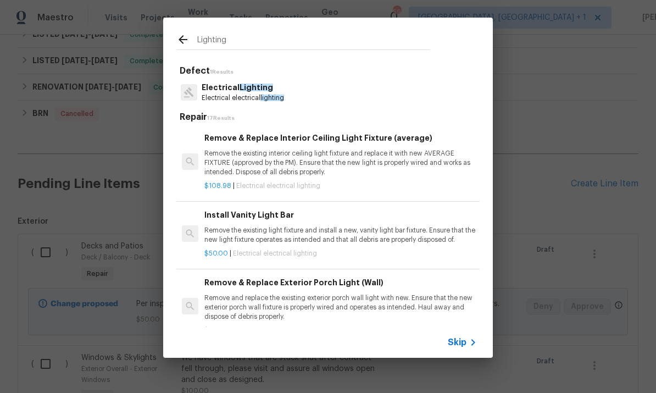
type input "Lighting"
click at [251, 93] on p "Electrical Lighting" at bounding box center [244, 88] width 84 height 12
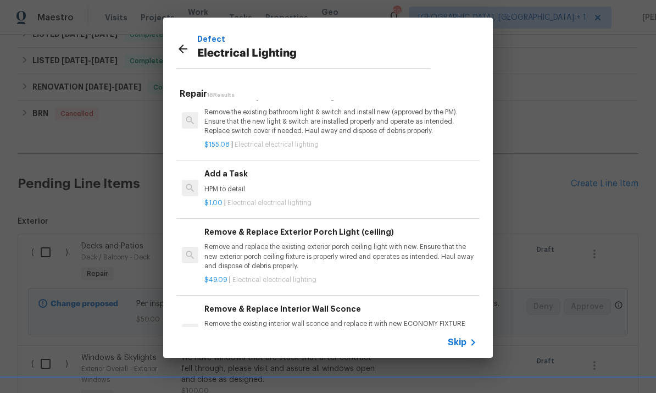
scroll to position [674, 0]
click at [235, 171] on h6 "Add a Task" at bounding box center [341, 174] width 273 height 12
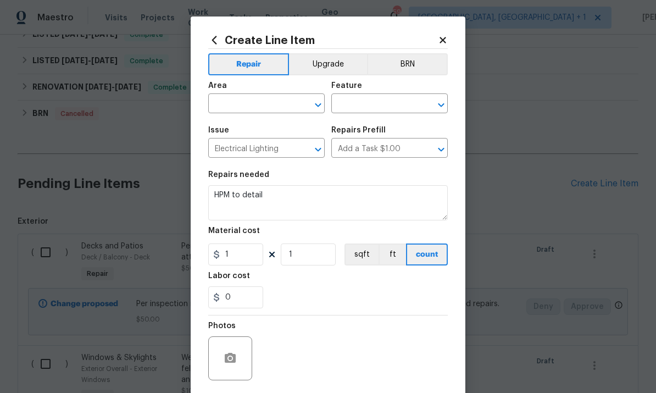
click at [235, 170] on section "Repairs needed HPM to detail Material cost 1 1 sqft ft count Labor cost 0" at bounding box center [328, 239] width 240 height 151
click at [266, 104] on input "text" at bounding box center [251, 104] width 86 height 17
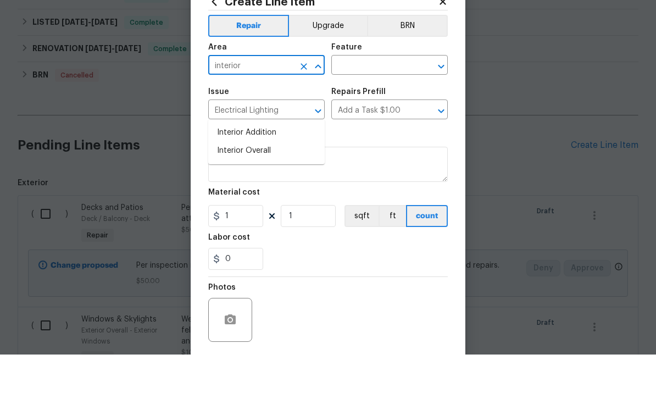
type input "interior"
click at [376, 96] on input "text" at bounding box center [375, 104] width 86 height 17
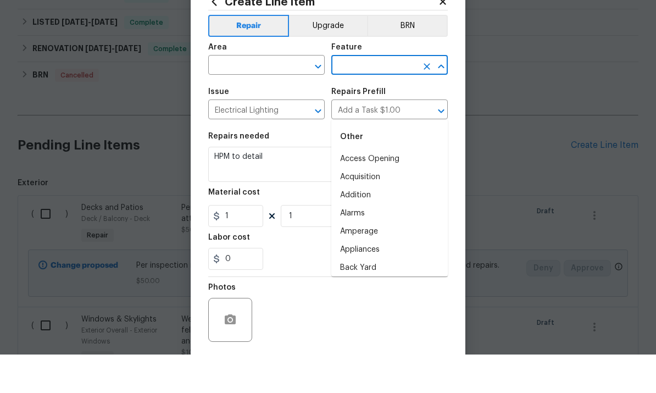
click at [255, 96] on input "text" at bounding box center [251, 104] width 86 height 17
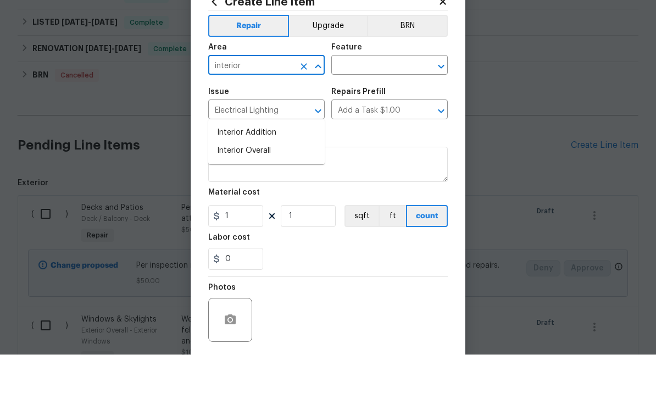
click at [258, 180] on li "Interior Overall" at bounding box center [266, 189] width 117 height 18
type input "Interior Overall"
click at [377, 96] on input "text" at bounding box center [375, 104] width 86 height 17
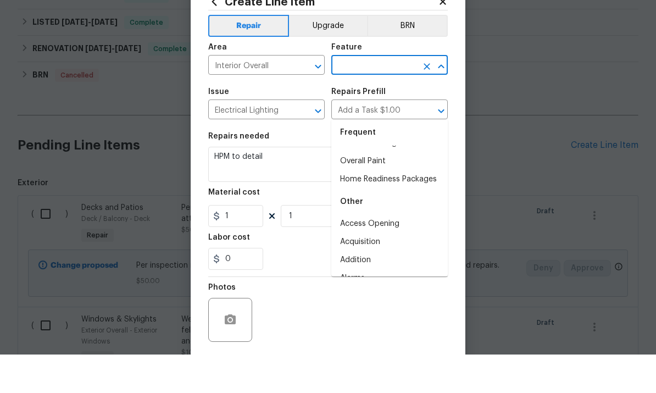
scroll to position [49, 0]
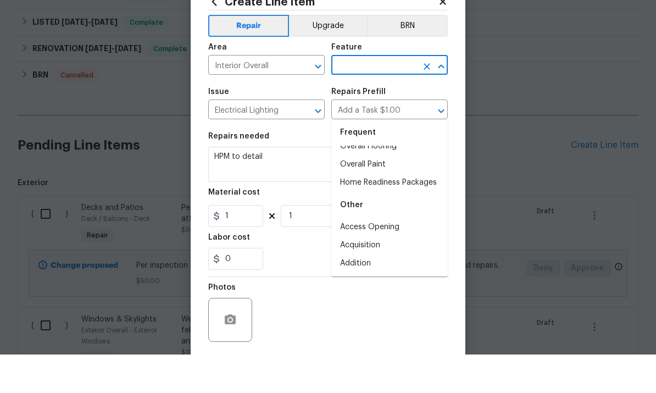
click at [372, 96] on input "text" at bounding box center [375, 104] width 86 height 17
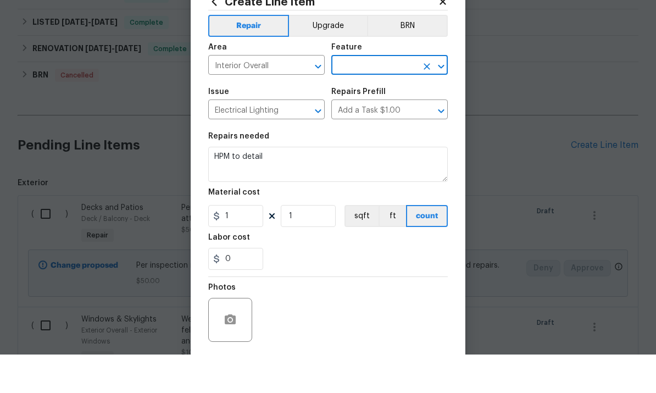
click at [365, 96] on input "text" at bounding box center [375, 104] width 86 height 17
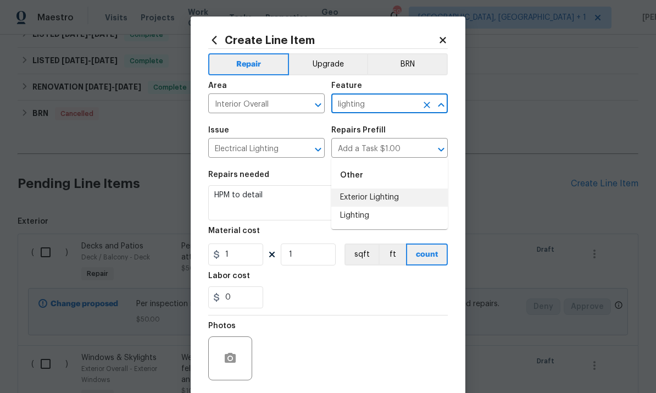
click at [385, 189] on li "Exterior Lighting" at bounding box center [390, 198] width 117 height 18
type input "Exterior Lighting"
click at [288, 201] on textarea "HPM to detail" at bounding box center [328, 202] width 240 height 35
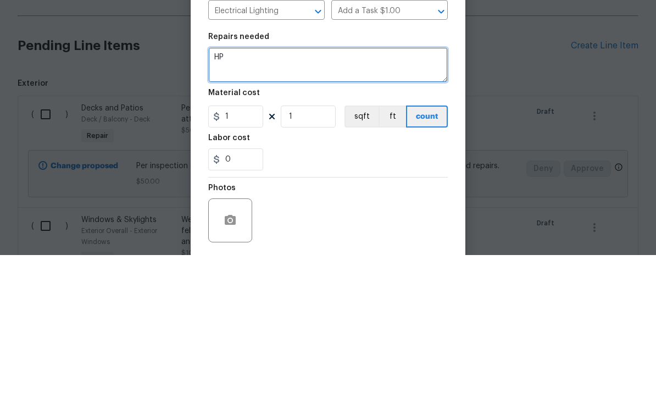
type textarea "H"
type textarea "Per inspection report rear lighting not working, inspection and make repairs as…"
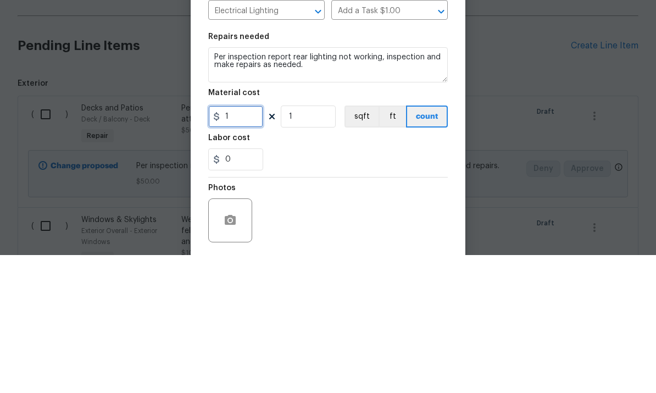
click at [250, 244] on input "1" at bounding box center [235, 255] width 55 height 22
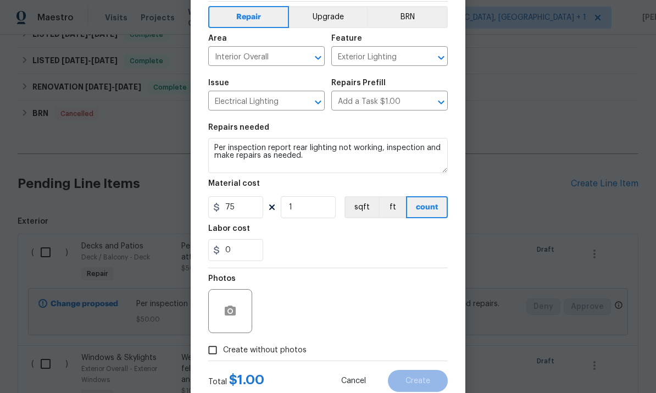
scroll to position [57, 0]
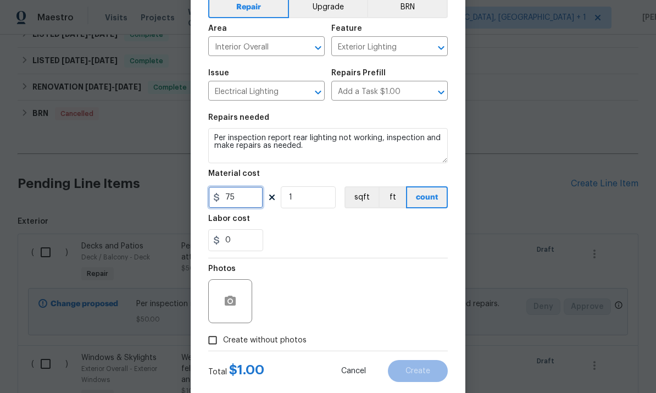
type input "75"
click at [222, 349] on input "Create without photos" at bounding box center [212, 340] width 21 height 21
checkbox input "true"
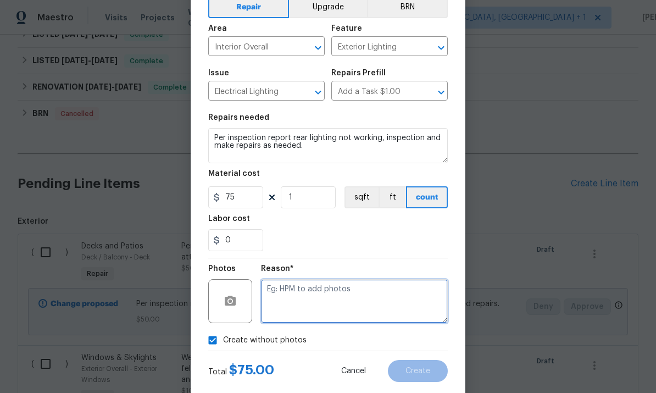
click at [299, 296] on textarea at bounding box center [354, 301] width 187 height 44
type textarea "To come."
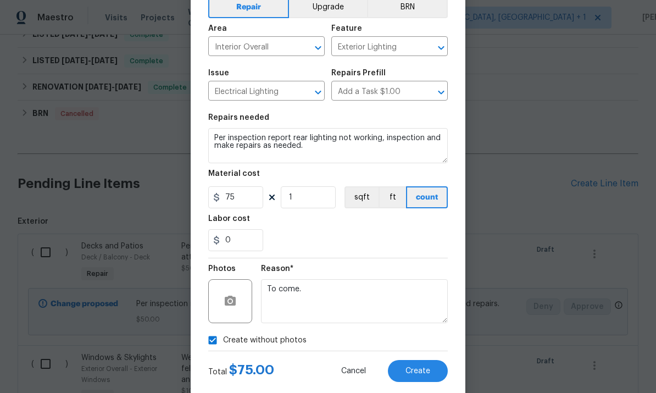
click at [417, 379] on button "Create" at bounding box center [418, 371] width 60 height 22
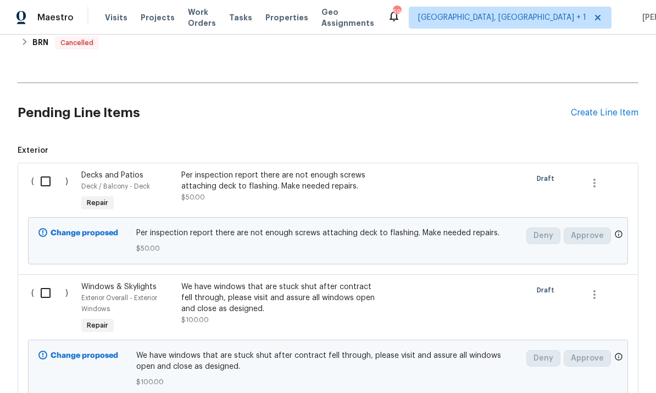
scroll to position [383, 0]
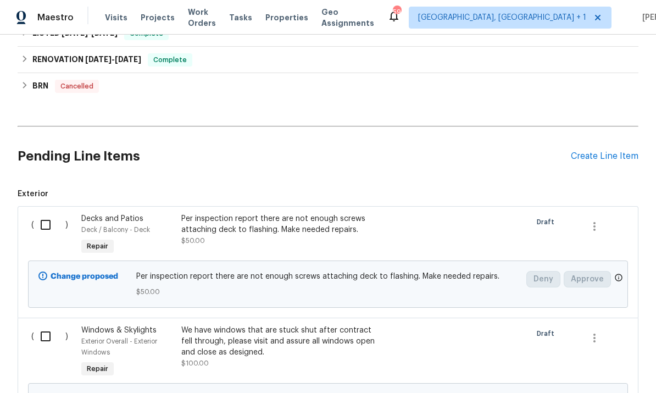
click at [595, 151] on div "Create Line Item" at bounding box center [605, 156] width 68 height 10
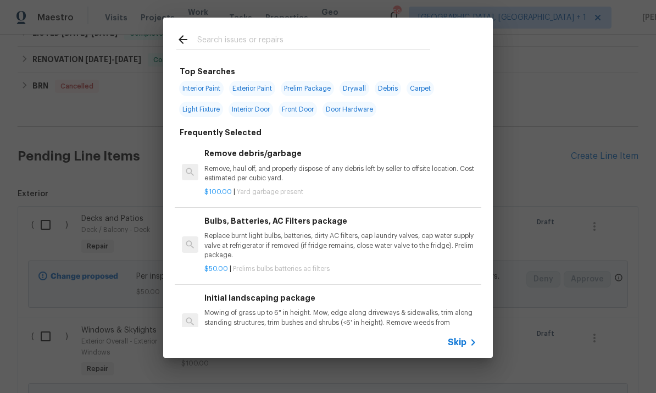
click at [236, 47] on input "text" at bounding box center [313, 41] width 233 height 16
type input "Outlets"
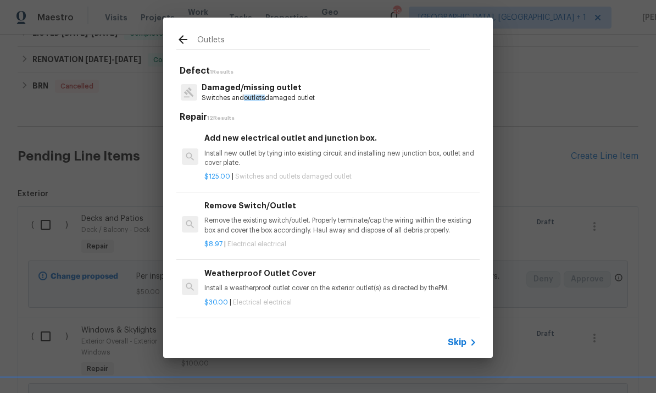
click at [278, 91] on p "Damaged/missing outlet" at bounding box center [258, 88] width 113 height 12
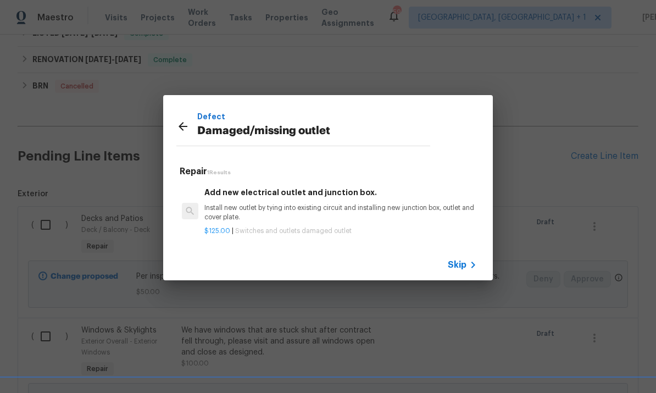
click at [281, 205] on p "Install new outlet by tying into existing circuit and installing new junction b…" at bounding box center [341, 212] width 273 height 19
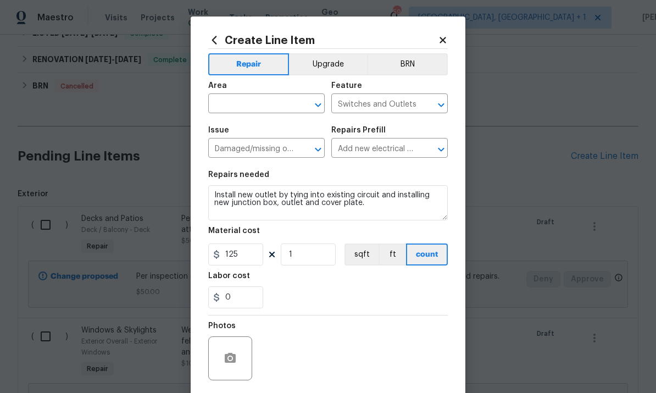
click at [265, 103] on input "text" at bounding box center [251, 104] width 86 height 17
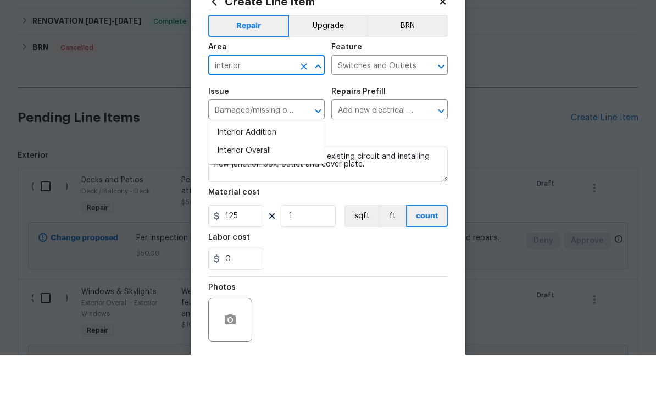
click at [269, 180] on li "Interior Overall" at bounding box center [266, 189] width 117 height 18
type input "Interior Overall"
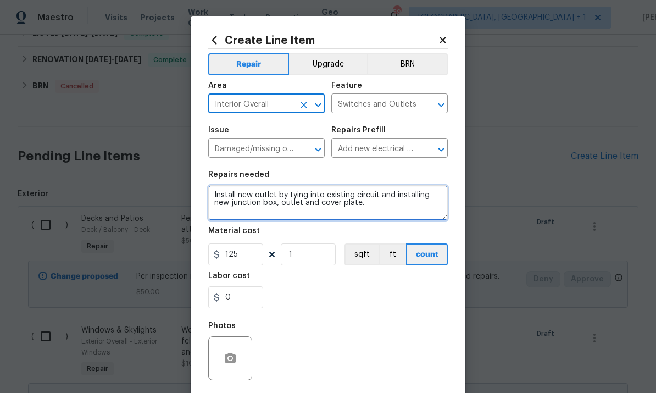
click at [378, 213] on textarea "Install new outlet by tying into existing circuit and installing new junction b…" at bounding box center [328, 202] width 240 height 35
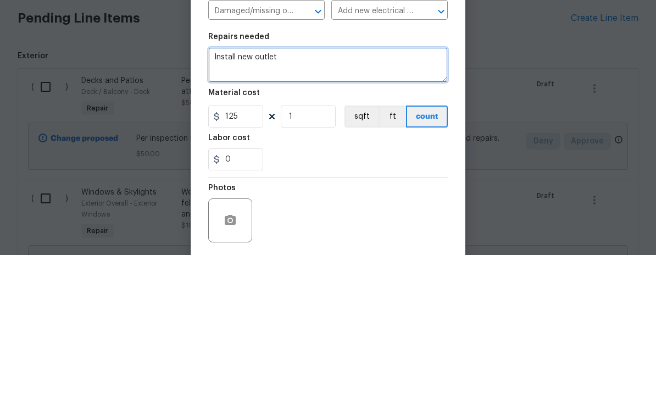
type textarea "Install new"
type textarea "Per inspection report the GFI’s are not protected, please assess an d,are neede…"
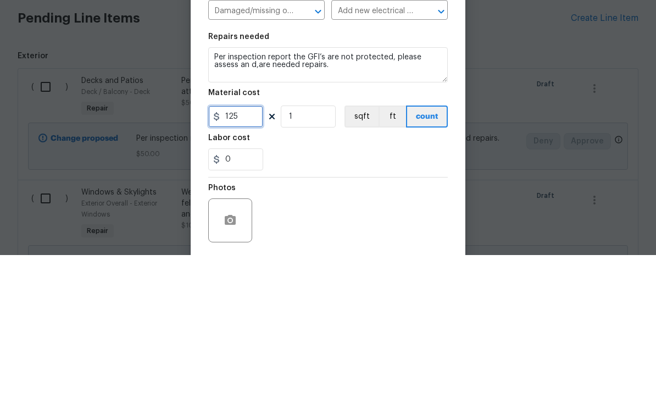
click at [255, 244] on input "125" at bounding box center [235, 255] width 55 height 22
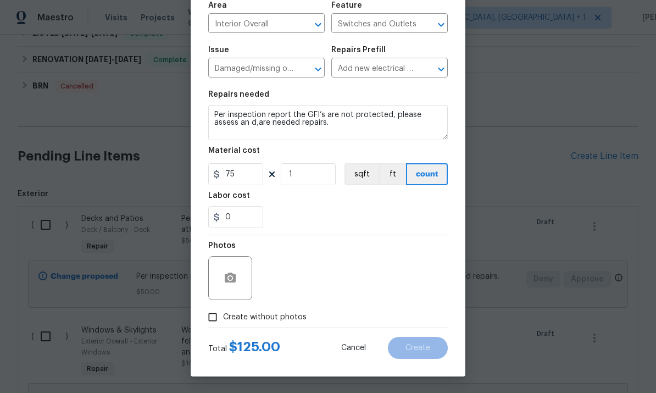
scroll to position [82, 0]
type input "75"
click at [216, 327] on input "Create without photos" at bounding box center [212, 317] width 21 height 21
checkbox input "true"
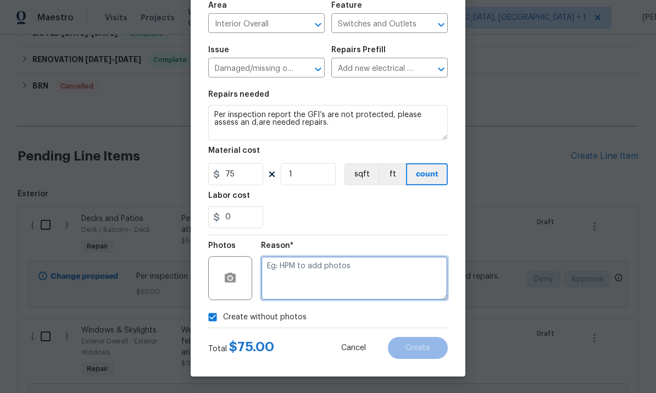
click at [299, 276] on textarea at bounding box center [354, 278] width 187 height 44
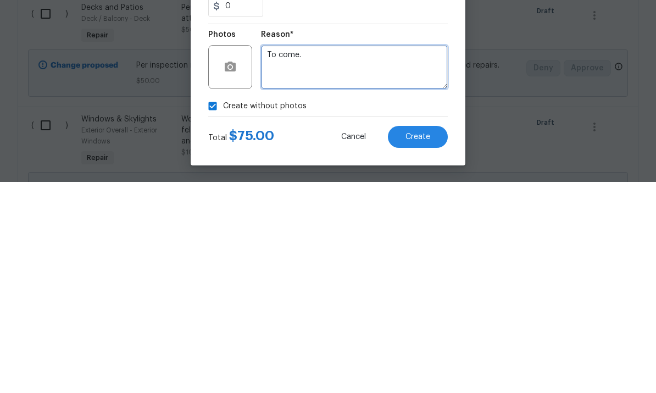
type textarea "To come."
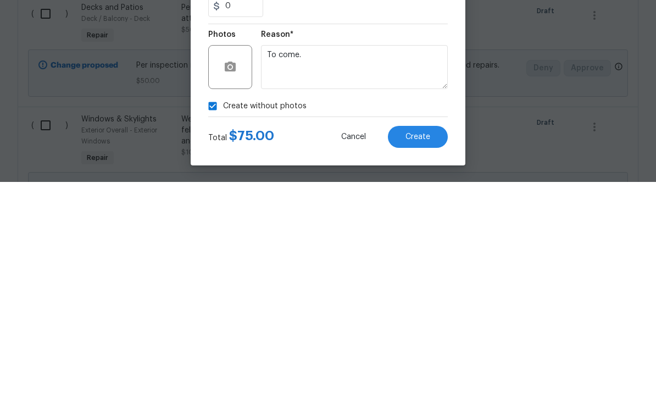
click at [418, 344] on span "Create" at bounding box center [418, 348] width 25 height 8
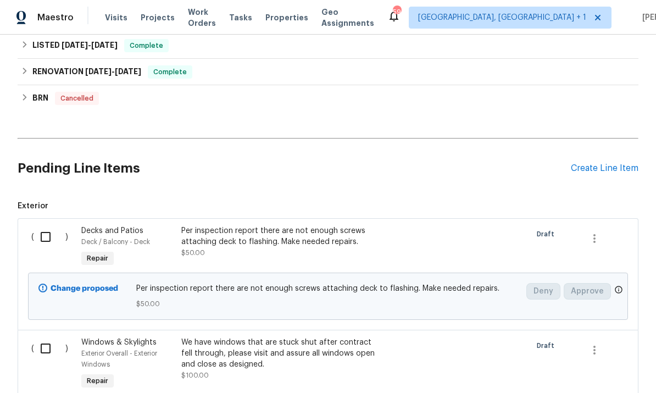
scroll to position [372, 0]
click at [47, 230] on input "checkbox" at bounding box center [49, 236] width 31 height 23
checkbox input "true"
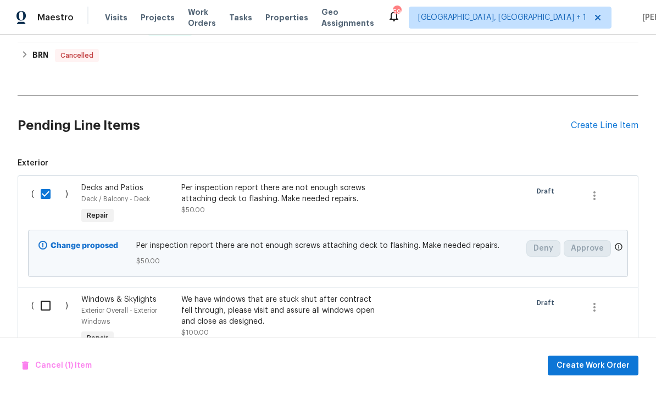
click at [57, 299] on input "checkbox" at bounding box center [49, 305] width 31 height 23
checkbox input "true"
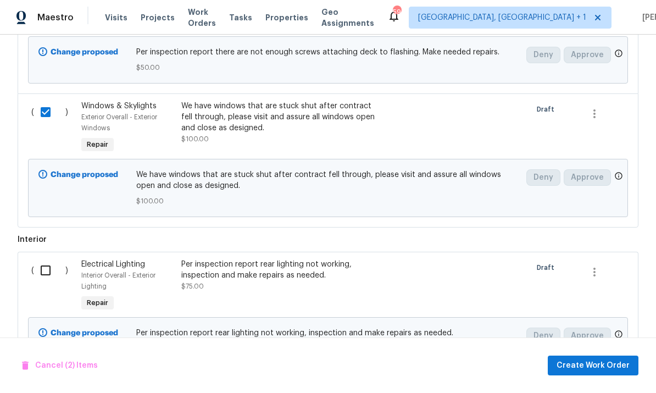
click at [52, 269] on input "checkbox" at bounding box center [49, 270] width 31 height 23
checkbox input "true"
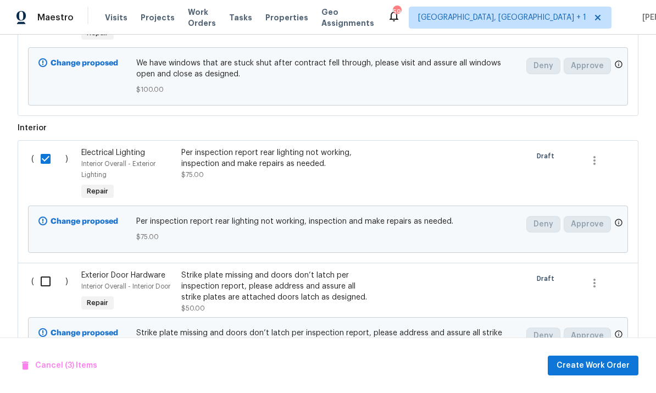
click at [54, 272] on input "checkbox" at bounding box center [49, 281] width 31 height 23
checkbox input "true"
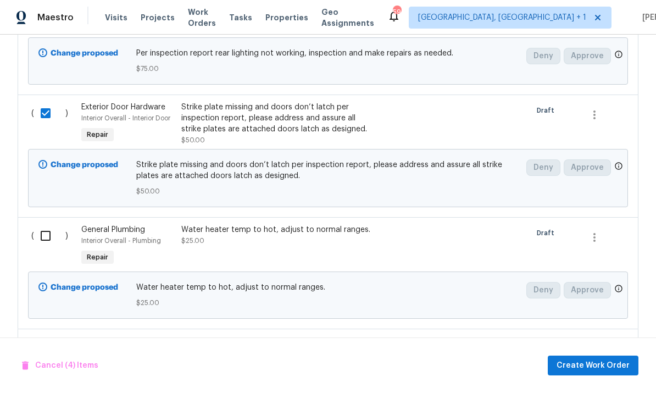
scroll to position [890, 0]
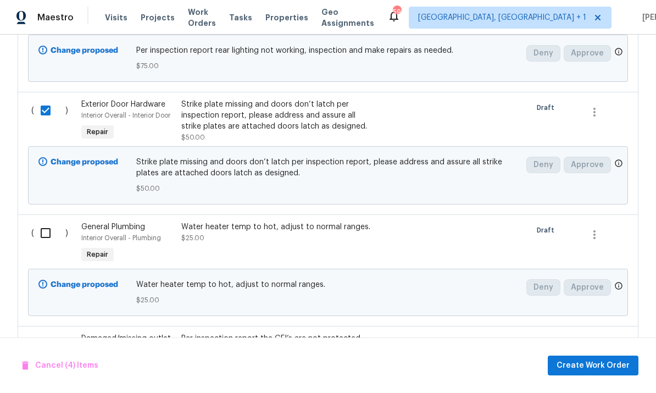
click at [55, 229] on input "checkbox" at bounding box center [49, 233] width 31 height 23
checkbox input "true"
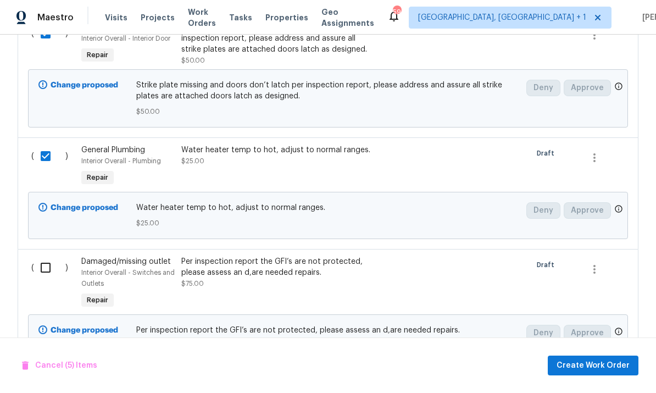
scroll to position [968, 0]
click at [52, 261] on input "checkbox" at bounding box center [49, 266] width 31 height 23
checkbox input "true"
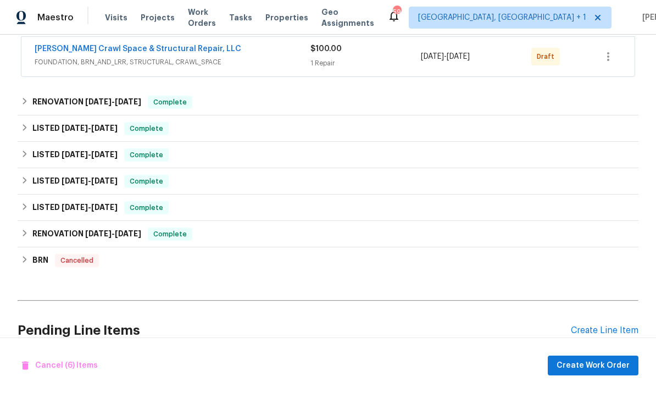
scroll to position [208, 0]
click at [608, 365] on span "Create Work Order" at bounding box center [593, 366] width 73 height 14
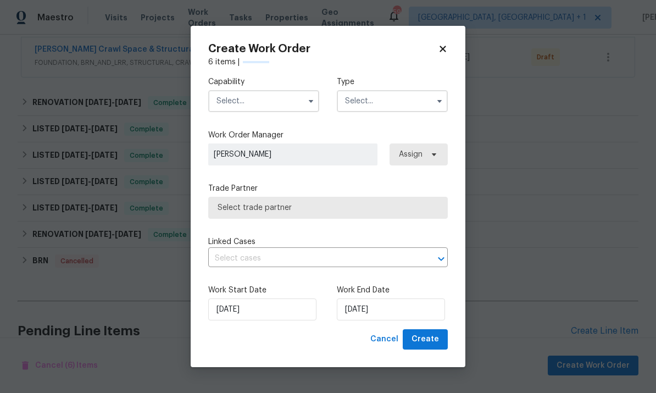
checkbox input "false"
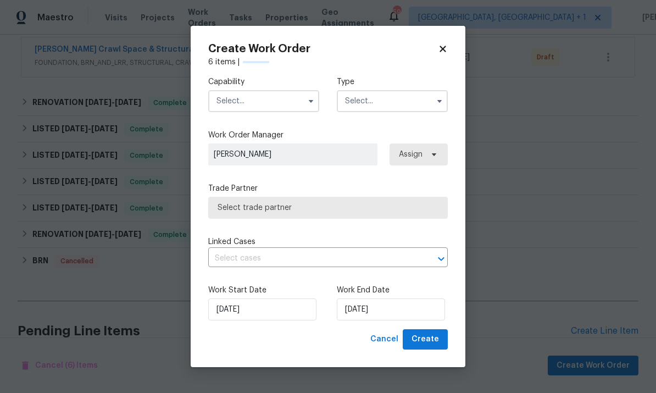
checkbox input "false"
click at [270, 106] on input "text" at bounding box center [263, 101] width 111 height 22
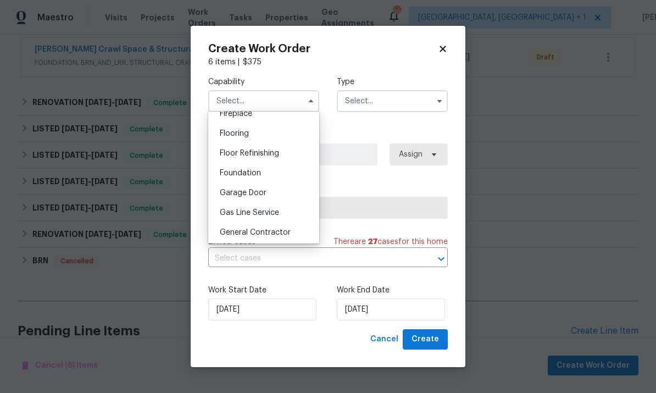
scroll to position [422, 0]
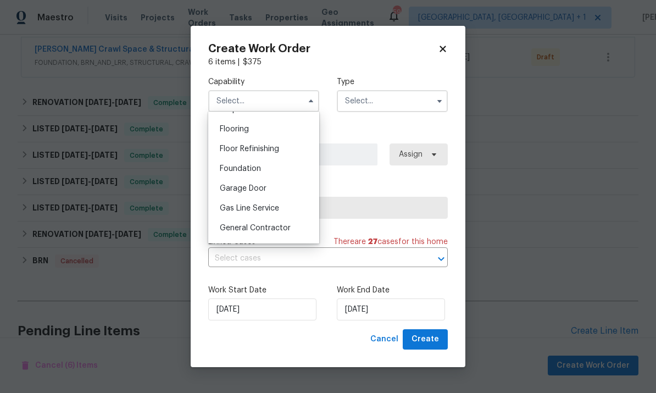
click at [274, 227] on span "General Contractor" at bounding box center [255, 228] width 71 height 8
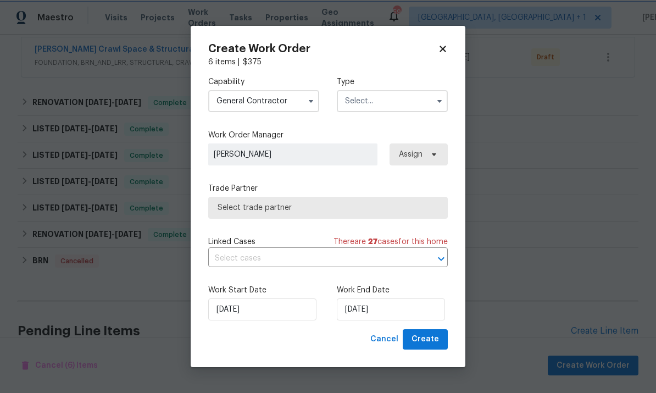
type input "General Contractor"
click at [418, 103] on input "text" at bounding box center [392, 101] width 111 height 22
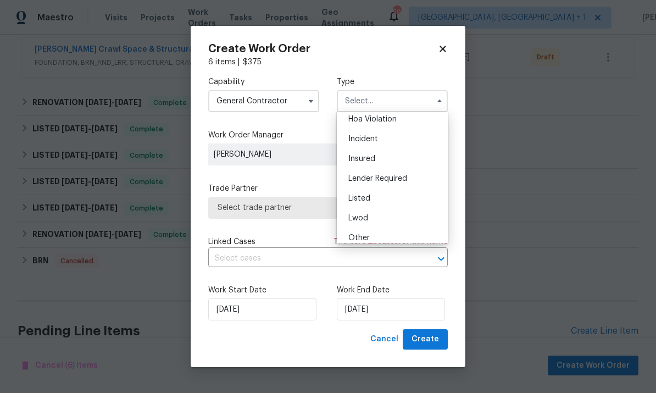
scroll to position [74, 0]
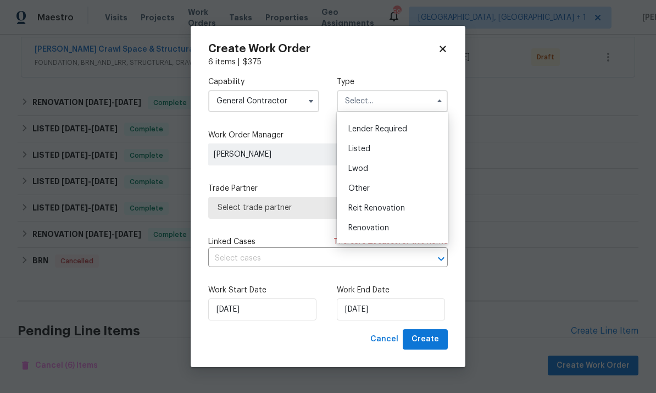
click at [376, 148] on div "Listed" at bounding box center [393, 149] width 106 height 20
type input "Listed"
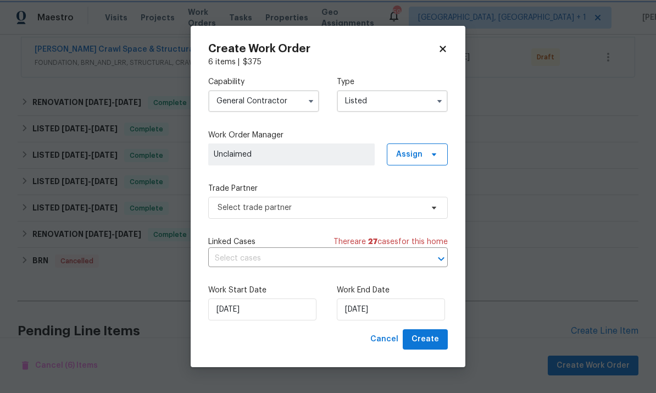
scroll to position [0, 0]
click at [432, 207] on icon at bounding box center [434, 207] width 9 height 9
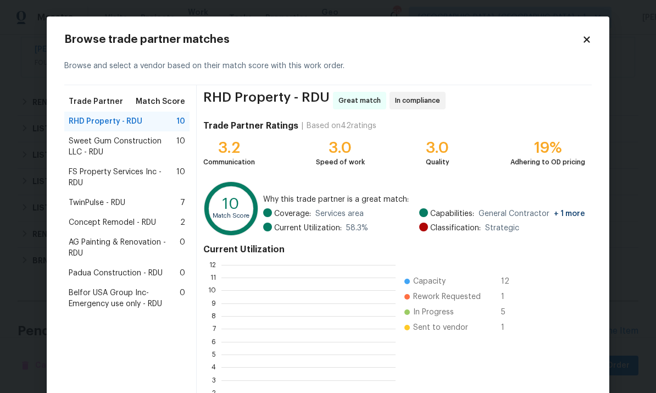
scroll to position [154, 174]
click at [129, 272] on span "Padua Construction - RDU" at bounding box center [116, 273] width 94 height 11
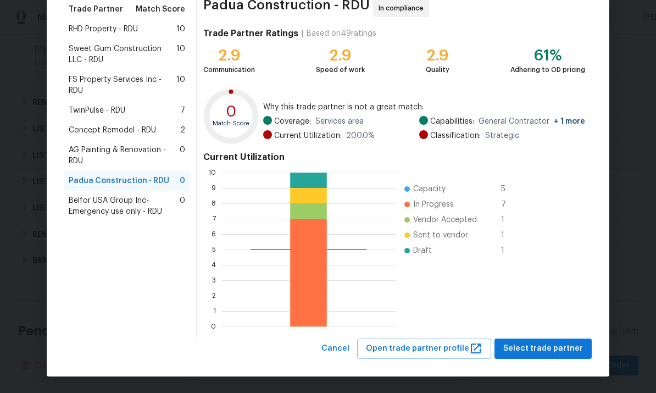
scroll to position [92, 0]
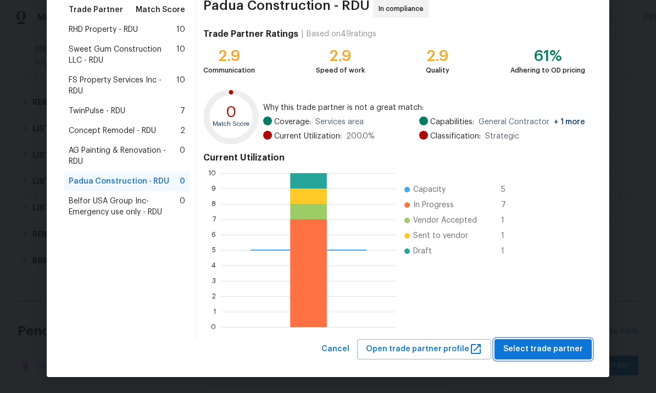
click at [558, 357] on button "Select trade partner" at bounding box center [543, 349] width 97 height 20
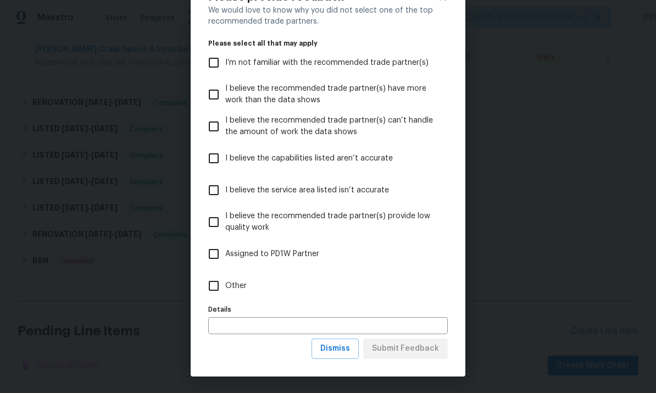
scroll to position [43, 0]
click at [342, 355] on span "Dismiss" at bounding box center [336, 349] width 30 height 14
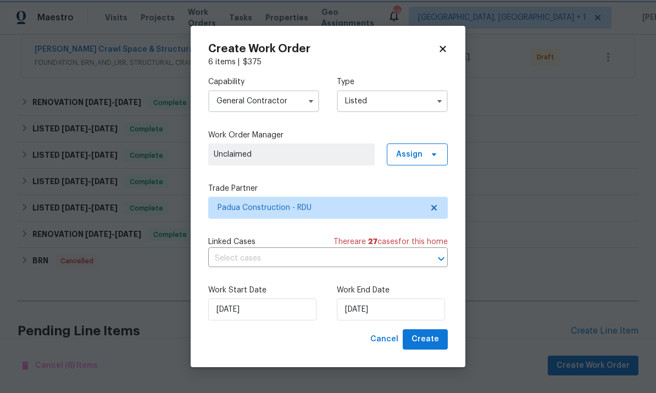
scroll to position [0, 0]
click at [396, 313] on input "[DATE]" at bounding box center [391, 310] width 108 height 22
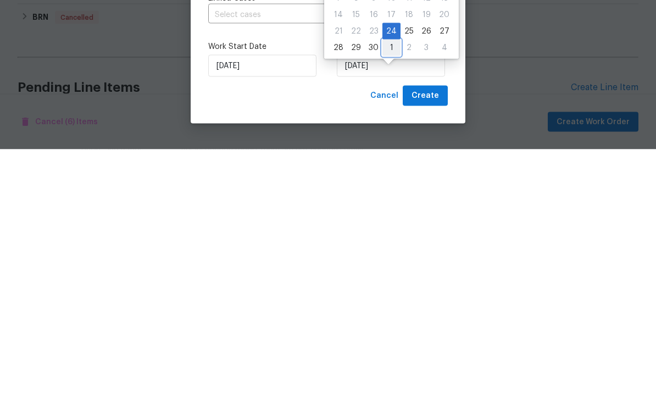
click at [393, 284] on div "1" at bounding box center [392, 291] width 18 height 15
type input "[DATE]"
select select "9"
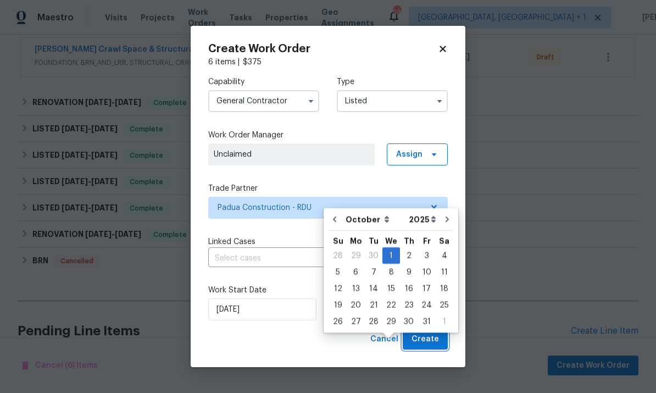
click at [439, 339] on span "Create" at bounding box center [425, 340] width 27 height 14
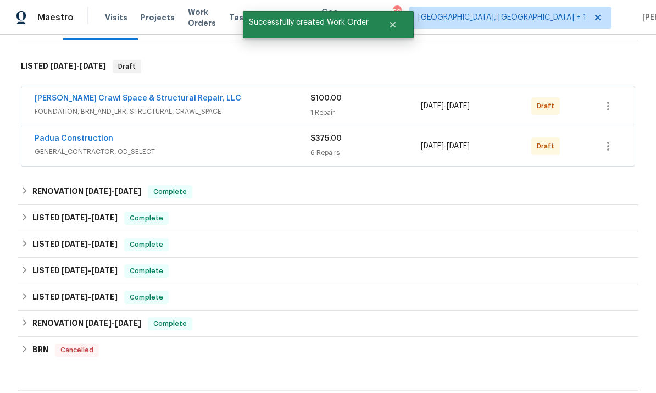
scroll to position [153, 0]
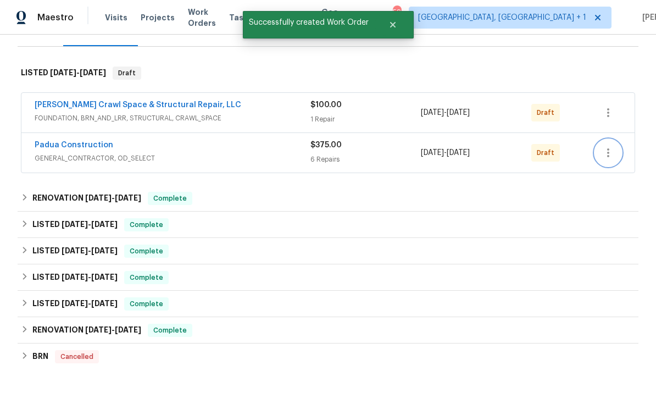
click at [612, 140] on button "button" at bounding box center [608, 153] width 26 height 26
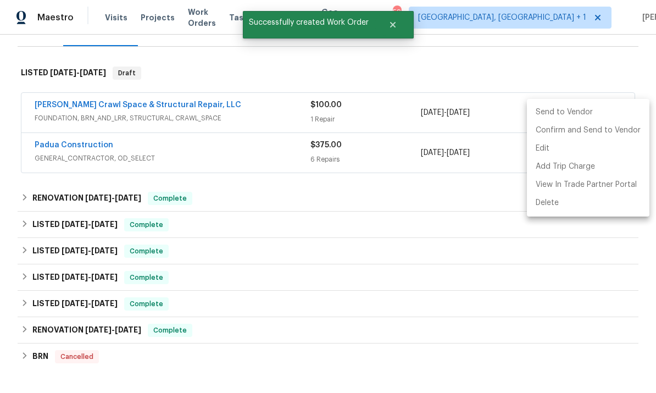
click at [560, 111] on li "Send to Vendor" at bounding box center [588, 112] width 123 height 18
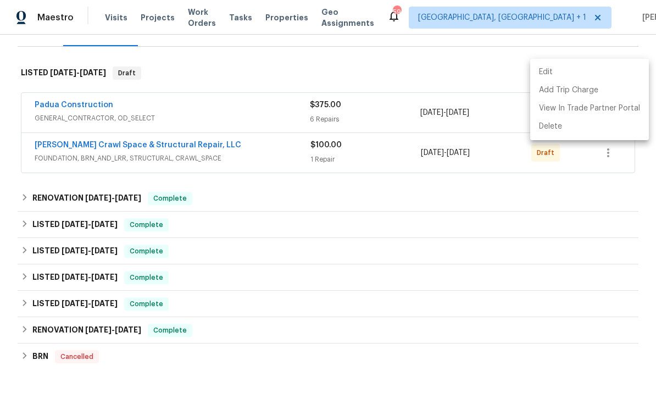
click at [82, 62] on div at bounding box center [328, 196] width 656 height 393
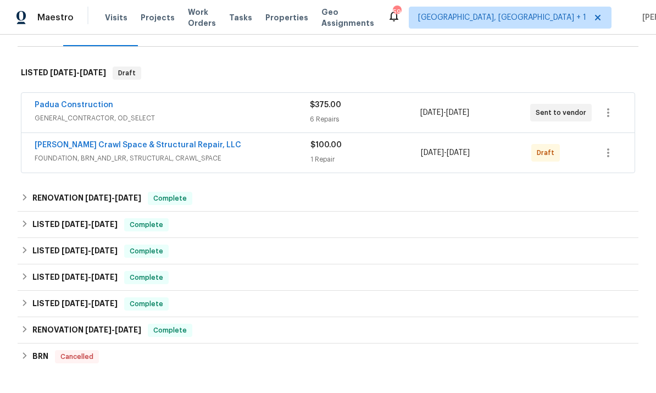
click at [85, 101] on link "Padua Construction" at bounding box center [74, 105] width 79 height 8
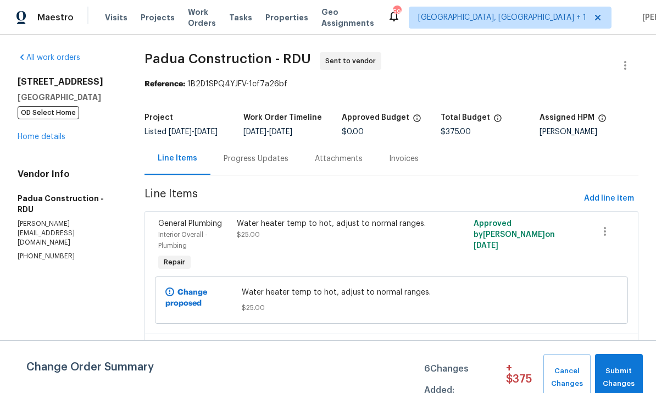
click at [262, 164] on div "Progress Updates" at bounding box center [256, 158] width 65 height 11
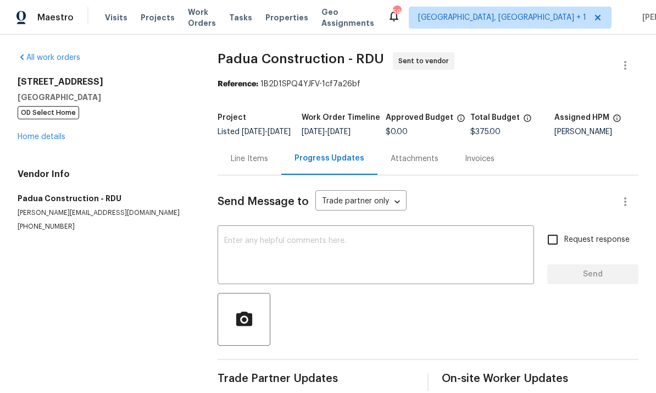
click at [291, 249] on textarea at bounding box center [375, 256] width 303 height 38
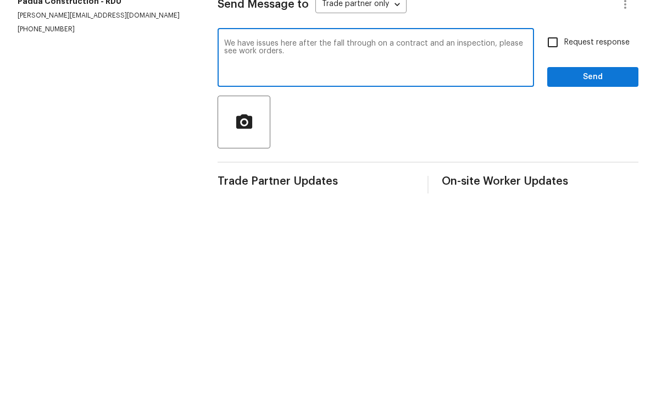
type textarea "We have issues here after the fall through on a contract and an inspection, ple…"
click at [561, 228] on input "Request response" at bounding box center [553, 239] width 23 height 23
checkbox input "true"
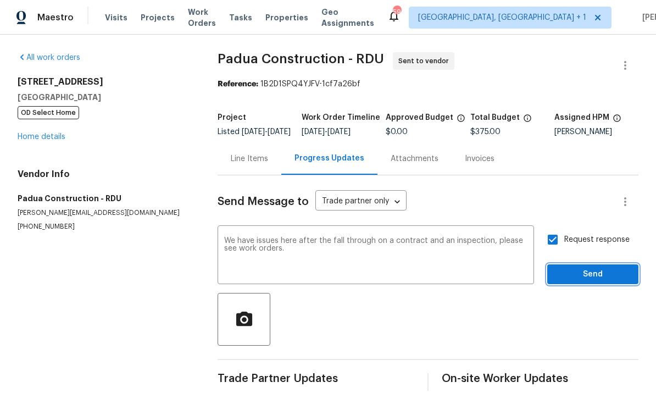
click at [597, 268] on span "Send" at bounding box center [593, 275] width 74 height 14
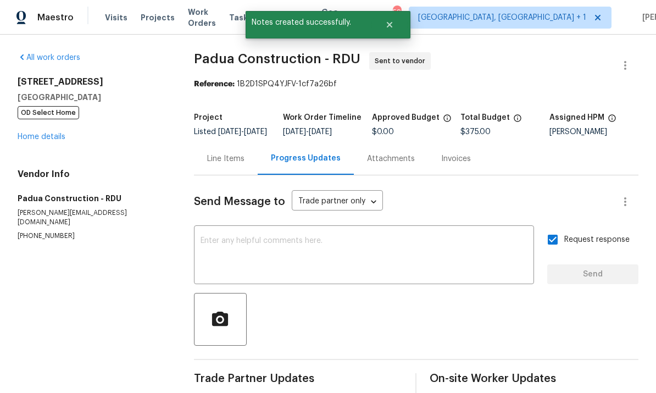
click at [47, 133] on link "Home details" at bounding box center [42, 137] width 48 height 8
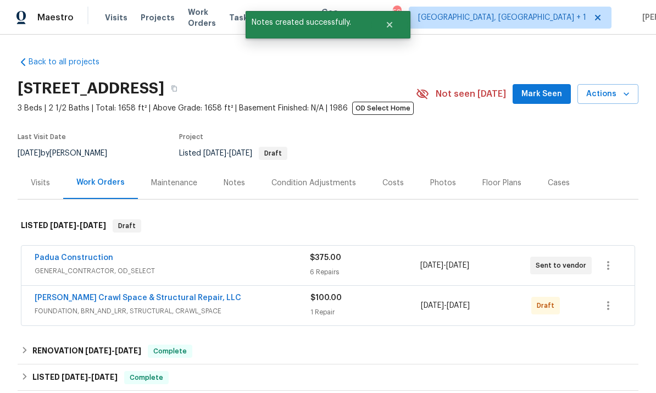
scroll to position [1, 0]
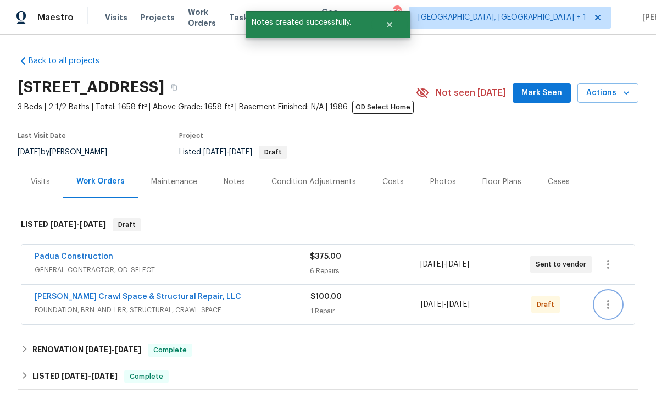
click at [610, 305] on icon "button" at bounding box center [608, 304] width 13 height 13
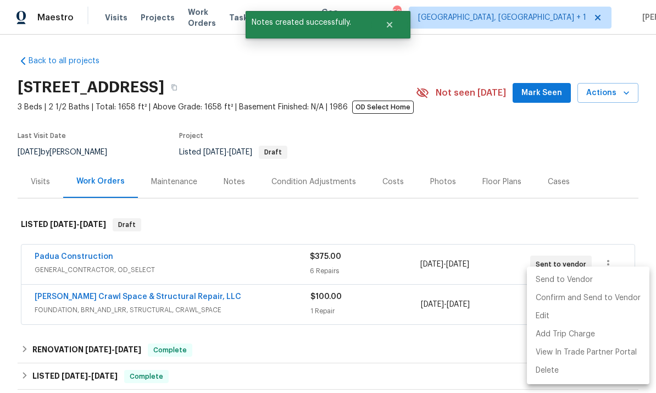
click at [559, 282] on li "Send to Vendor" at bounding box center [588, 280] width 123 height 18
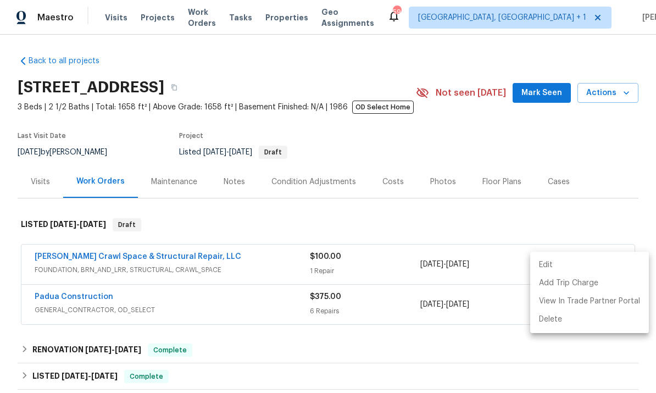
click at [104, 262] on div at bounding box center [328, 196] width 656 height 393
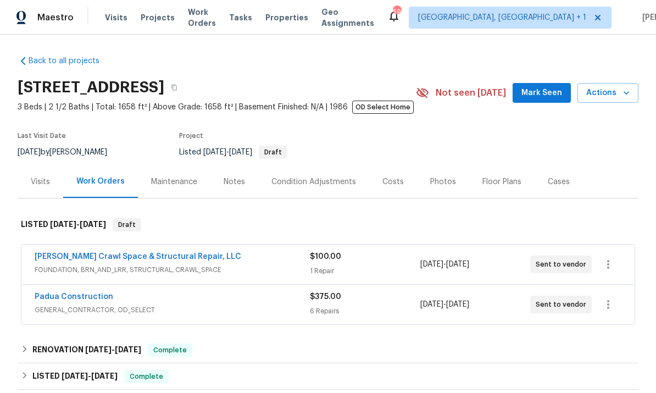
click at [157, 259] on link "[PERSON_NAME] Crawl Space & Structural Repair, LLC" at bounding box center [138, 257] width 207 height 8
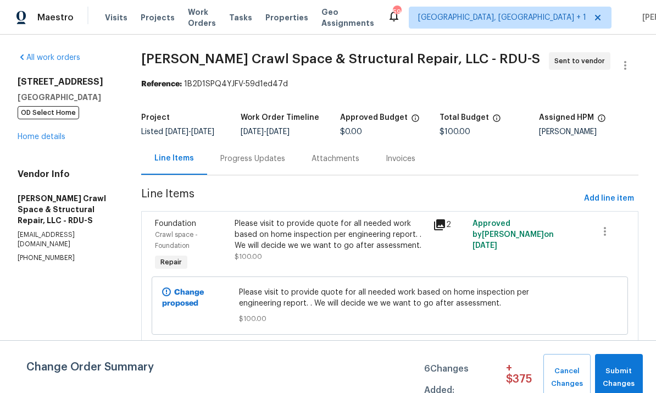
click at [439, 230] on icon at bounding box center [439, 224] width 11 height 11
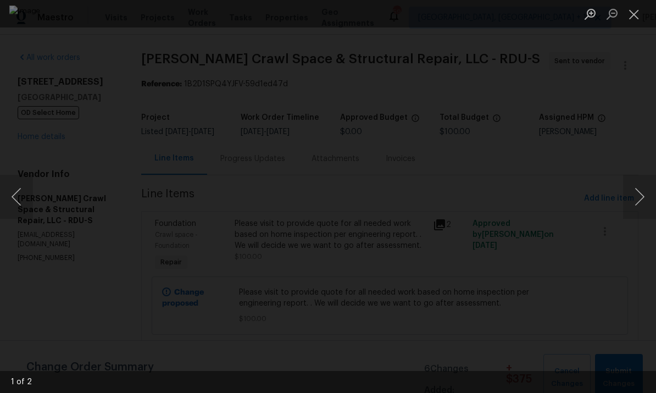
click at [642, 198] on button "Next image" at bounding box center [639, 197] width 33 height 44
click at [637, 149] on div "Lightbox" at bounding box center [328, 196] width 656 height 393
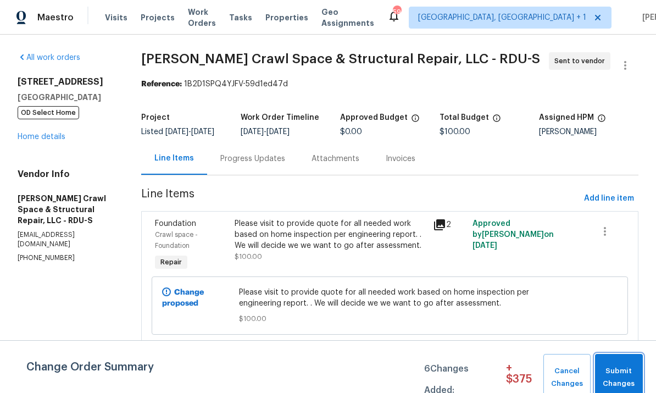
click at [616, 379] on span "Submit Changes" at bounding box center [619, 377] width 37 height 25
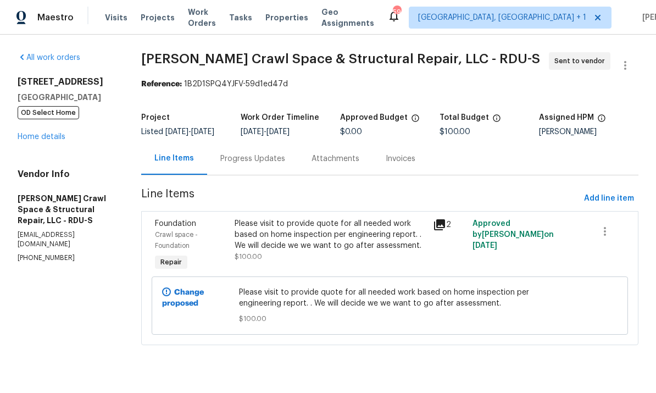
click at [252, 164] on div "Progress Updates" at bounding box center [252, 158] width 65 height 11
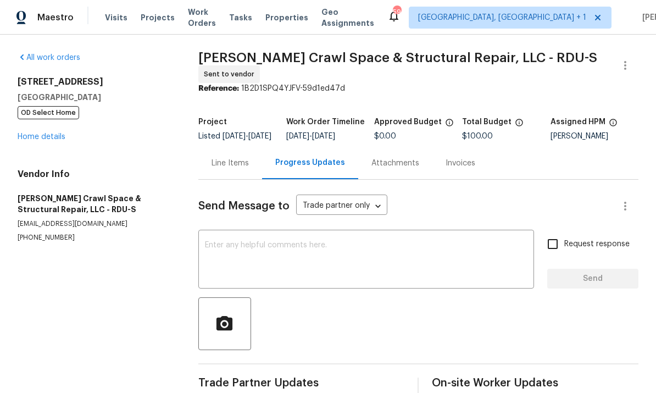
scroll to position [27, 0]
click at [274, 241] on textarea at bounding box center [366, 260] width 323 height 38
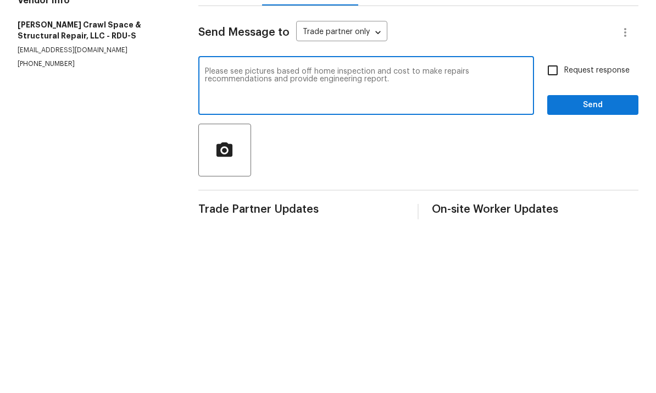
type textarea "Please see pictures based off home inspection and cost to make repairs recommen…"
click at [560, 233] on input "Request response" at bounding box center [553, 244] width 23 height 23
checkbox input "true"
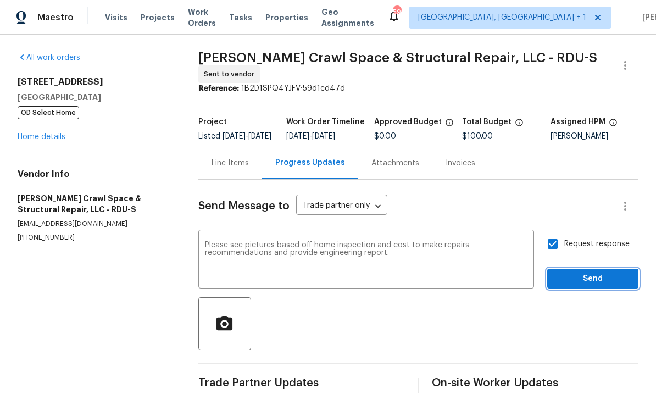
click at [597, 272] on span "Send" at bounding box center [593, 279] width 74 height 14
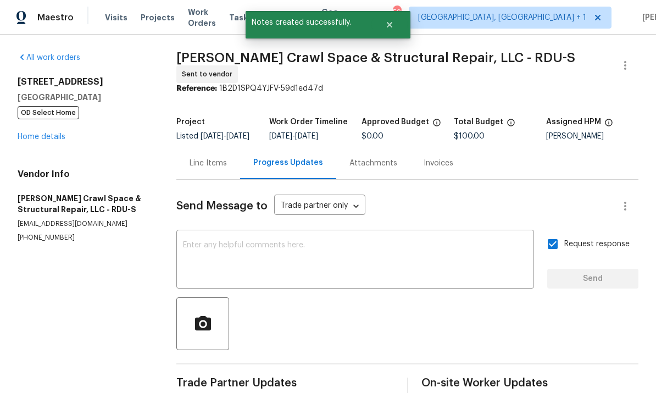
click at [57, 133] on link "Home details" at bounding box center [42, 137] width 48 height 8
